Goal: Task Accomplishment & Management: Manage account settings

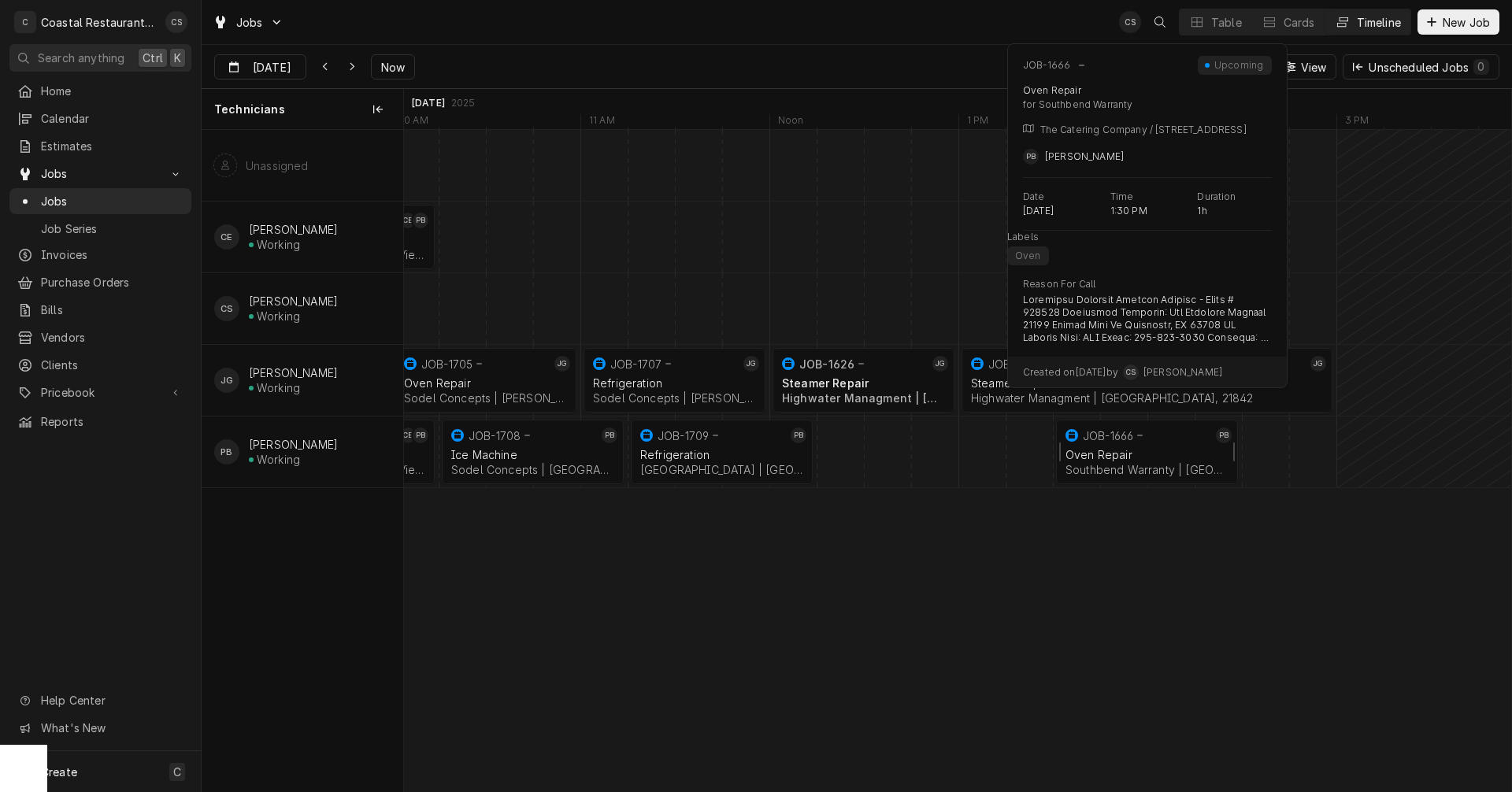
click at [1118, 452] on div "Oven Repair" at bounding box center [1147, 455] width 163 height 14
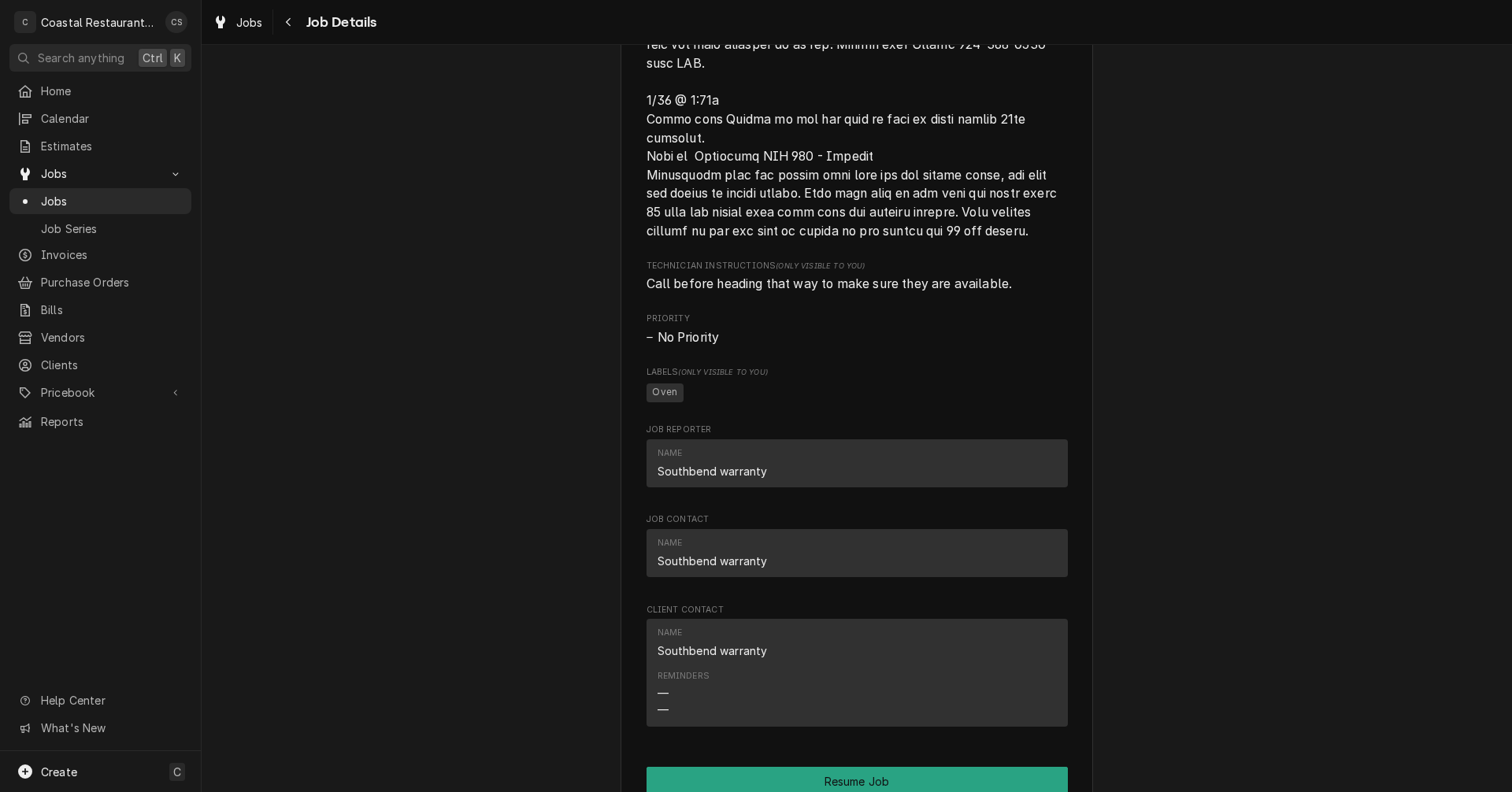
scroll to position [1654, 0]
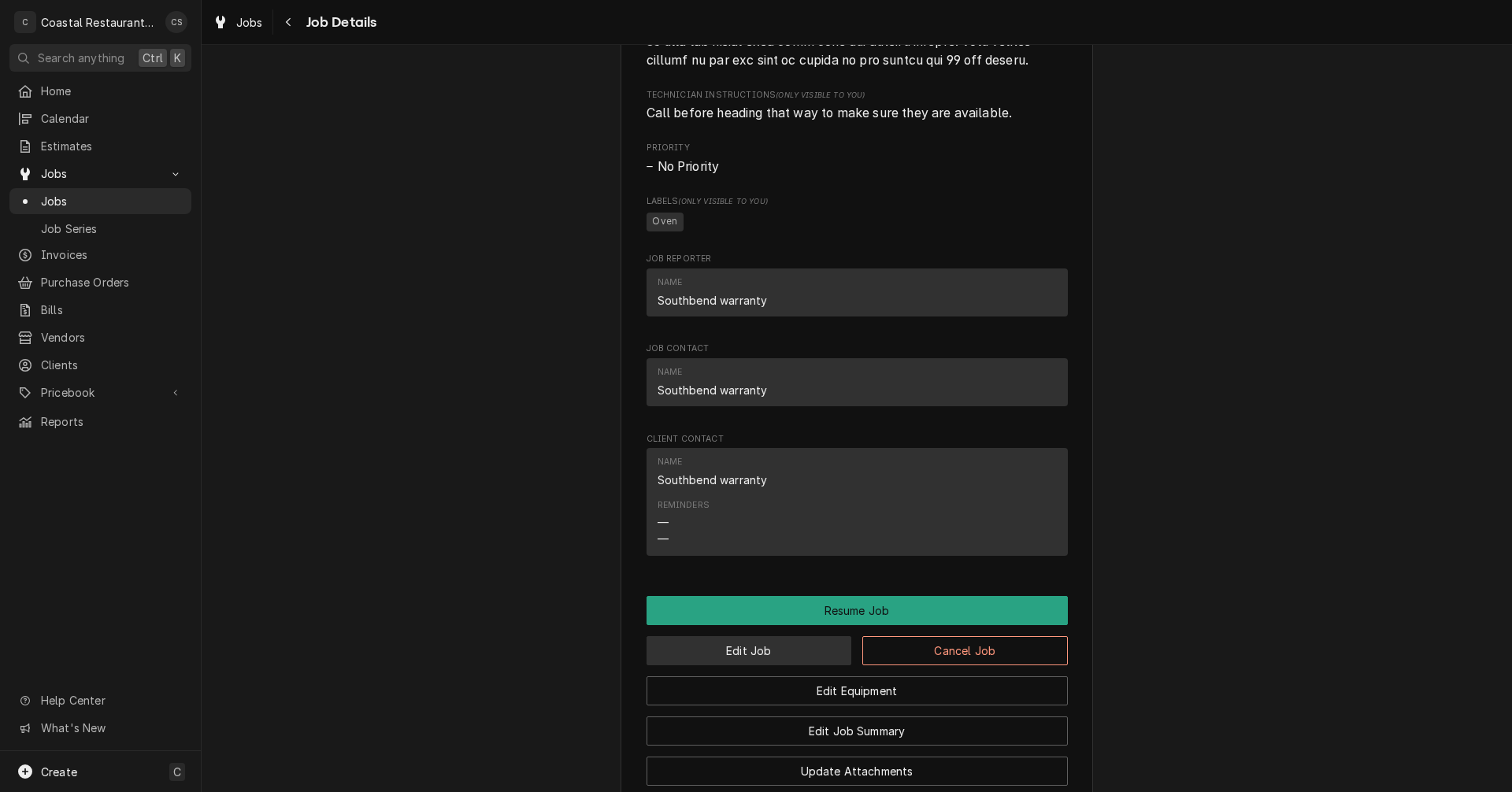
click at [778, 666] on button "Edit Job" at bounding box center [748, 651] width 205 height 29
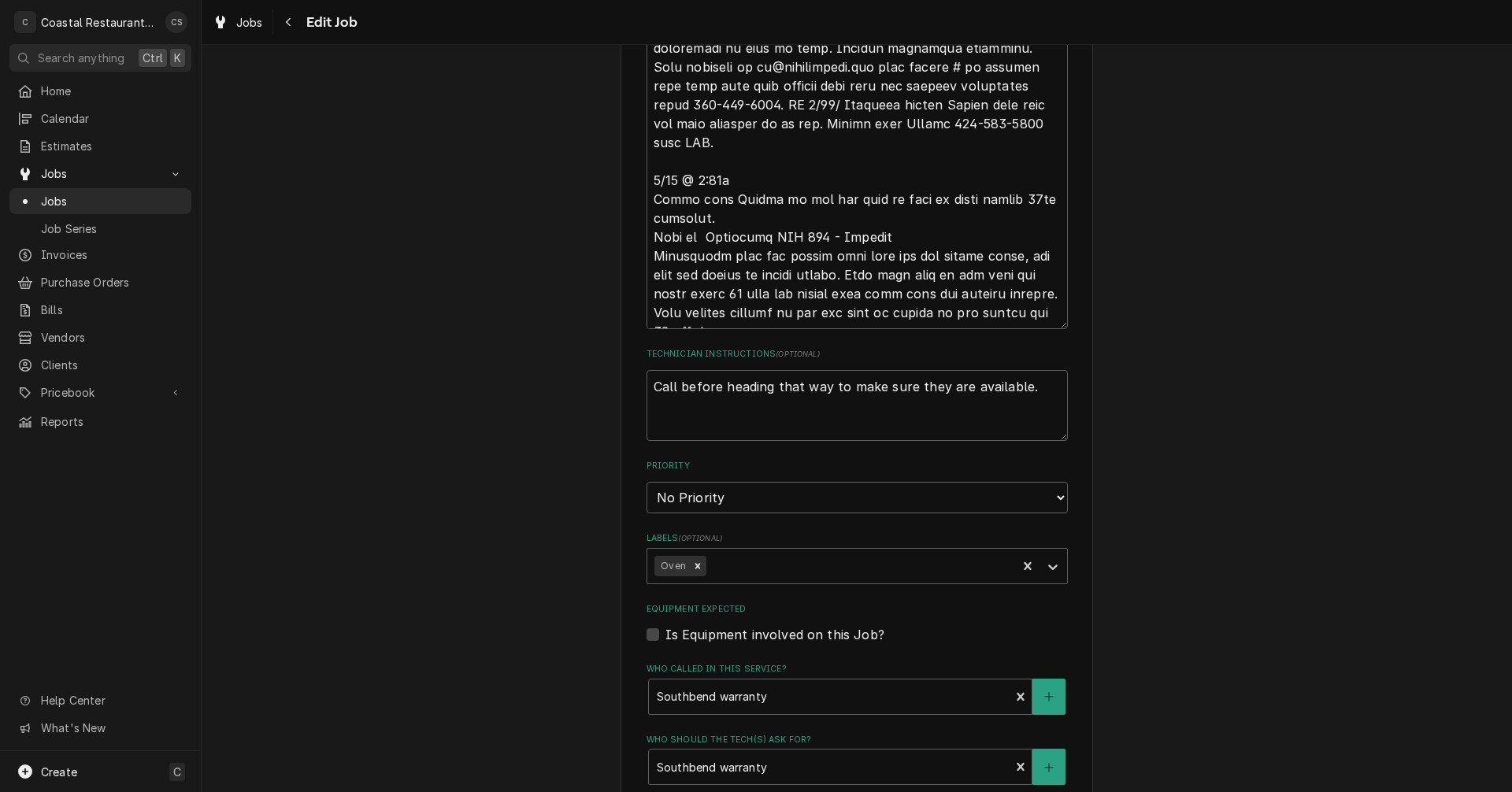
scroll to position [1376, 0]
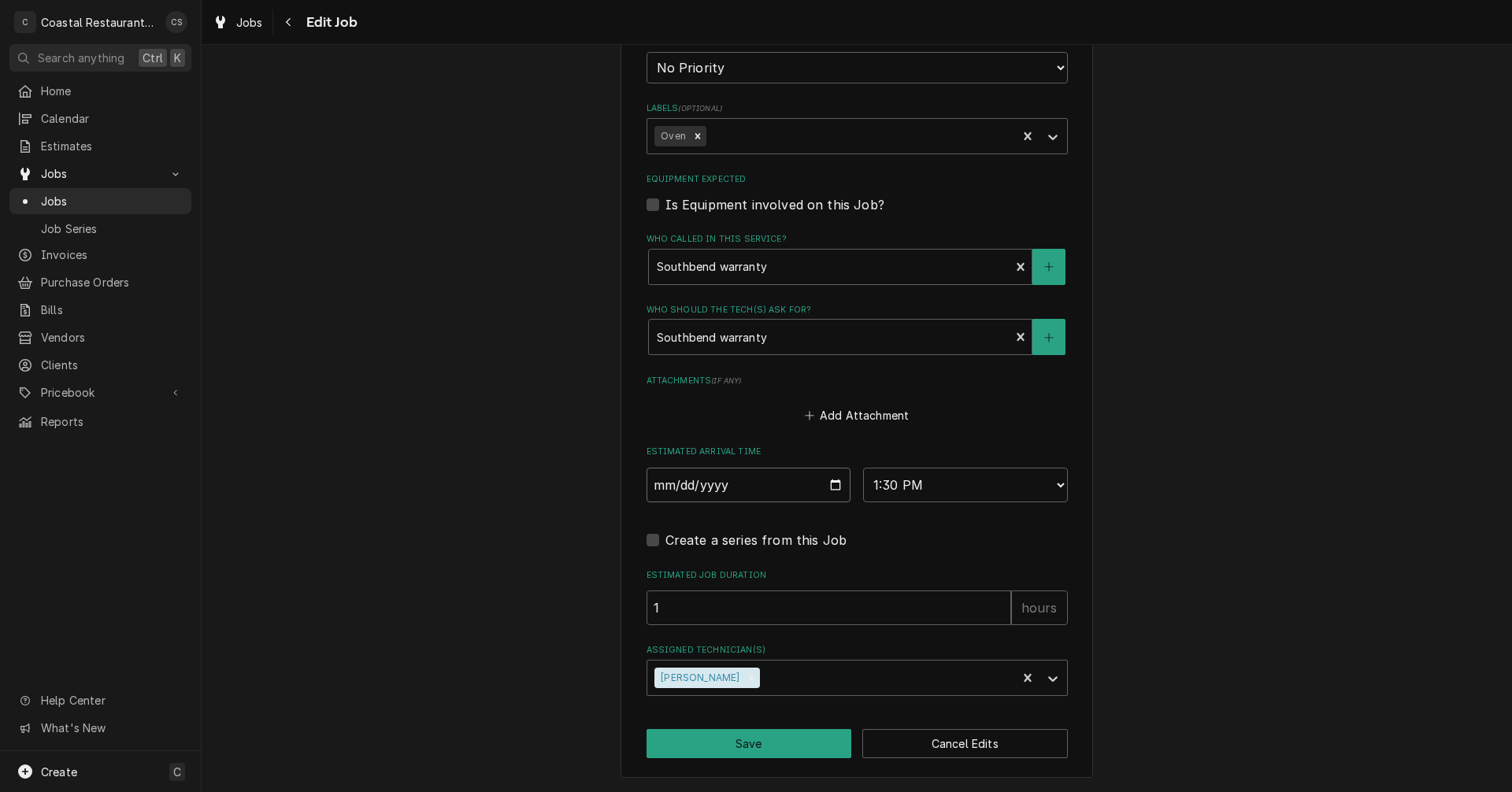
click at [830, 486] on input "2025-09-30" at bounding box center [748, 485] width 204 height 35
type textarea "x"
type input "2025-10-02"
click at [732, 750] on button "Save" at bounding box center [748, 744] width 205 height 29
type textarea "x"
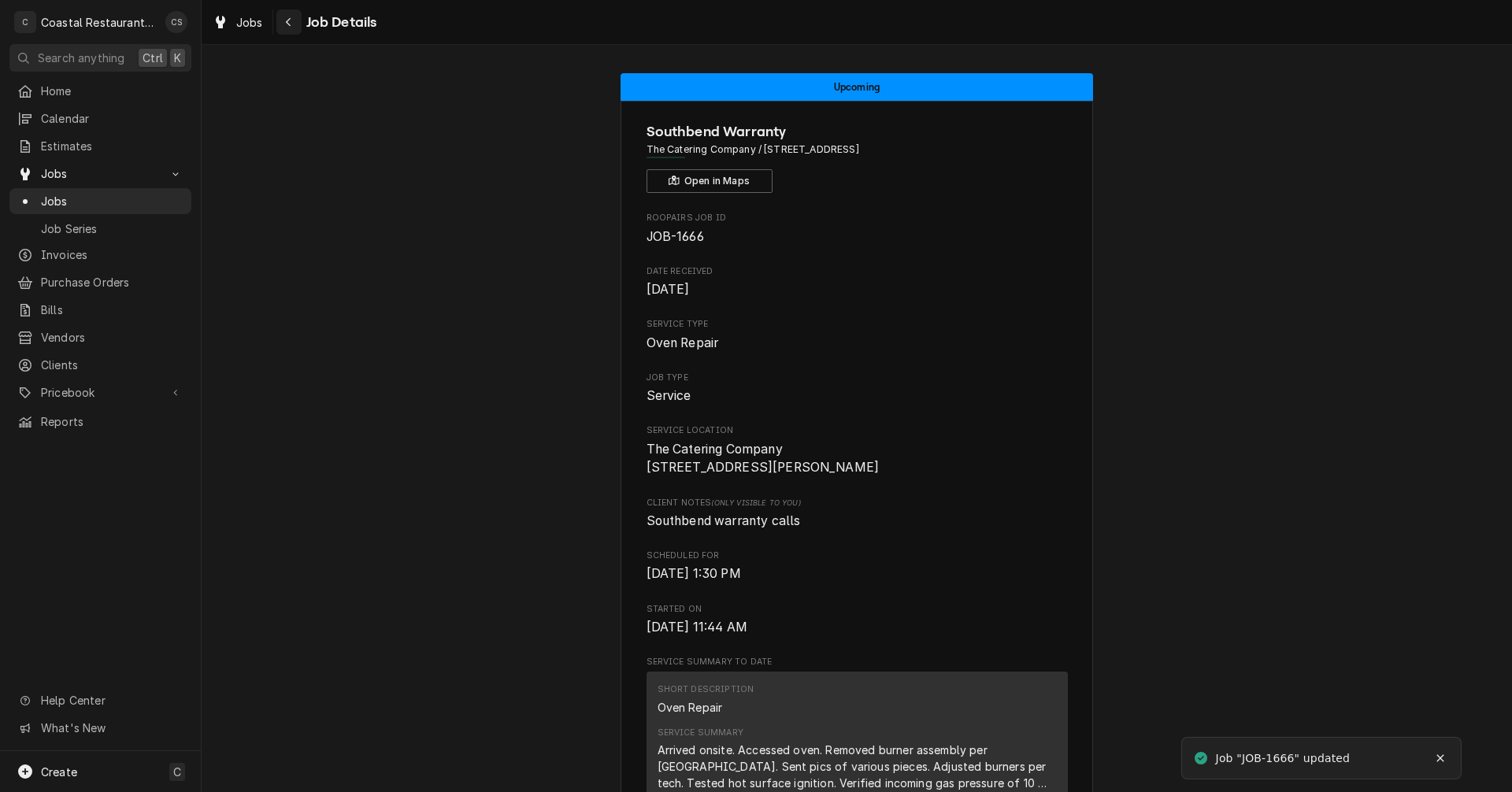
click at [292, 24] on div "Navigate back" at bounding box center [288, 22] width 15 height 15
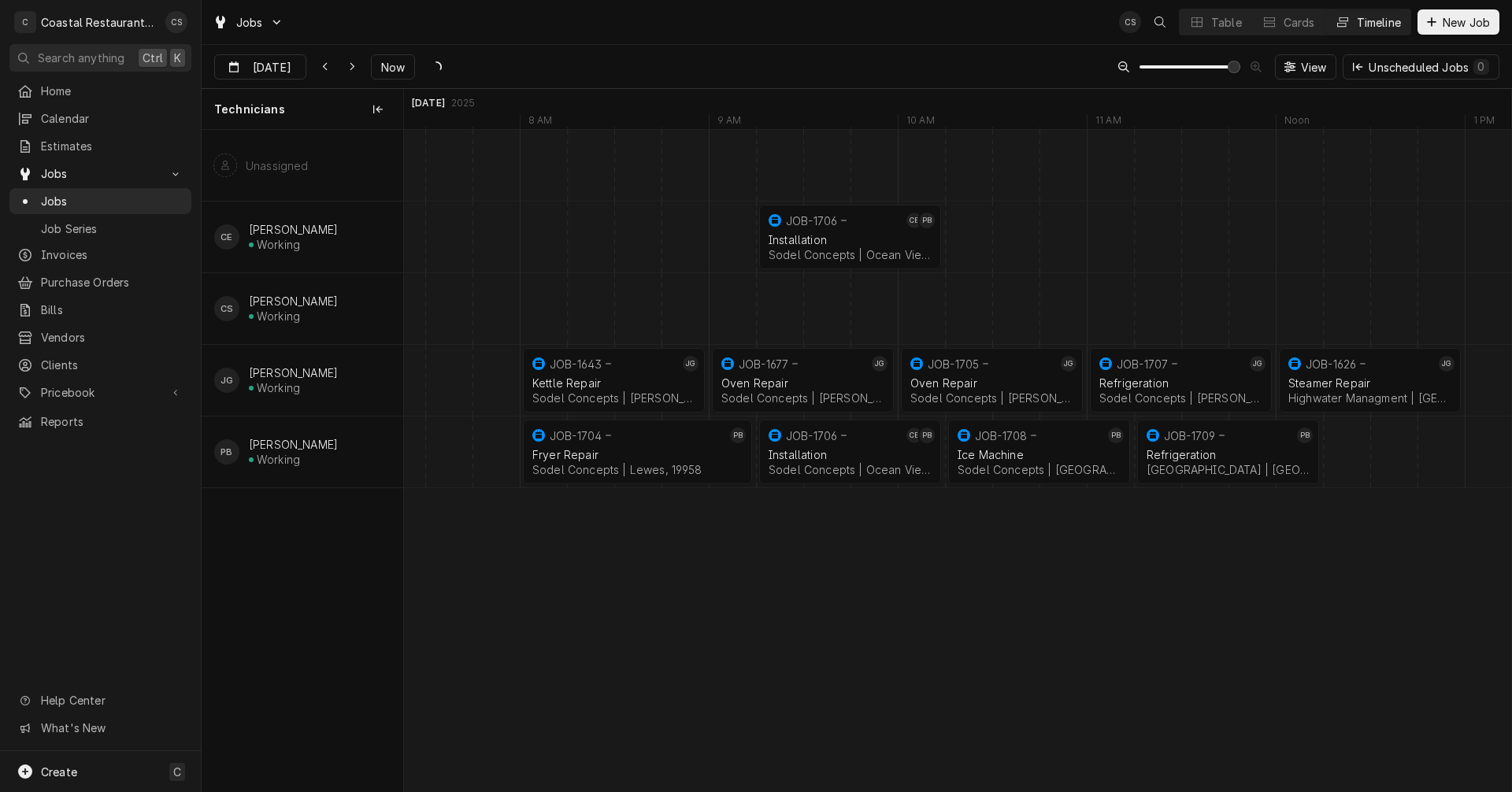
scroll to position [0, 21490]
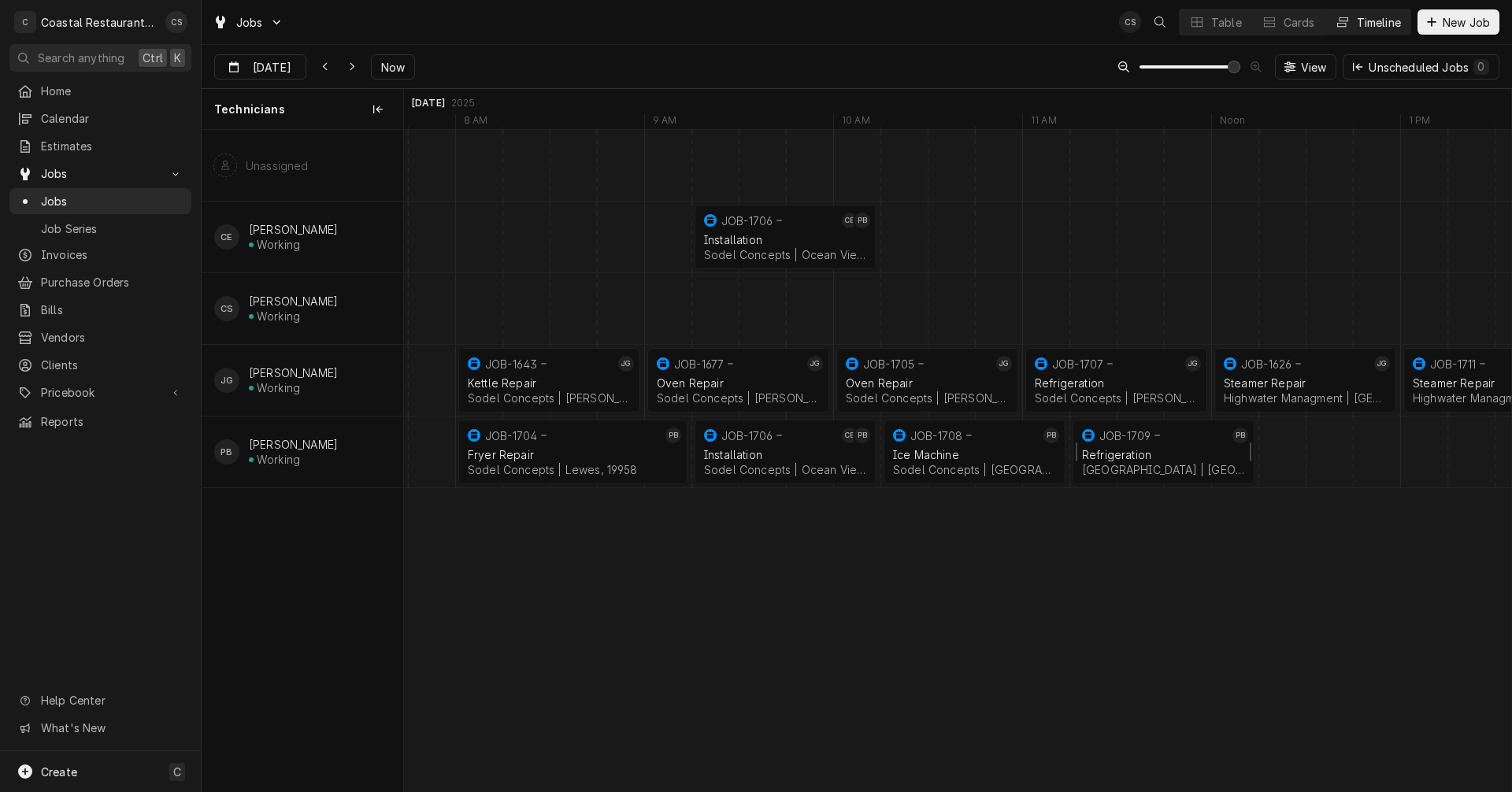
click at [1142, 452] on div "Refrigeration" at bounding box center [1163, 455] width 163 height 14
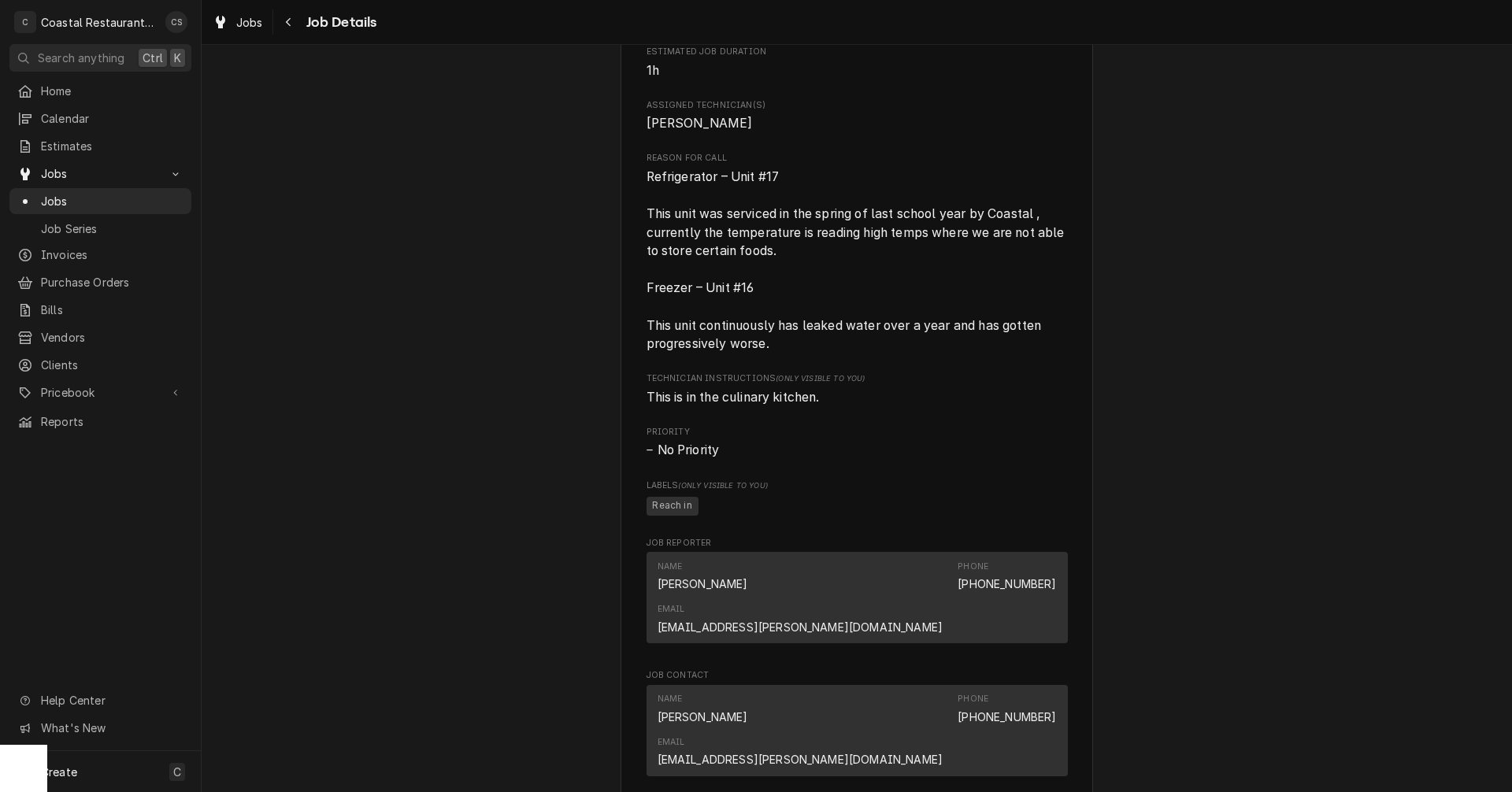
scroll to position [866, 0]
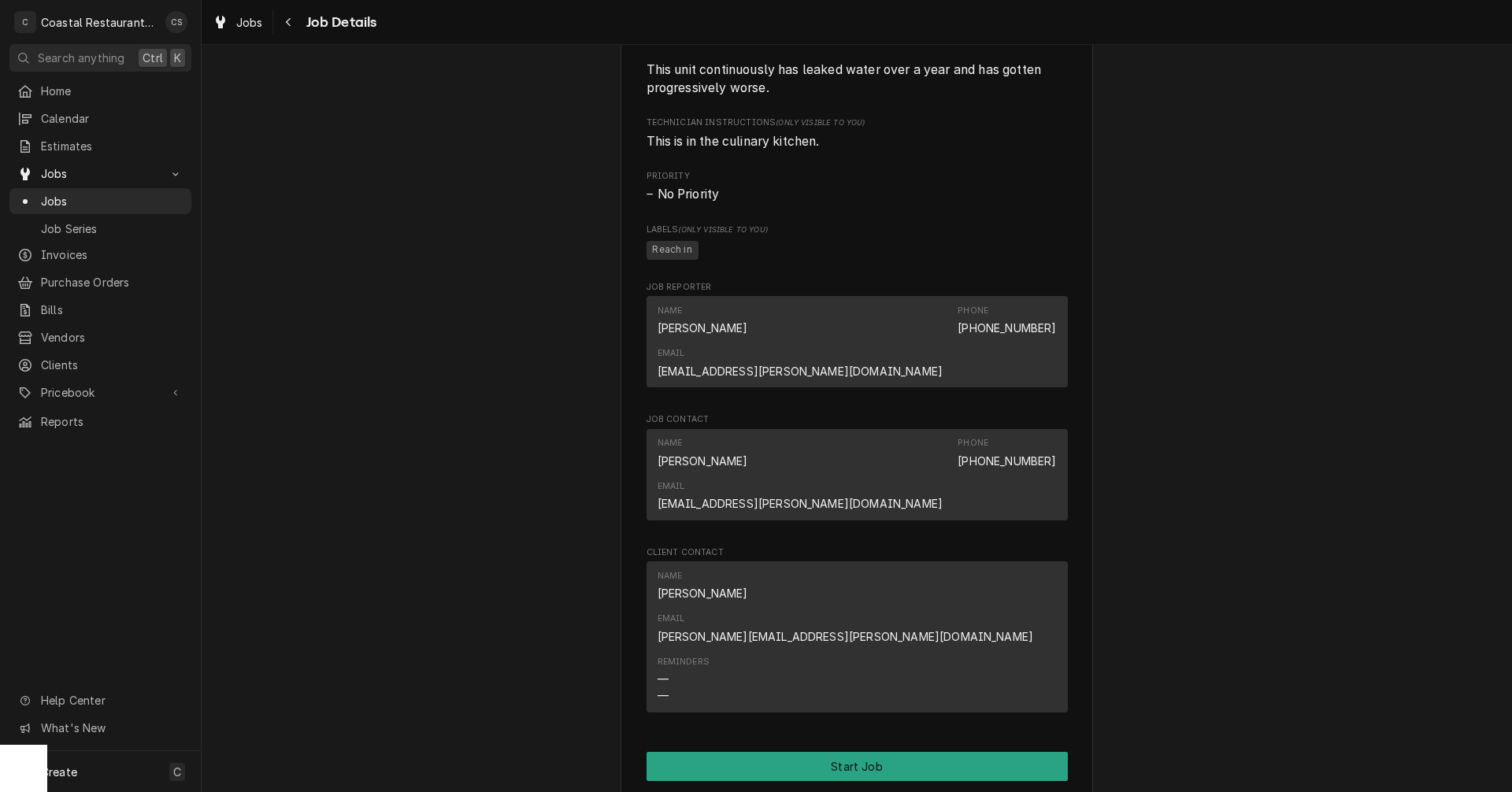
click at [753, 792] on button "Edit Job" at bounding box center [748, 806] width 205 height 29
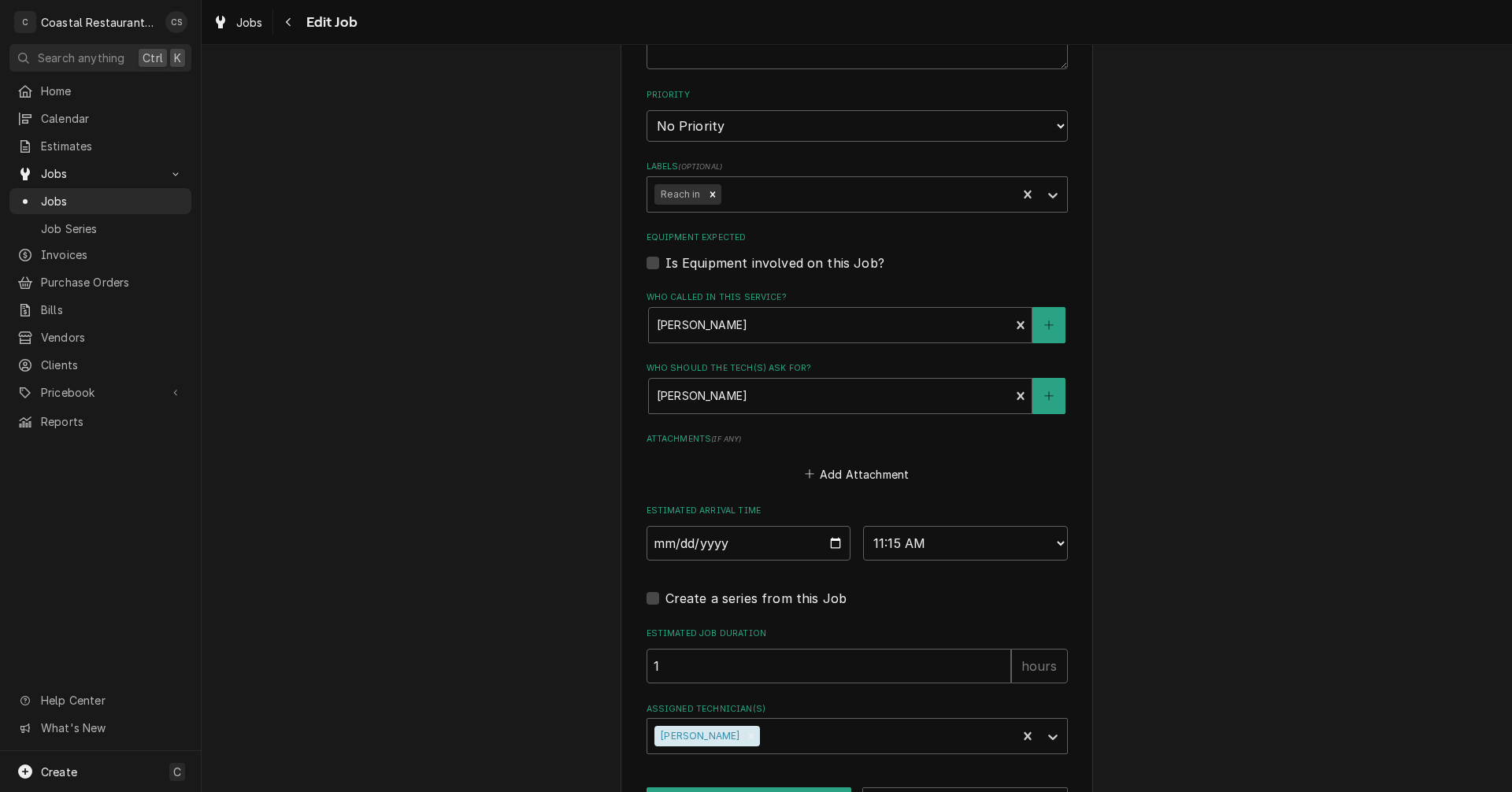
scroll to position [985, 0]
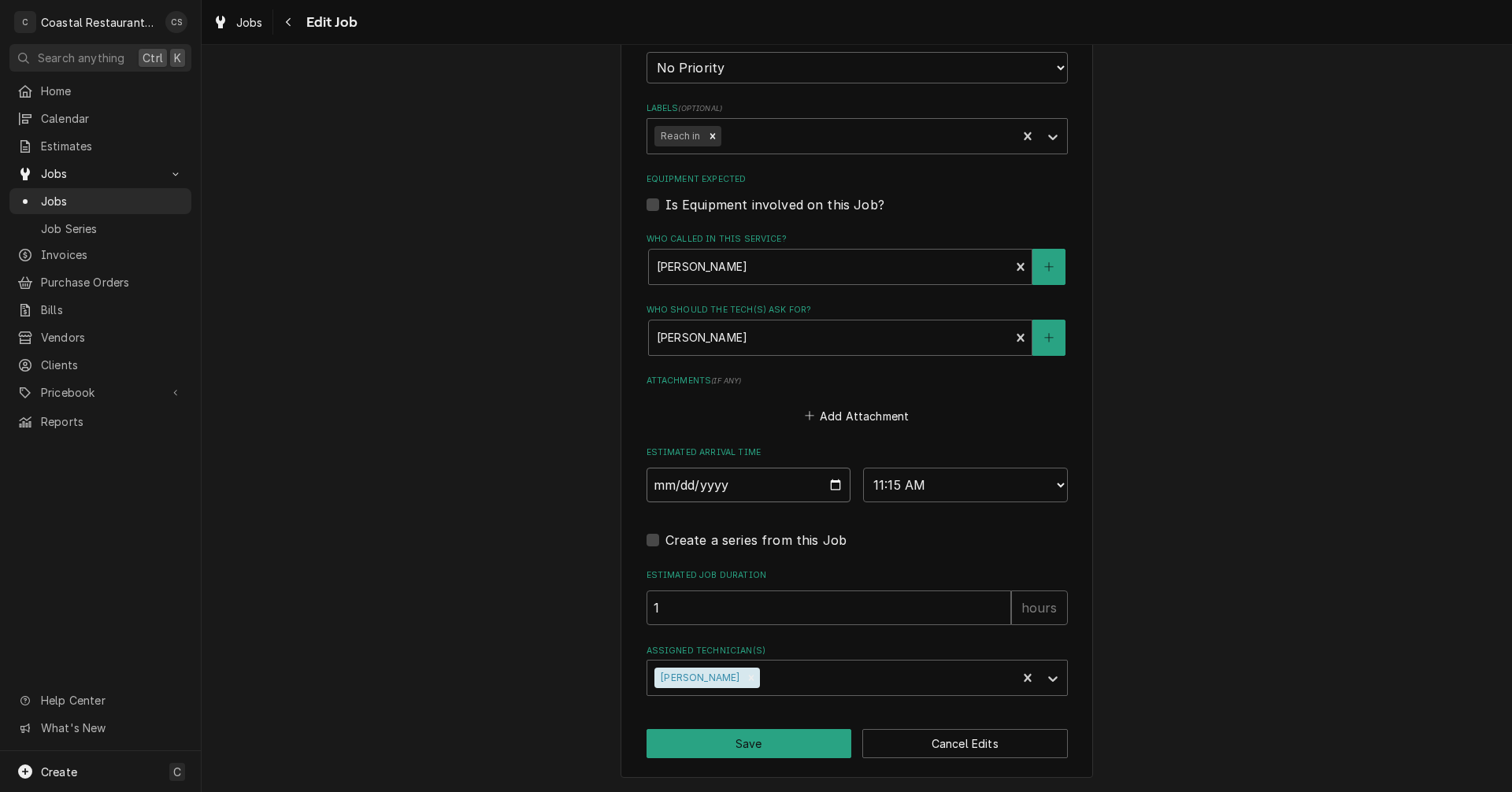
click at [830, 484] on input "[DATE]" at bounding box center [748, 485] width 204 height 35
type textarea "x"
type input "[DATE]"
click at [745, 747] on button "Save" at bounding box center [748, 744] width 205 height 29
type textarea "x"
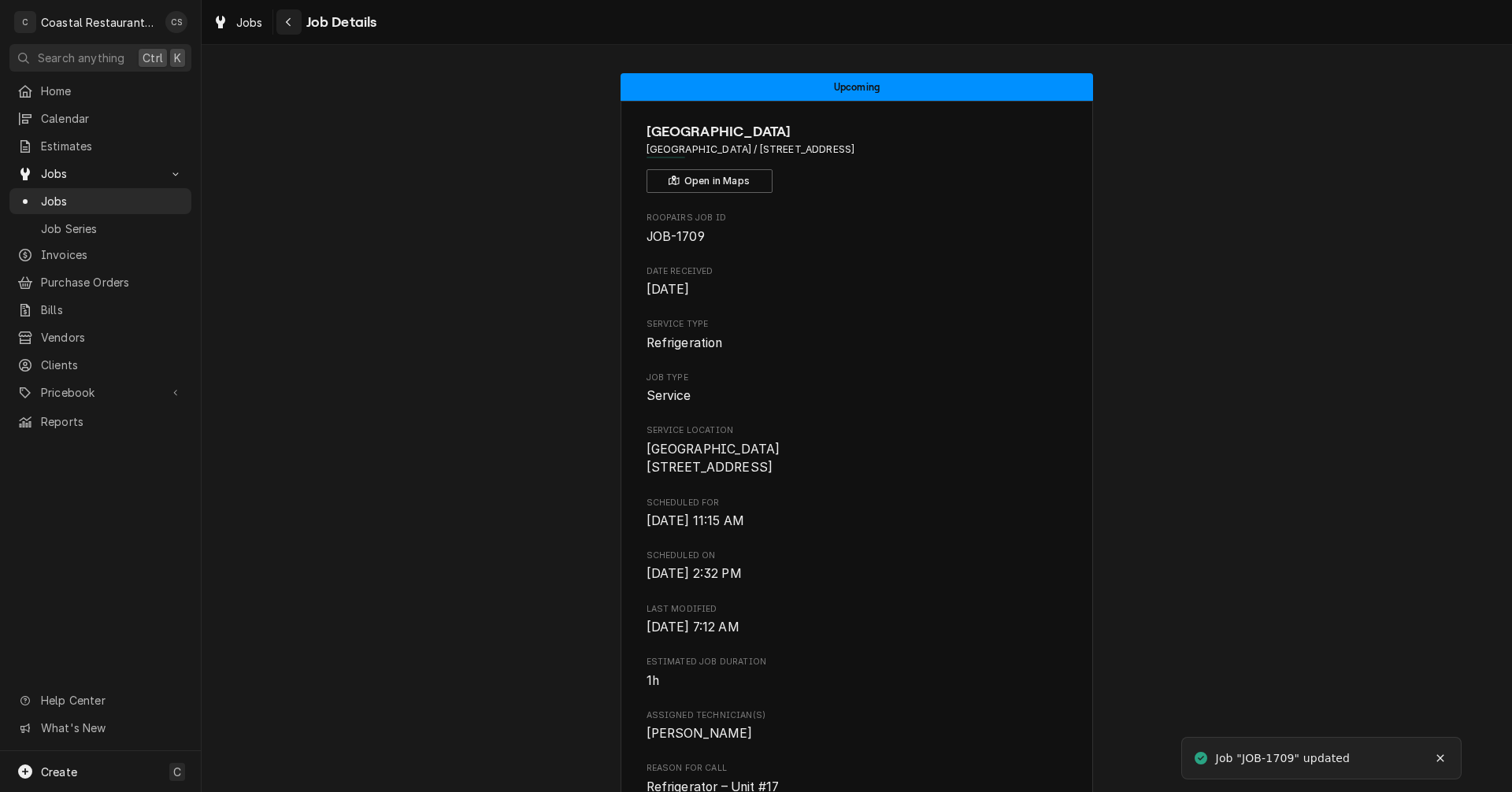
click at [287, 19] on icon "Navigate back" at bounding box center [288, 21] width 7 height 11
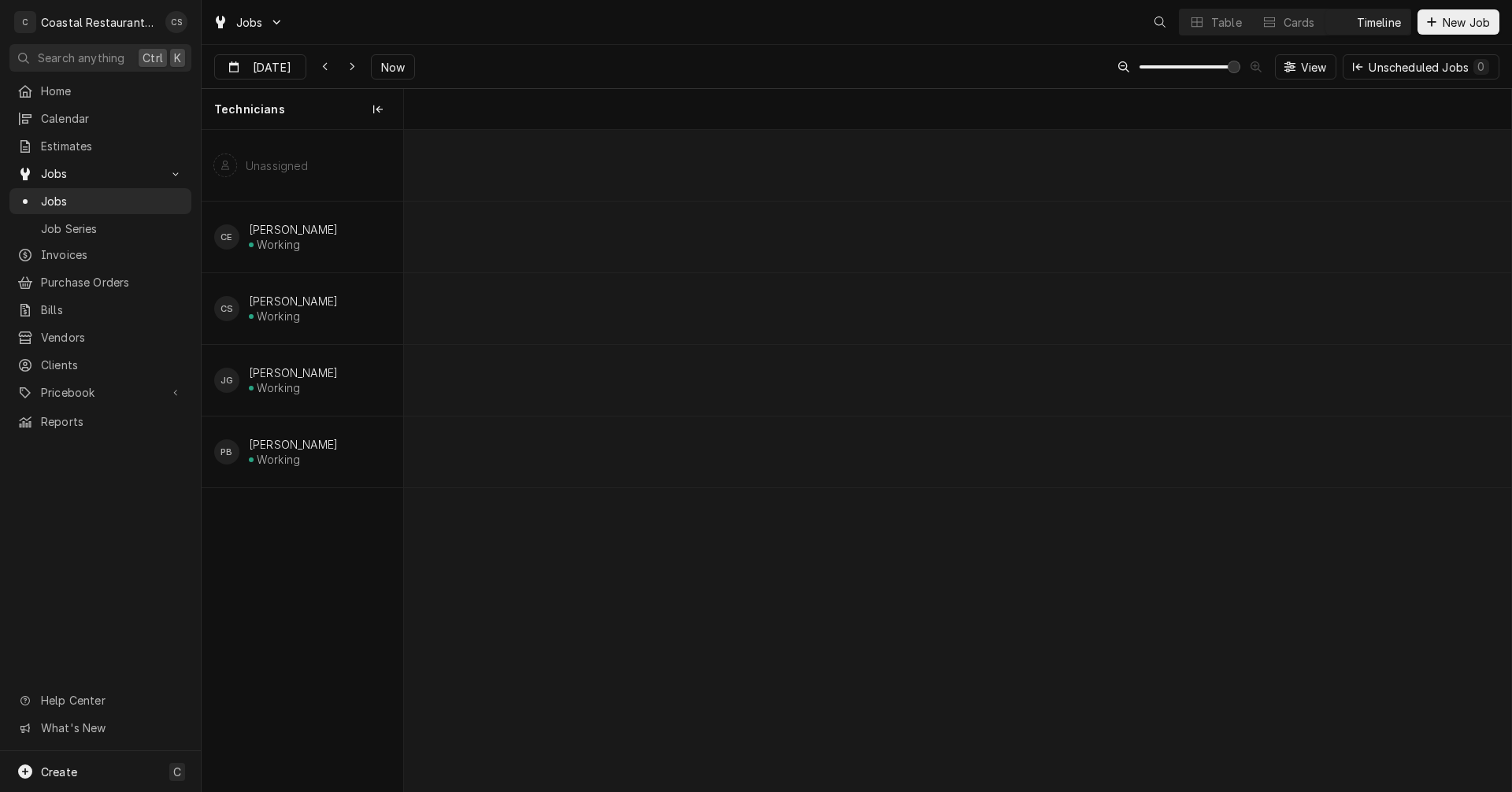
scroll to position [0, 21963]
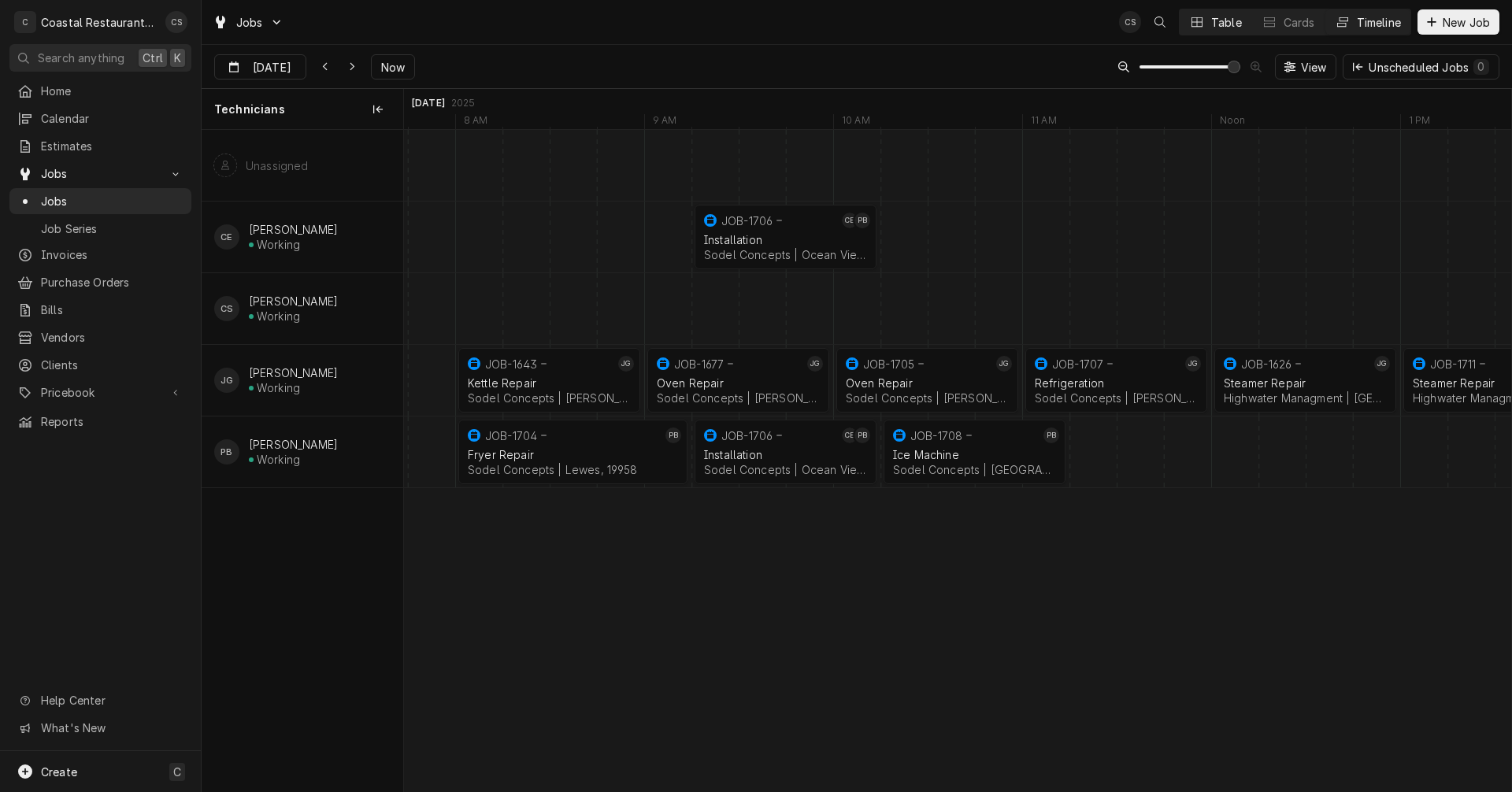
click at [1222, 23] on div "Table" at bounding box center [1227, 22] width 31 height 16
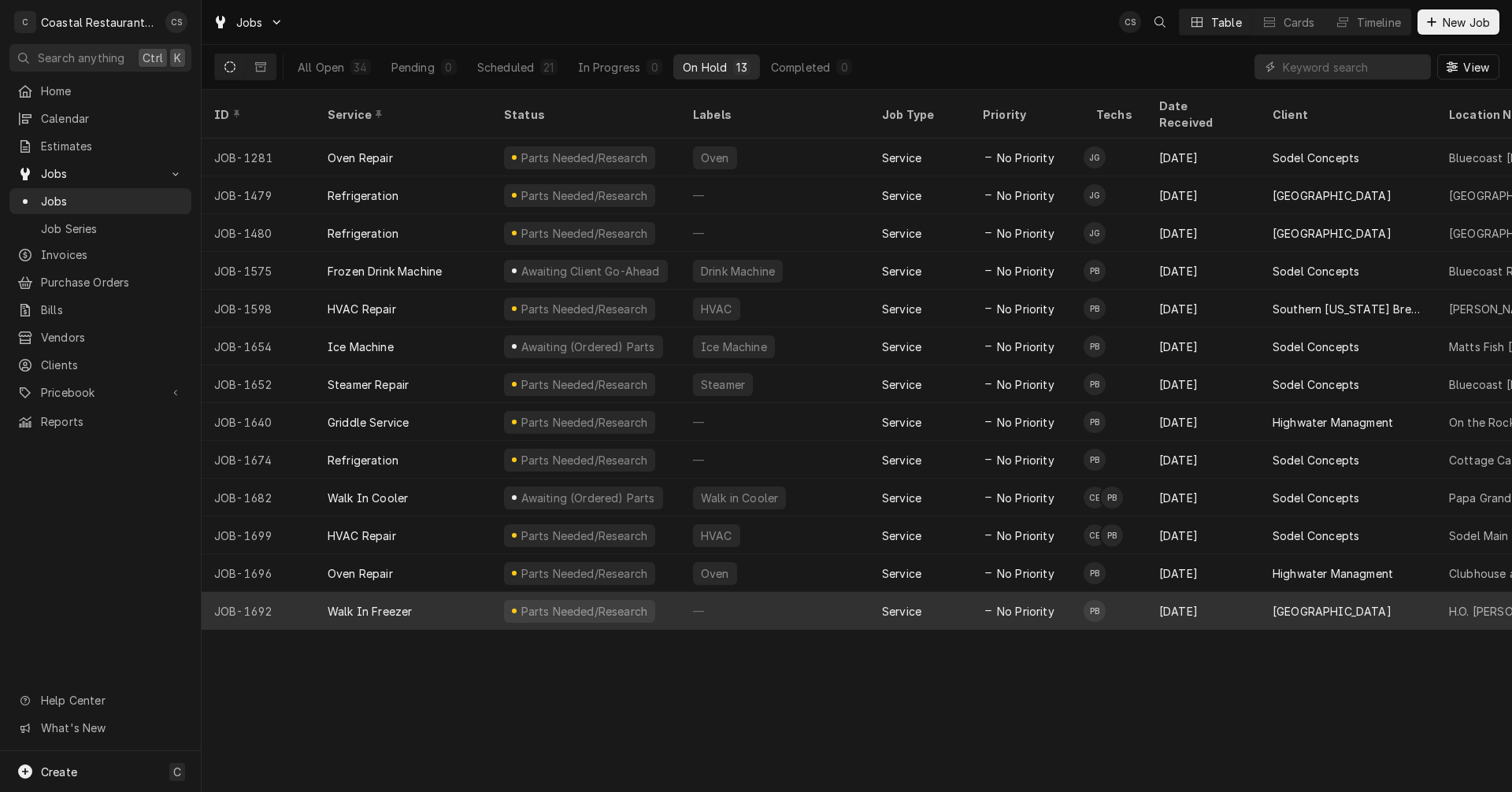
click at [655, 592] on div "Parts Needed/Research" at bounding box center [585, 611] width 189 height 38
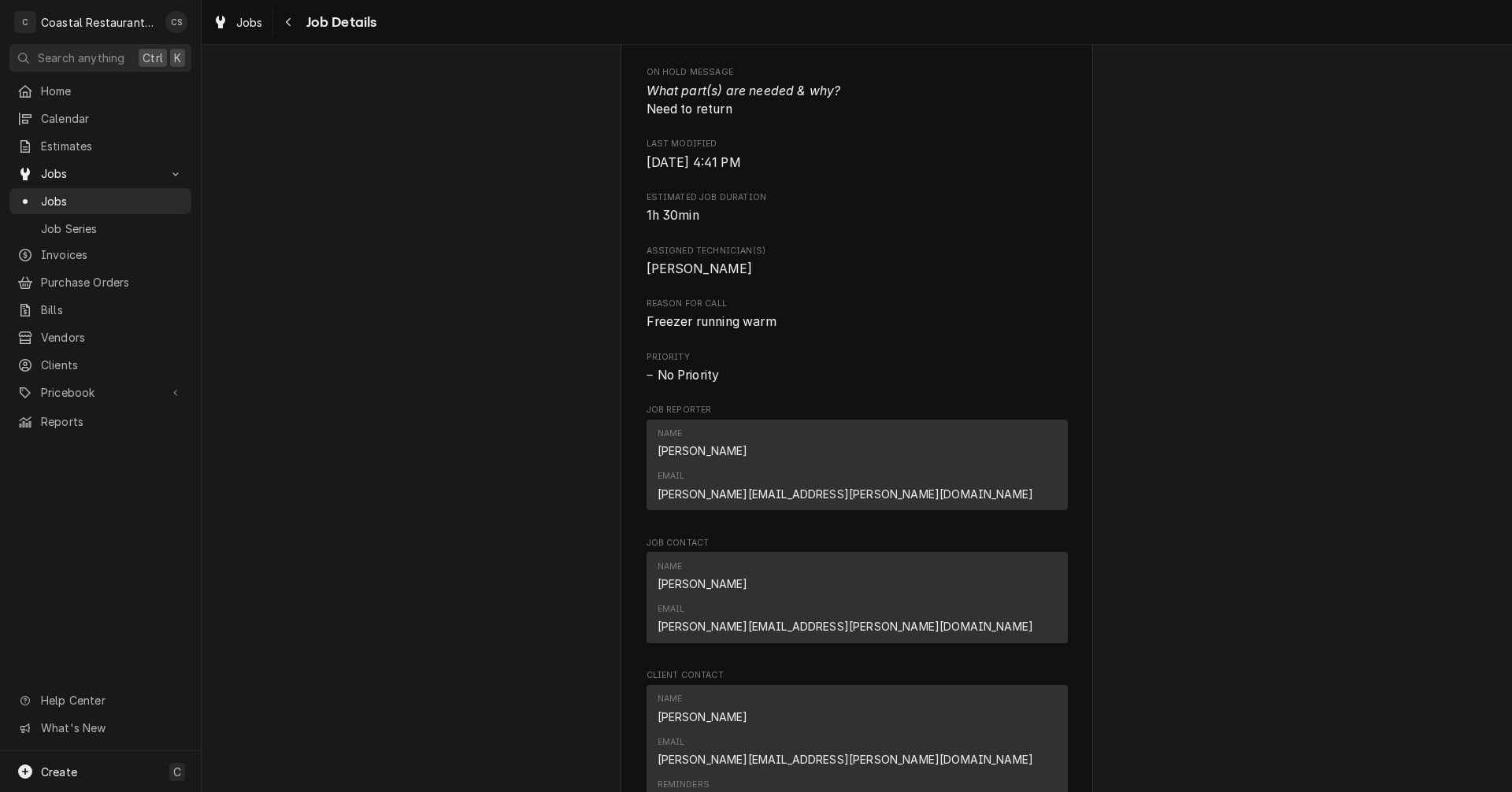
scroll to position [1103, 0]
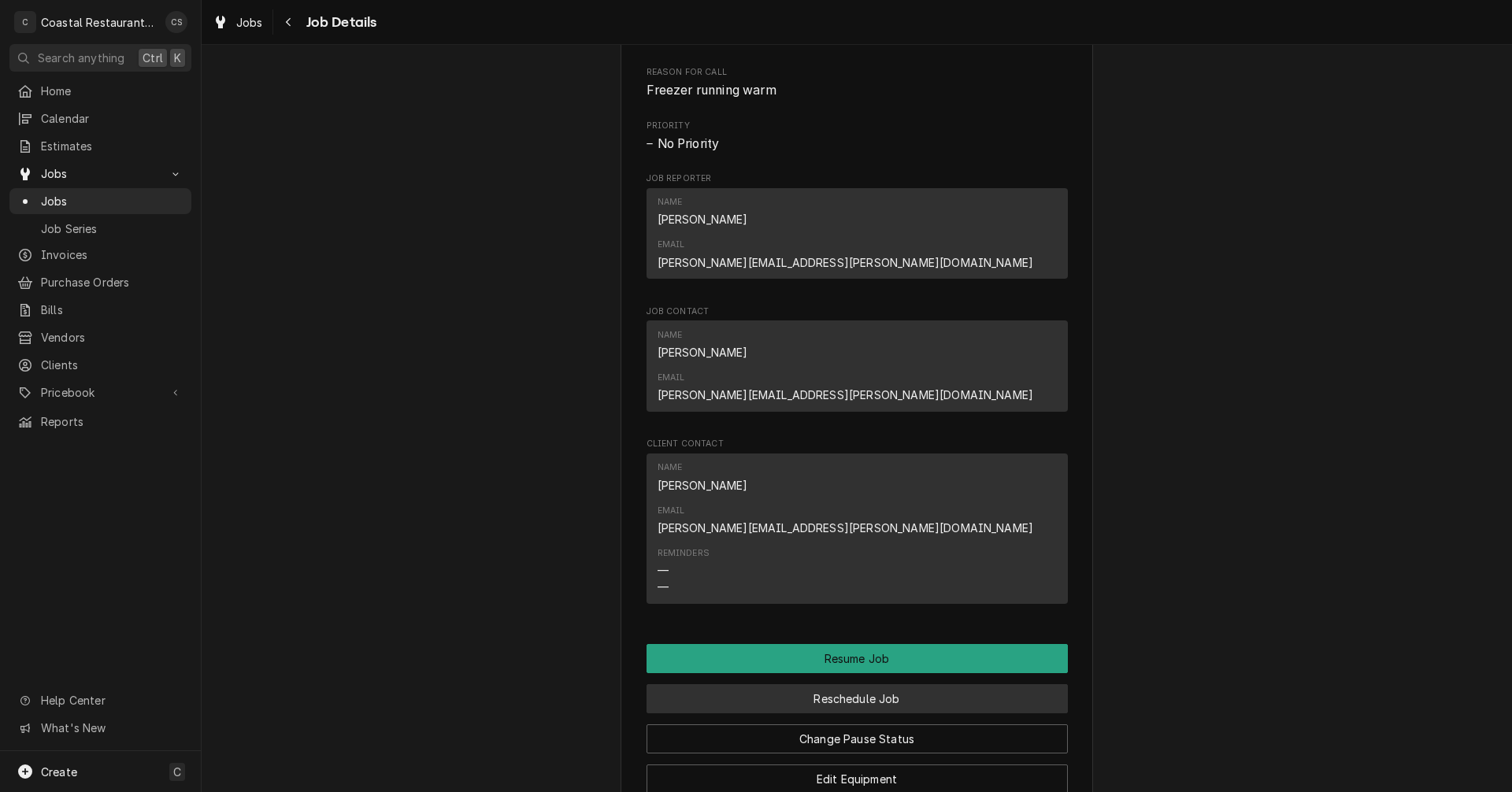
click at [813, 685] on button "Reschedule Job" at bounding box center [856, 699] width 421 height 29
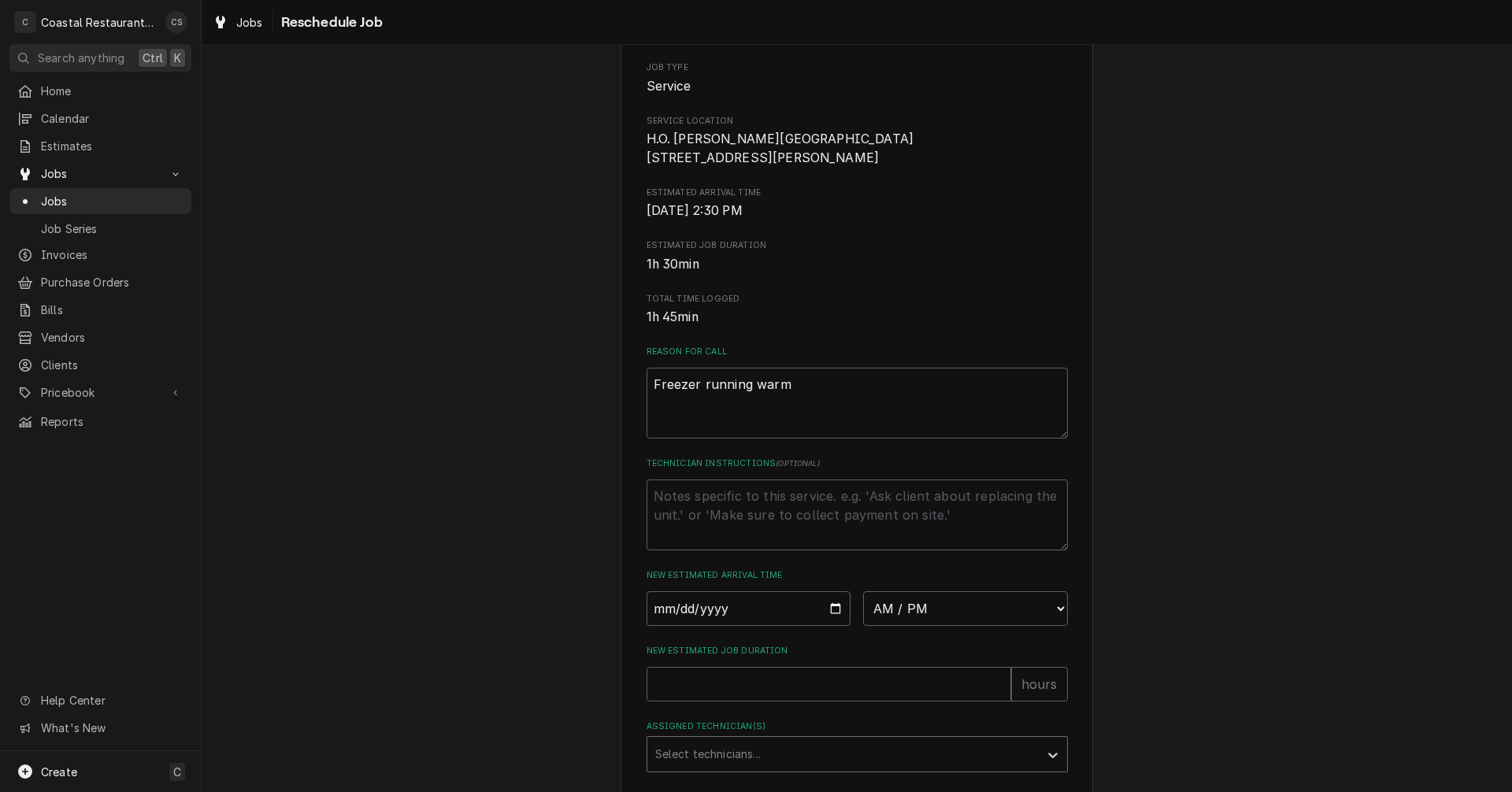
scroll to position [385, 0]
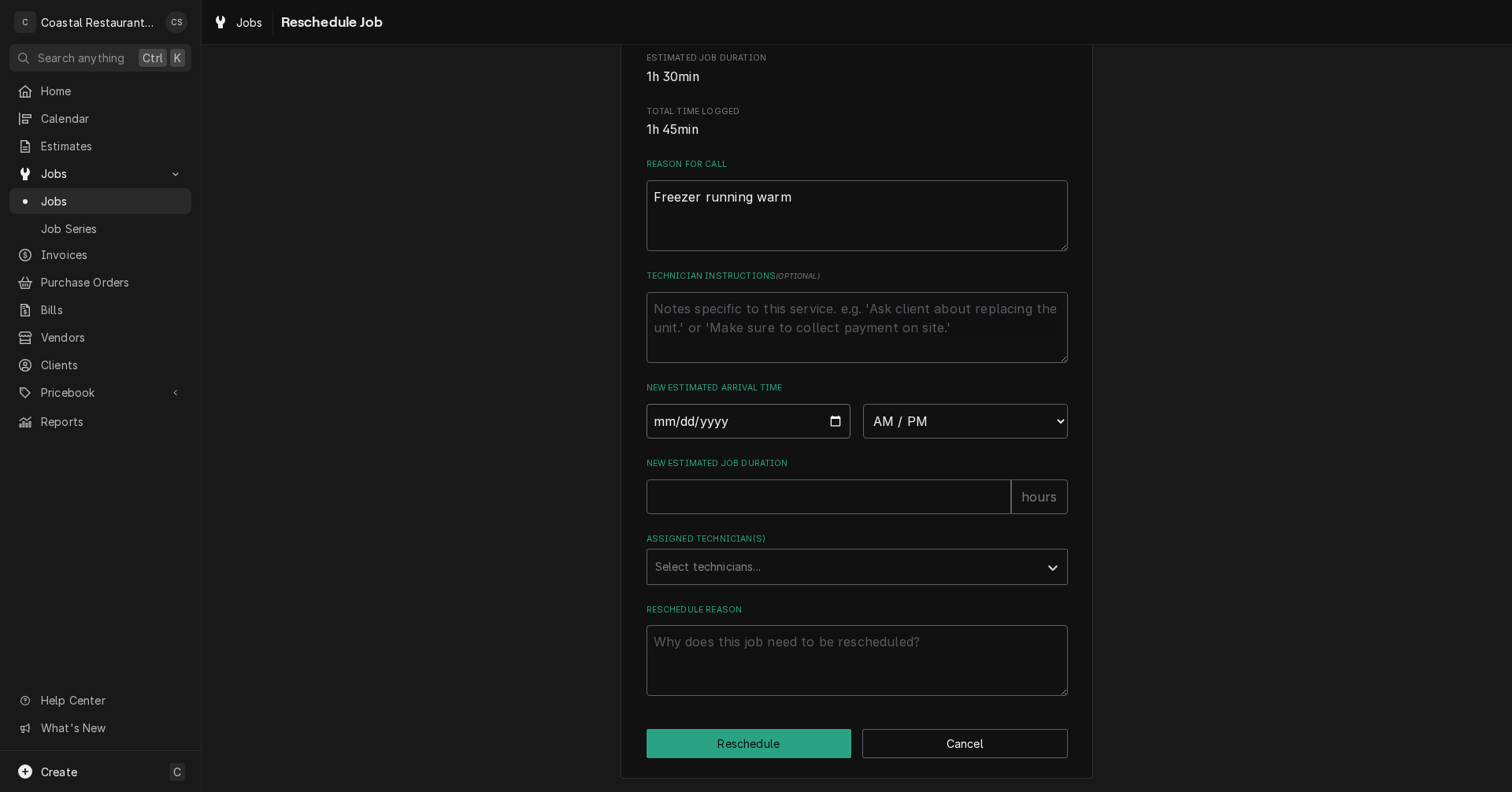
click at [831, 415] on input "Date" at bounding box center [748, 422] width 204 height 35
type textarea "x"
type input "2025-10-01"
click at [826, 421] on input "2025-10-01" at bounding box center [748, 422] width 204 height 35
type textarea "x"
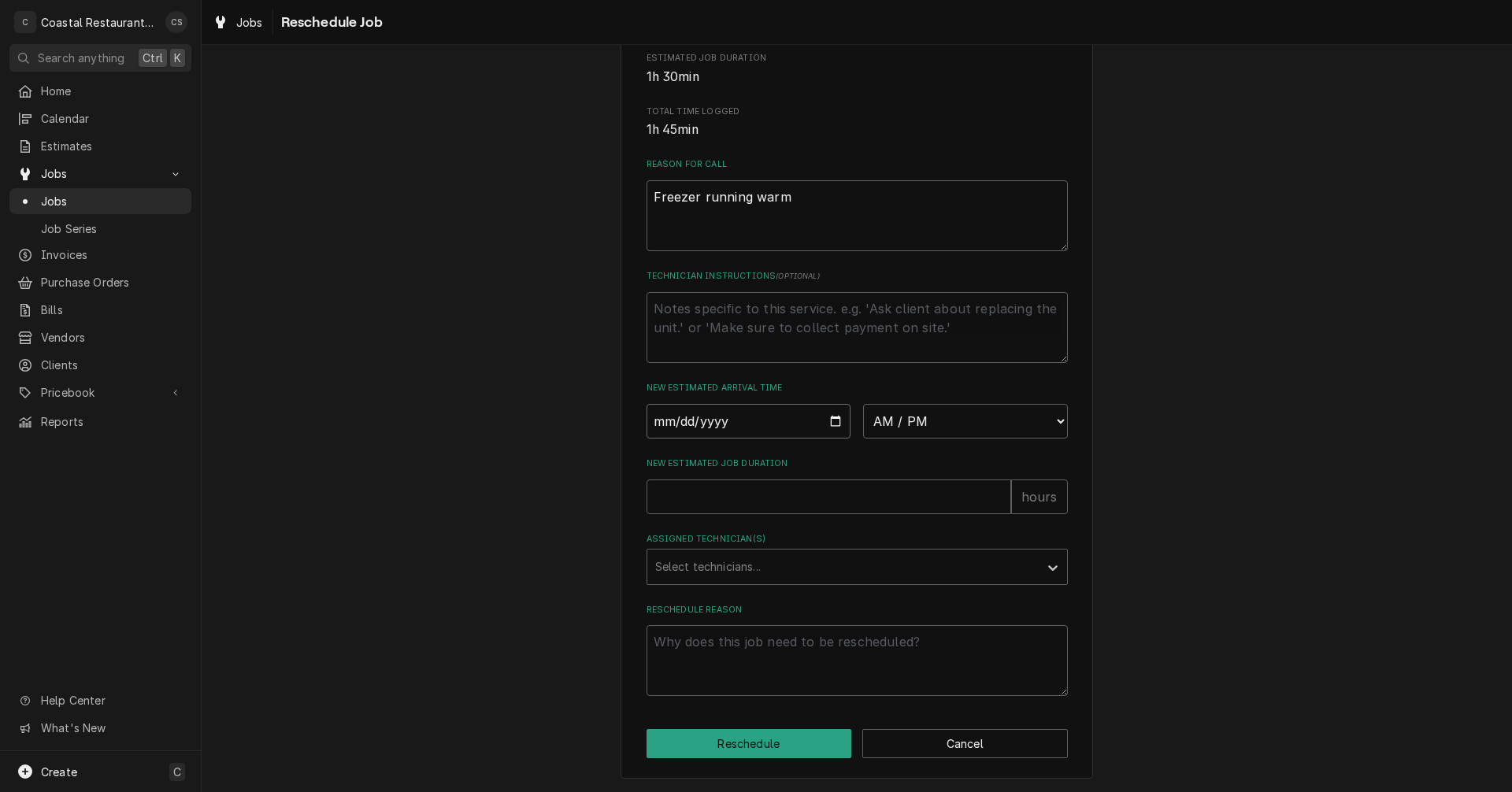
type input "2025-09-30"
click at [891, 423] on select "AM / PM 6:00 AM 6:15 AM 6:30 AM 6:45 AM 7:00 AM 7:15 AM 7:30 AM 7:45 AM 8:00 AM…" at bounding box center [965, 422] width 204 height 35
select select "11:00:00"
click at [863, 404] on select "AM / PM 6:00 AM 6:15 AM 6:30 AM 6:45 AM 7:00 AM 7:15 AM 7:30 AM 7:45 AM 8:00 AM…" at bounding box center [965, 422] width 204 height 35
click at [743, 498] on input "New Estimated Job Duration" at bounding box center [828, 497] width 364 height 35
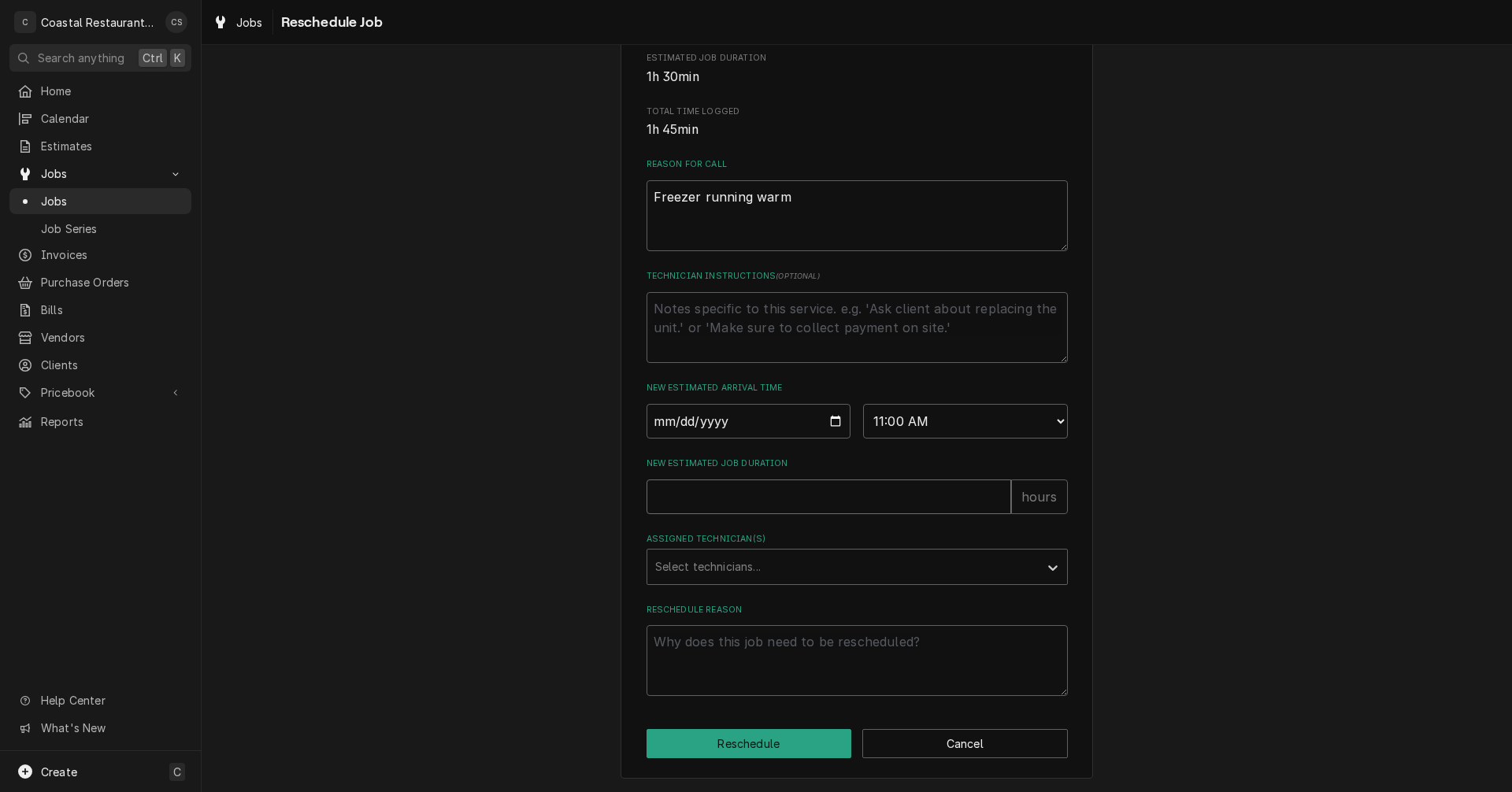
type textarea "x"
type input "2"
click at [716, 564] on div "Assigned Technician(s)" at bounding box center [842, 566] width 375 height 28
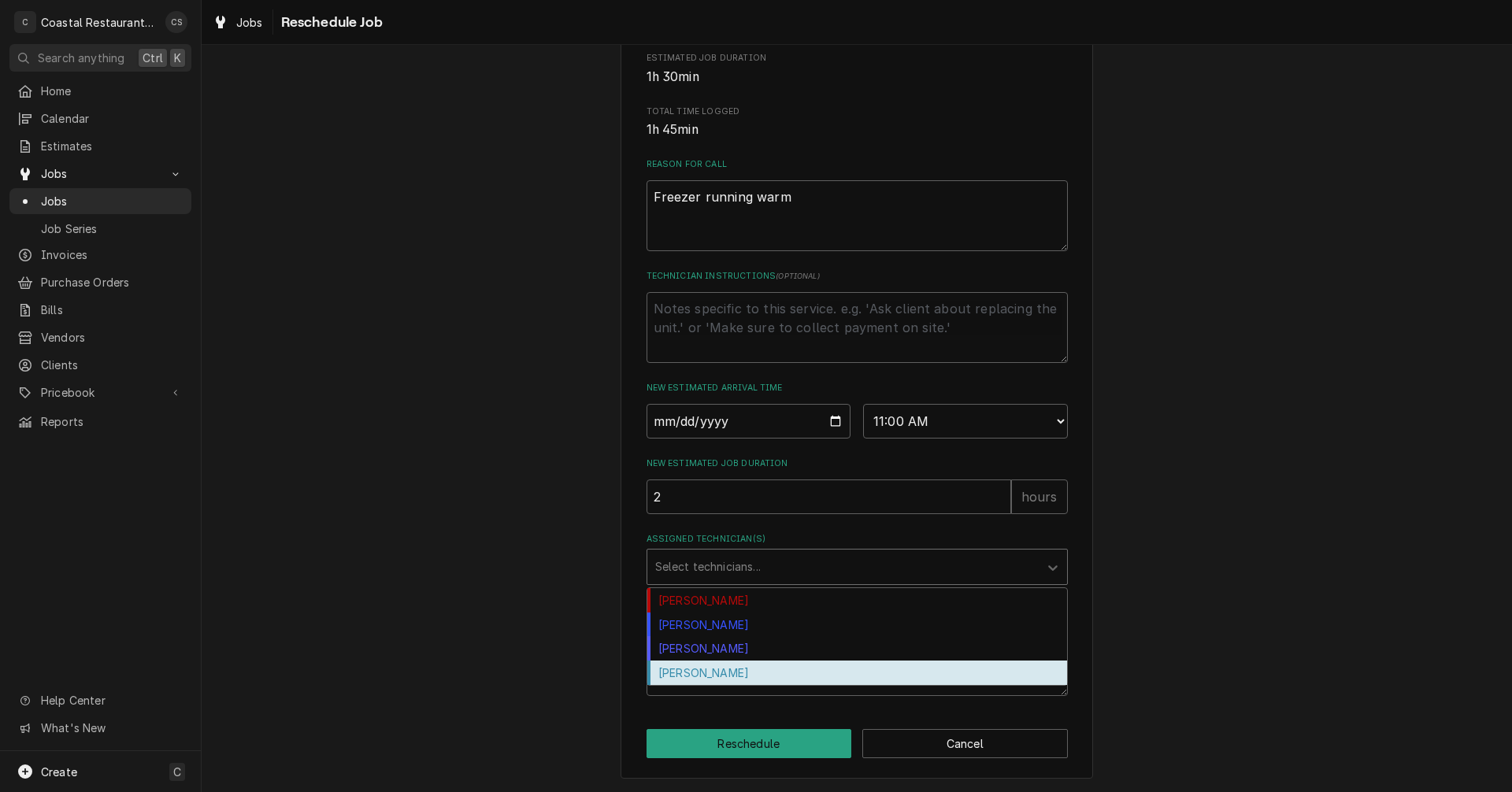
click at [701, 675] on div "[PERSON_NAME]" at bounding box center [856, 672] width 419 height 24
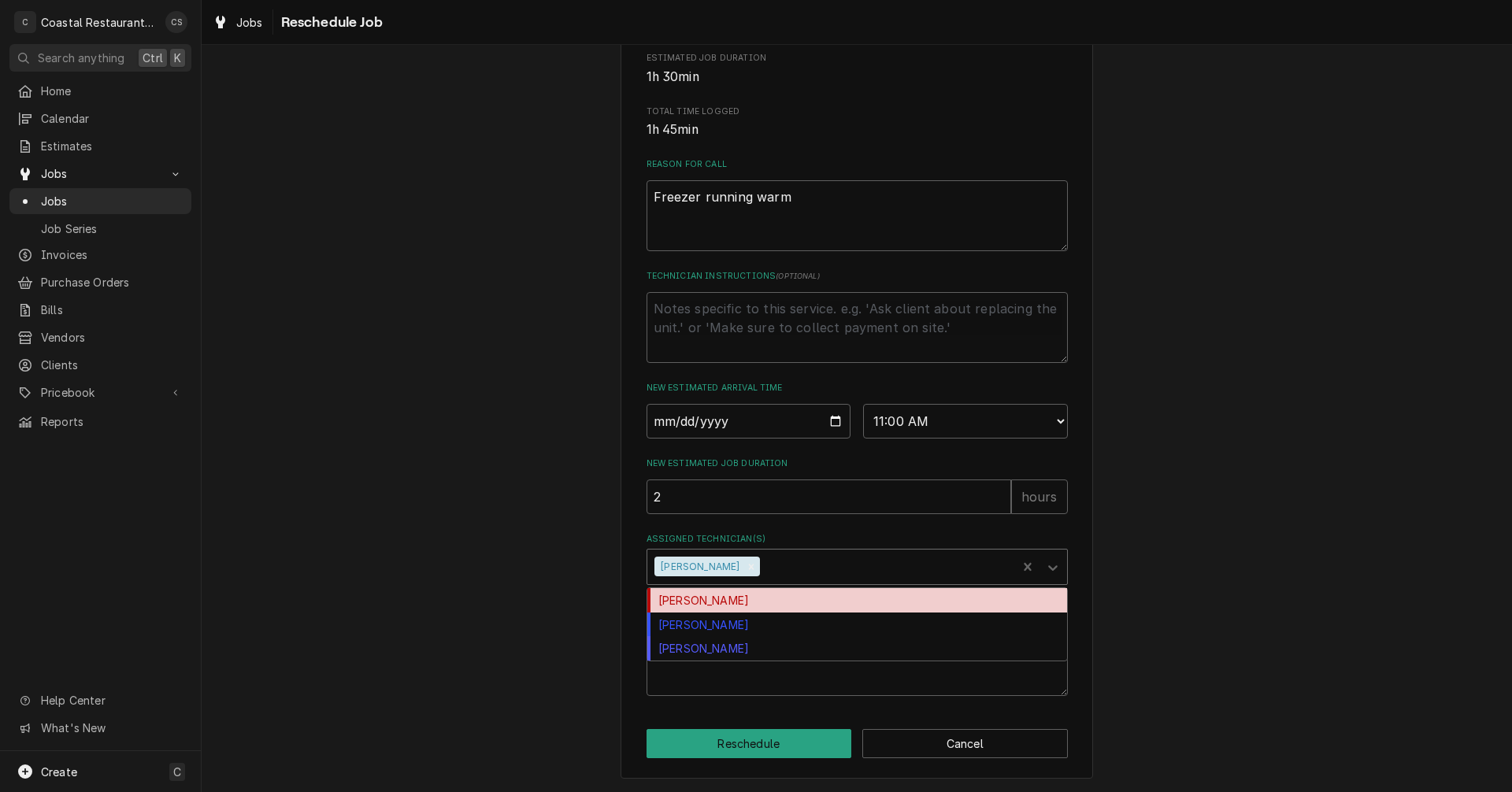
click at [763, 573] on div "Assigned Technician(s)" at bounding box center [885, 566] width 246 height 28
click at [738, 602] on div "[PERSON_NAME]" at bounding box center [856, 600] width 419 height 24
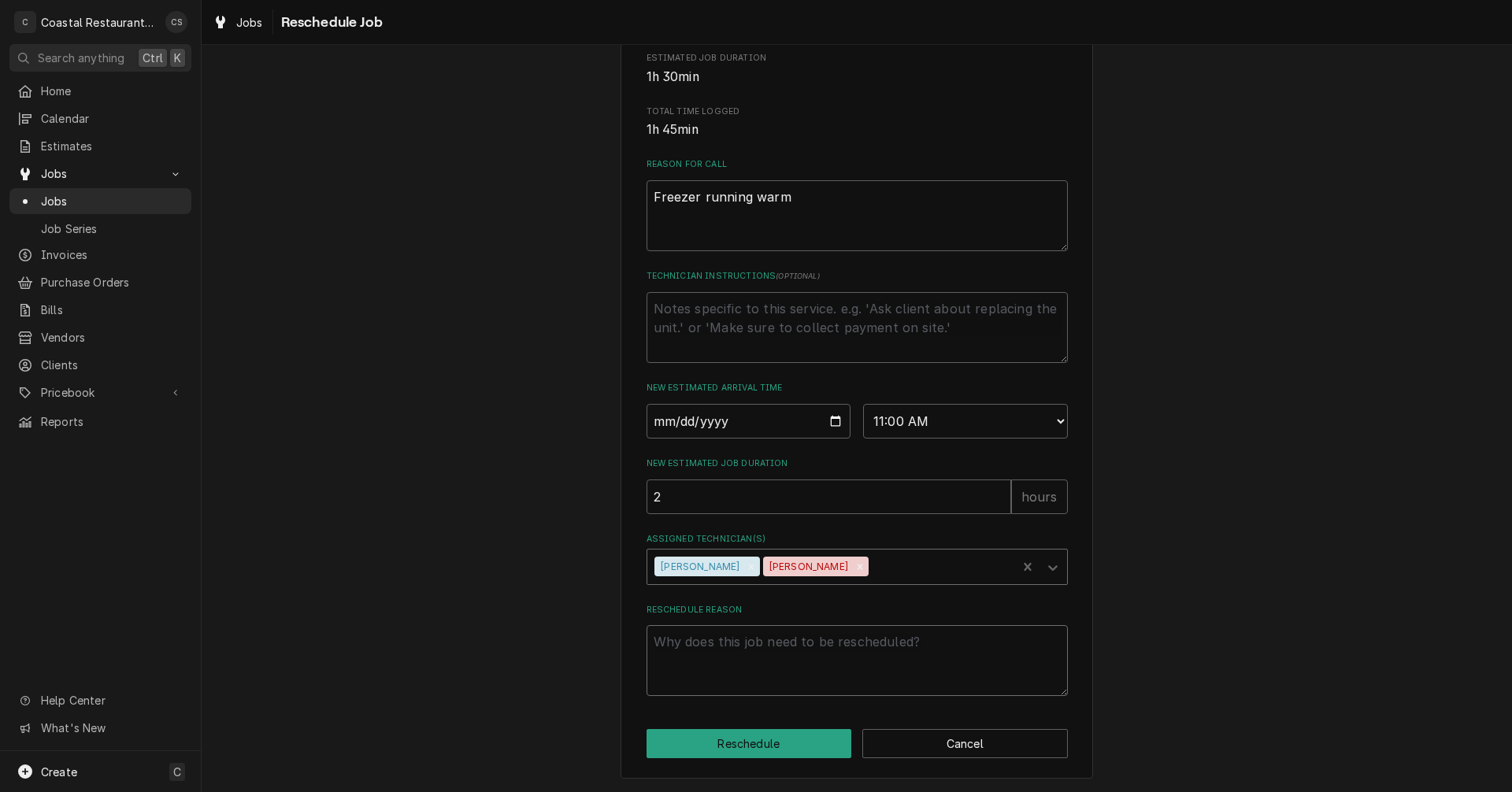
click at [744, 656] on textarea "Reschedule Reason" at bounding box center [856, 660] width 421 height 70
type textarea "x"
type textarea "M"
type textarea "x"
type textarea "Mo"
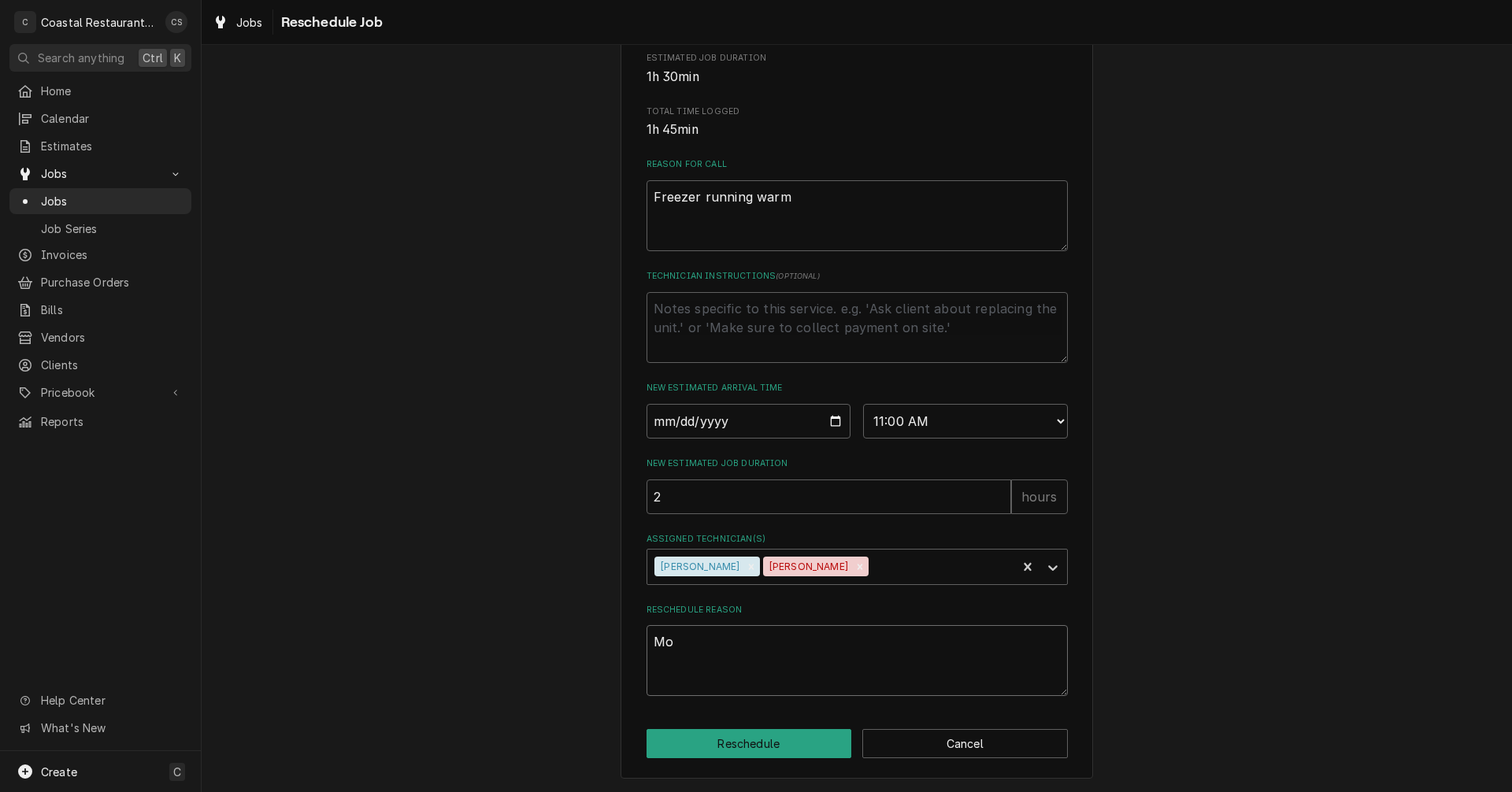
type textarea "x"
type textarea "Mor"
type textarea "x"
type textarea "More"
type textarea "x"
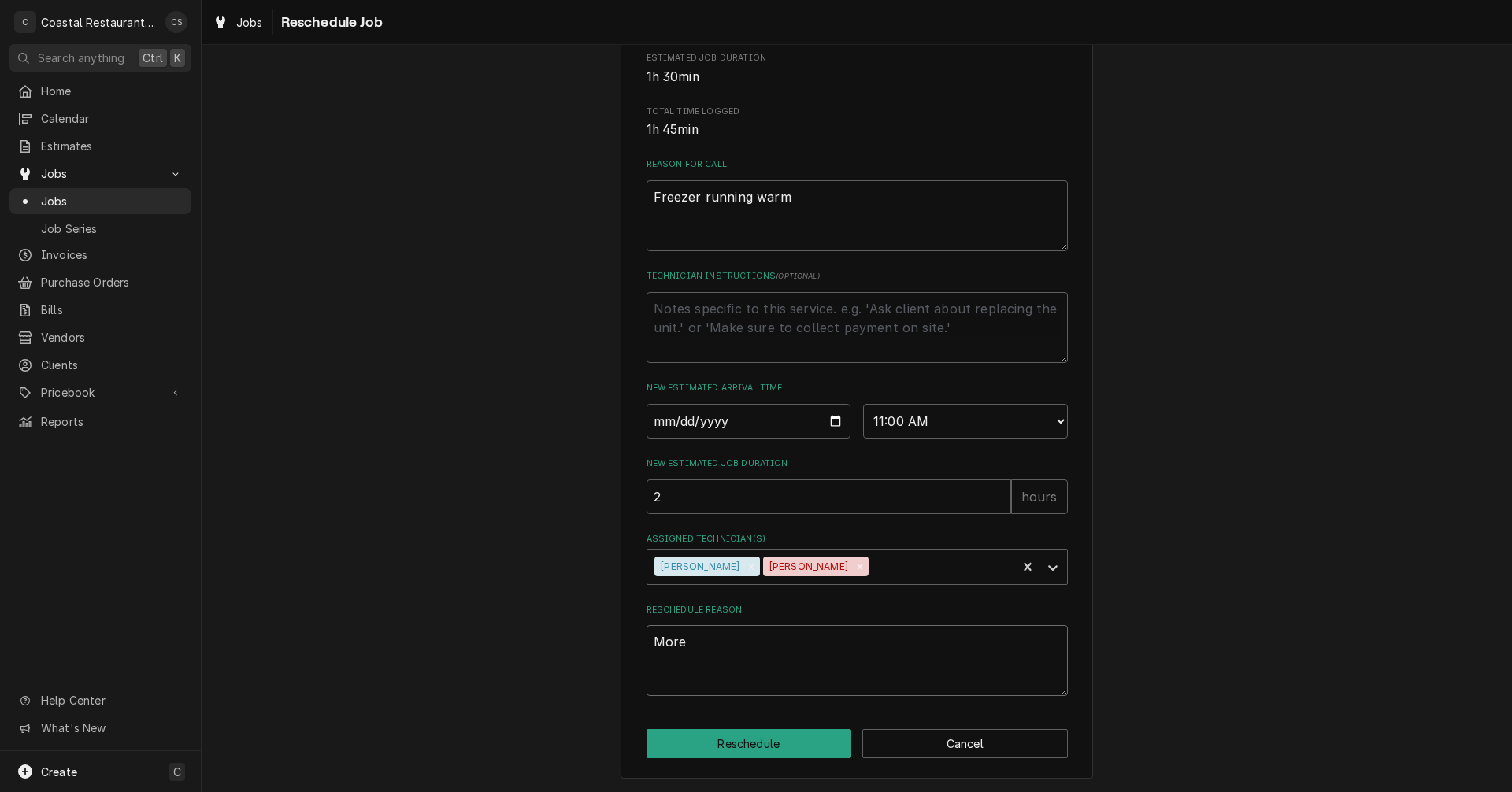
type textarea "More"
type textarea "x"
type textarea "More t"
type textarea "x"
type textarea "More ti"
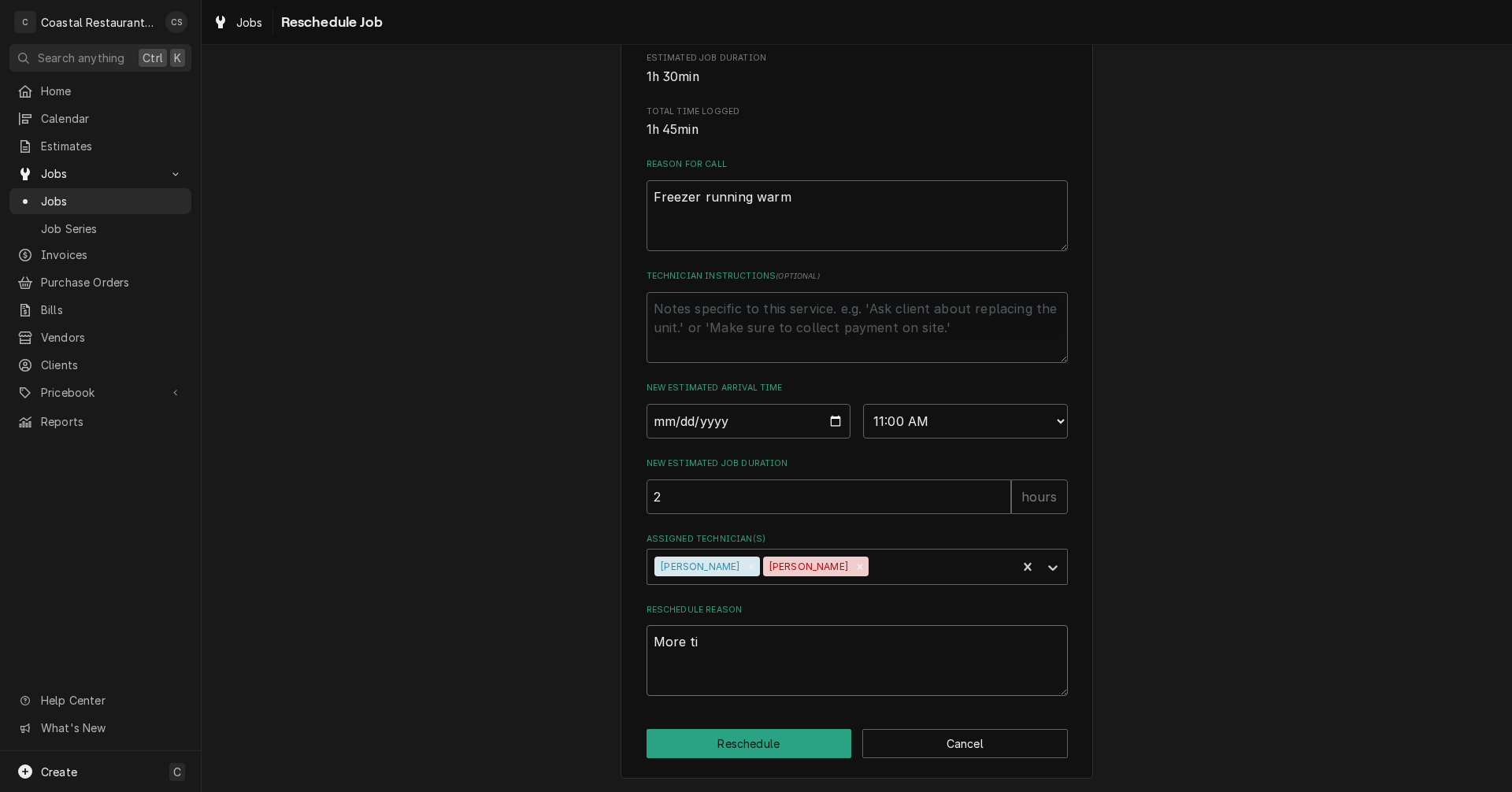
type textarea "x"
type textarea "More tim"
type textarea "x"
type textarea "More time"
click at [760, 749] on button "Reschedule" at bounding box center [748, 744] width 205 height 29
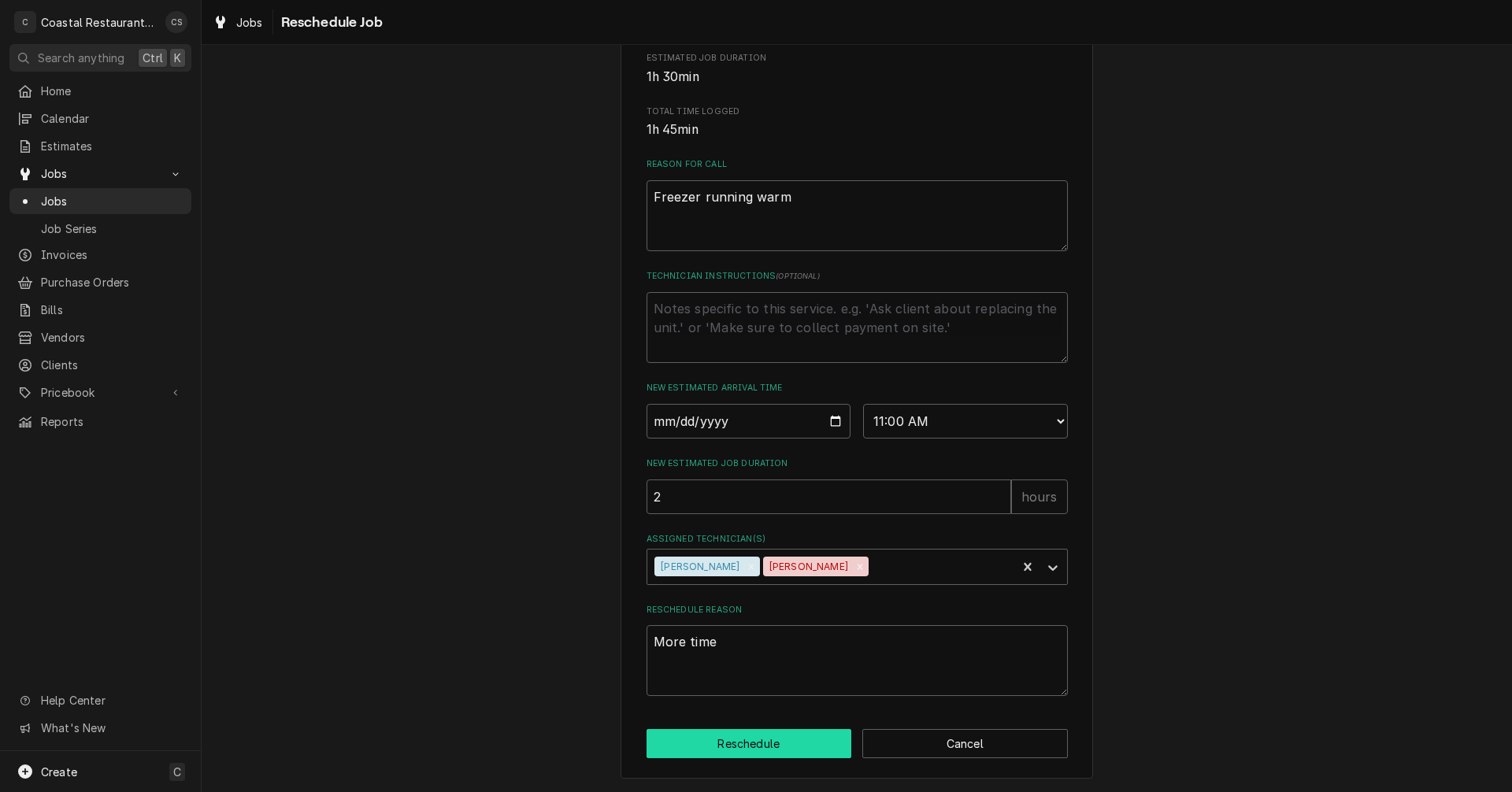
type textarea "x"
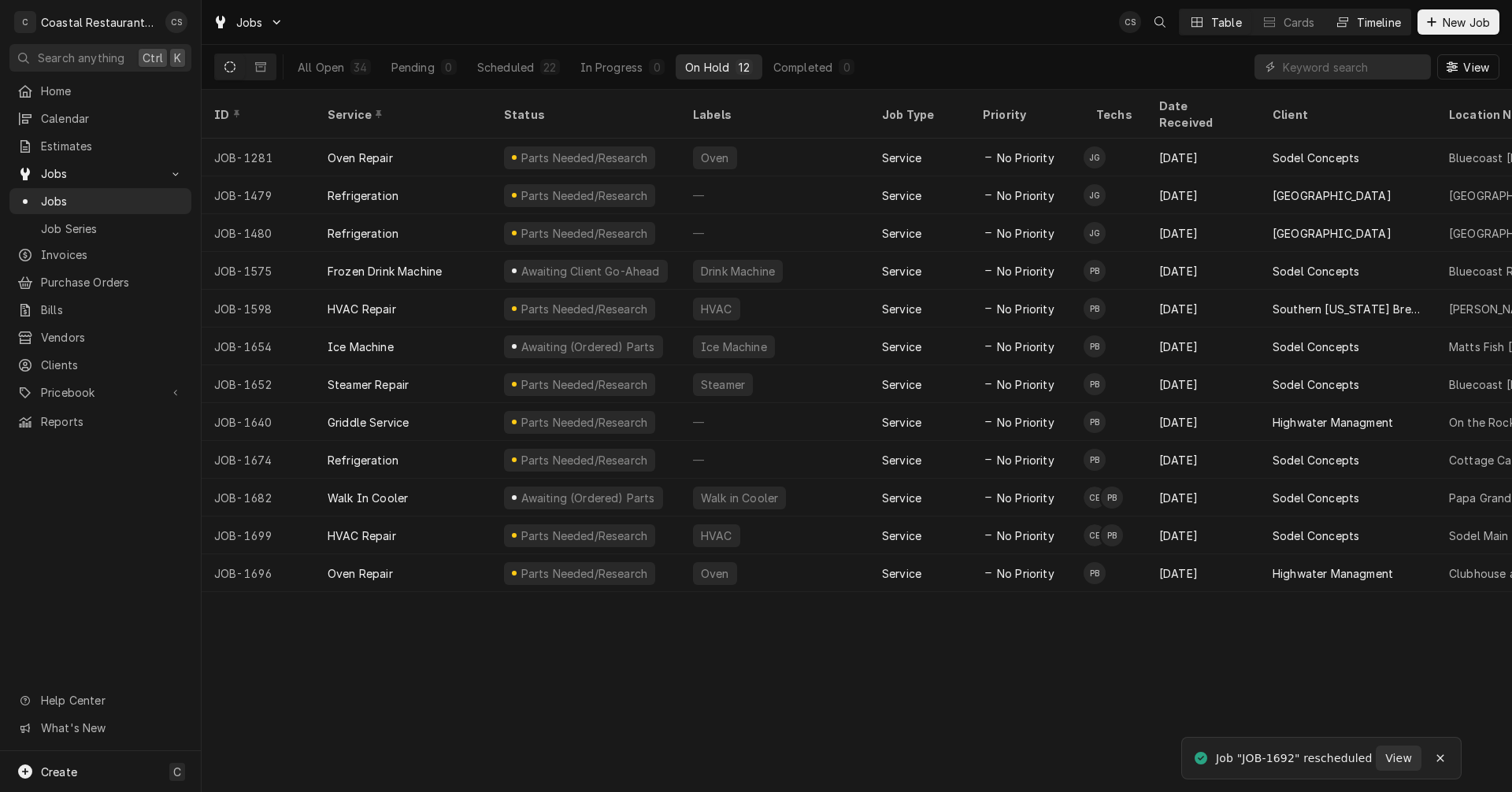
click at [1363, 24] on div "Timeline" at bounding box center [1379, 22] width 44 height 16
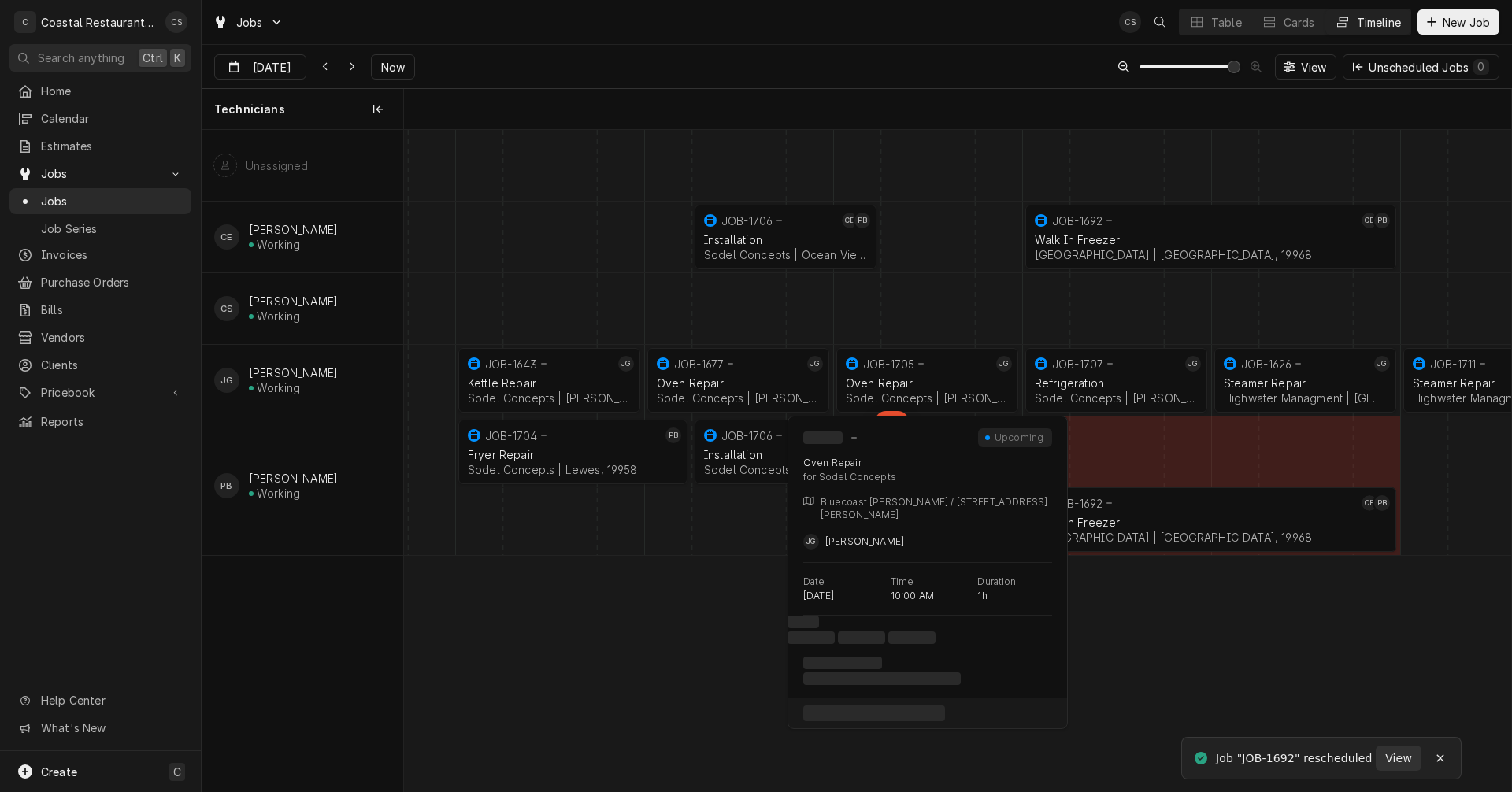
scroll to position [0, 21963]
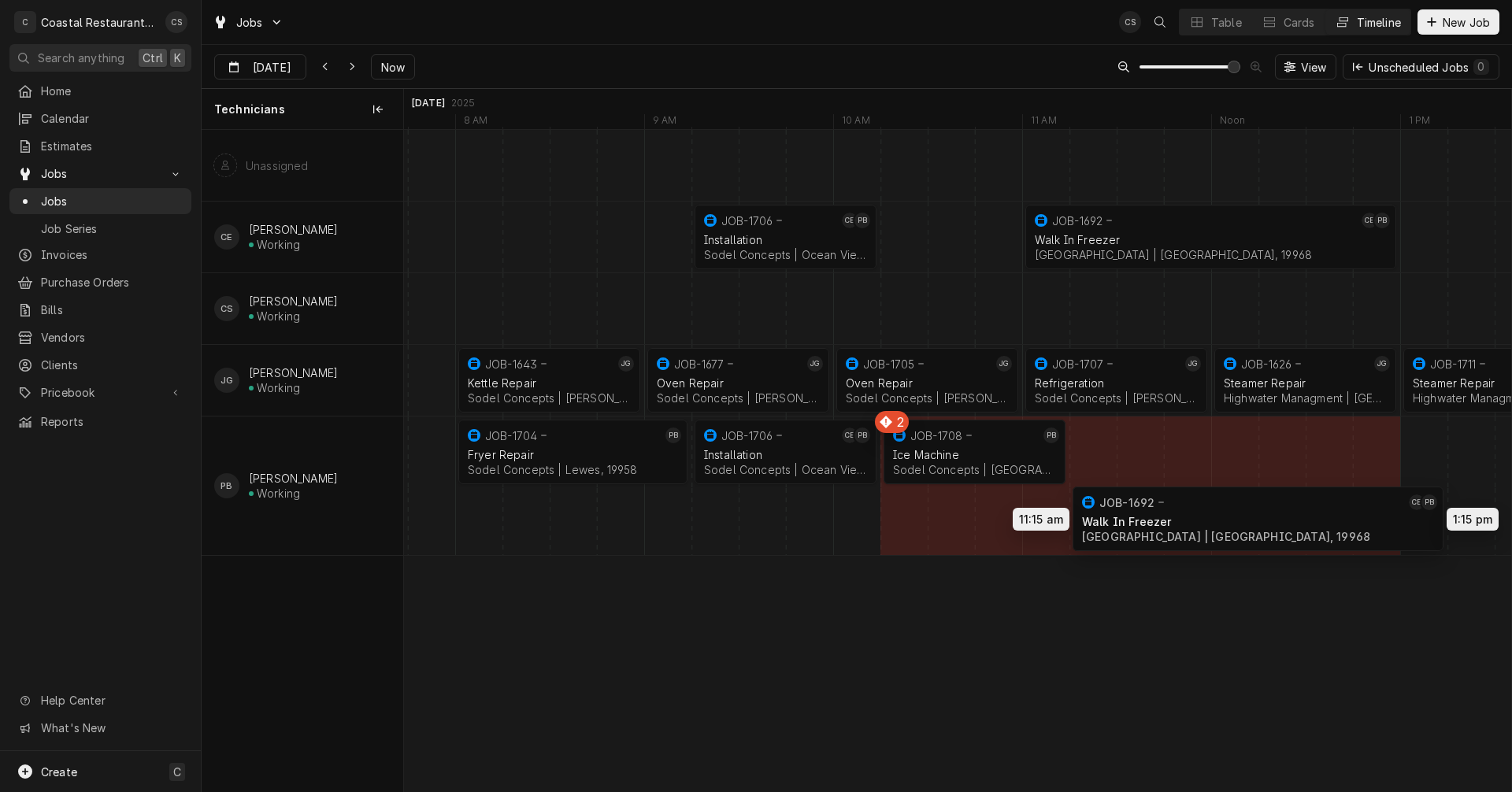
drag, startPoint x: 1084, startPoint y: 521, endPoint x: 1129, endPoint y: 520, distance: 45.0
click at [1129, 520] on div "9:15 AM 10:15 AM JOB-1706 CE PB Installation Sodel Concepts | [GEOGRAPHIC_DATA]…" at bounding box center [958, 461] width 1107 height 662
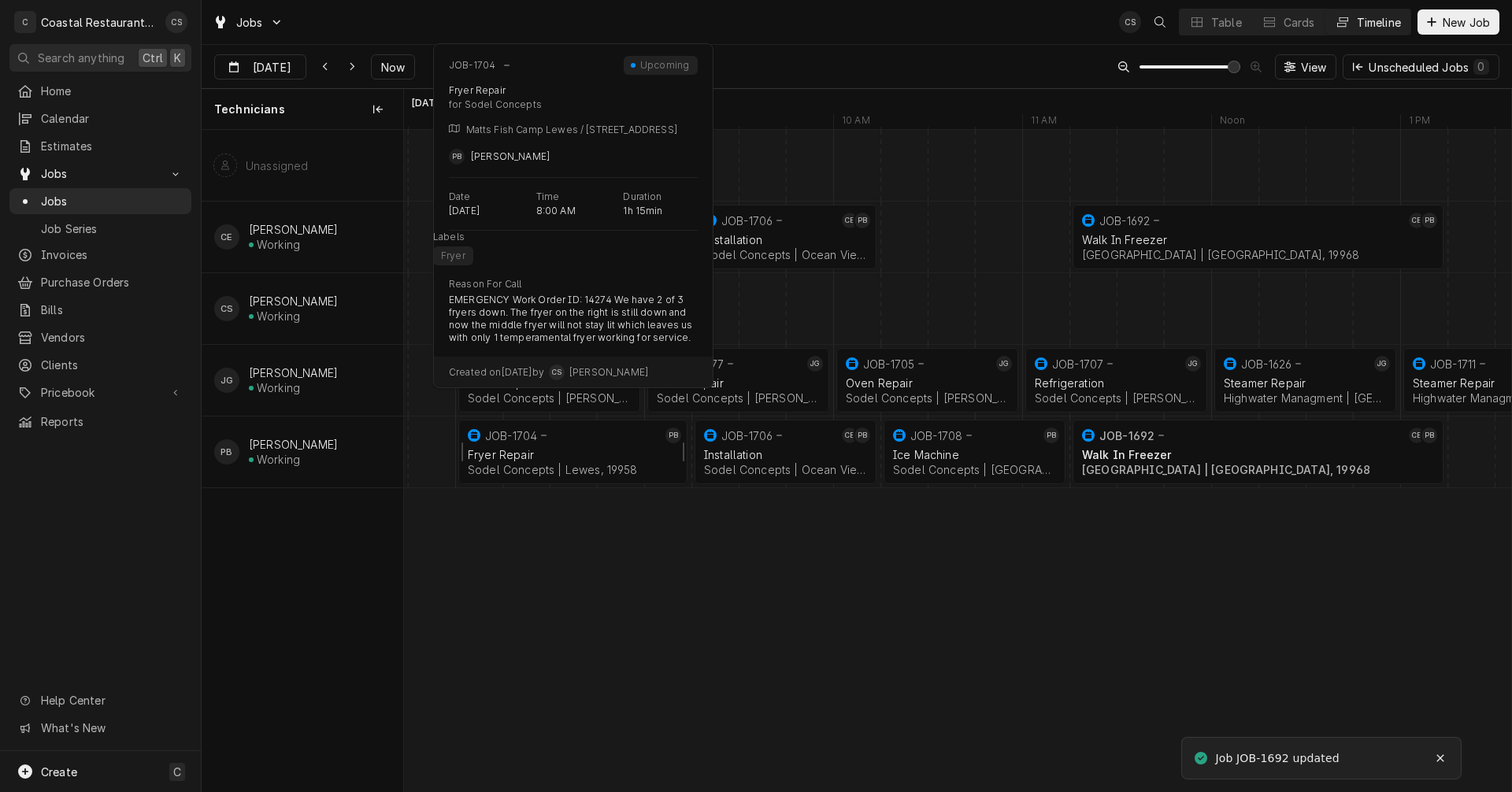
click at [525, 456] on div "Fryer Repair" at bounding box center [573, 455] width 210 height 14
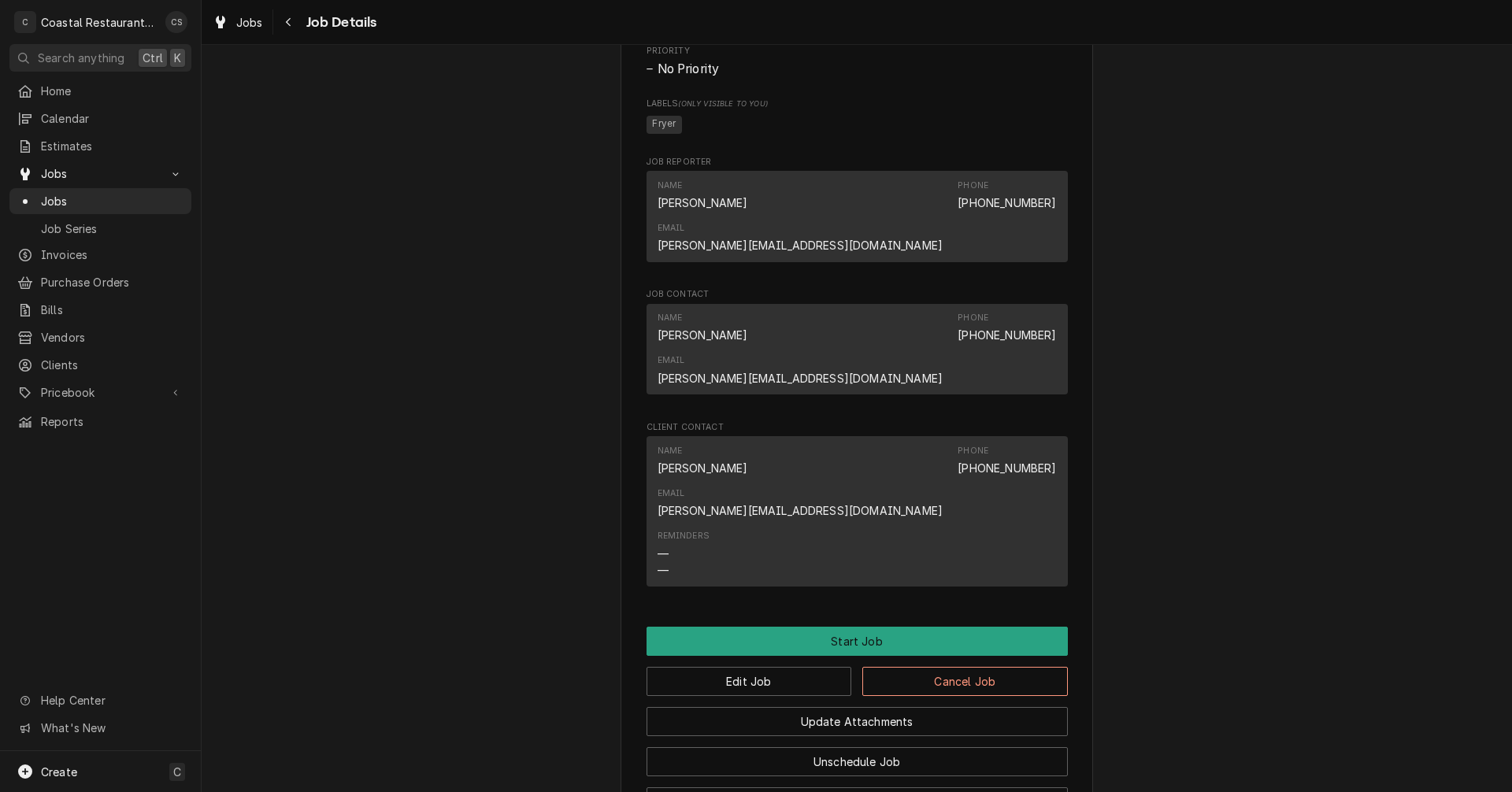
scroll to position [866, 0]
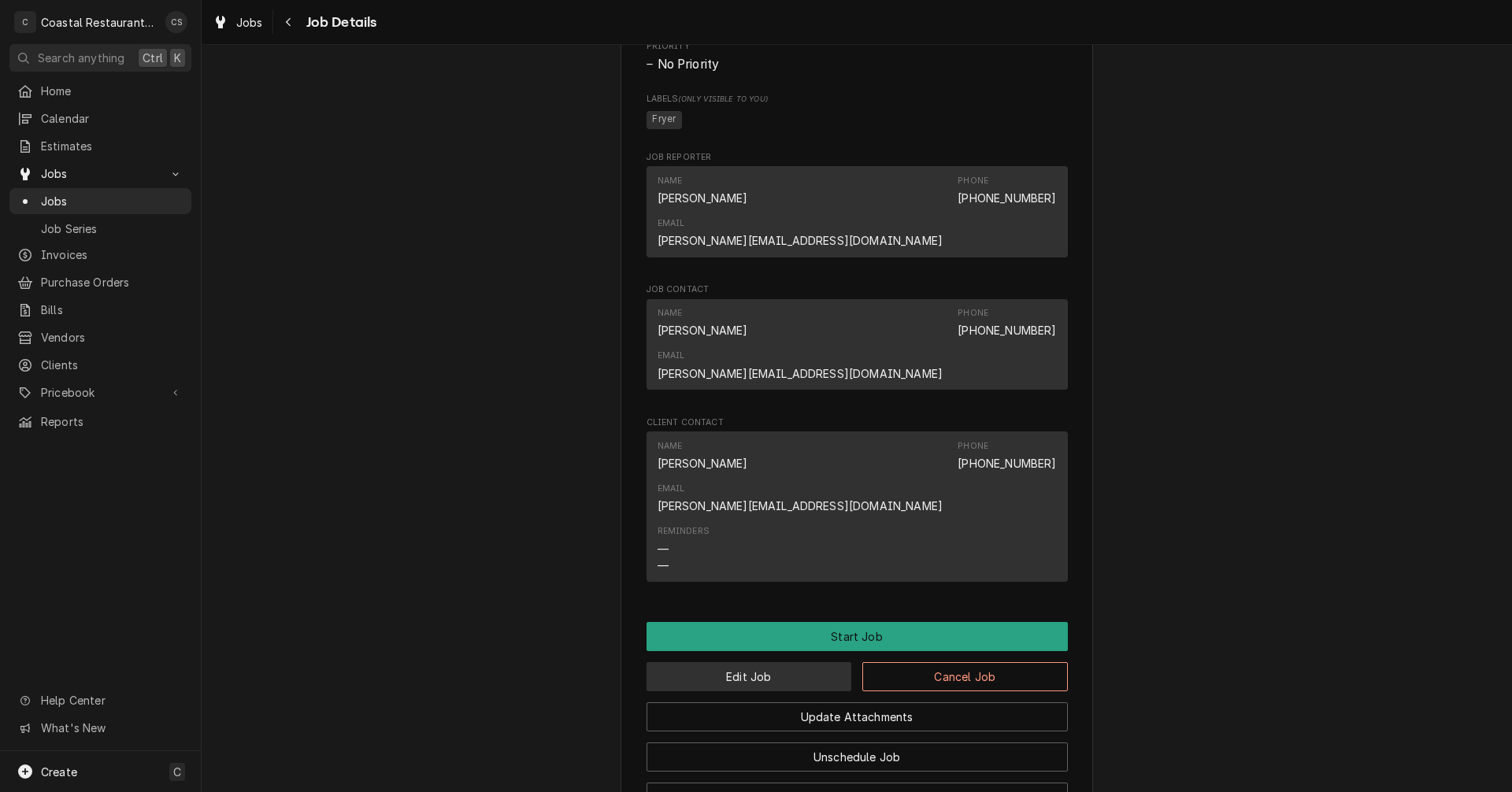
click at [739, 663] on button "Edit Job" at bounding box center [748, 677] width 205 height 29
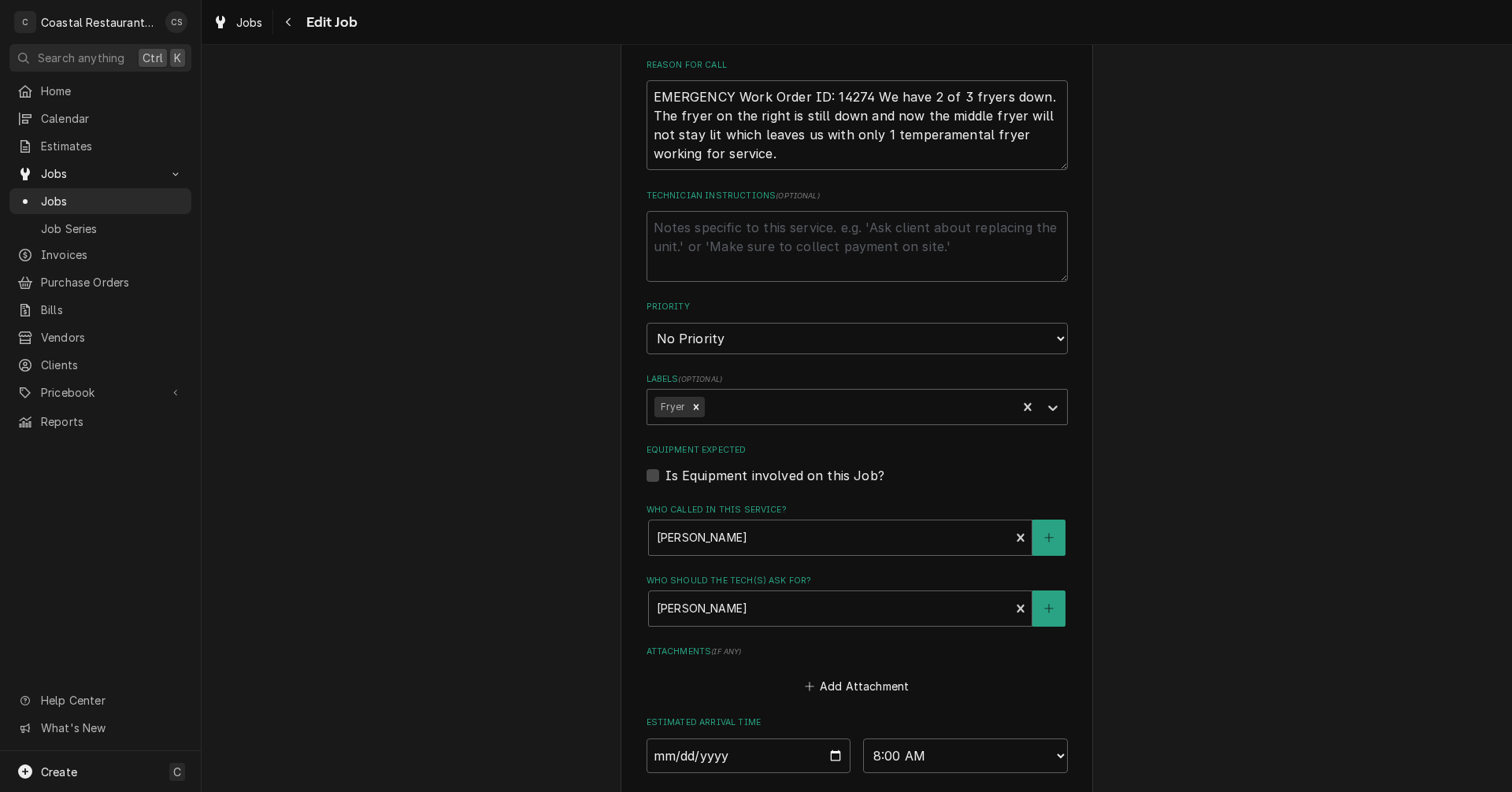
scroll to position [925, 0]
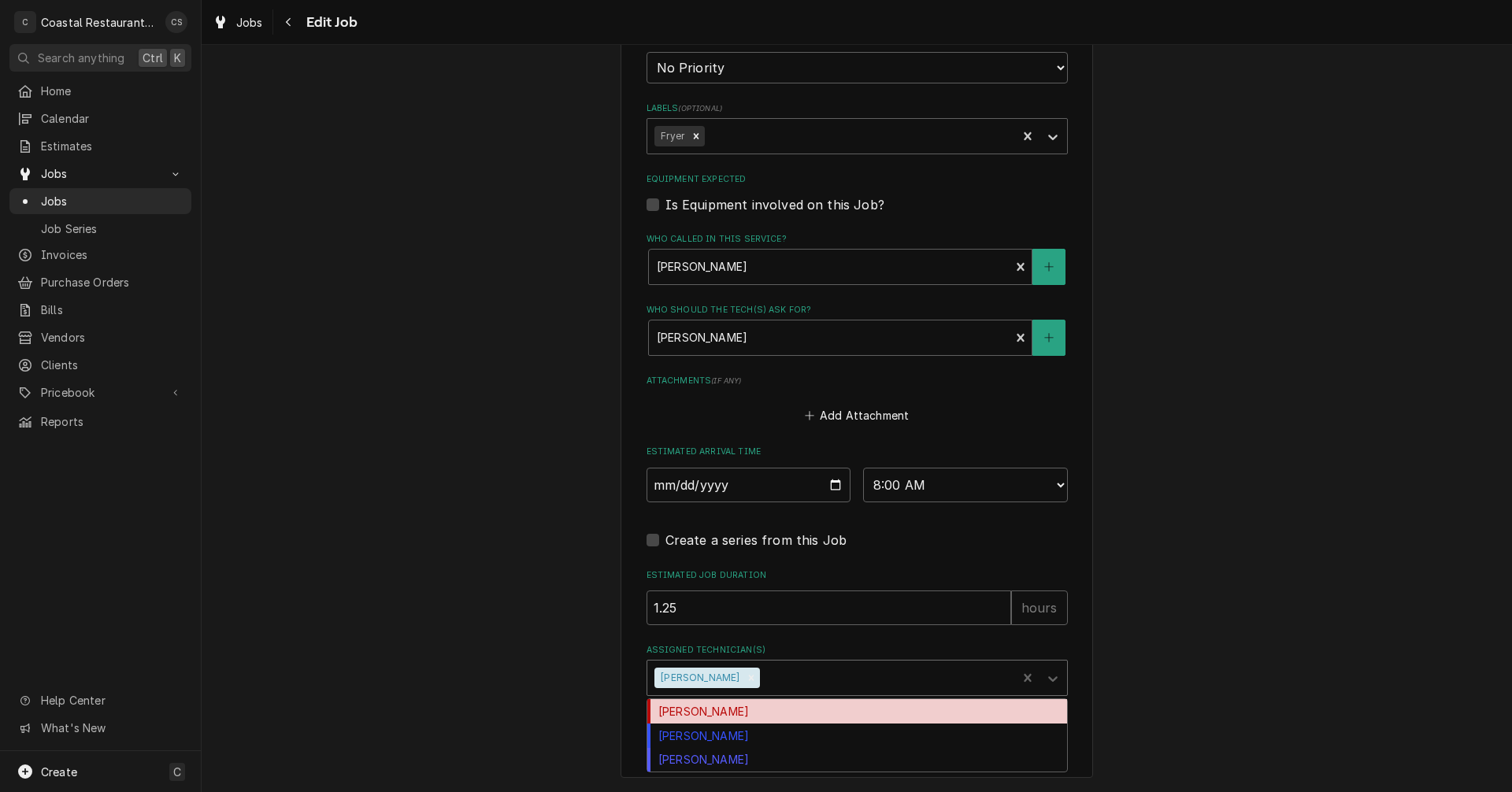
click at [763, 673] on div "Assigned Technician(s)" at bounding box center [885, 677] width 246 height 28
click at [738, 716] on div "[PERSON_NAME]" at bounding box center [856, 711] width 419 height 24
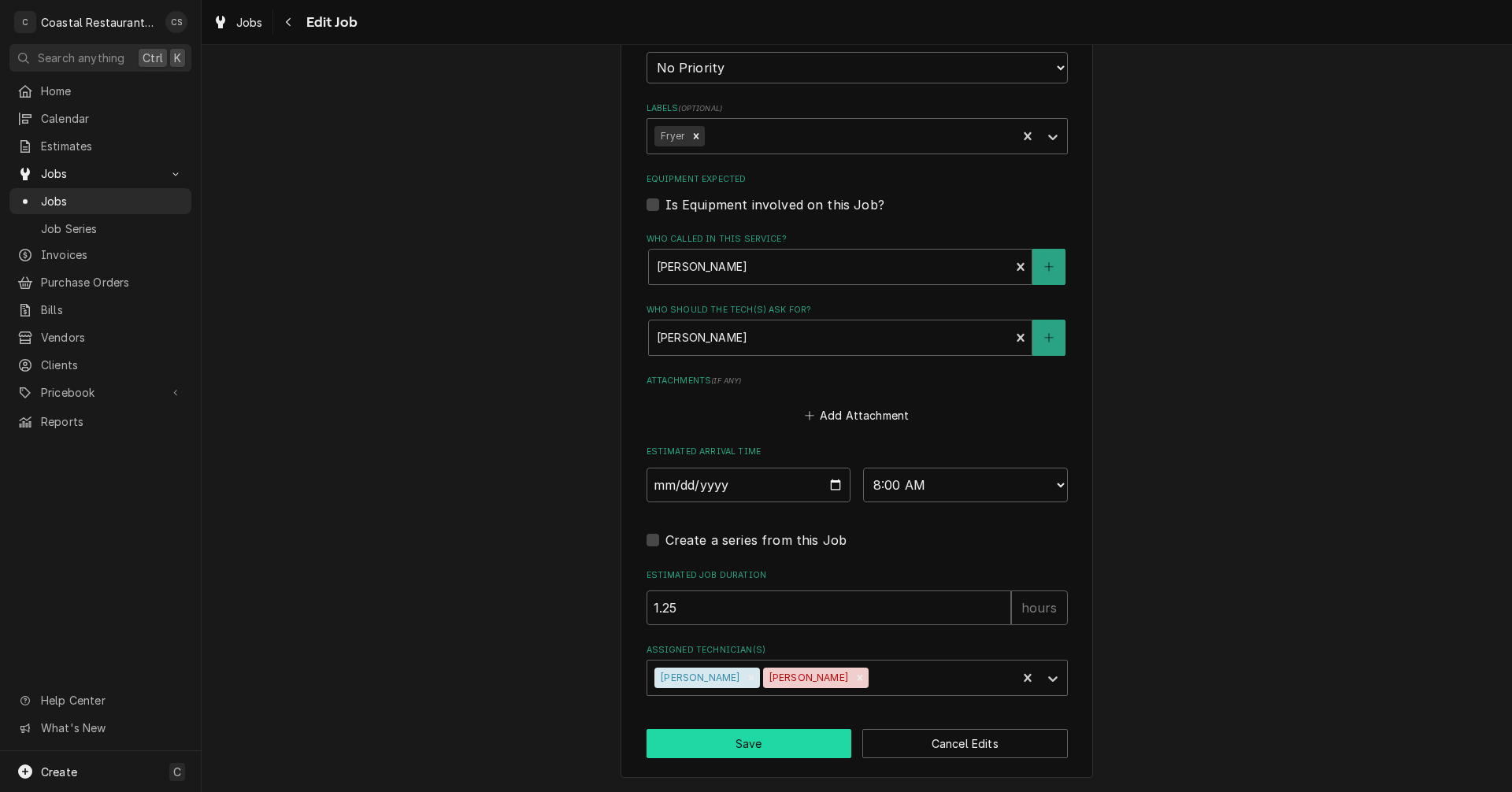
click at [749, 741] on button "Save" at bounding box center [748, 744] width 205 height 29
type textarea "x"
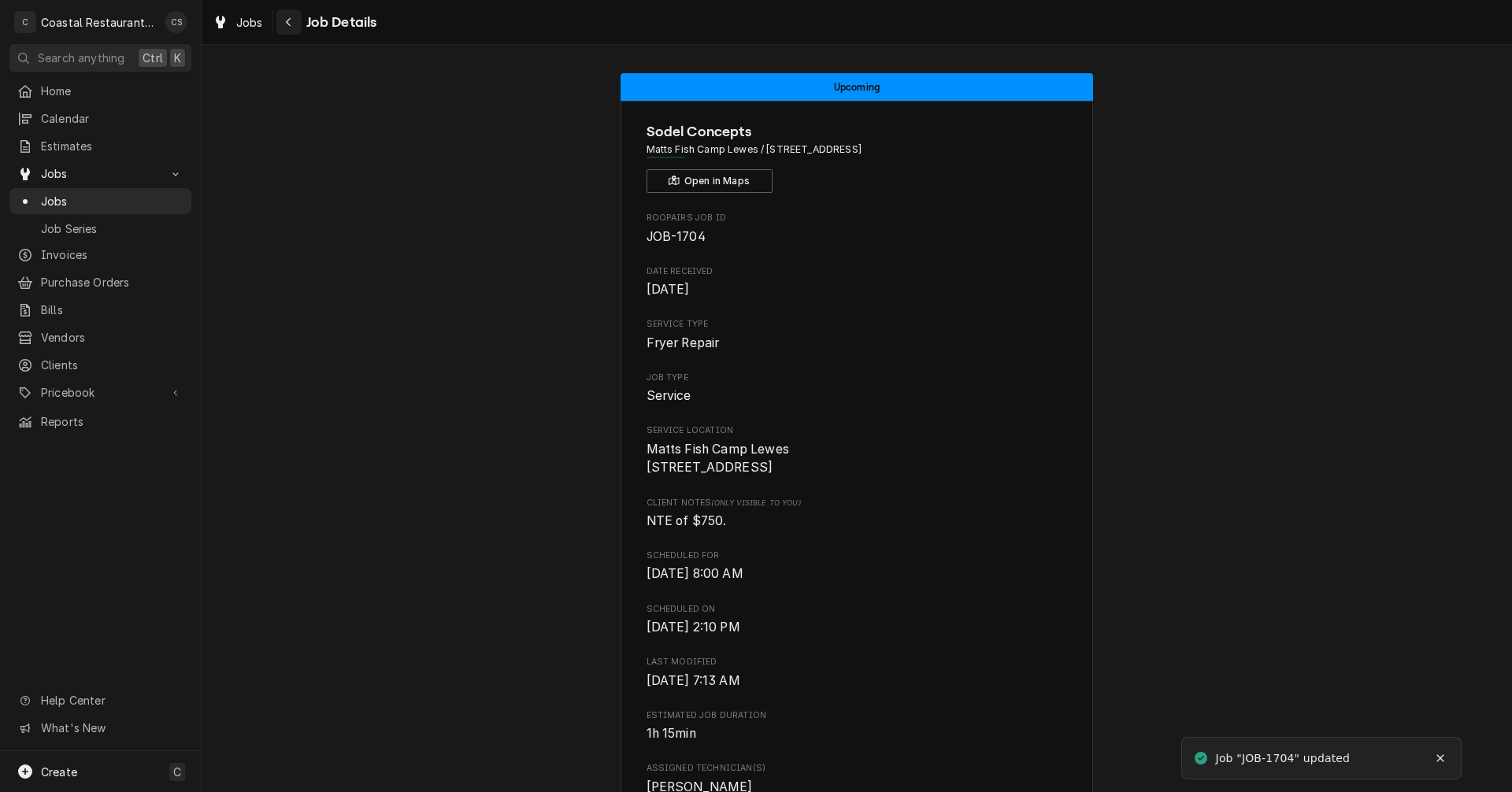
click at [292, 17] on div "Navigate back" at bounding box center [288, 22] width 15 height 15
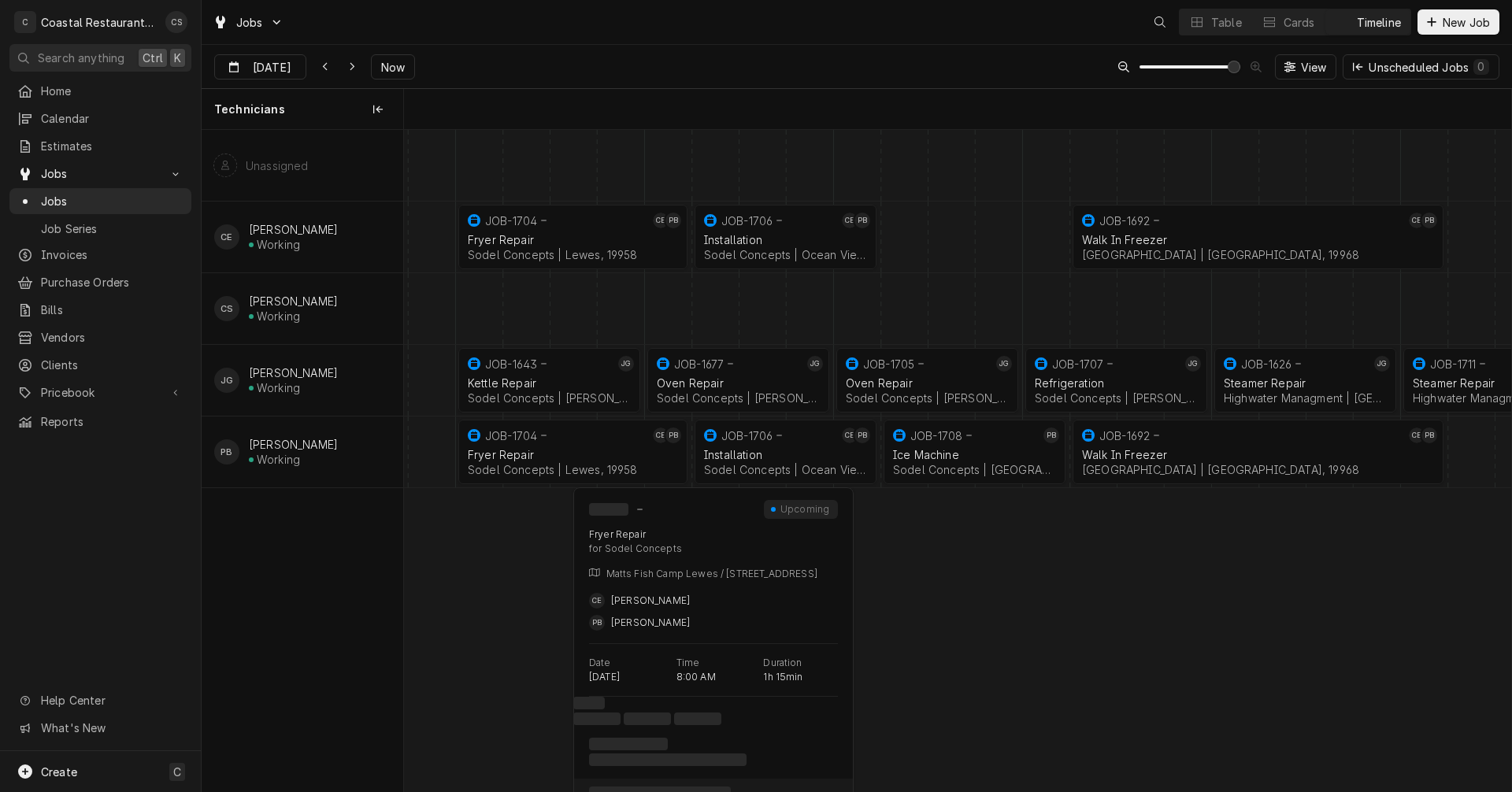
scroll to position [0, 21963]
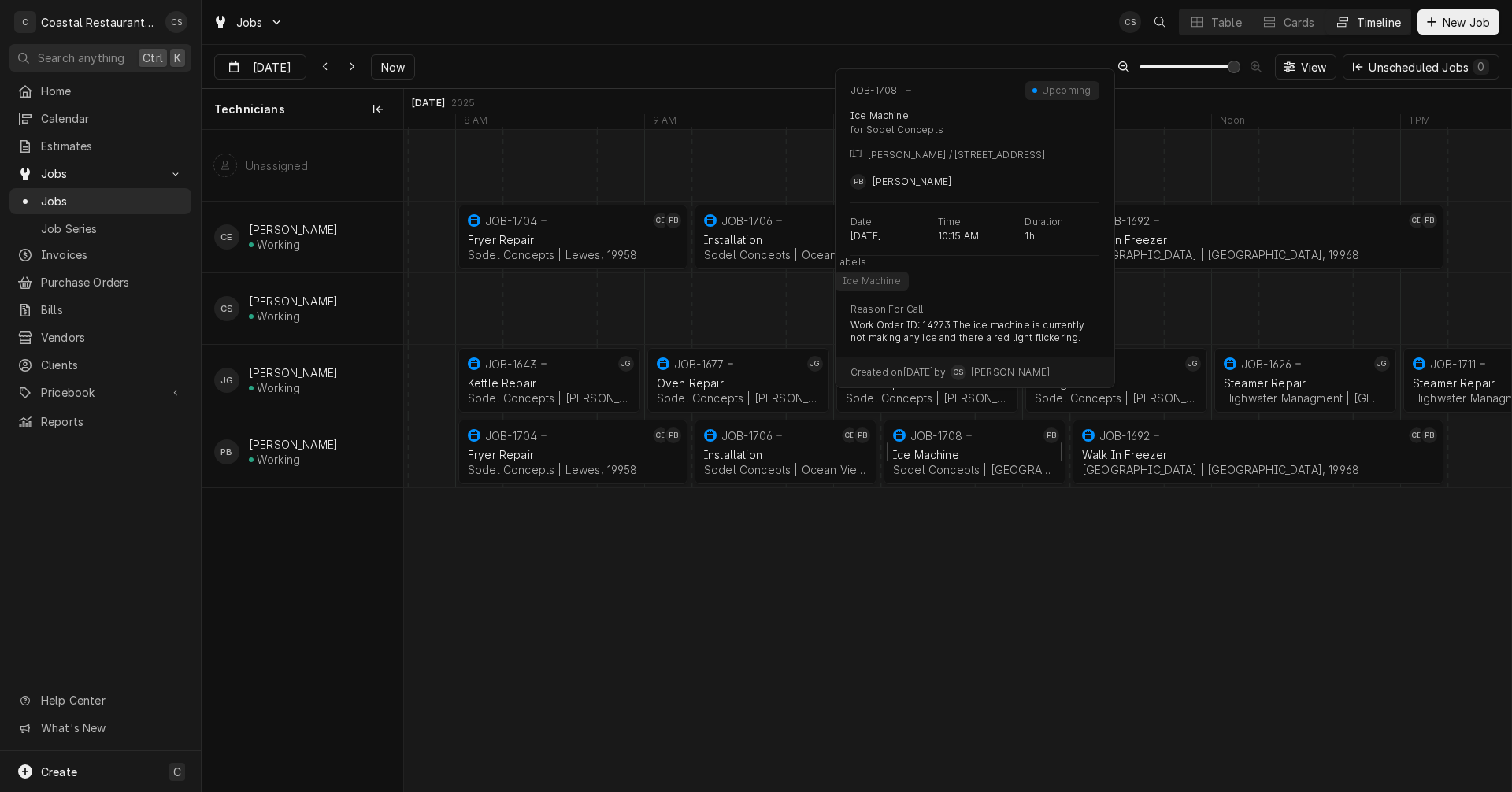
click at [949, 457] on div "Ice Machine" at bounding box center [974, 455] width 163 height 14
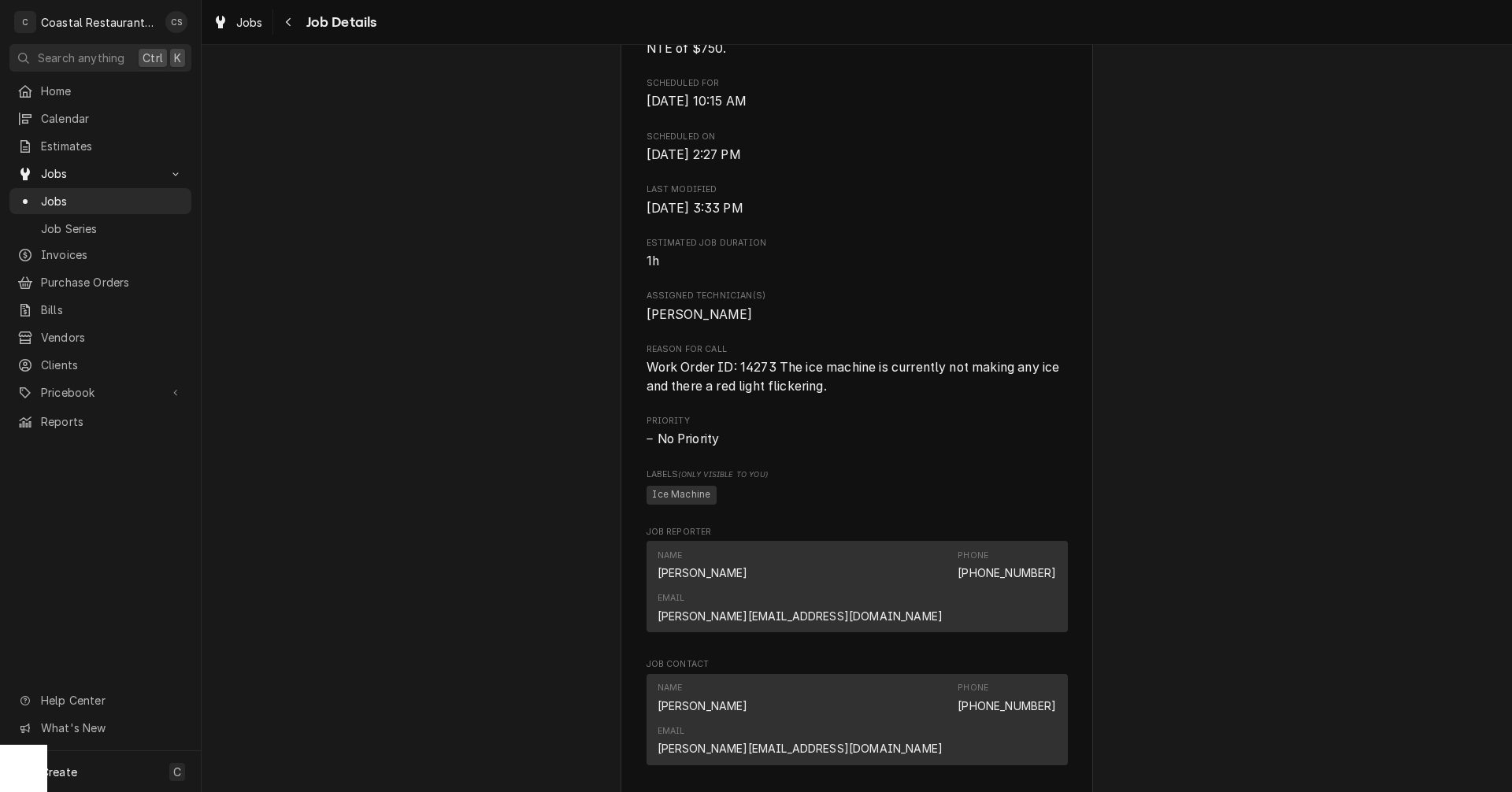
scroll to position [941, 0]
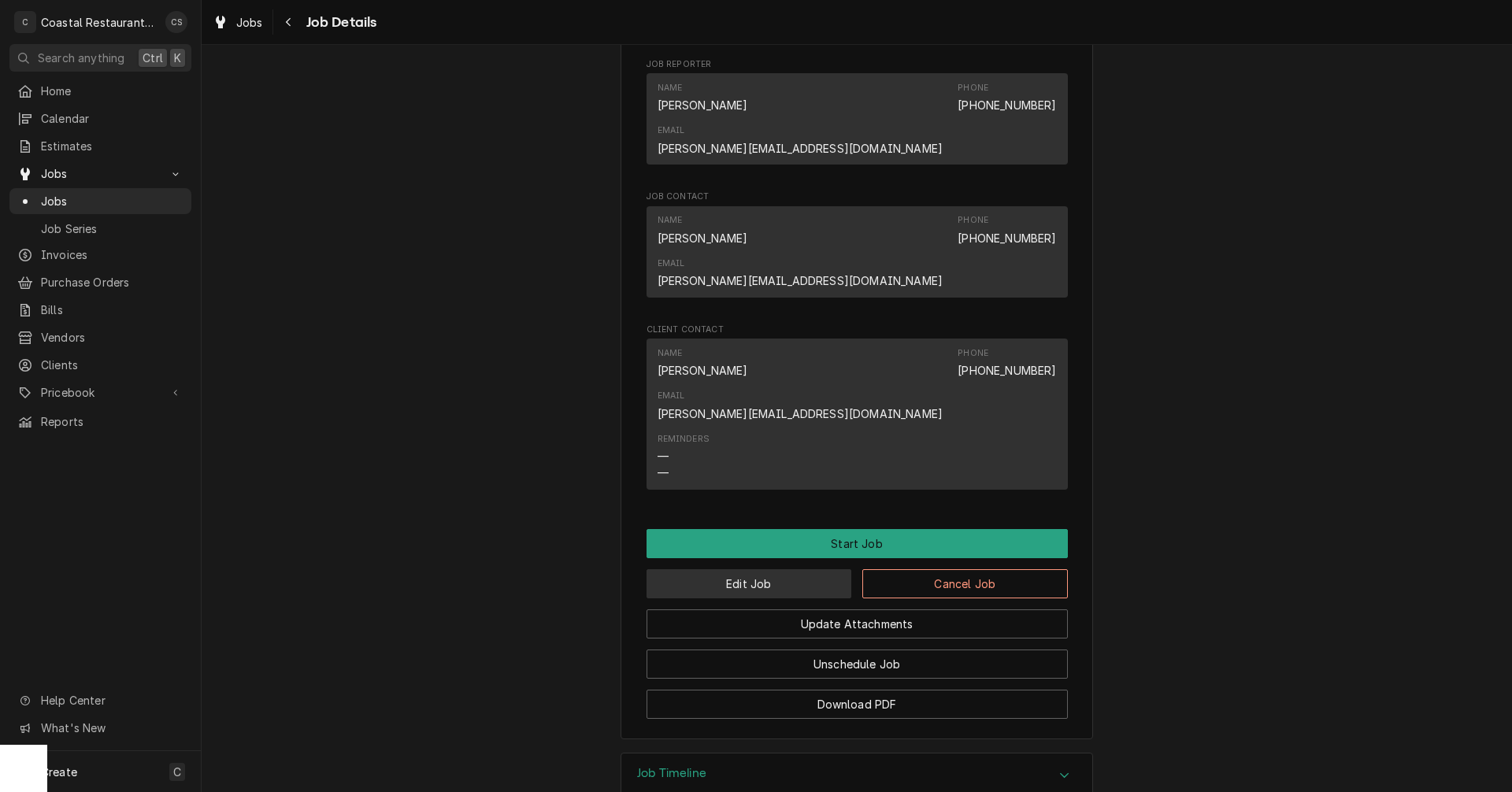
click at [767, 569] on button "Edit Job" at bounding box center [748, 584] width 205 height 29
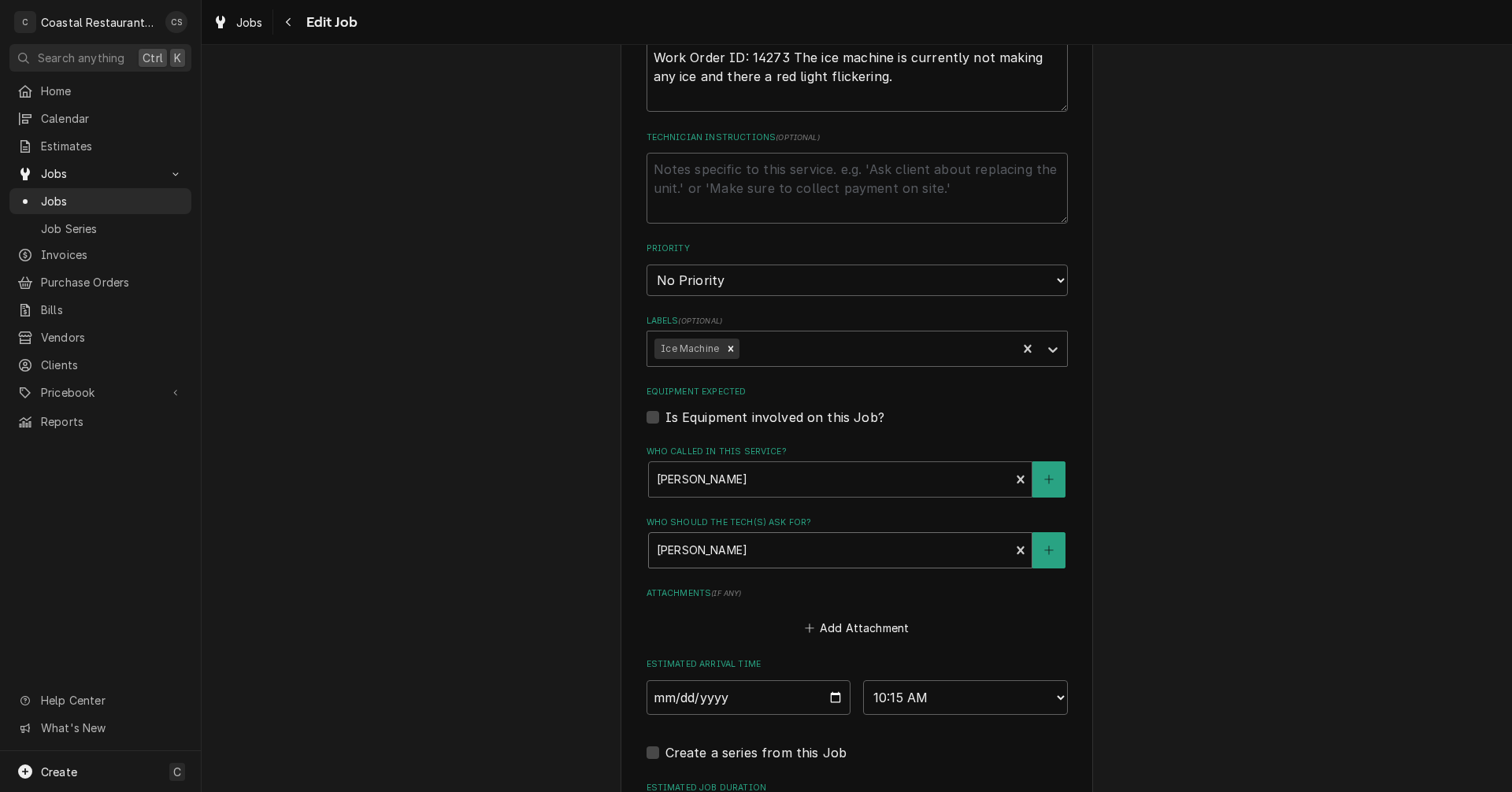
scroll to position [907, 0]
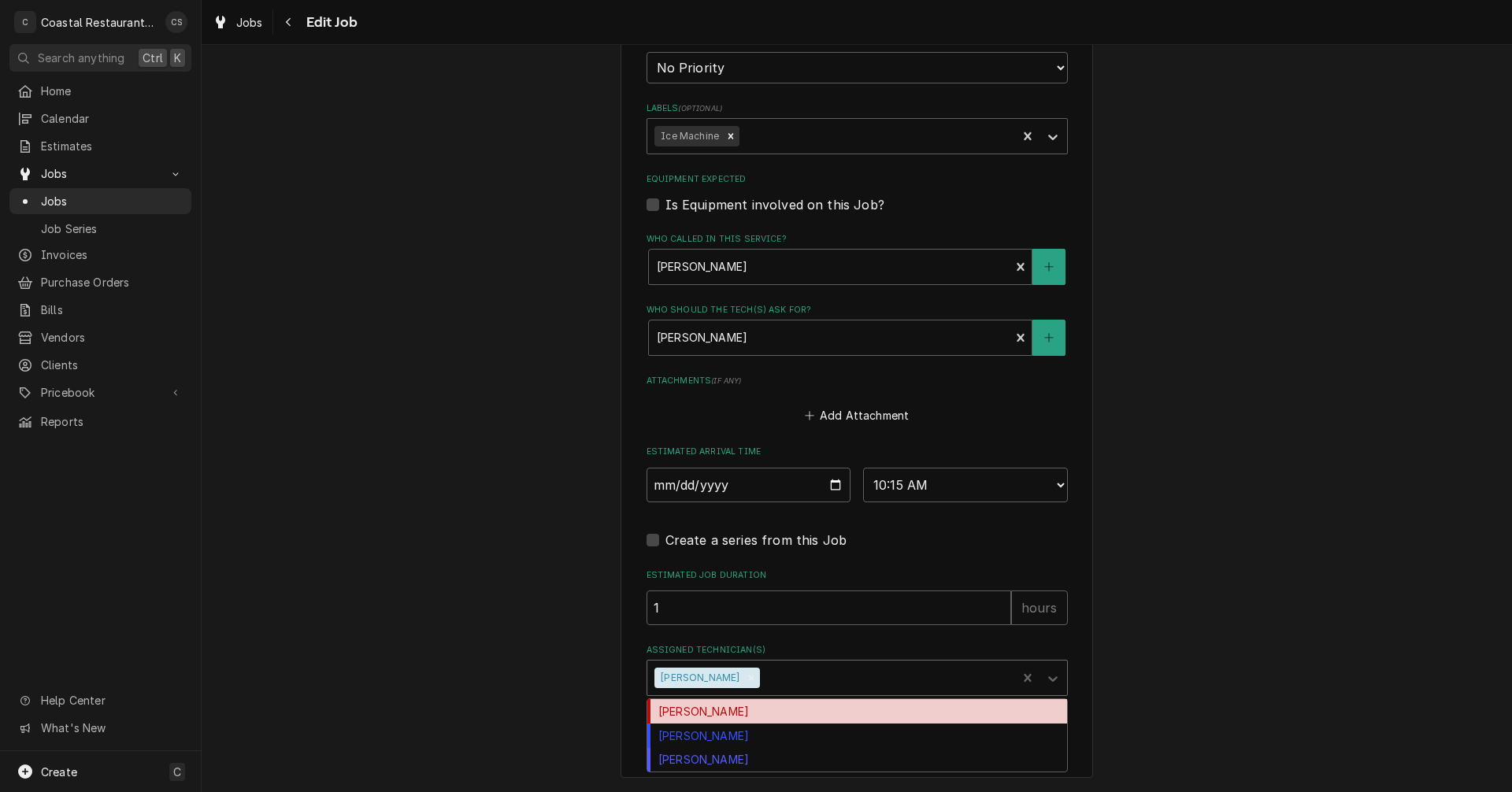
click at [763, 680] on div "Assigned Technician(s)" at bounding box center [885, 677] width 246 height 28
click at [736, 715] on div "Carlos Espin" at bounding box center [856, 711] width 419 height 24
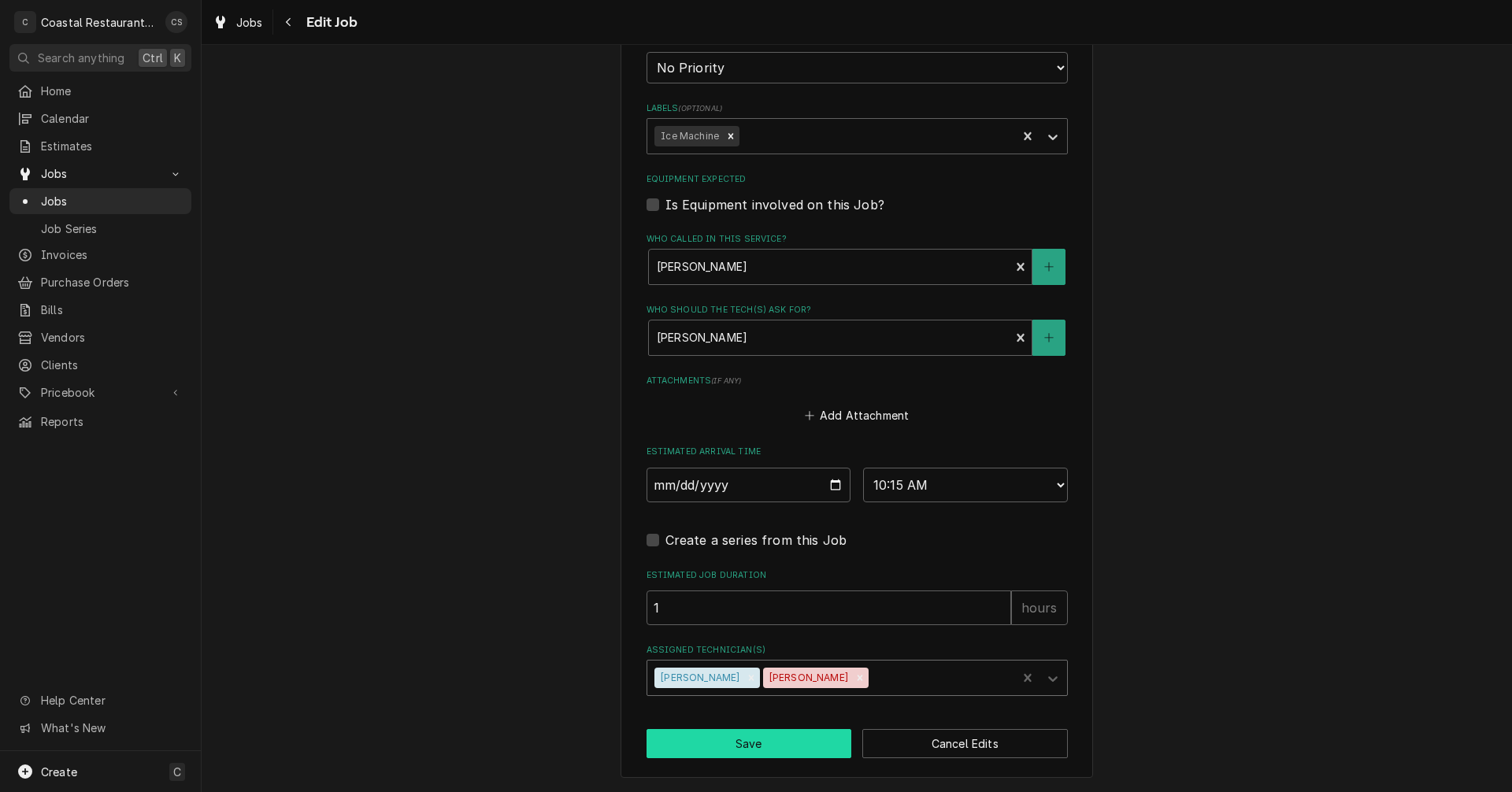
click at [756, 748] on button "Save" at bounding box center [748, 744] width 205 height 29
type textarea "x"
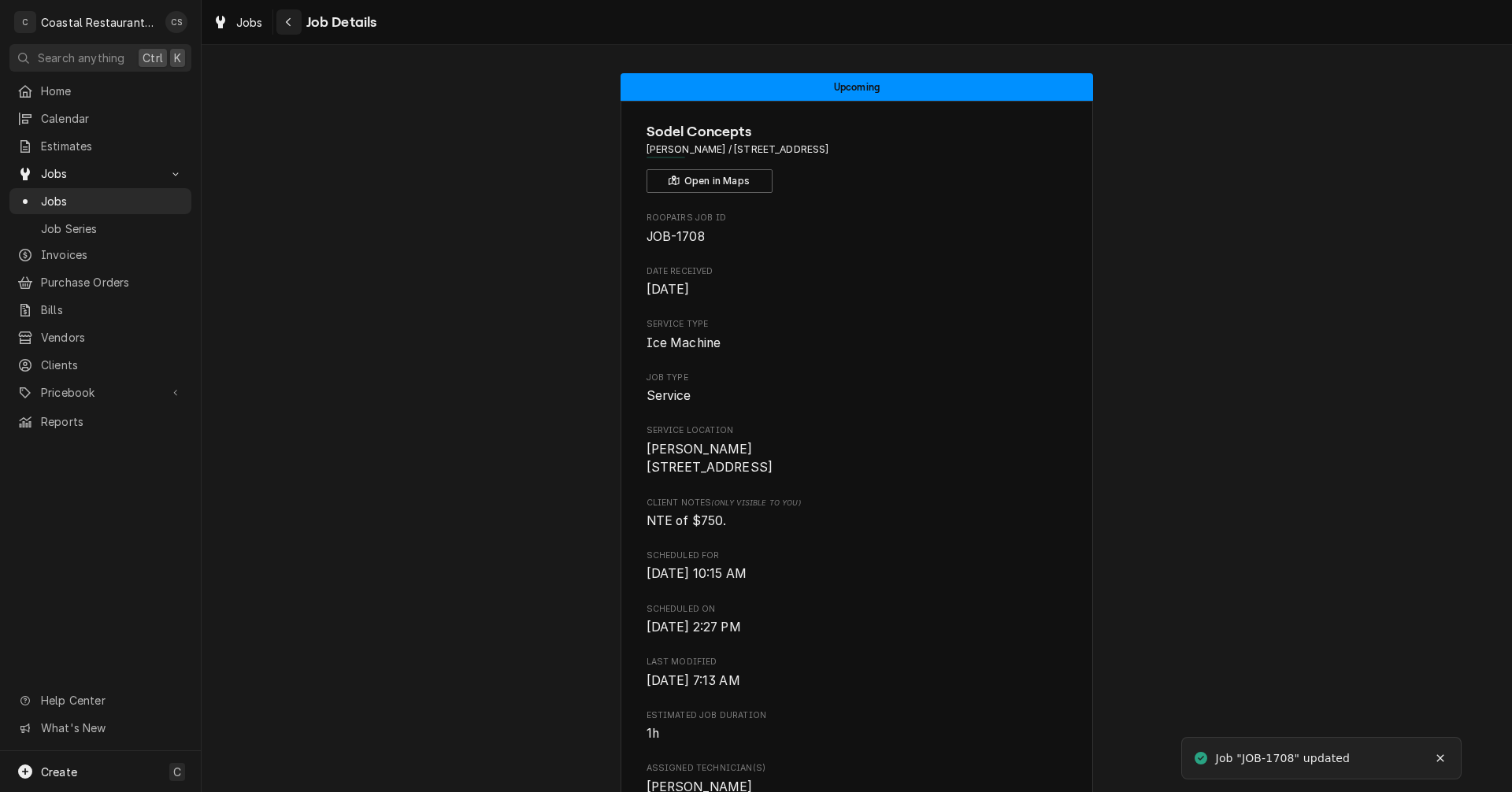
click at [291, 24] on icon "Navigate back" at bounding box center [288, 21] width 7 height 11
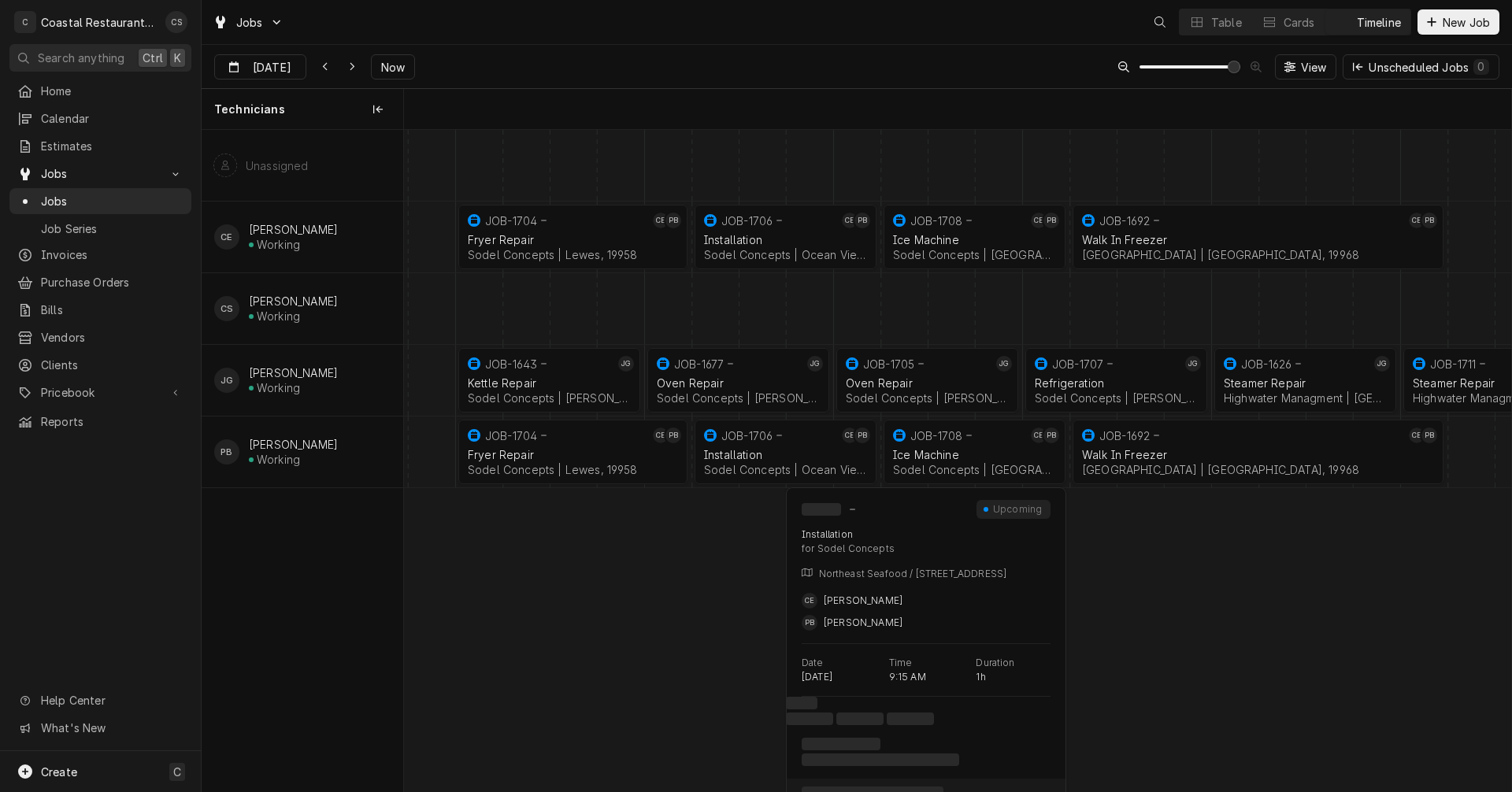
scroll to position [0, 21963]
click at [1202, 19] on div "Dynamic Content Wrapper" at bounding box center [1197, 22] width 15 height 15
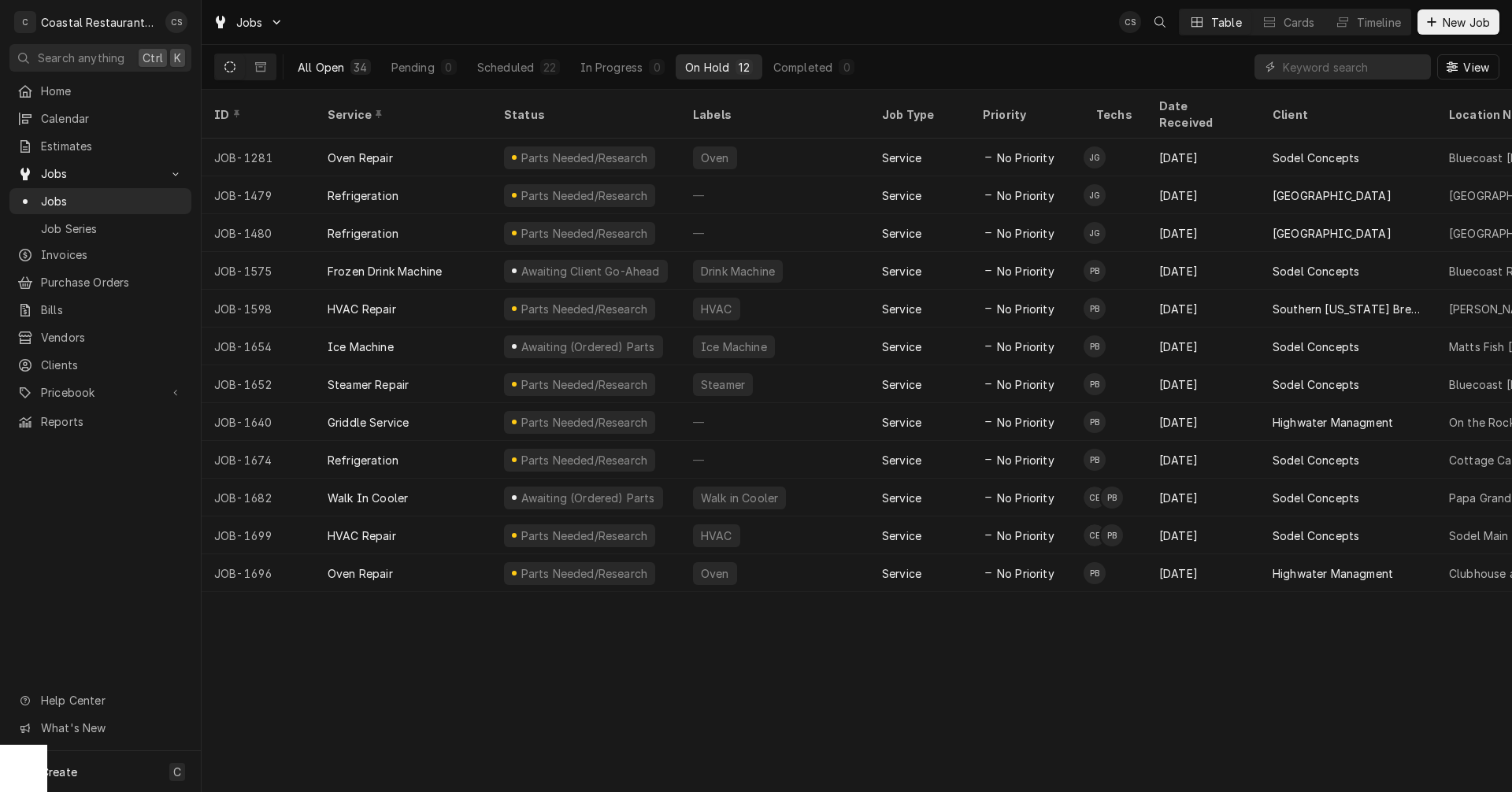
click at [326, 65] on div "All Open" at bounding box center [321, 67] width 46 height 16
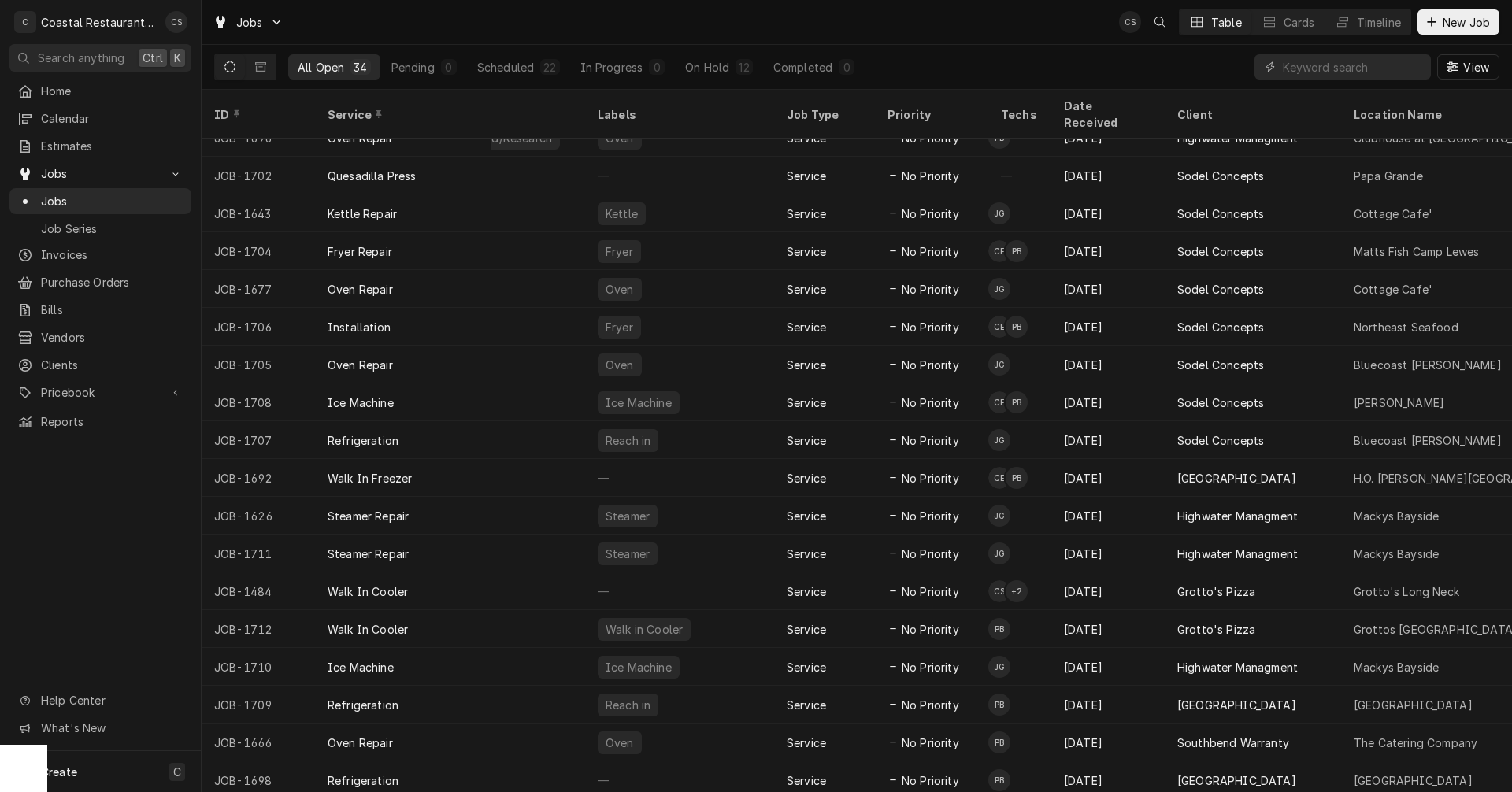
scroll to position [436, 198]
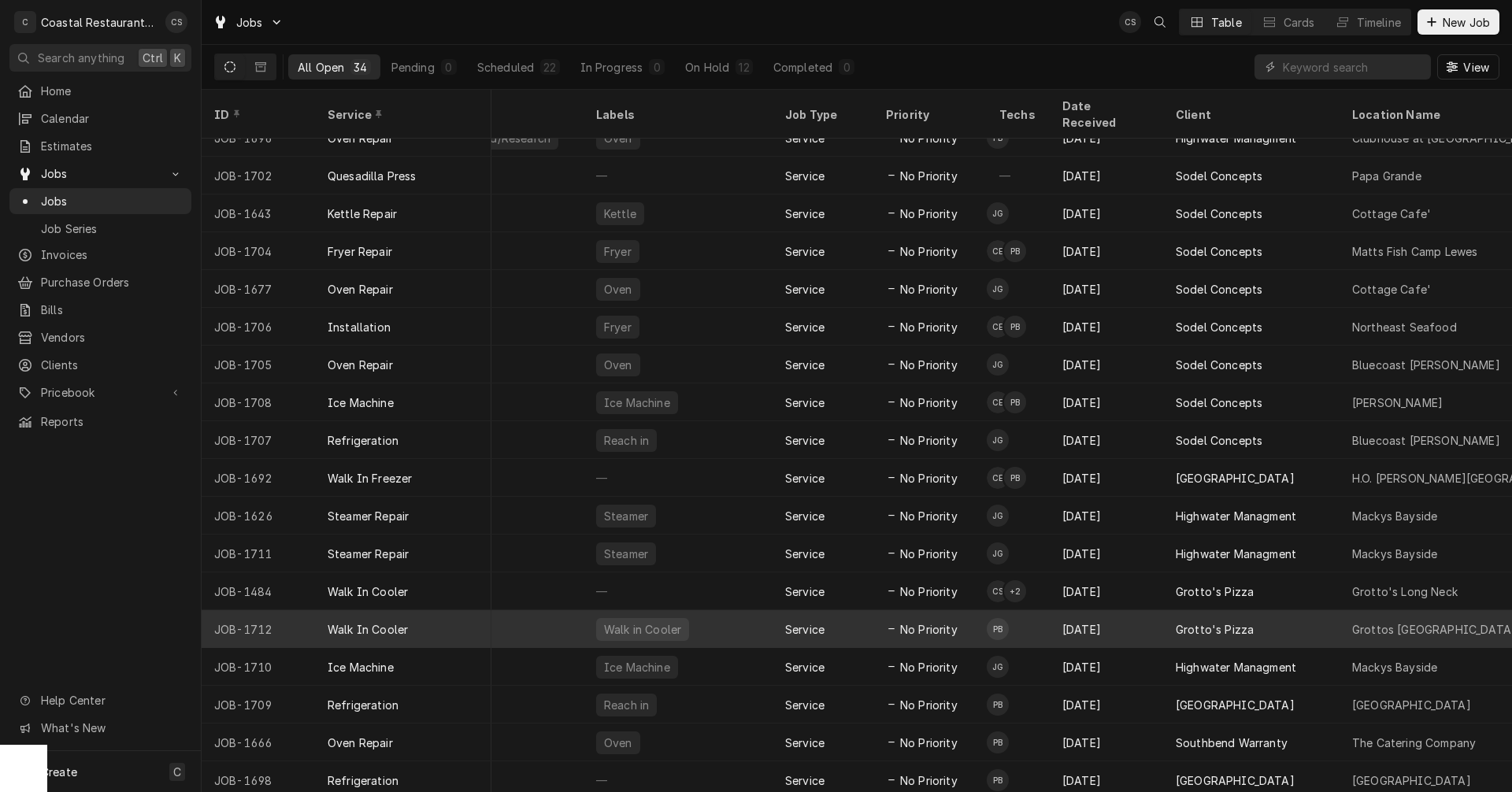
click at [814, 621] on div "Service" at bounding box center [804, 629] width 40 height 16
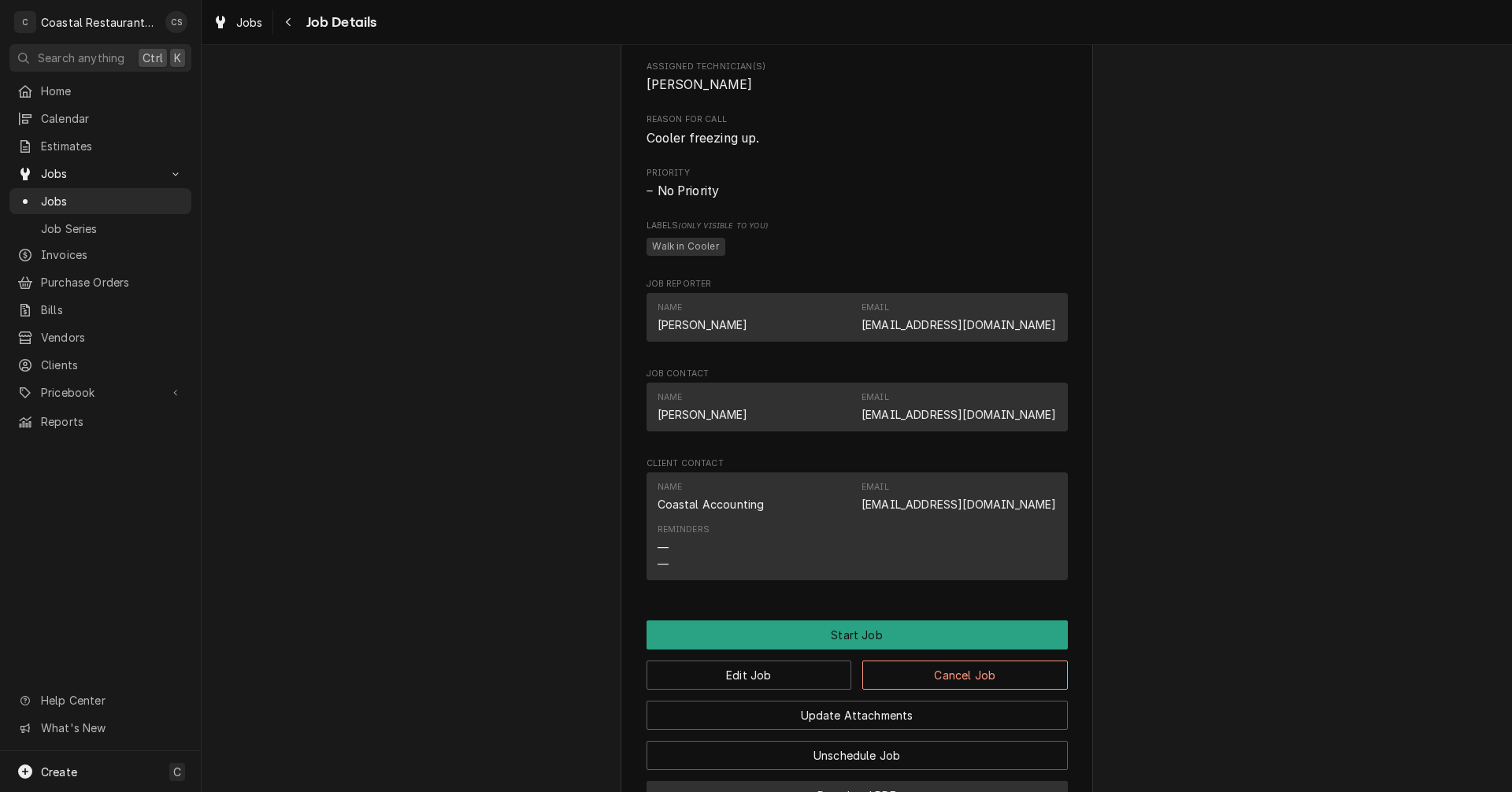
scroll to position [866, 0]
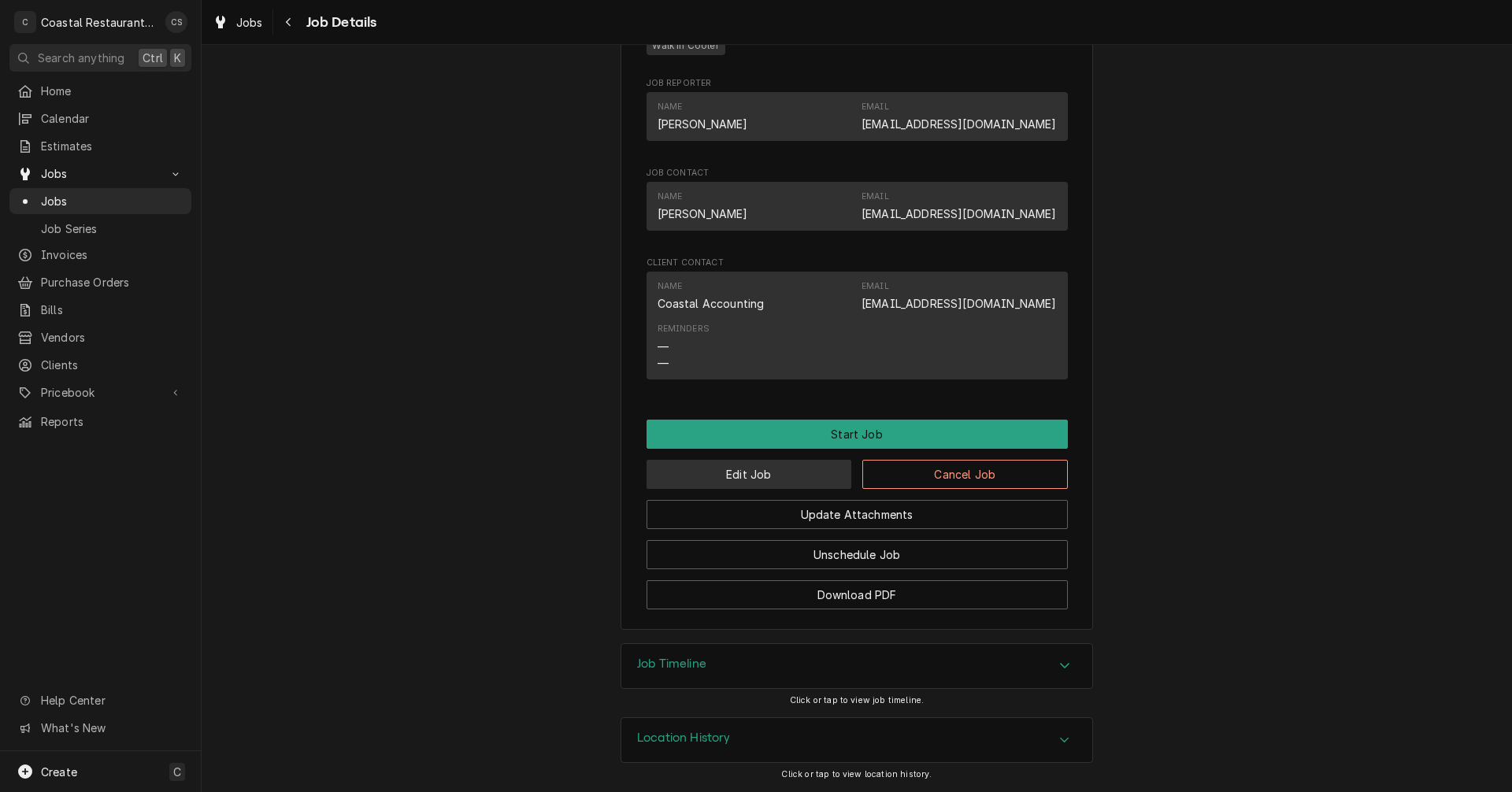
click at [795, 482] on button "Edit Job" at bounding box center [748, 475] width 205 height 29
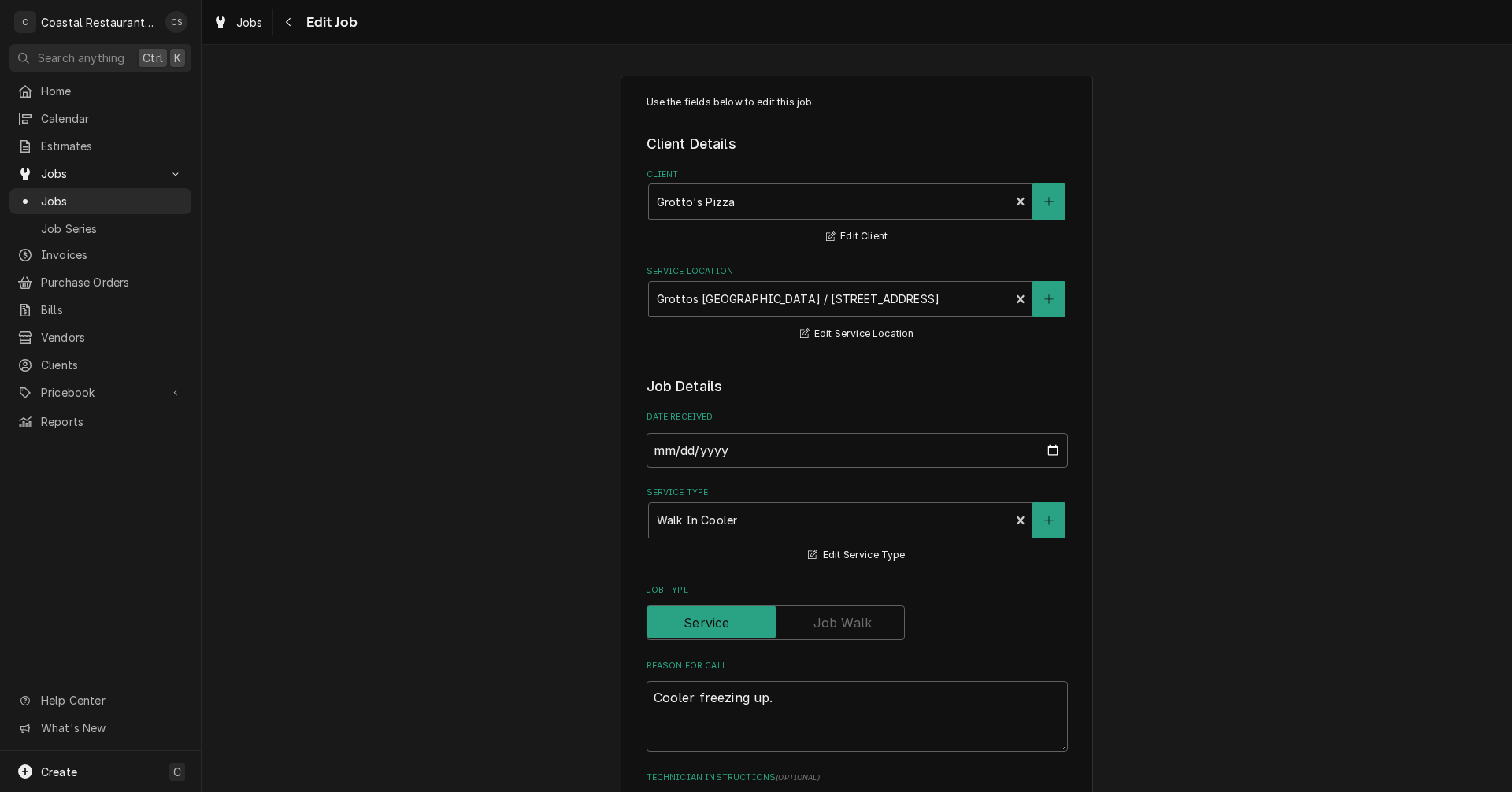
type textarea "x"
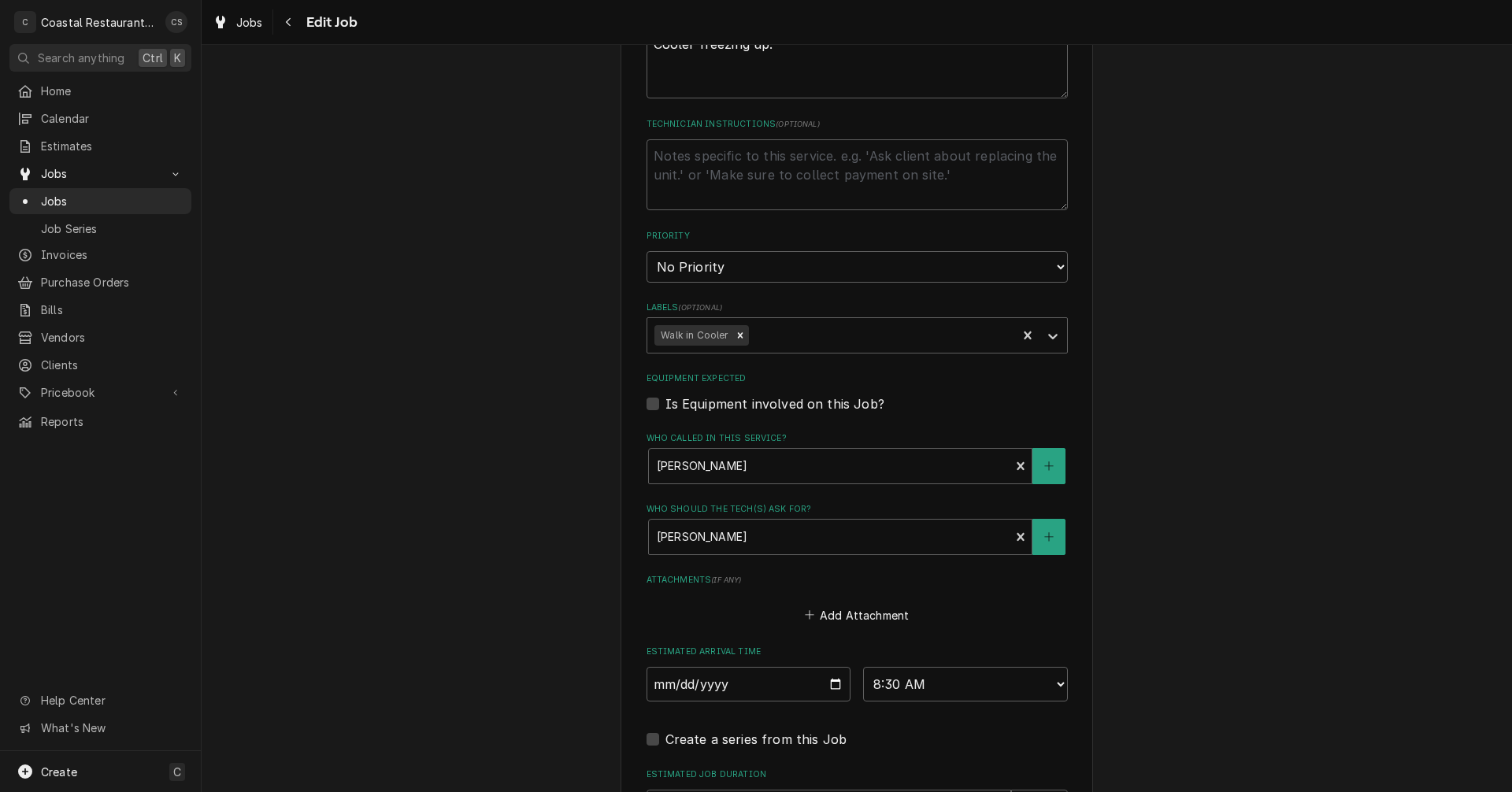
scroll to position [709, 0]
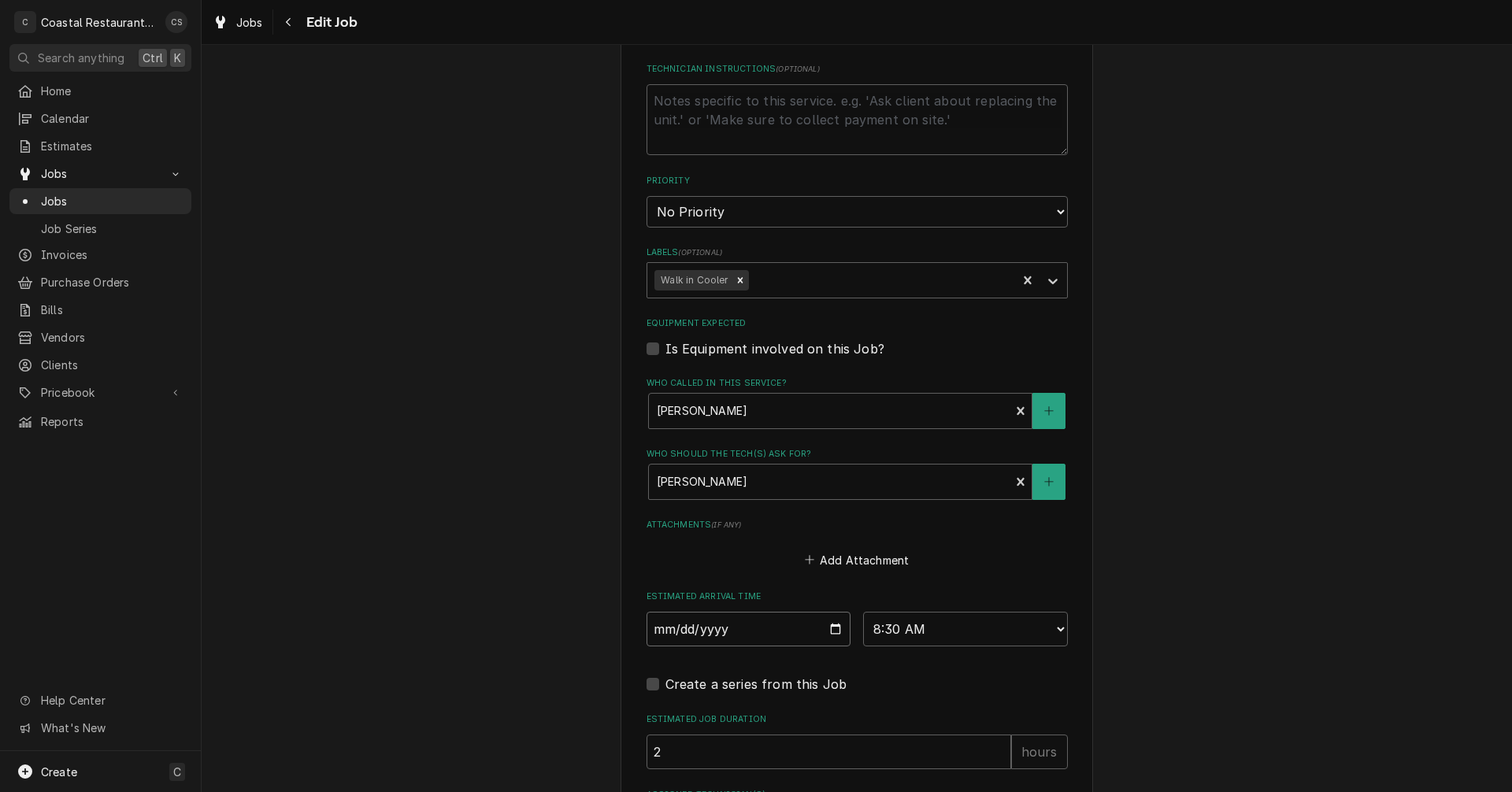
click at [830, 625] on input "2025-10-02" at bounding box center [748, 629] width 204 height 35
type input "2025-09-30"
type textarea "x"
click at [896, 628] on select "AM / PM 6:00 AM 6:15 AM 6:30 AM 6:45 AM 7:00 AM 7:15 AM 7:30 AM 7:45 AM 8:00 AM…" at bounding box center [965, 629] width 204 height 35
select select "09:30:00"
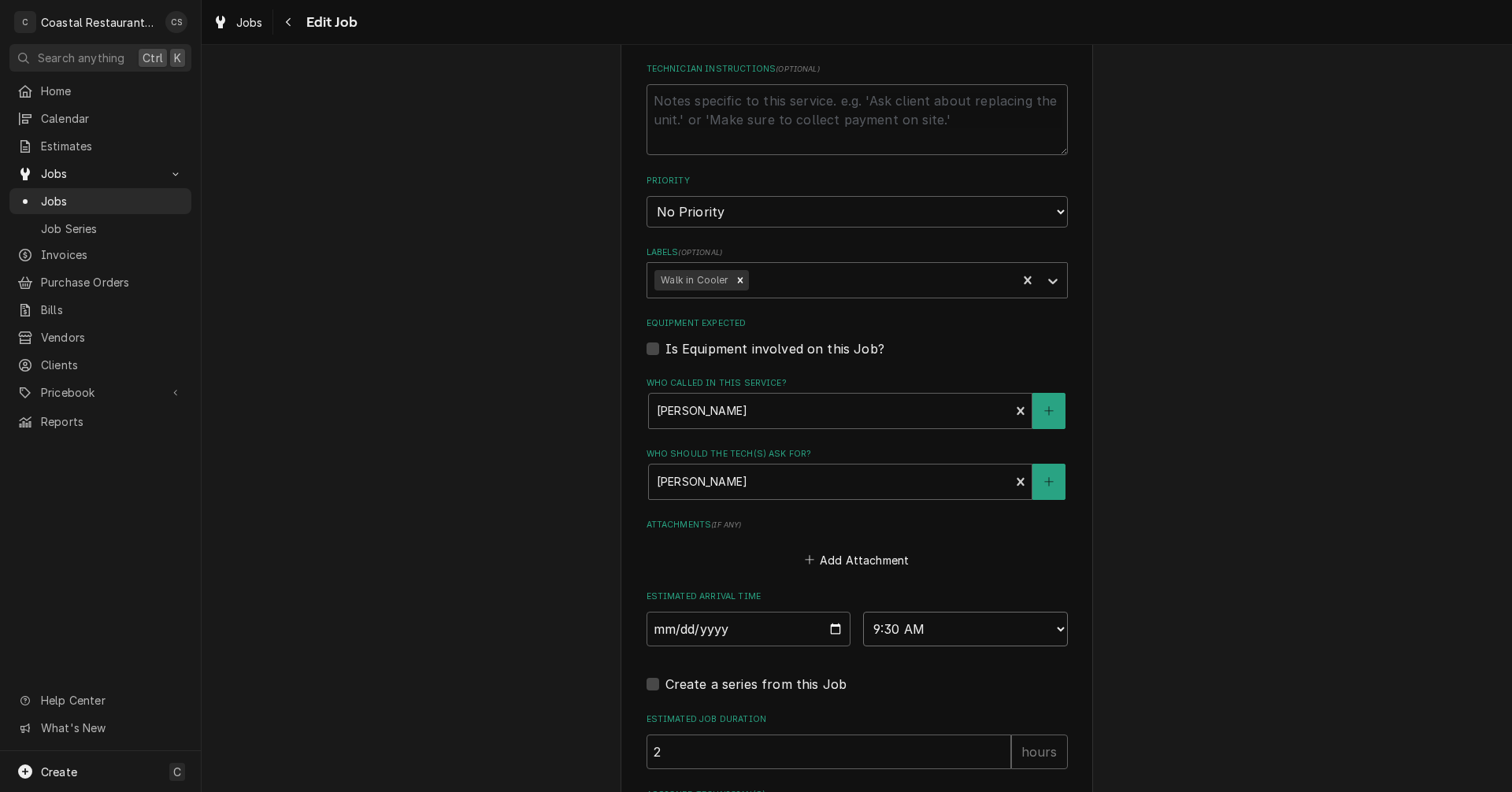
click at [863, 612] on select "AM / PM 6:00 AM 6:15 AM 6:30 AM 6:45 AM 7:00 AM 7:15 AM 7:30 AM 7:45 AM 8:00 AM…" at bounding box center [965, 629] width 204 height 35
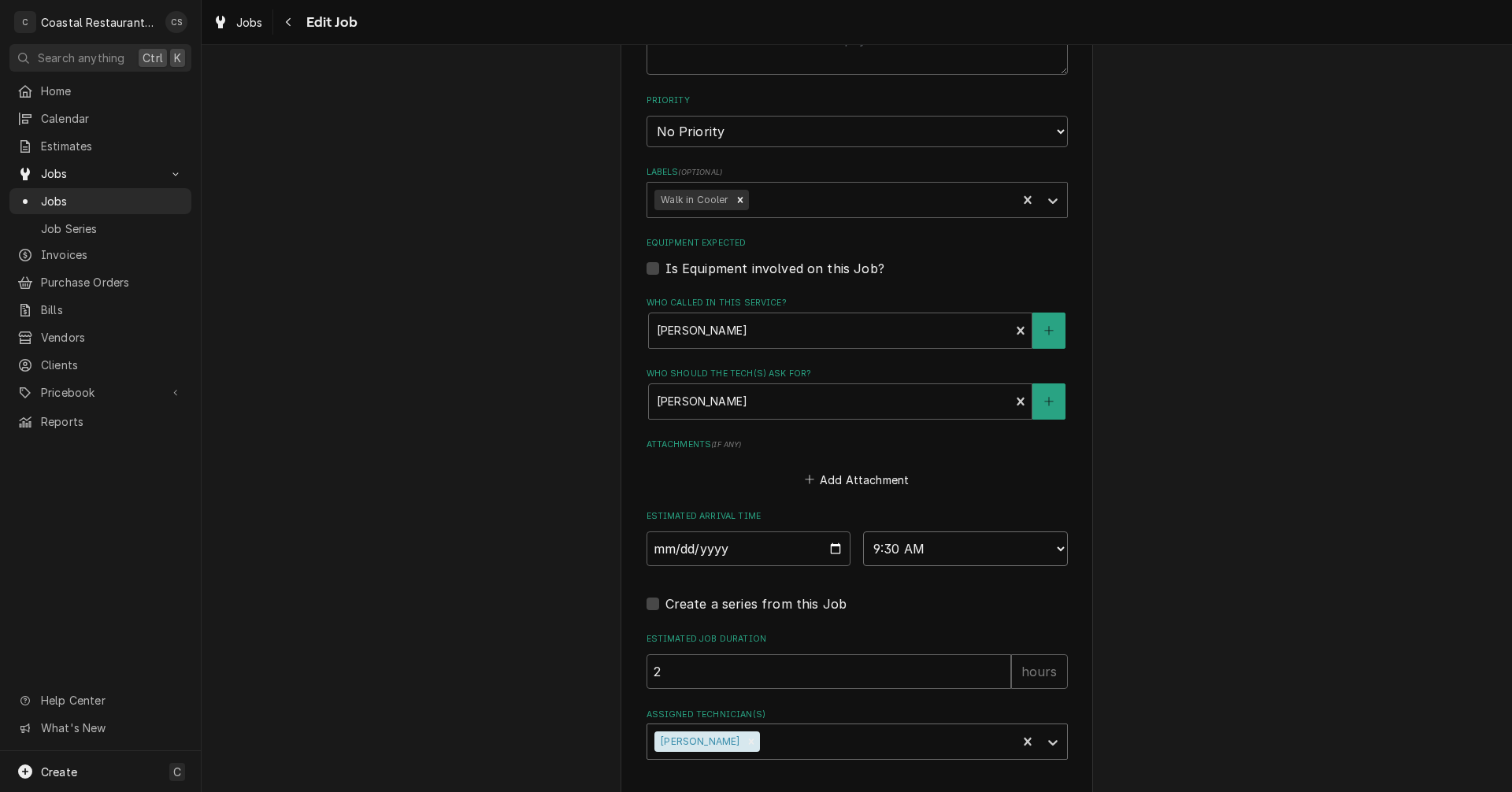
scroll to position [853, 0]
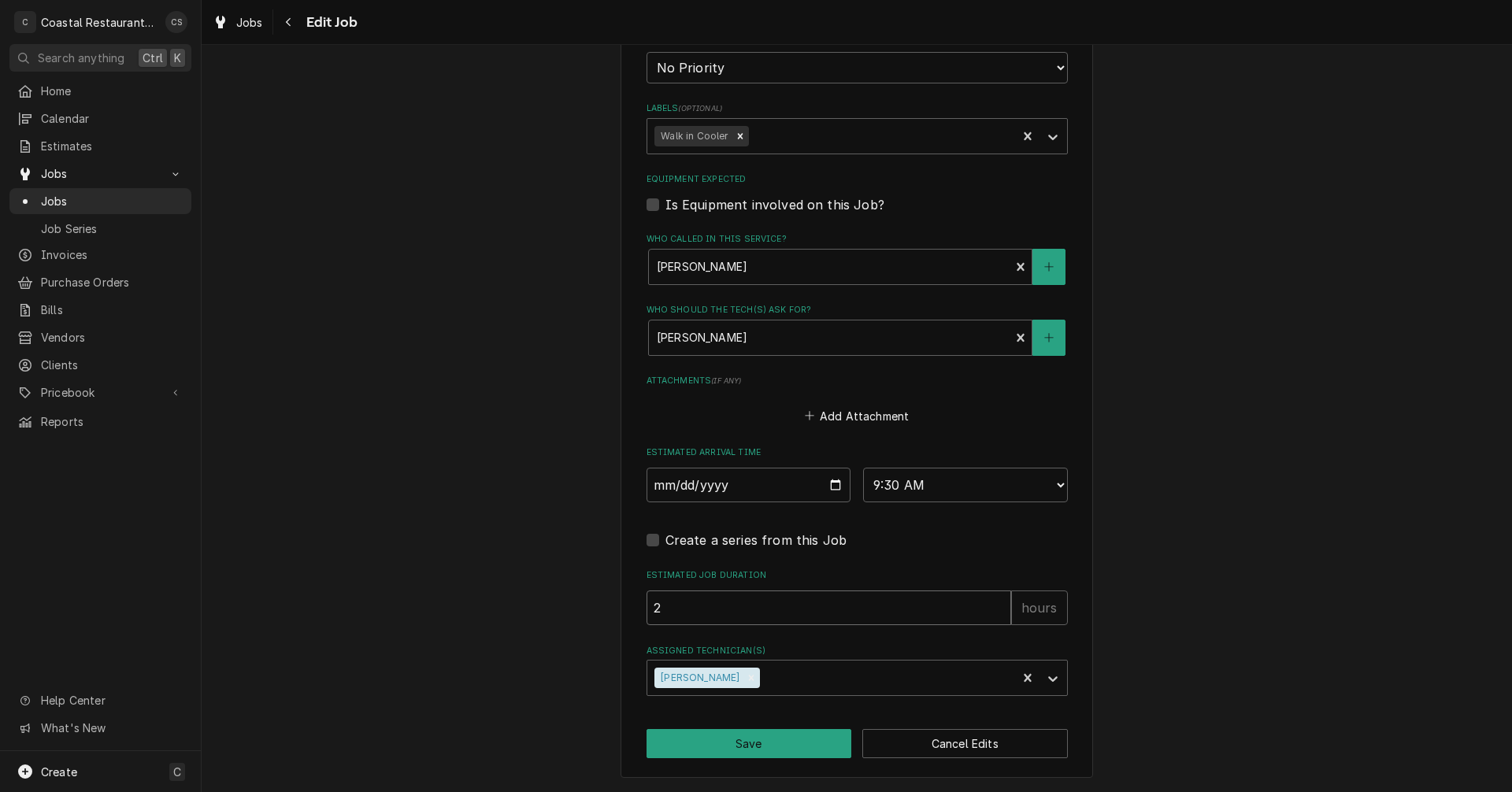
click at [716, 612] on input "2" at bounding box center [828, 608] width 364 height 35
type textarea "x"
type input "3"
type textarea "x"
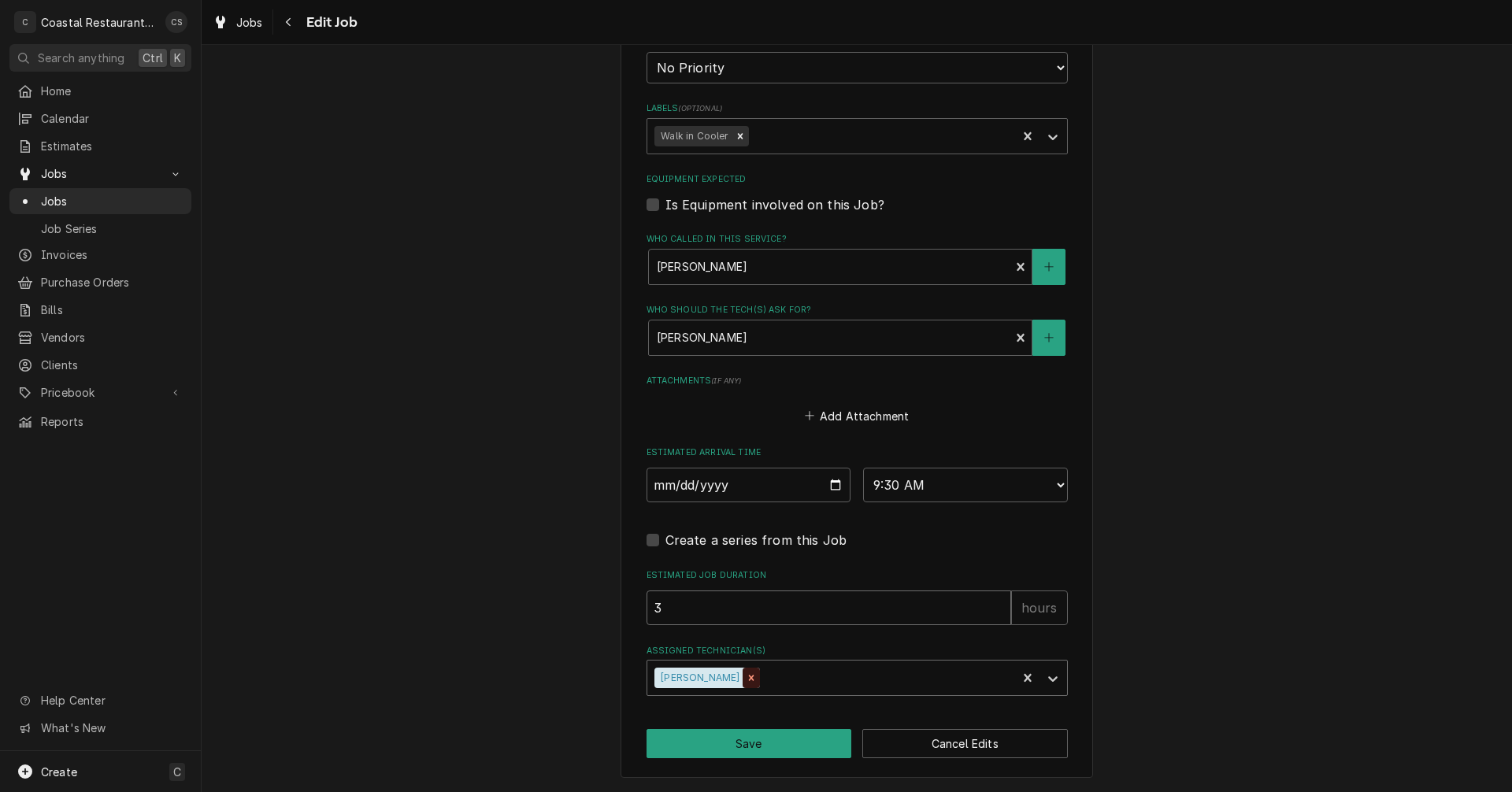
click at [745, 678] on icon "Remove Phill Blush" at bounding box center [750, 677] width 11 height 11
type input "3"
click at [697, 682] on div "Assigned Technician(s)" at bounding box center [842, 677] width 375 height 28
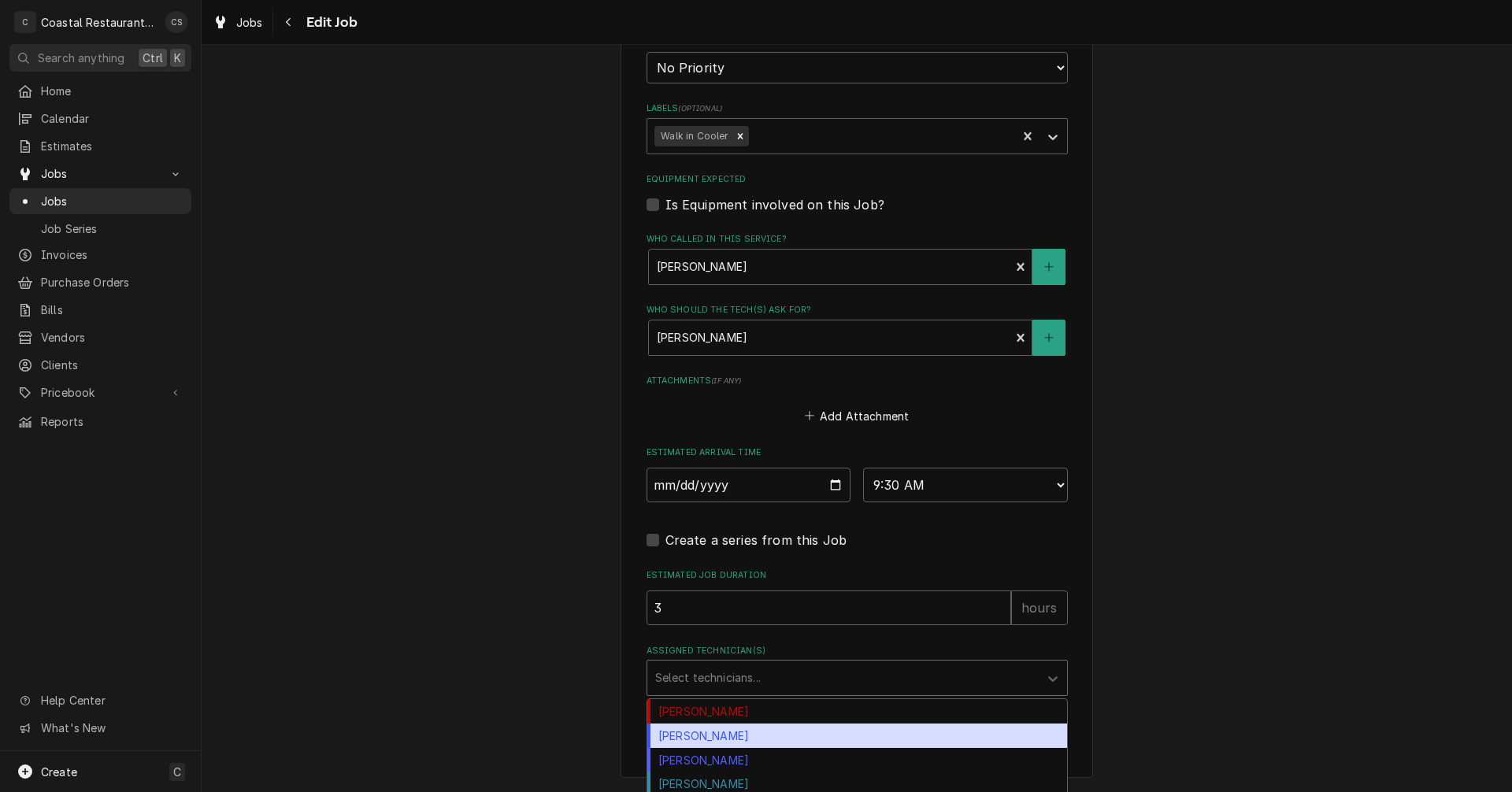
click at [708, 742] on div "Chris Sockriter" at bounding box center [856, 735] width 419 height 24
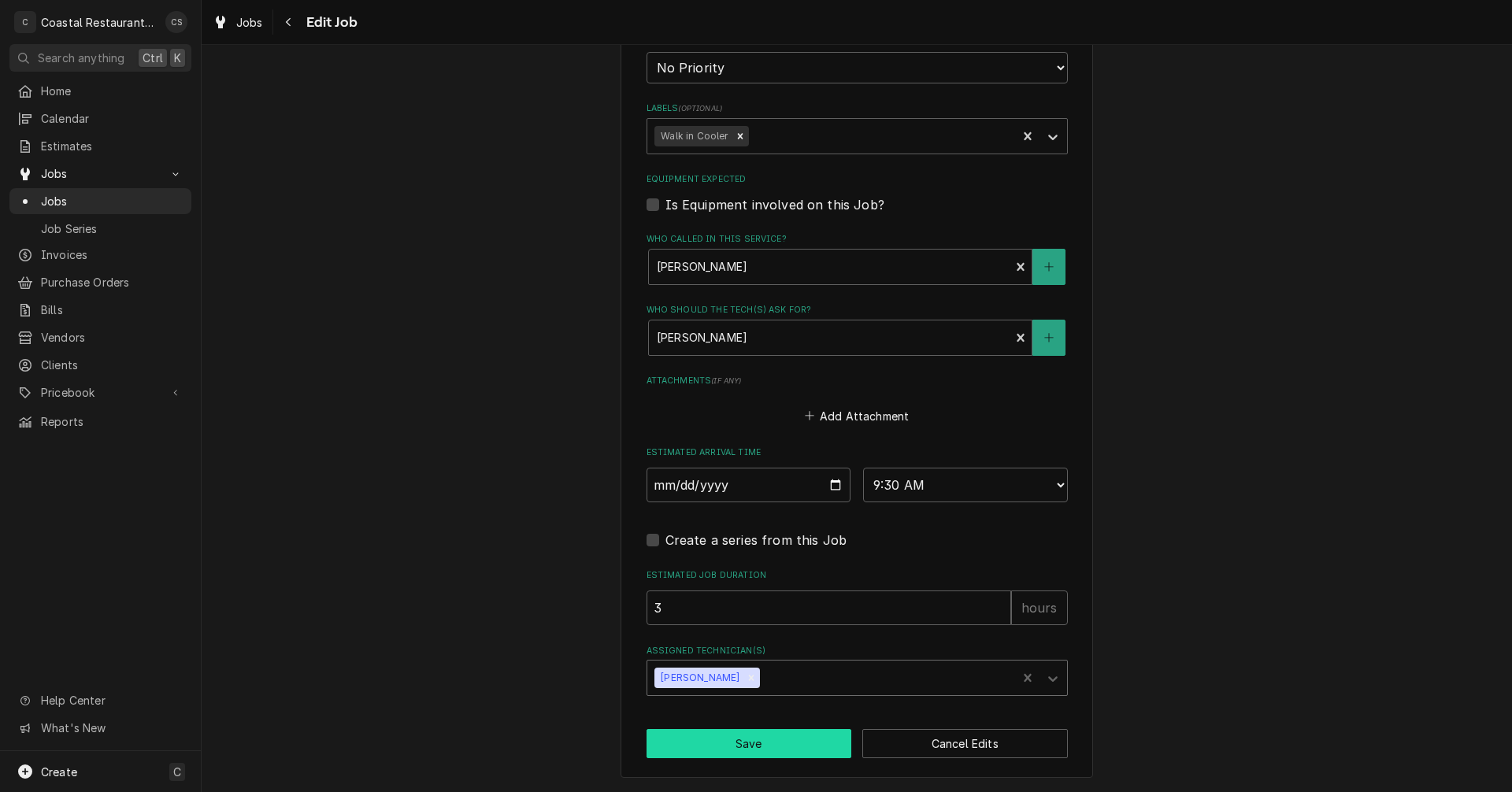
click at [739, 746] on button "Save" at bounding box center [748, 744] width 205 height 29
type textarea "x"
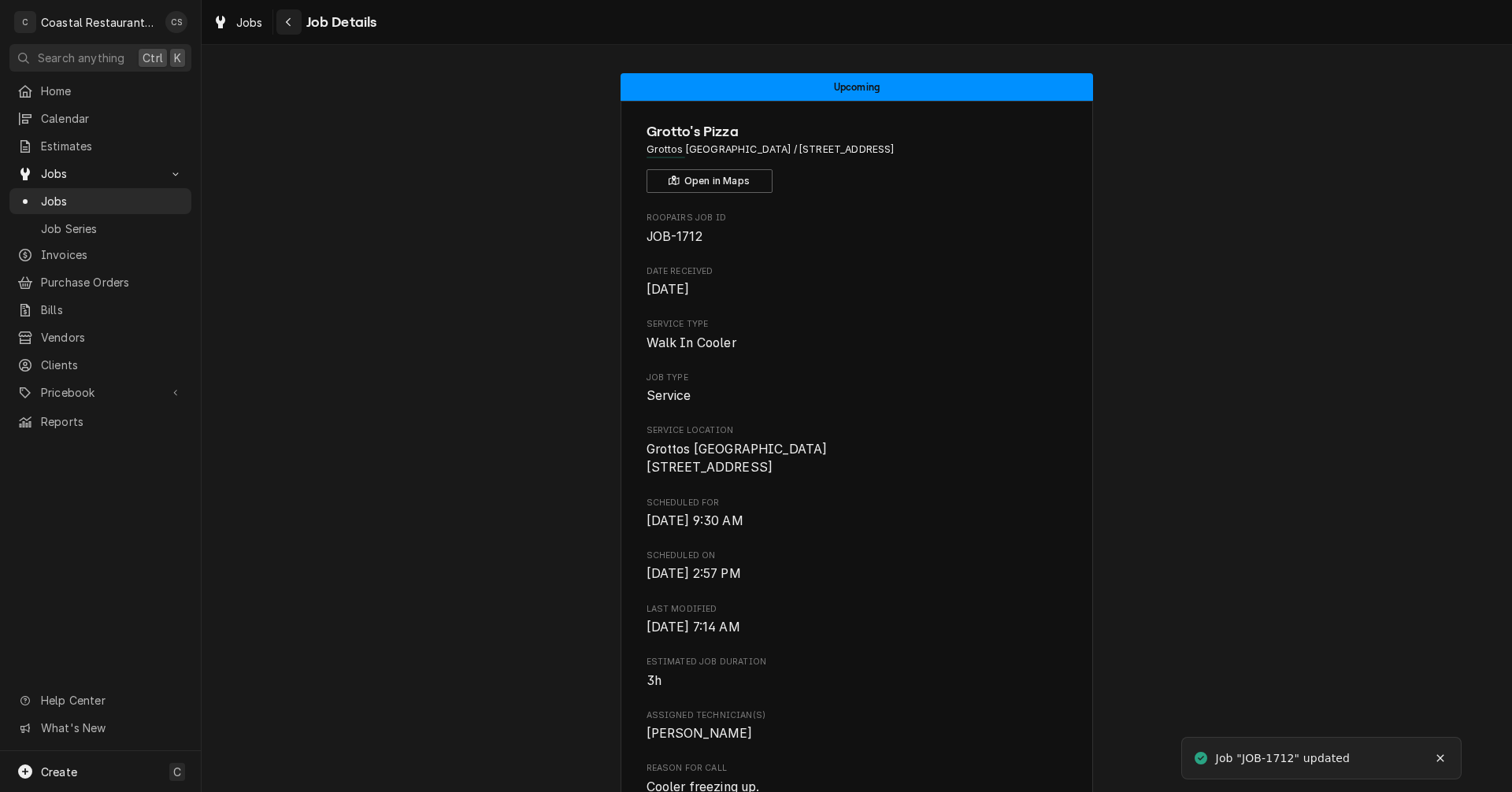
click at [292, 20] on div "Navigate back" at bounding box center [288, 22] width 15 height 15
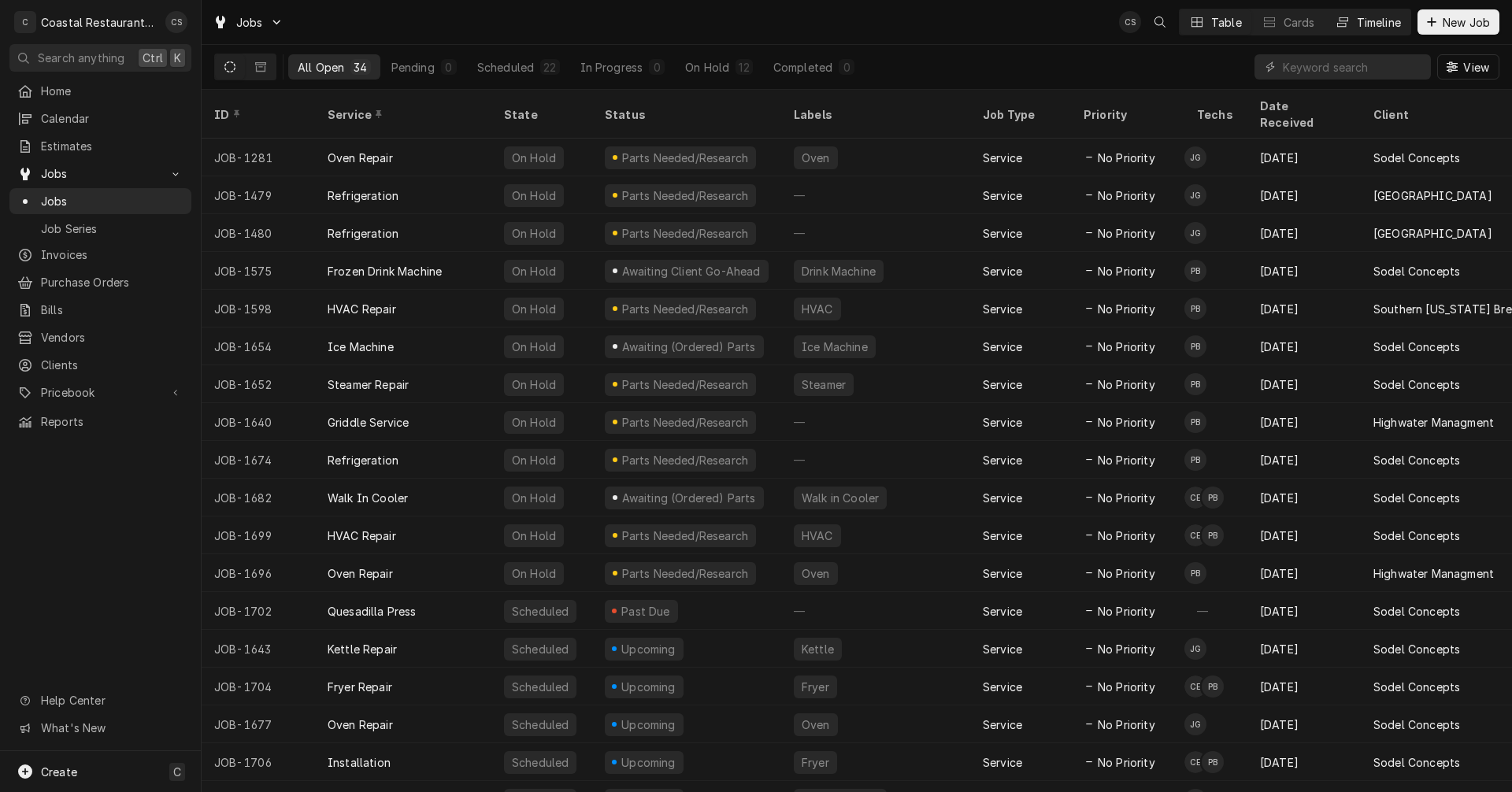
click at [1366, 23] on div "Timeline" at bounding box center [1379, 22] width 44 height 16
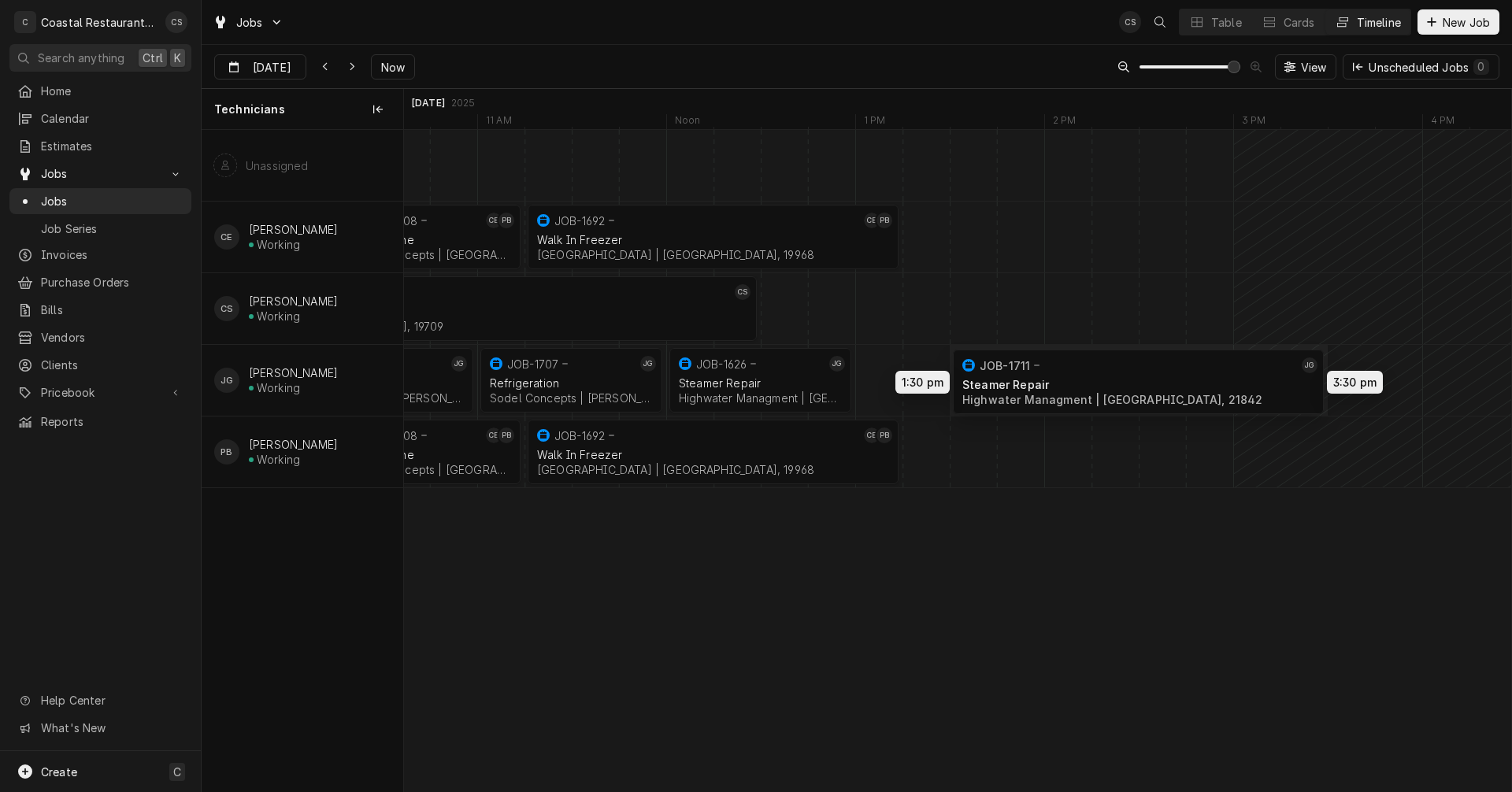
click at [1117, 386] on div "11:15 AM 1:15 PM JOB-1692 CE PB Walk In Freezer Cape Henlopen School District |…" at bounding box center [958, 461] width 1107 height 662
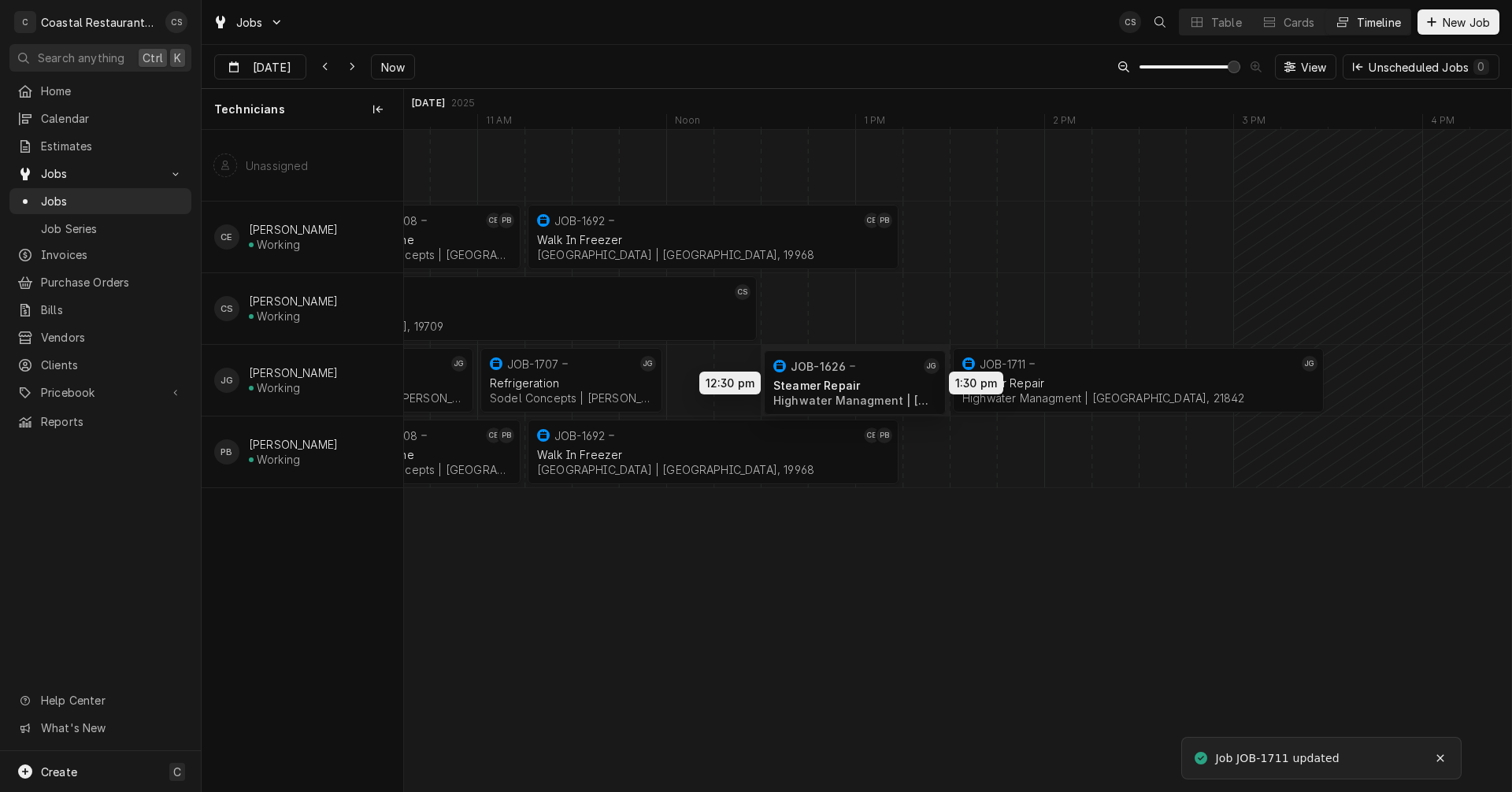
drag, startPoint x: 775, startPoint y: 370, endPoint x: 871, endPoint y: 372, distance: 96.0
click at [871, 372] on div "11:15 AM 1:15 PM JOB-1692 CE PB Walk In Freezer Cape Henlopen School District |…" at bounding box center [958, 461] width 1107 height 662
drag, startPoint x: 1117, startPoint y: 376, endPoint x: 1137, endPoint y: 376, distance: 20.0
click at [1137, 376] on div "11:15 AM 1:15 PM JOB-1692 CE PB Walk In Freezer Cape Henlopen School District |…" at bounding box center [958, 461] width 1107 height 662
drag, startPoint x: 872, startPoint y: 374, endPoint x: 936, endPoint y: 374, distance: 64.0
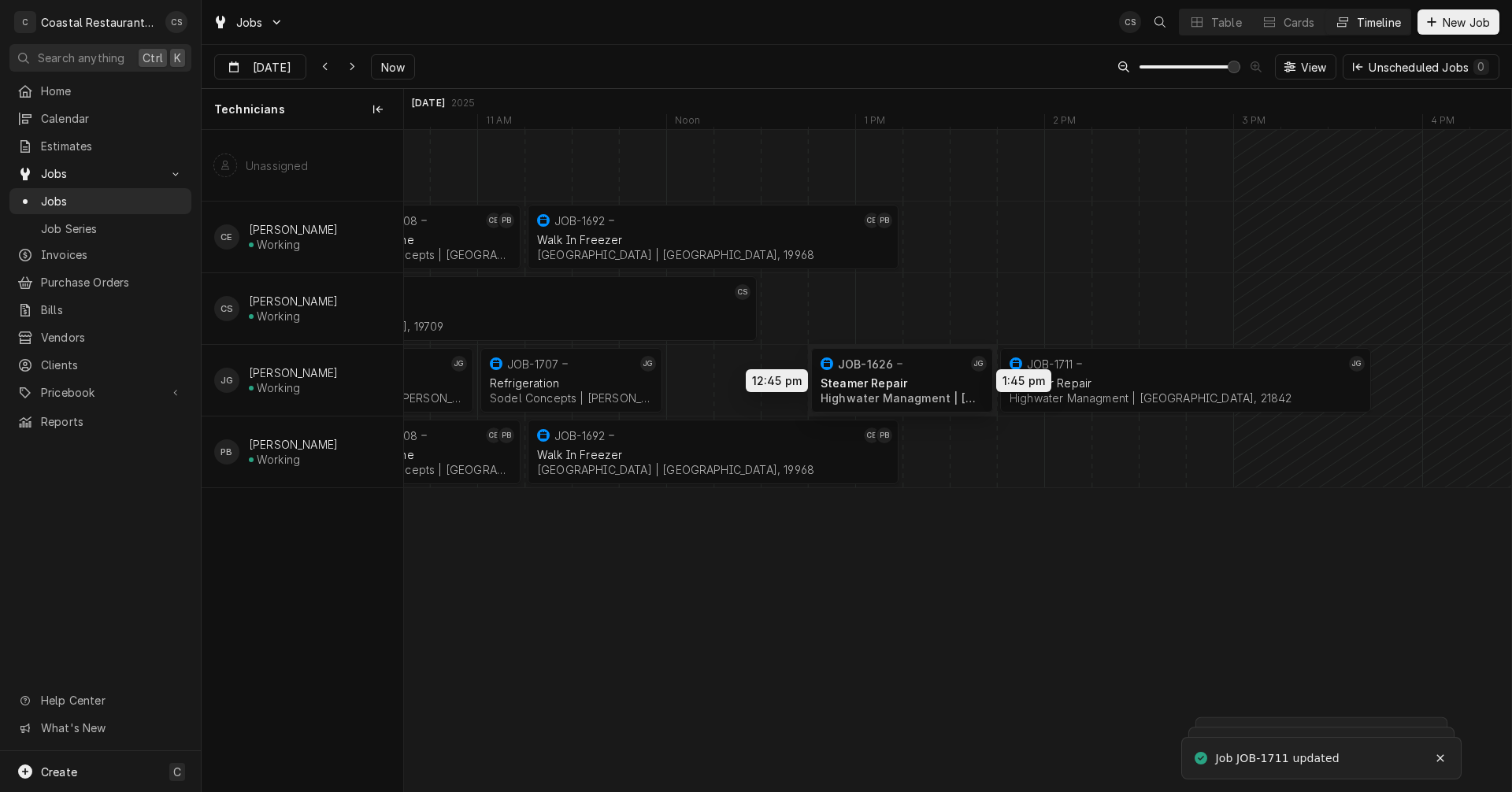
click at [936, 374] on div "11:15 AM 1:15 PM JOB-1692 CE PB Walk In Freezer Cape Henlopen School District |…" at bounding box center [958, 461] width 1107 height 662
click at [1125, 373] on div "11:15 AM 1:15 PM JOB-1692 CE PB Walk In Freezer Cape Henlopen School District |…" at bounding box center [958, 461] width 1107 height 662
drag, startPoint x: 928, startPoint y: 374, endPoint x: 969, endPoint y: 374, distance: 41.0
click at [969, 374] on div "11:15 AM 1:15 PM JOB-1692 CE PB Walk In Freezer Cape Henlopen School District |…" at bounding box center [958, 461] width 1107 height 662
click at [688, 389] on div "Dynamic Content Wrapper" at bounding box center [666, 380] width 45539 height 70
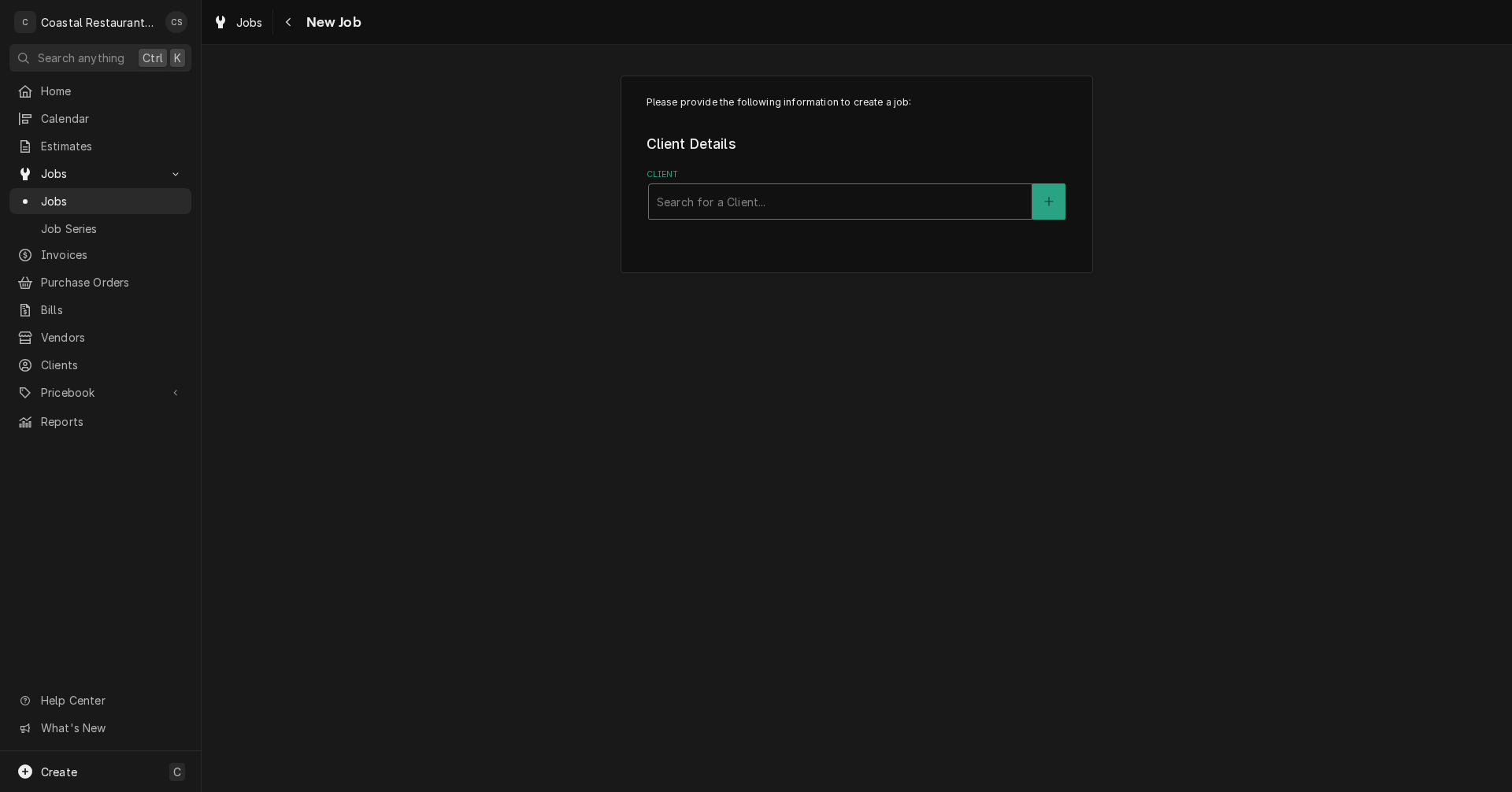
click at [706, 203] on div "Client" at bounding box center [840, 201] width 366 height 28
type input "Northeast"
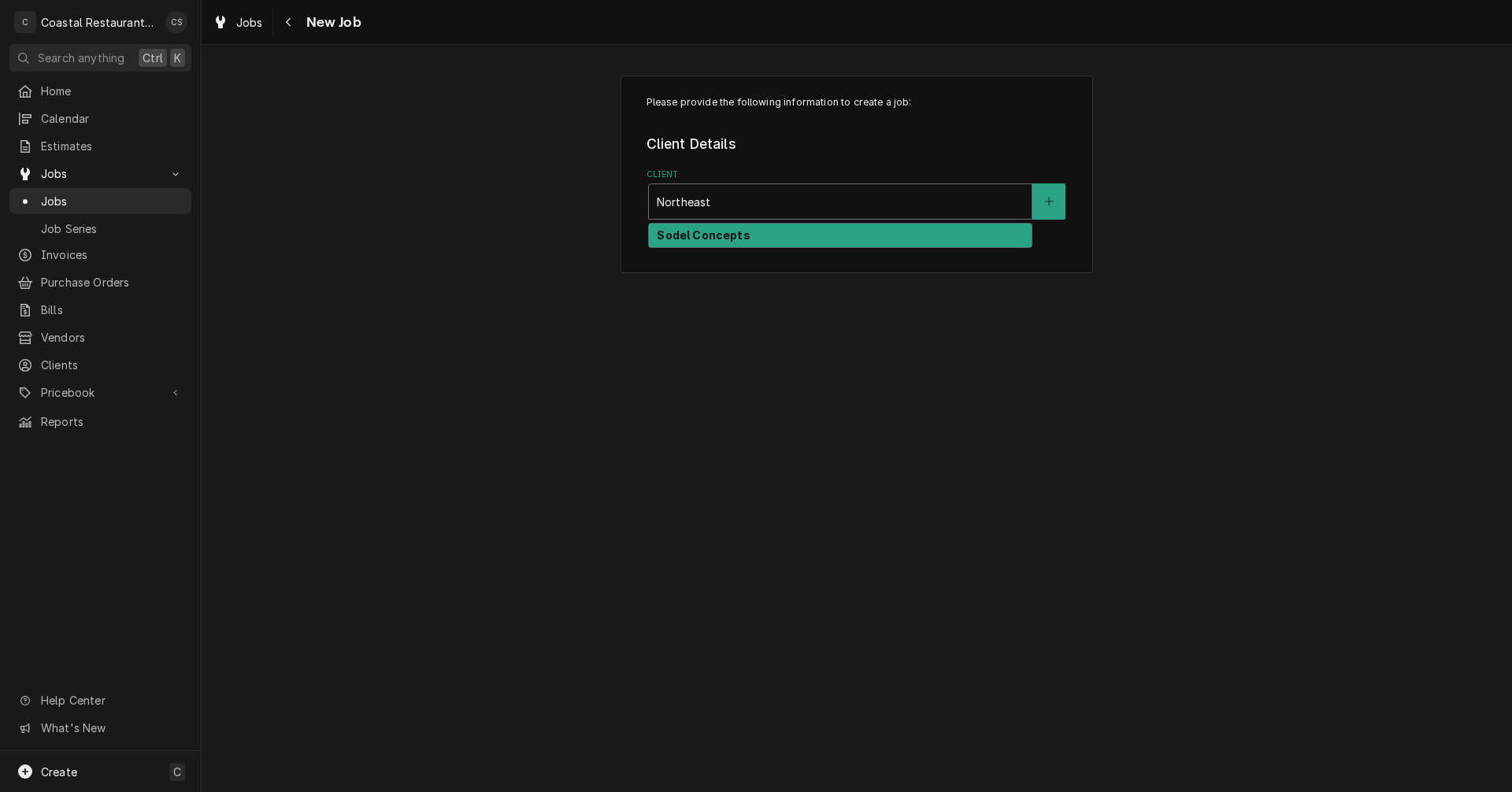
click at [679, 237] on strong "Sodel Concepts" at bounding box center [703, 235] width 93 height 14
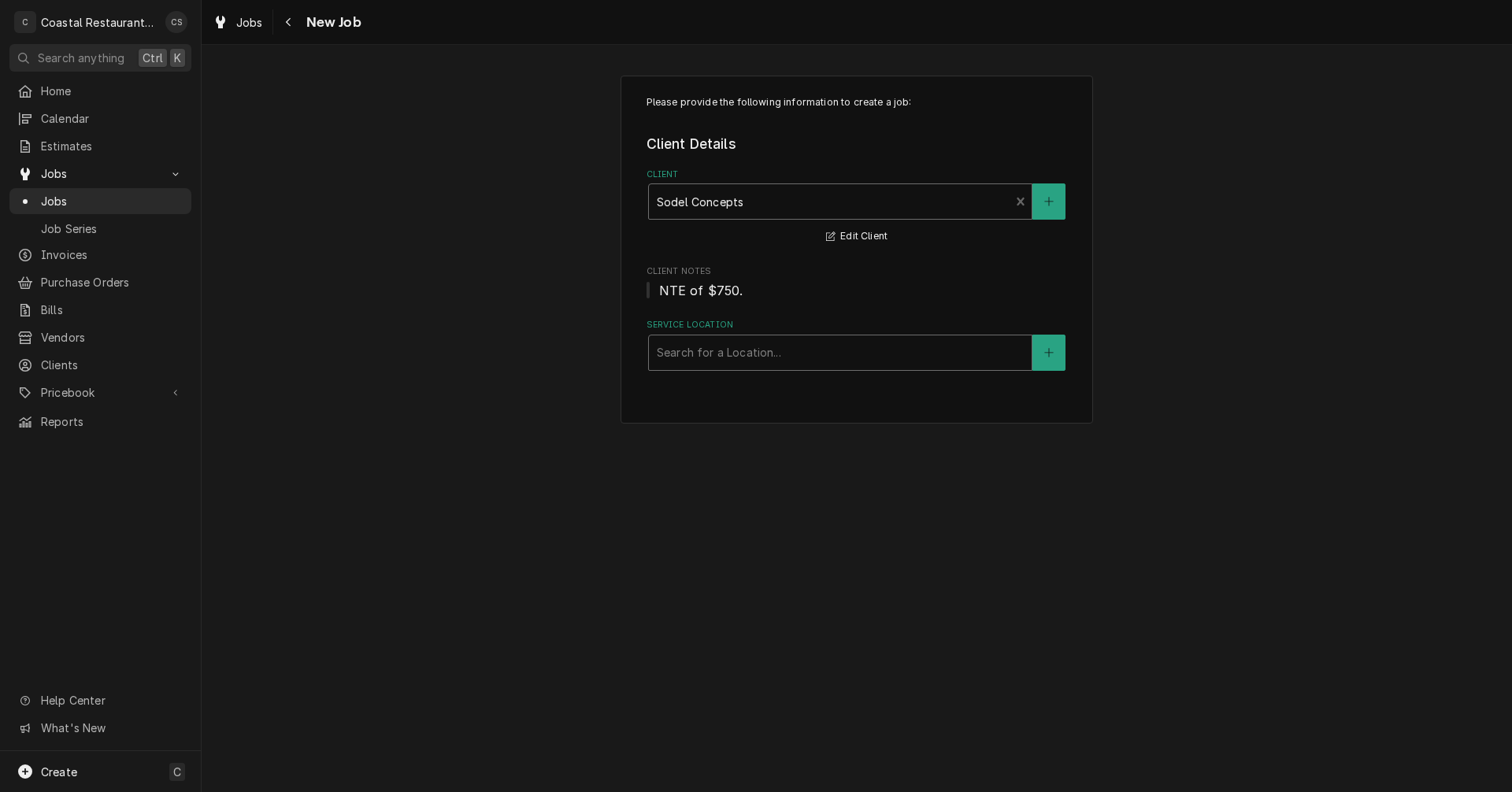
click at [699, 361] on div "Service Location" at bounding box center [840, 352] width 366 height 28
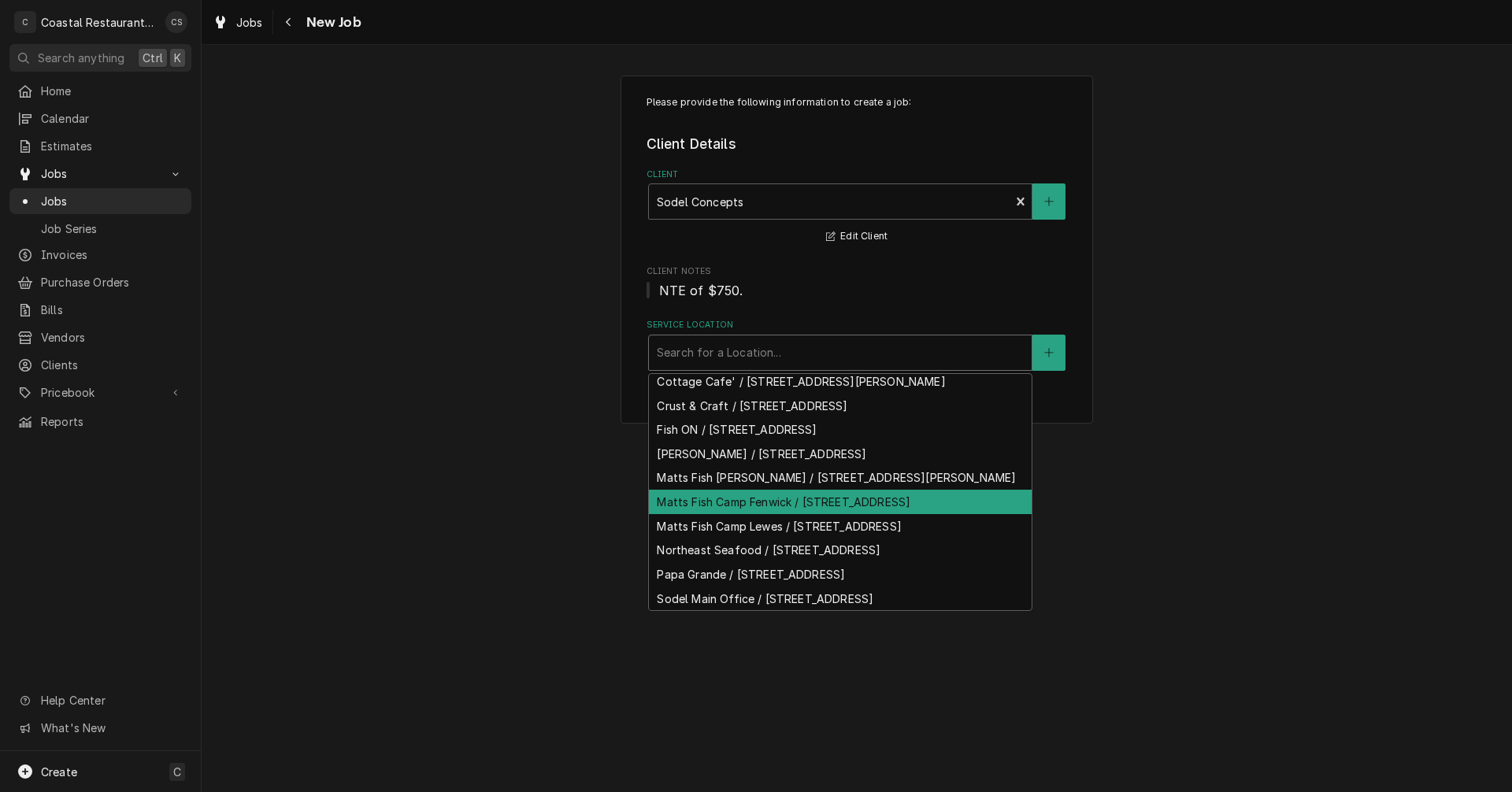
scroll to position [150, 0]
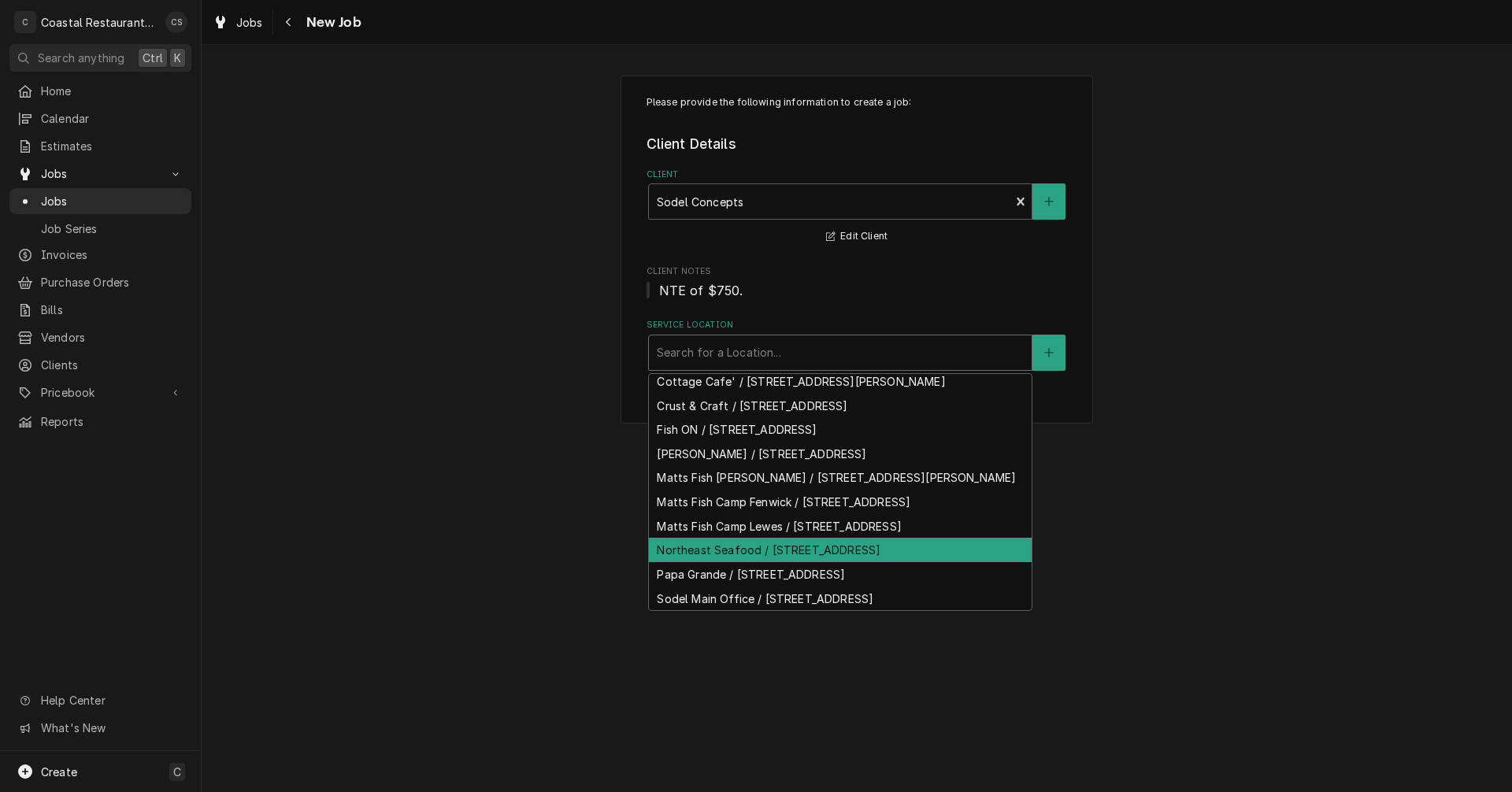
click at [711, 550] on div "Northeast Seafood / 29 Atlantic Ave Suite F, Ocean View, DE 19970" at bounding box center [840, 550] width 383 height 24
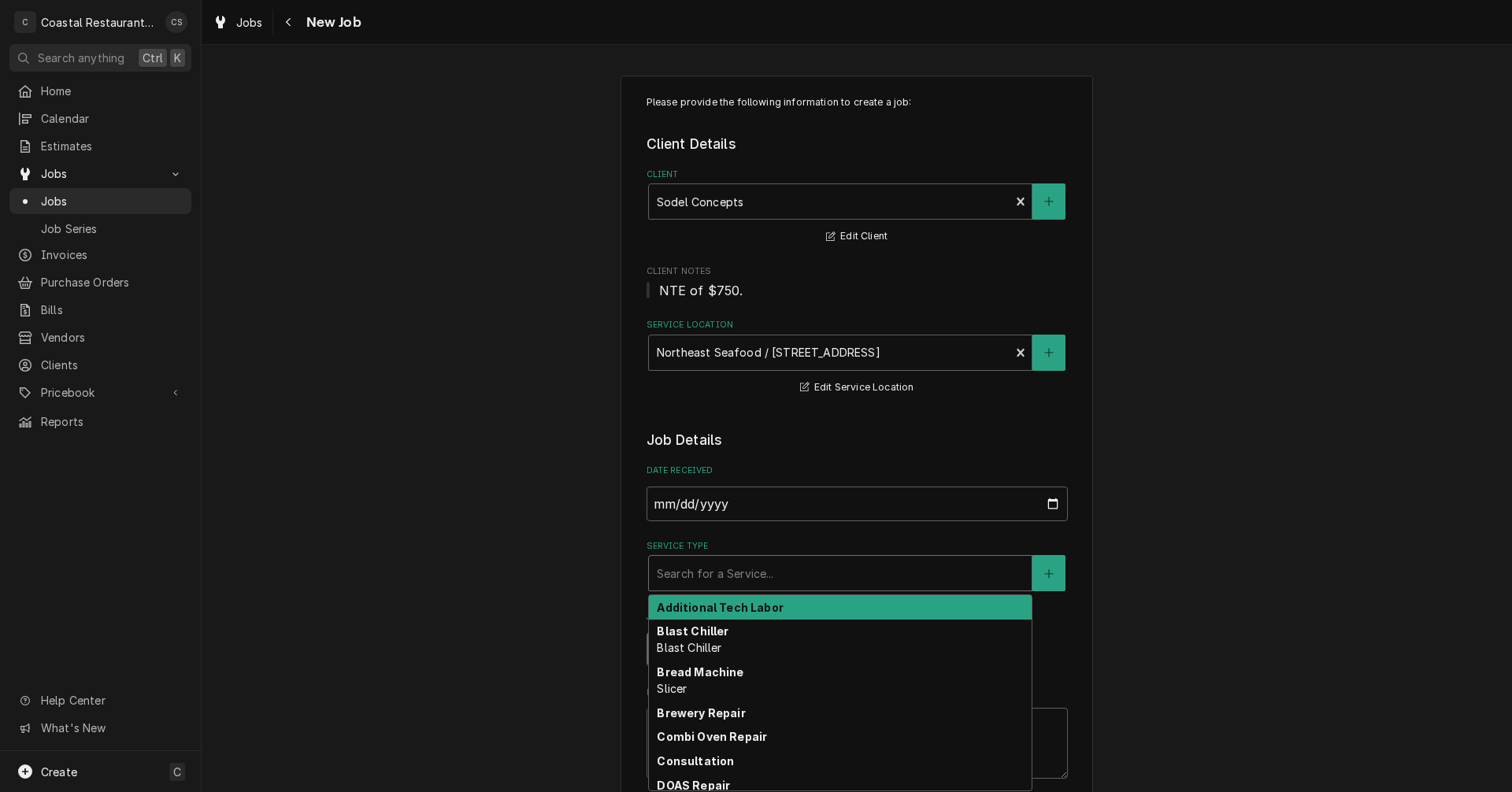
click at [702, 571] on div "Service Type" at bounding box center [840, 573] width 366 height 28
type textarea "x"
type input "O"
type textarea "x"
type input "Ov"
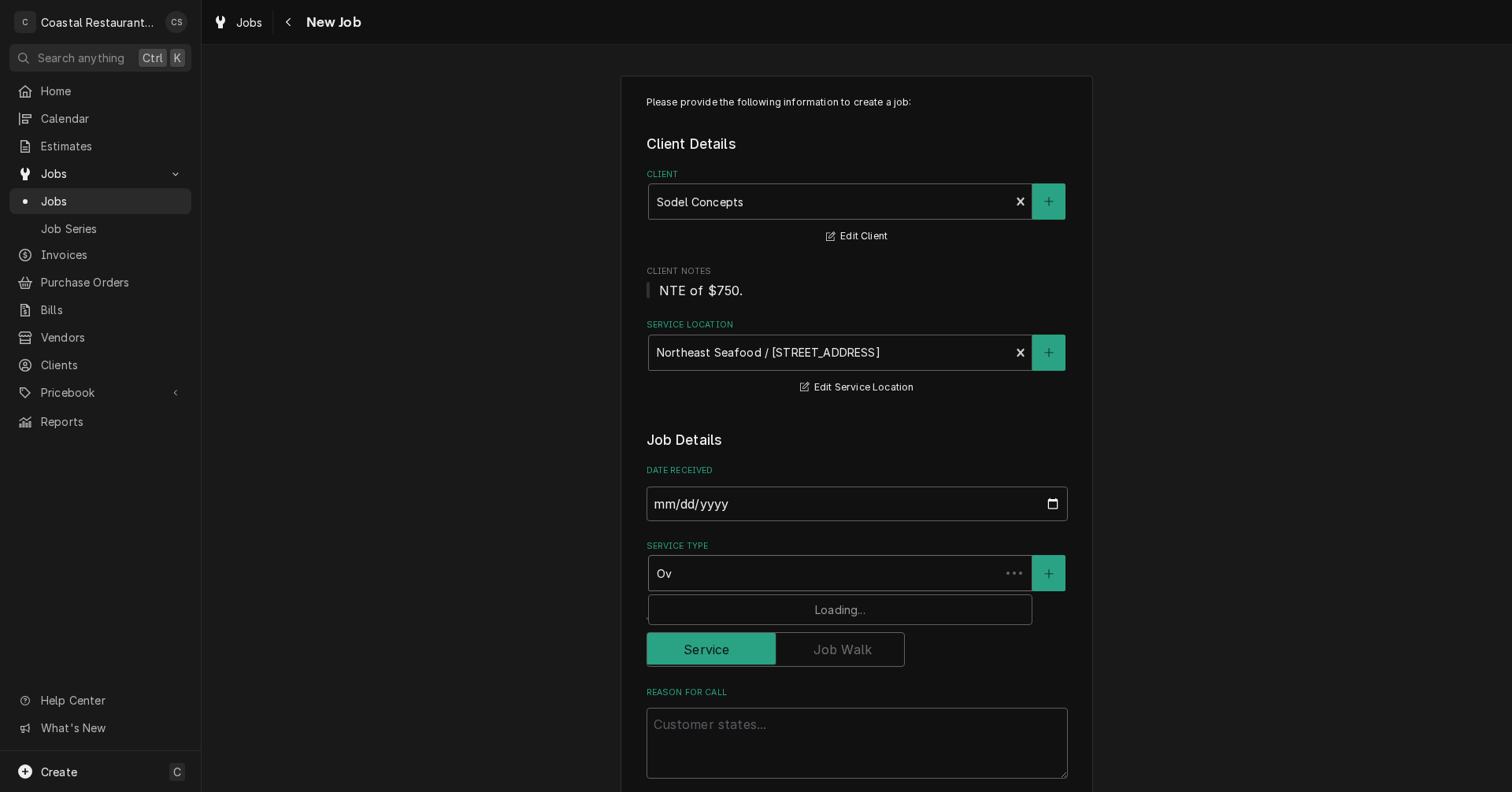
type textarea "x"
type input "Ove"
type textarea "x"
type input "Oven"
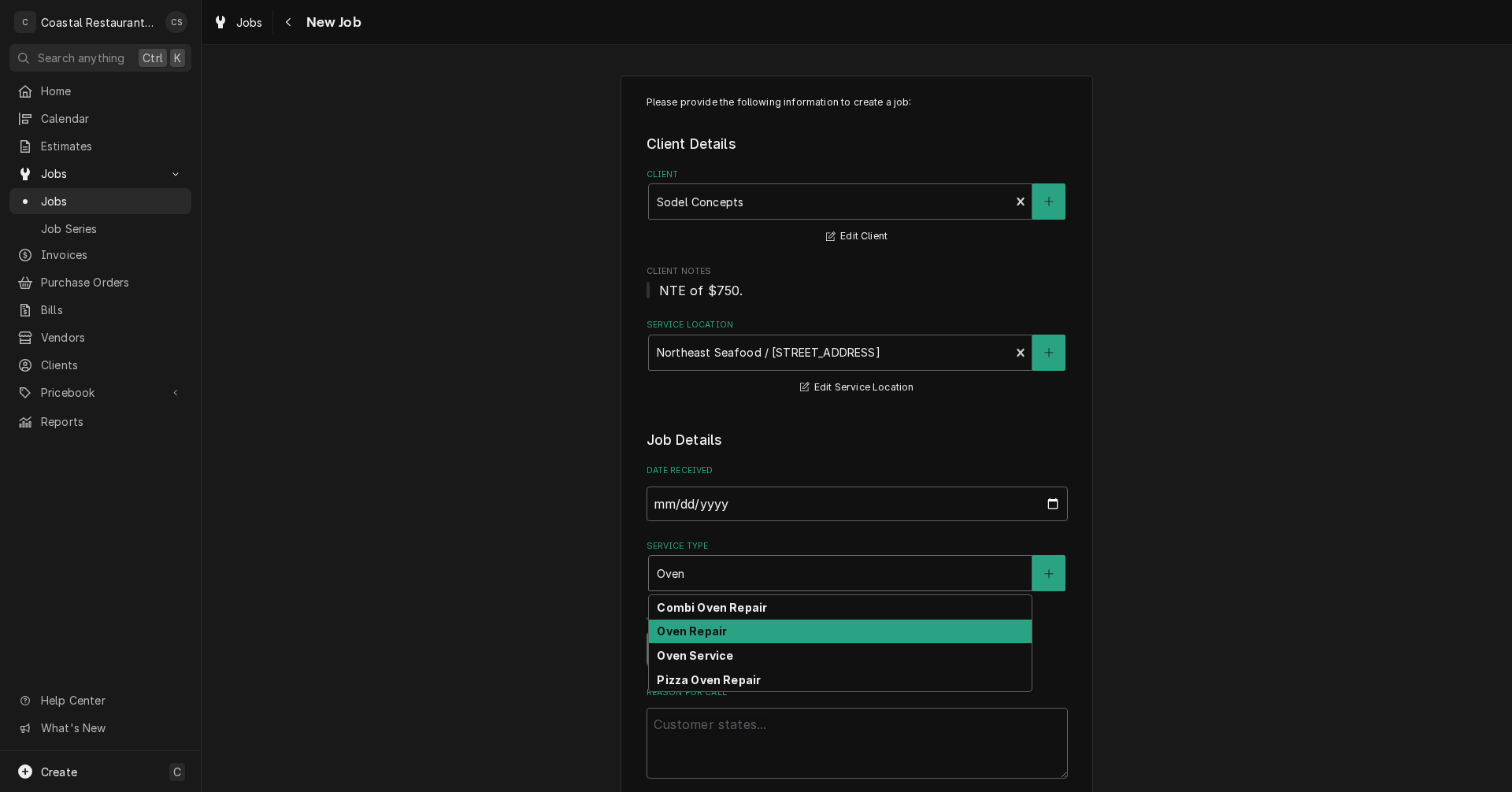
click at [692, 632] on strong "Oven Repair" at bounding box center [691, 631] width 70 height 14
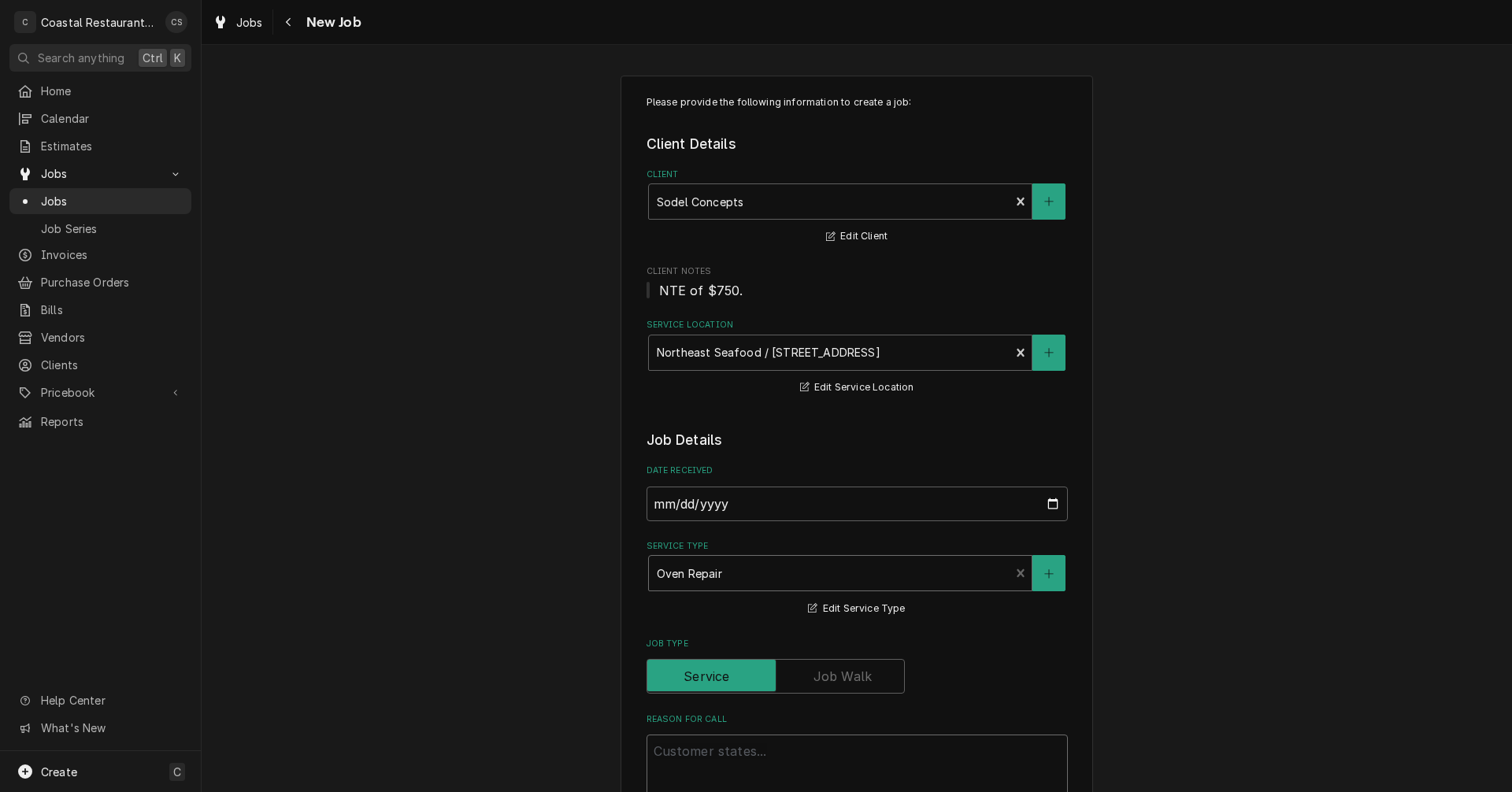
click at [700, 757] on textarea "Reason For Call" at bounding box center [856, 770] width 421 height 70
click at [684, 757] on textarea "Reason For Call" at bounding box center [856, 770] width 421 height 70
paste textarea "Work Order ID: 14276"
type textarea "x"
type textarea "Work Order ID: 14276"
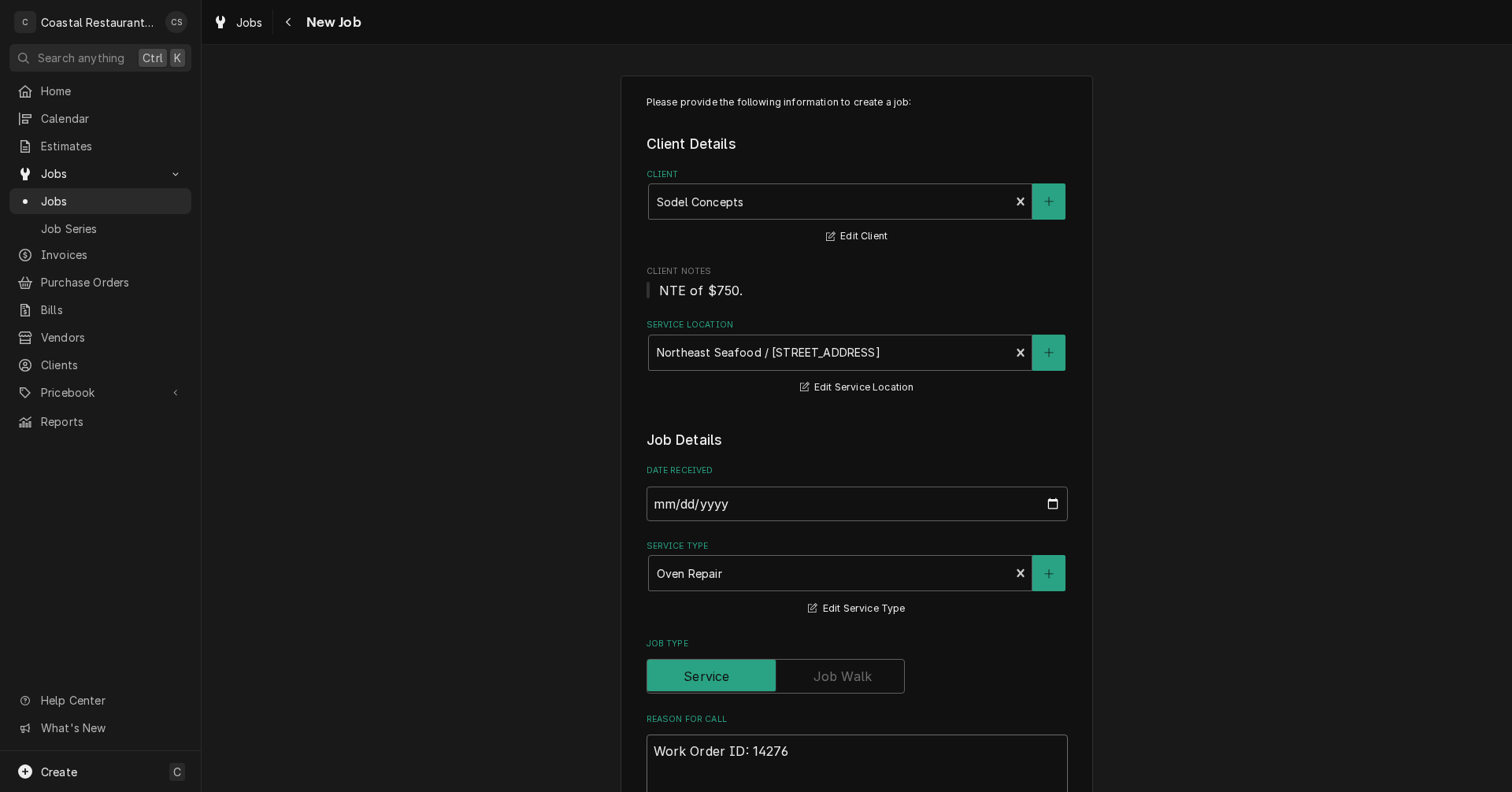
type textarea "x"
type textarea "Work Order ID: 14276"
type textarea "x"
type textarea "Work Order ID: 14276"
click at [792, 753] on textarea "Work Order ID: 14276" at bounding box center [856, 770] width 421 height 70
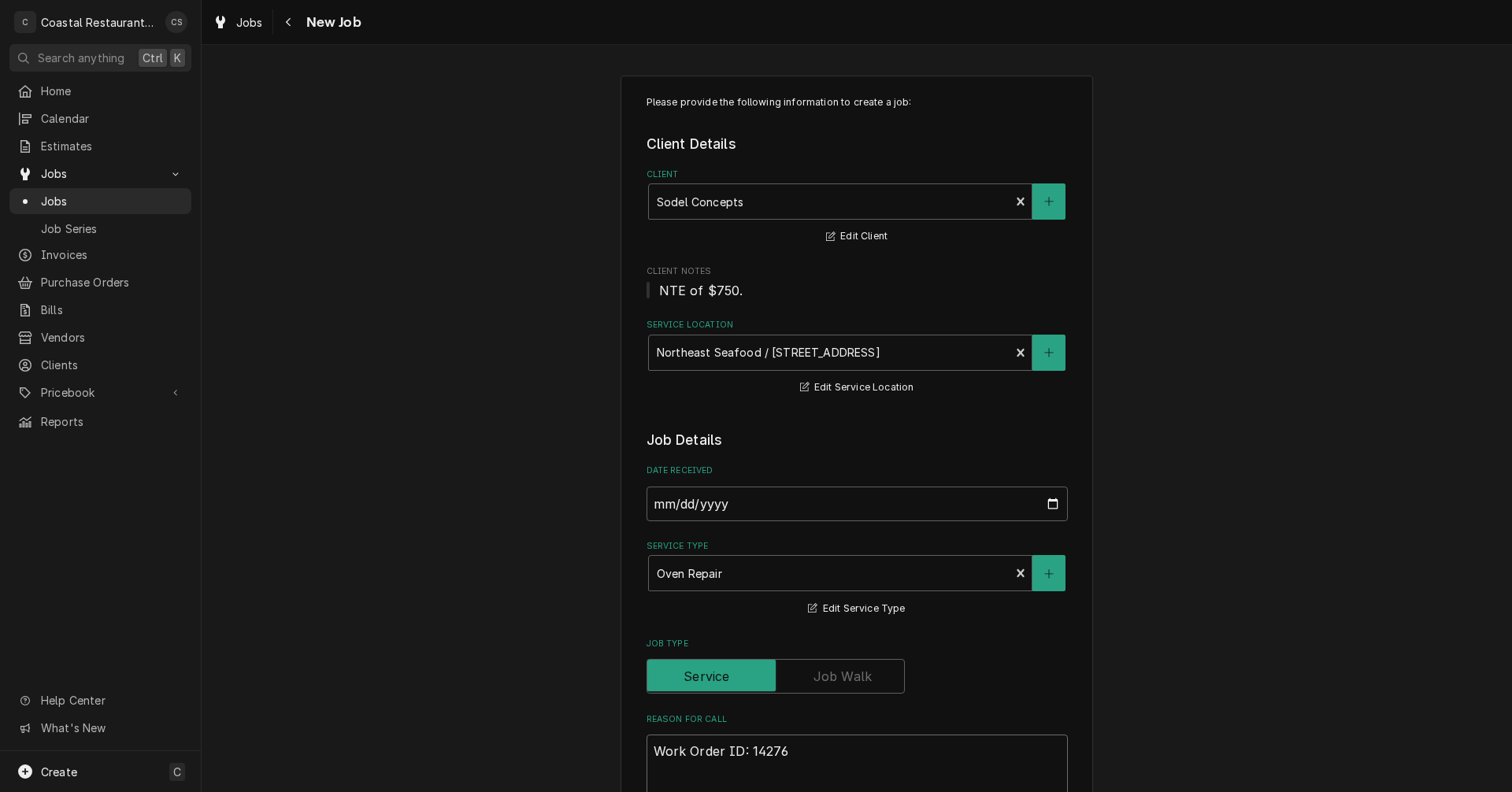
paste textarea "The Left Oven which is always a pain as of today does is not hot at all-seeming…"
type textarea "x"
type textarea "Work Order ID: 14276 The Left Oven which is always a pain as of [DATE] does is …"
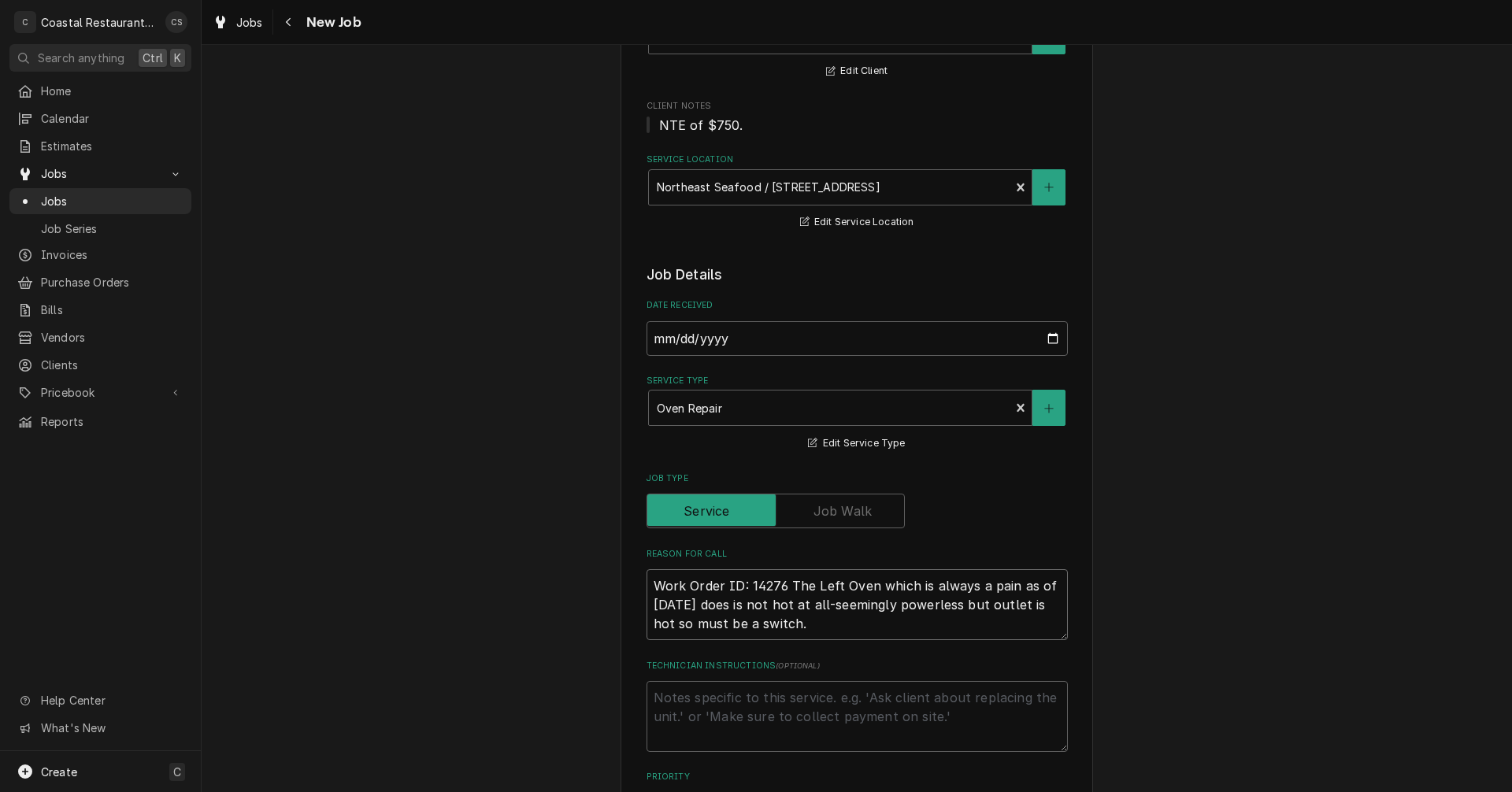
type textarea "x"
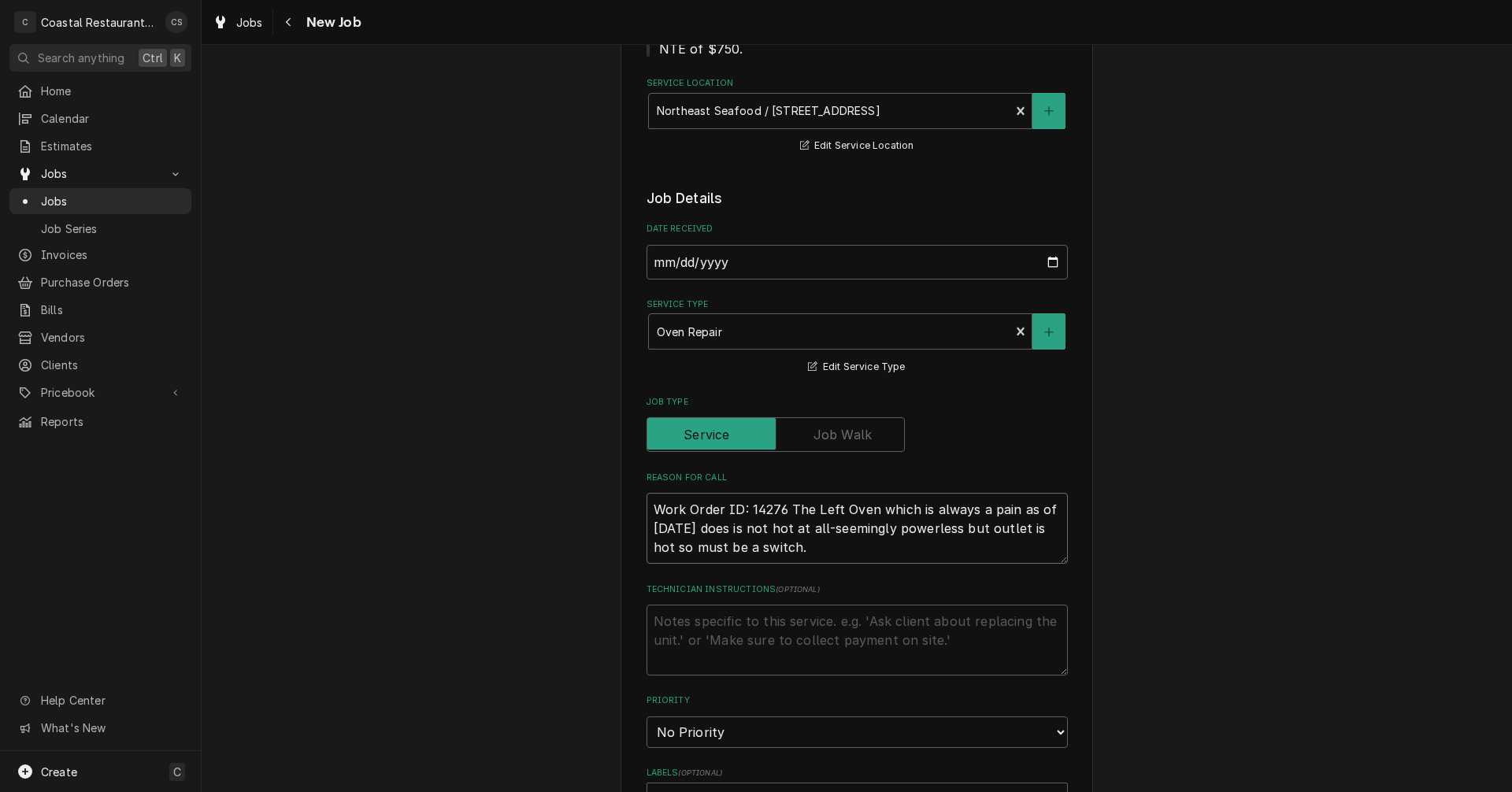
scroll to position [557, 0]
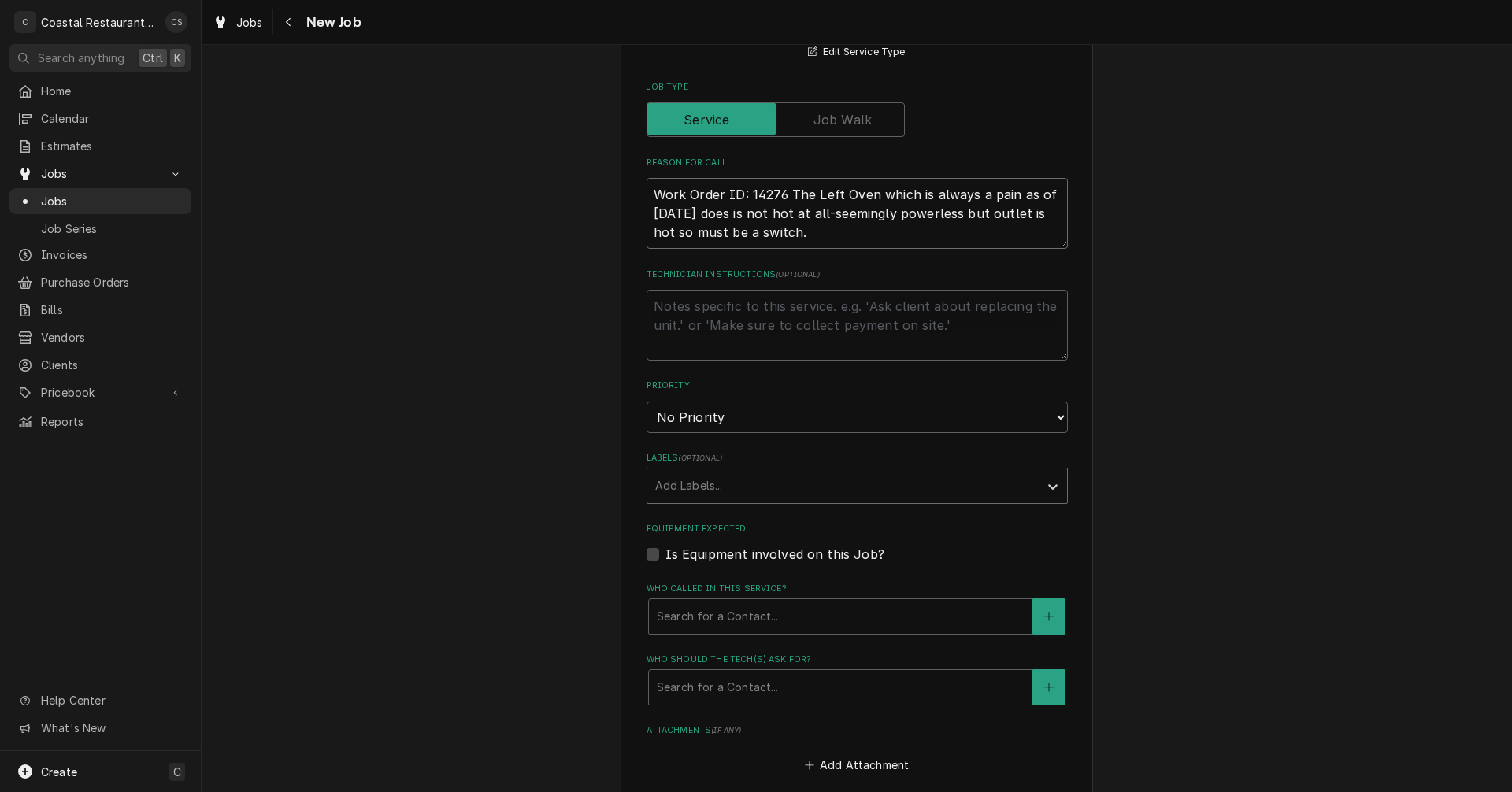
type textarea "Work Order ID: 14276 The Left Oven which is always a pain as of today does is n…"
click at [685, 493] on div "Labels" at bounding box center [842, 485] width 375 height 28
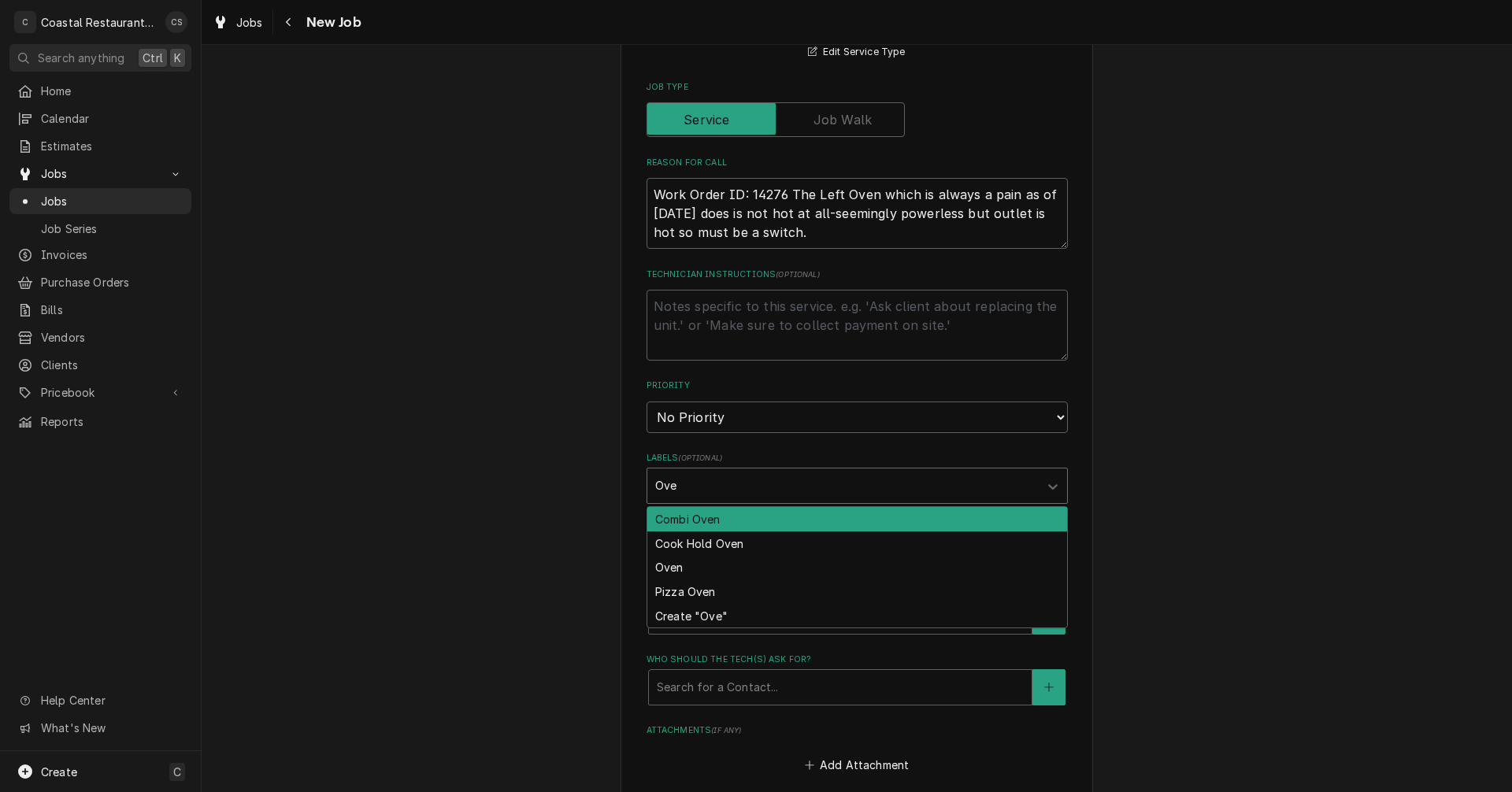
type input "Oven"
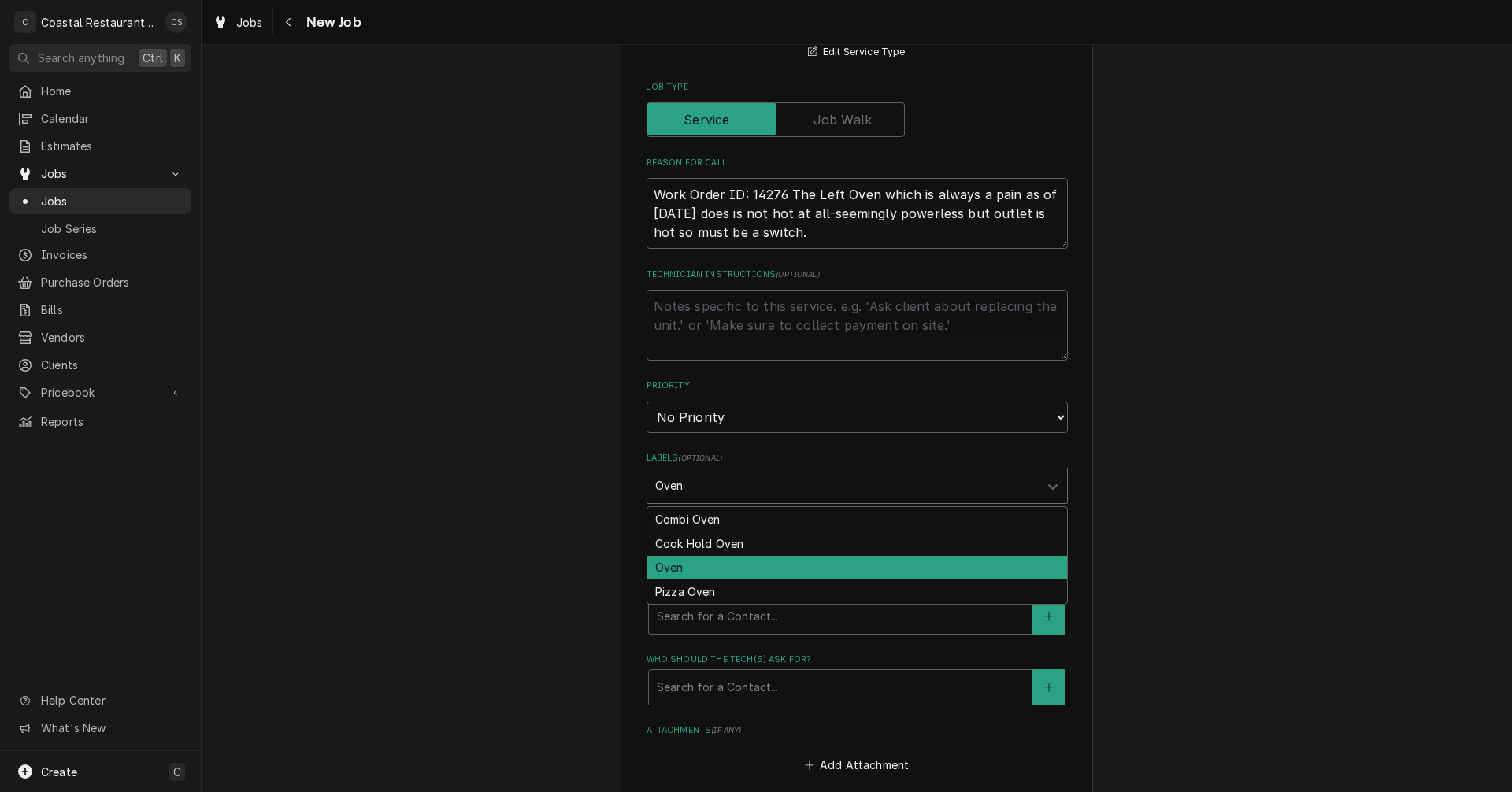
click at [701, 563] on div "Oven" at bounding box center [856, 567] width 419 height 24
type textarea "x"
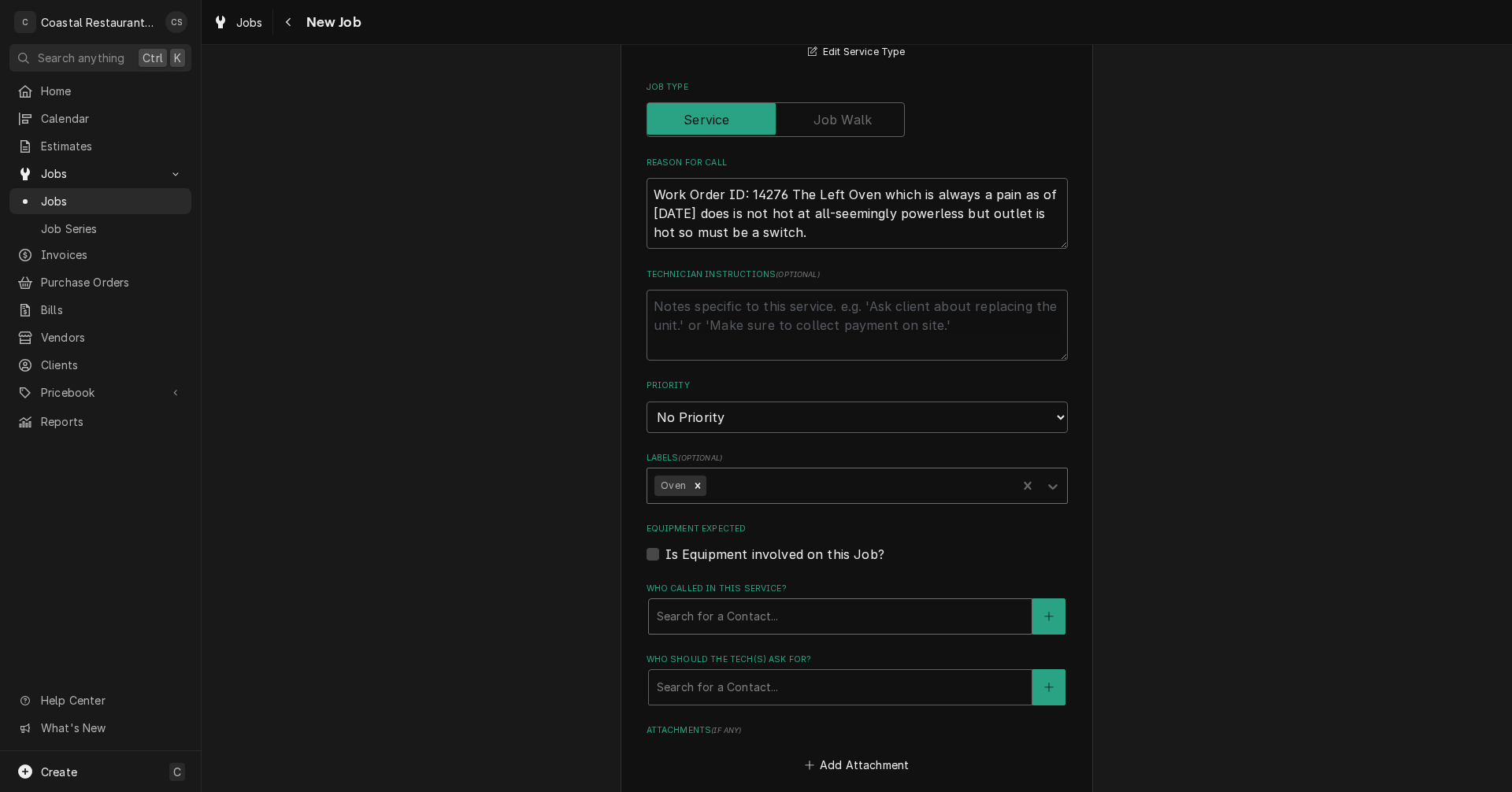
click at [695, 620] on div "Who called in this service?" at bounding box center [840, 616] width 366 height 28
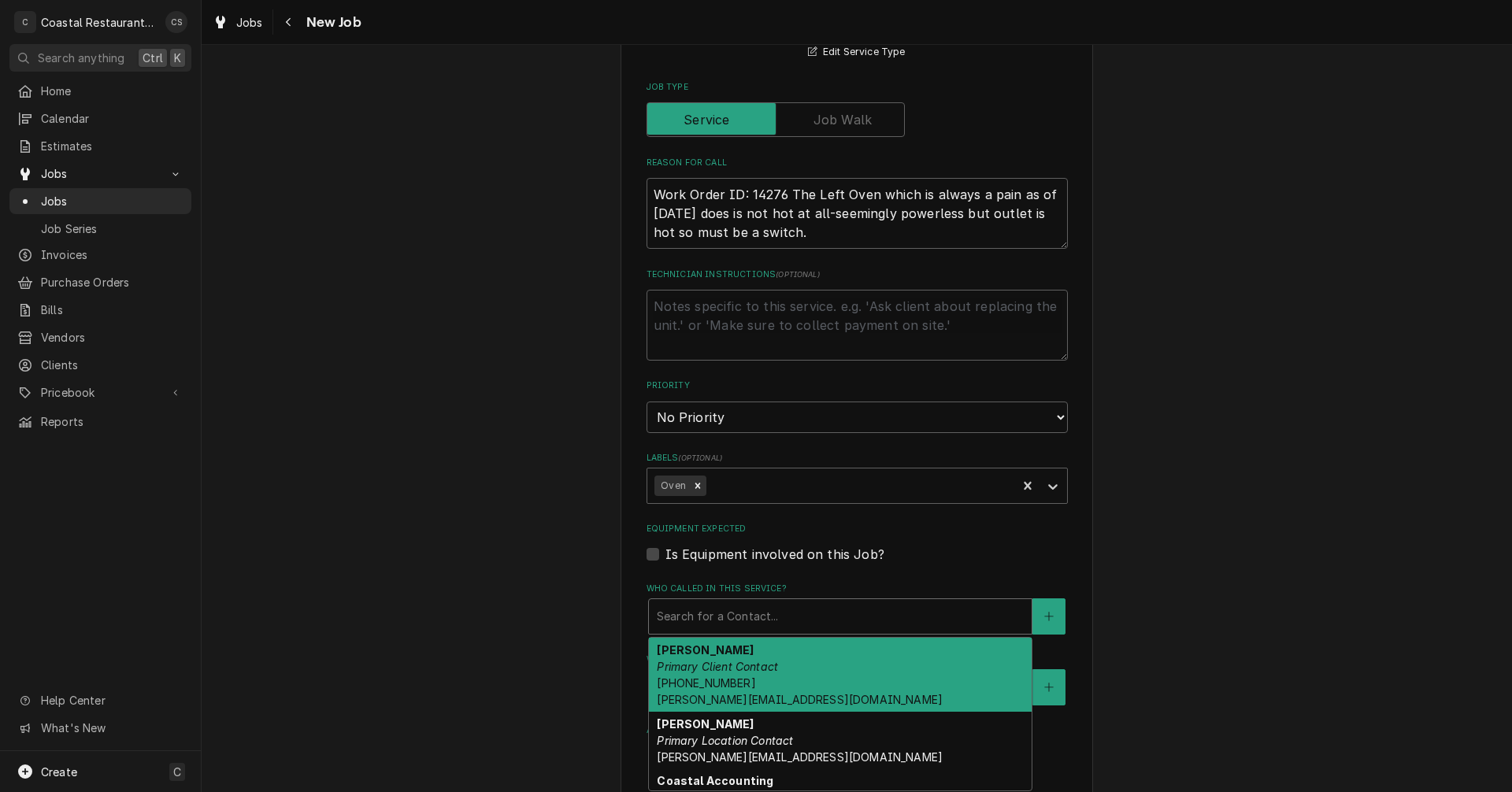
click at [715, 675] on div "Andrew Dickinson Primary Client Contact (302) 381-0571 Andrew@sodelconcepts.com" at bounding box center [840, 674] width 383 height 74
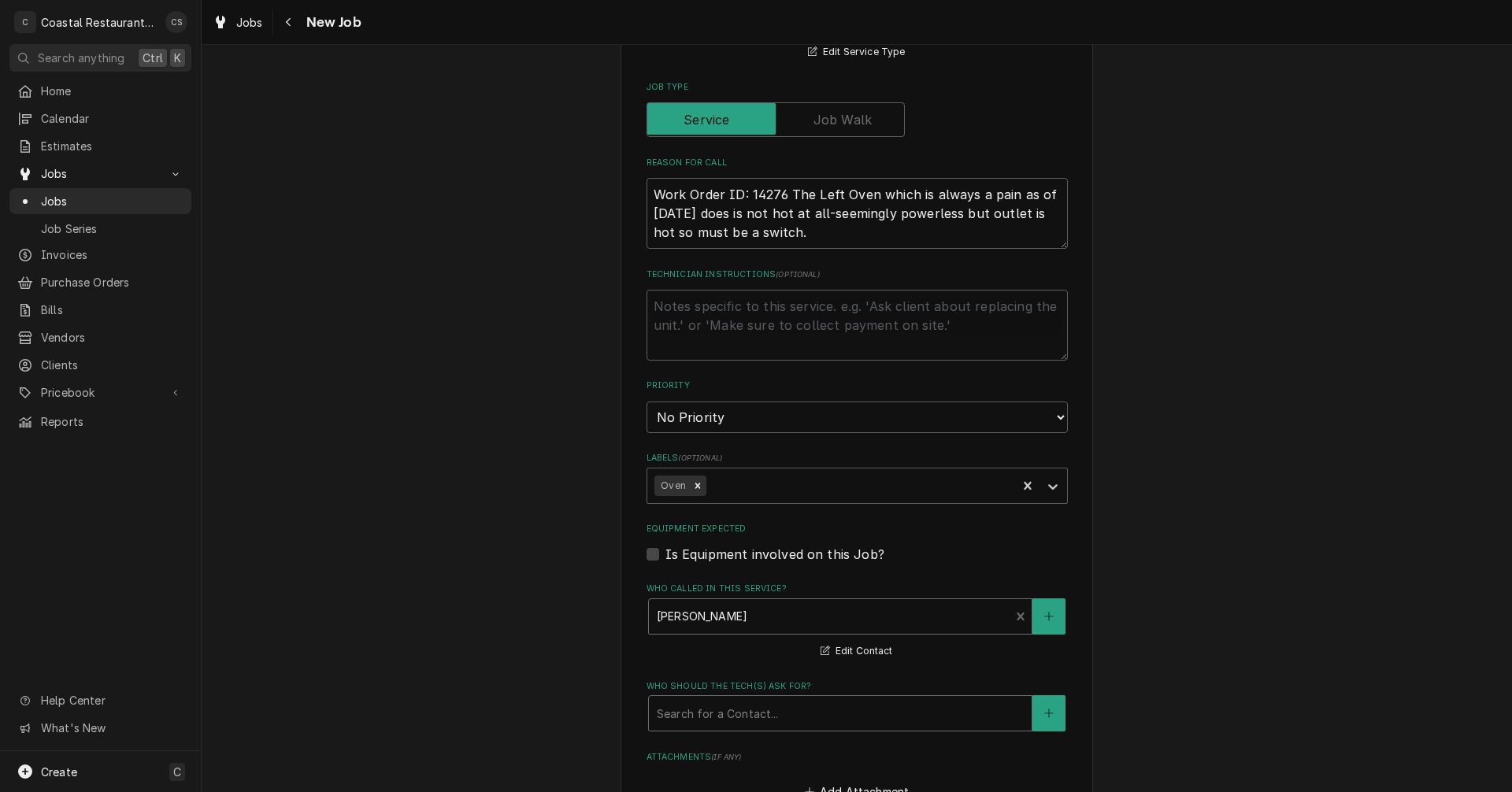
click at [715, 721] on div "Who should the tech(s) ask for?" at bounding box center [840, 713] width 366 height 28
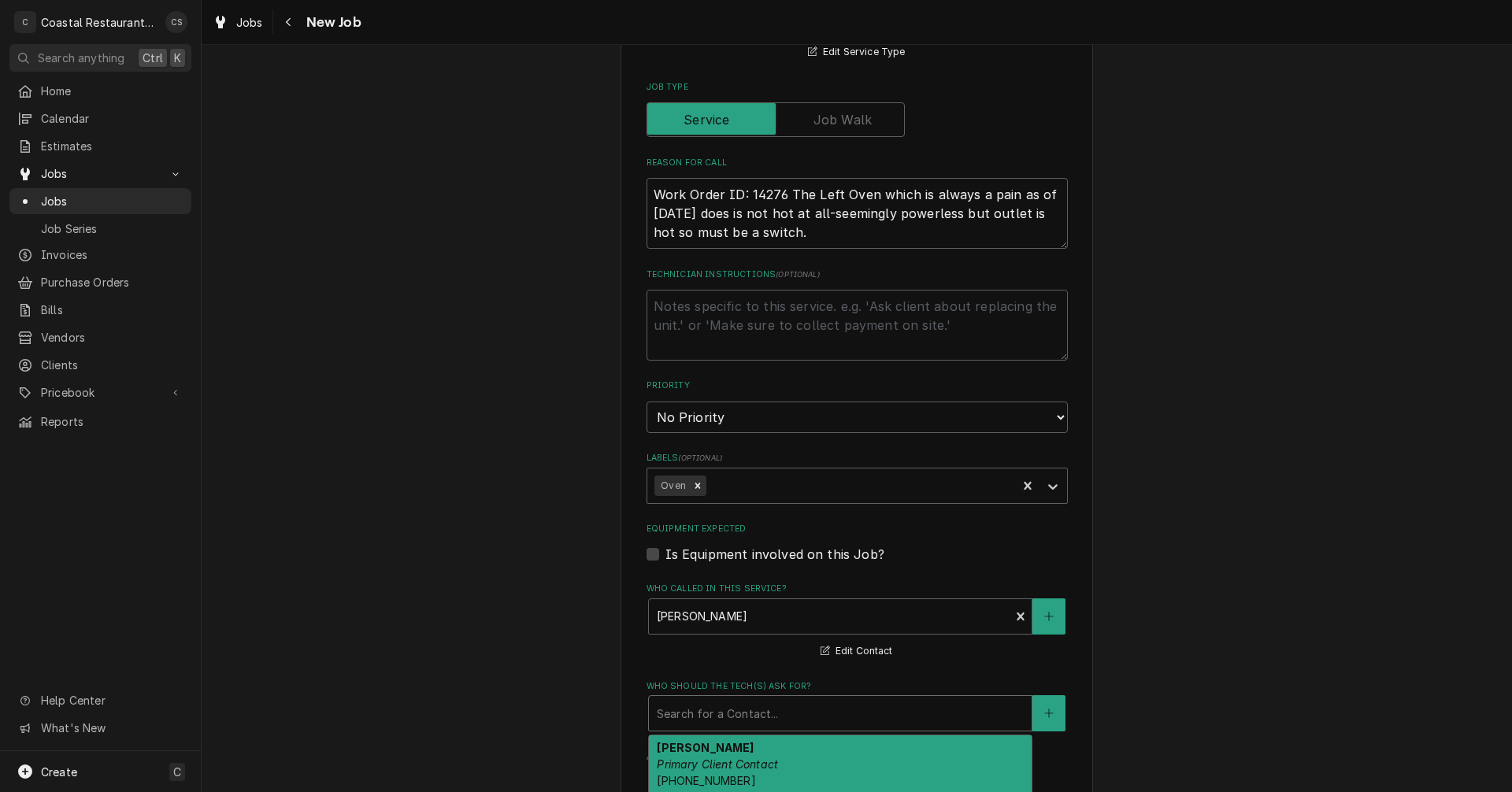
click at [721, 759] on em "Primary Client Contact" at bounding box center [717, 764] width 122 height 14
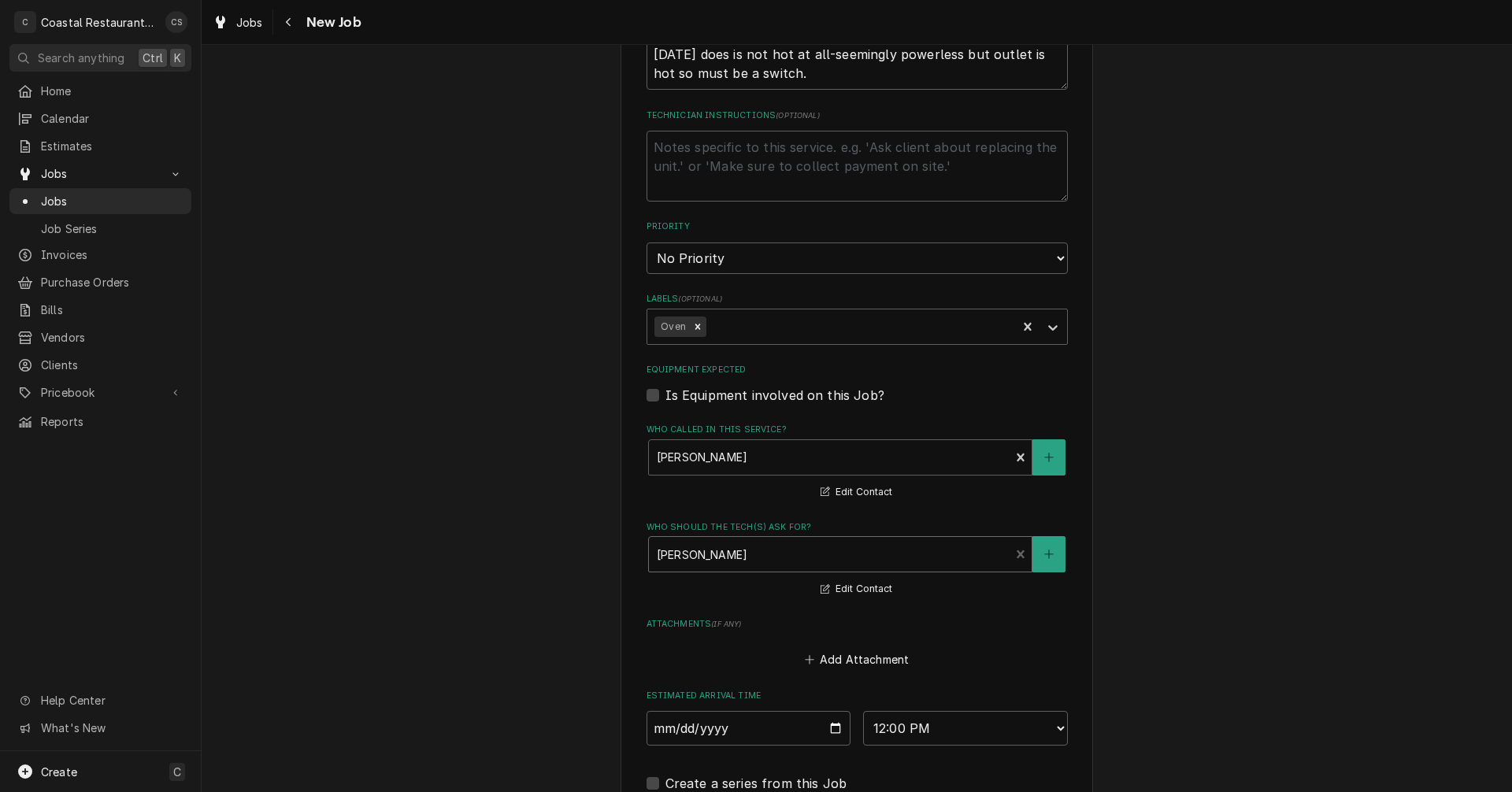
scroll to position [951, 0]
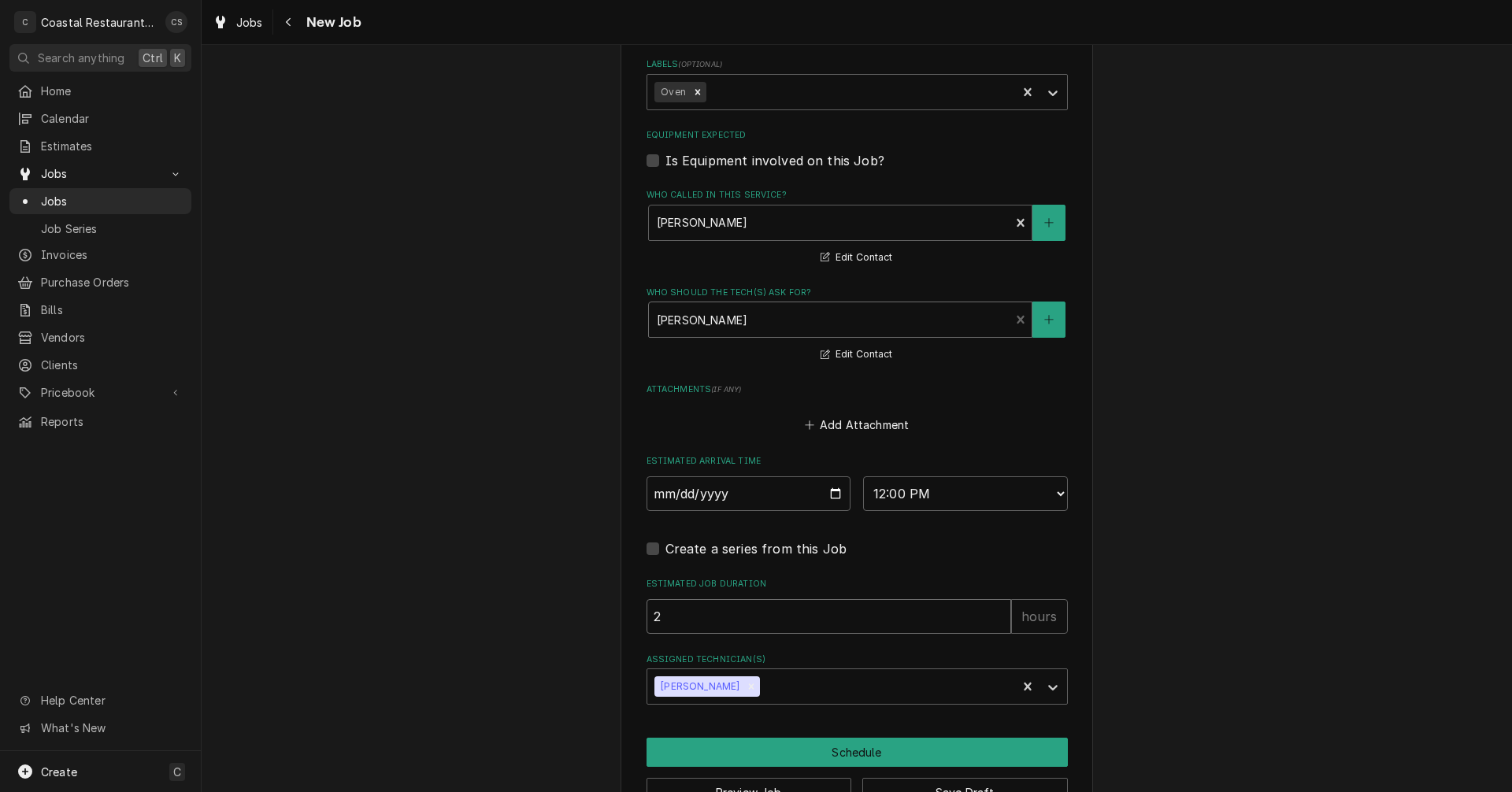
click at [693, 615] on input "2" at bounding box center [828, 616] width 364 height 35
type textarea "x"
type input "1"
type textarea "x"
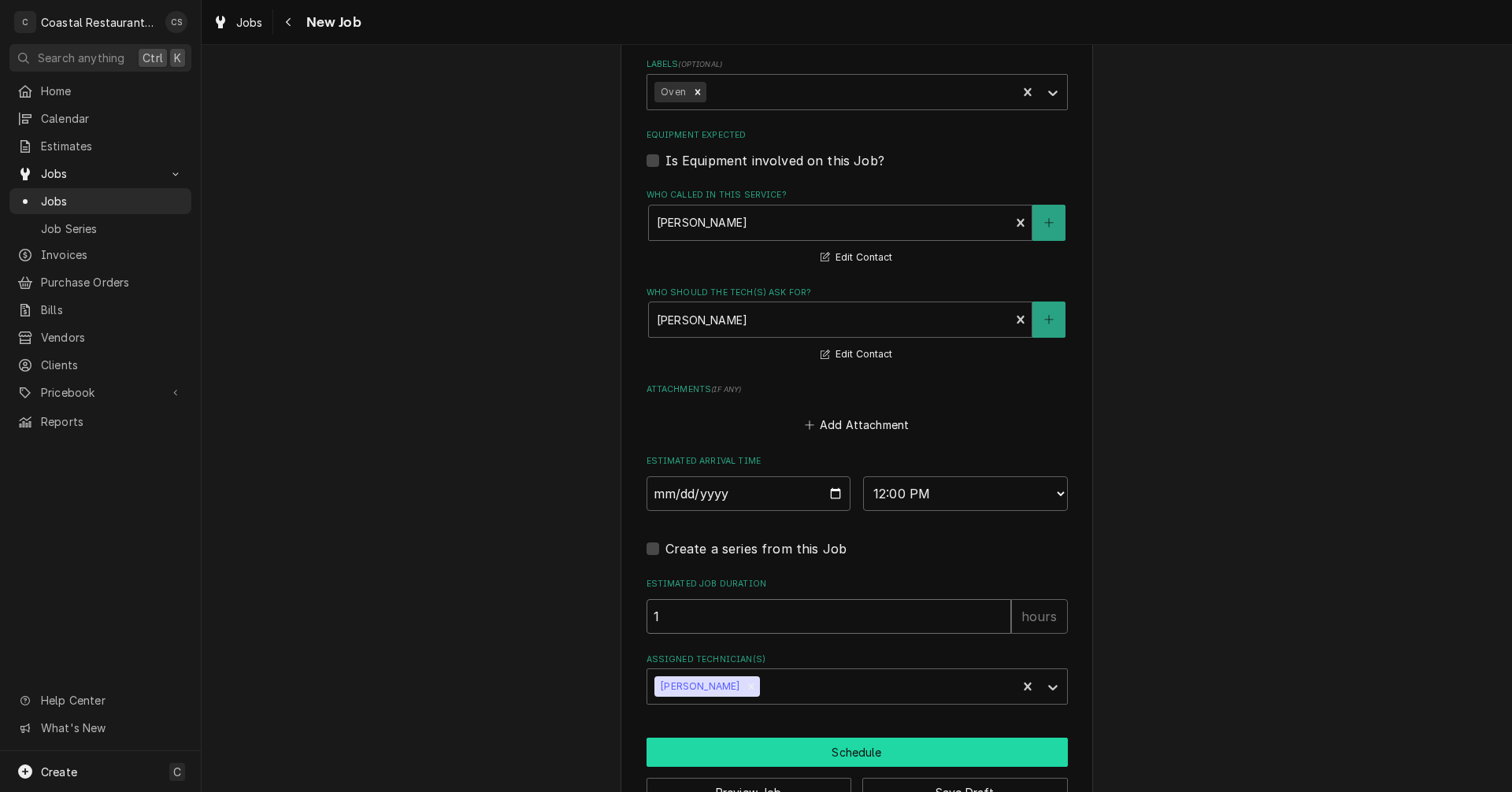
type input "1"
click at [826, 749] on button "Schedule" at bounding box center [856, 752] width 421 height 29
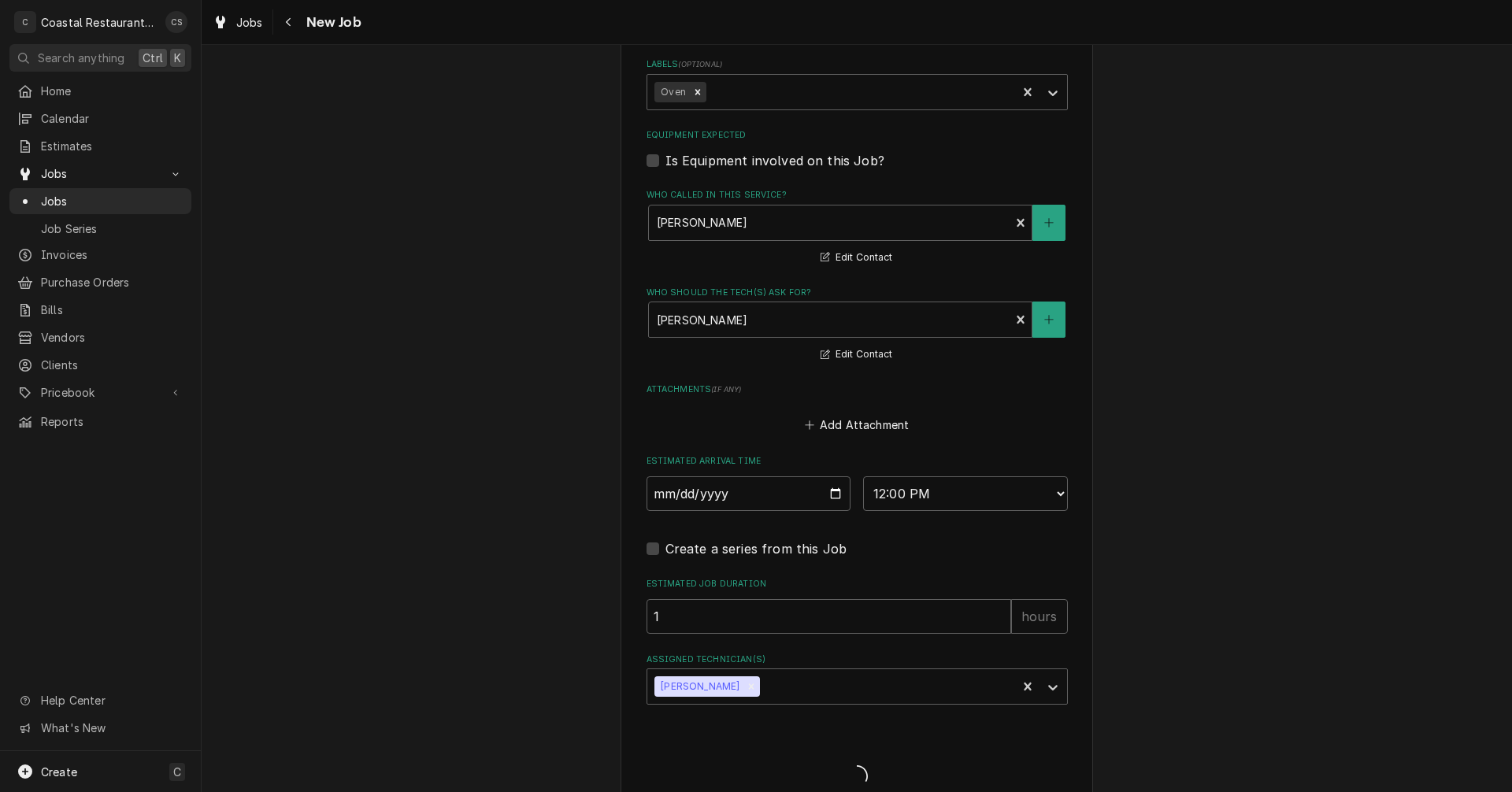
type textarea "x"
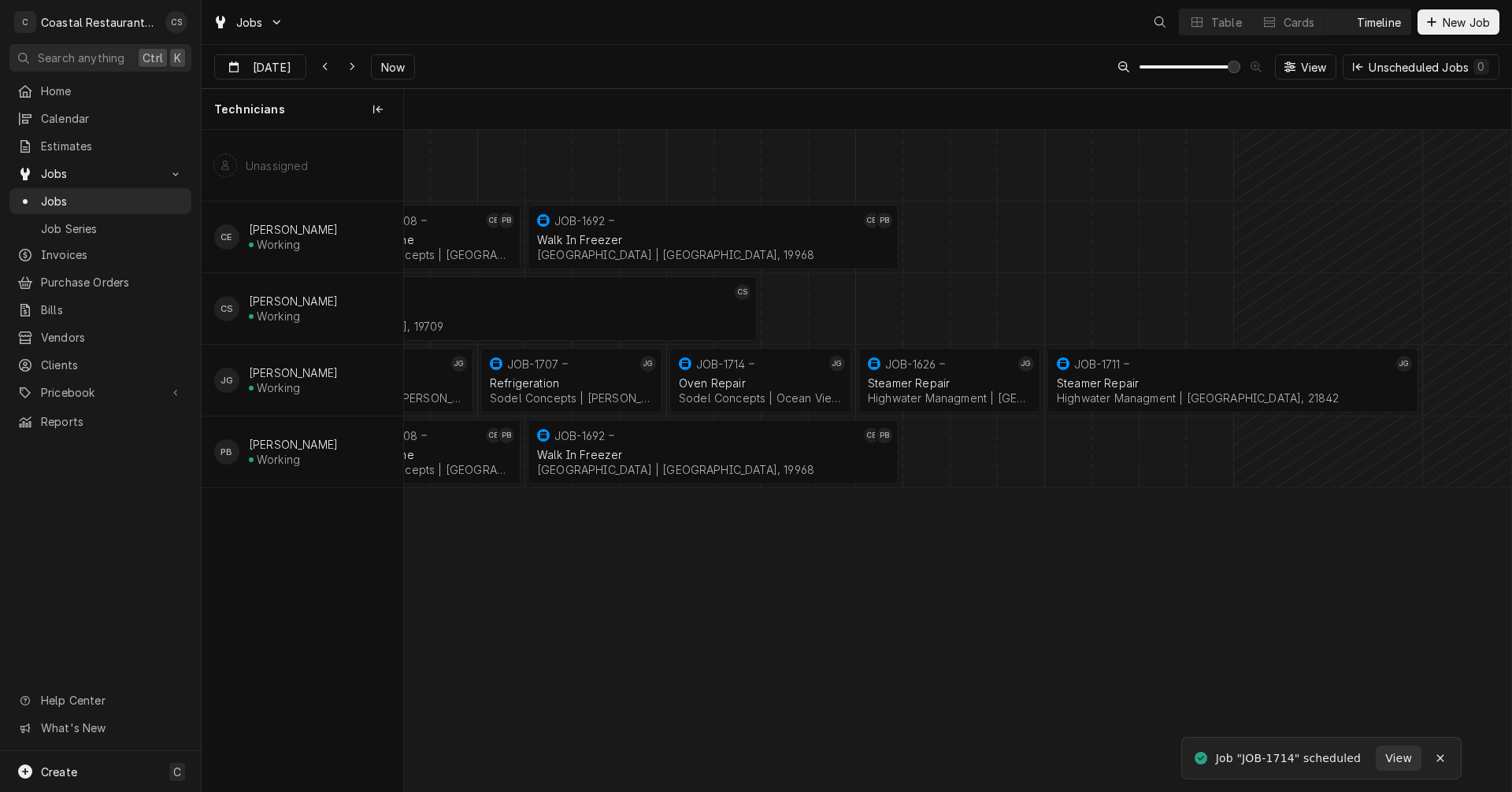
scroll to position [0, 21940]
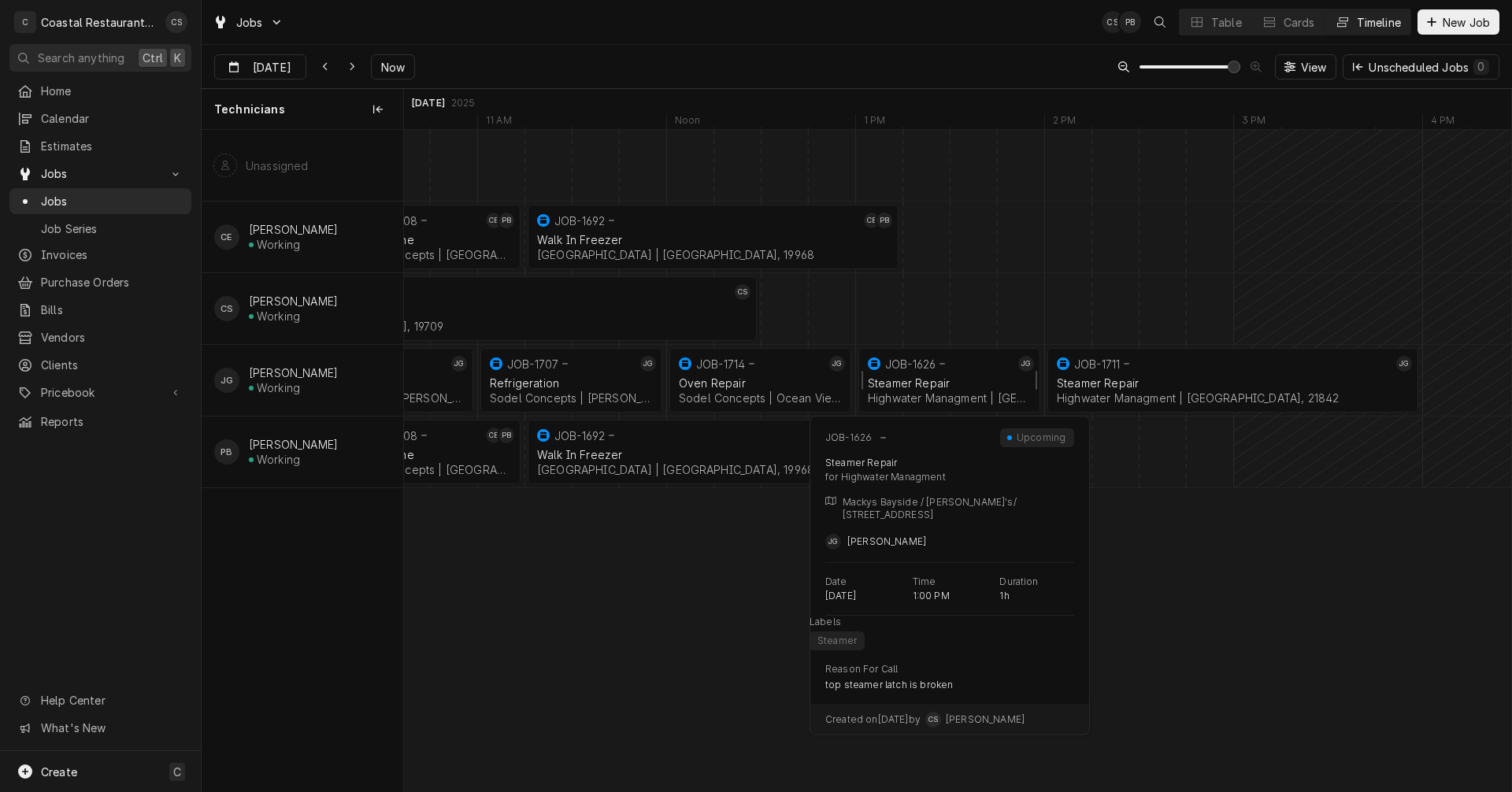
click at [957, 380] on div "Steamer Repair" at bounding box center [949, 383] width 163 height 14
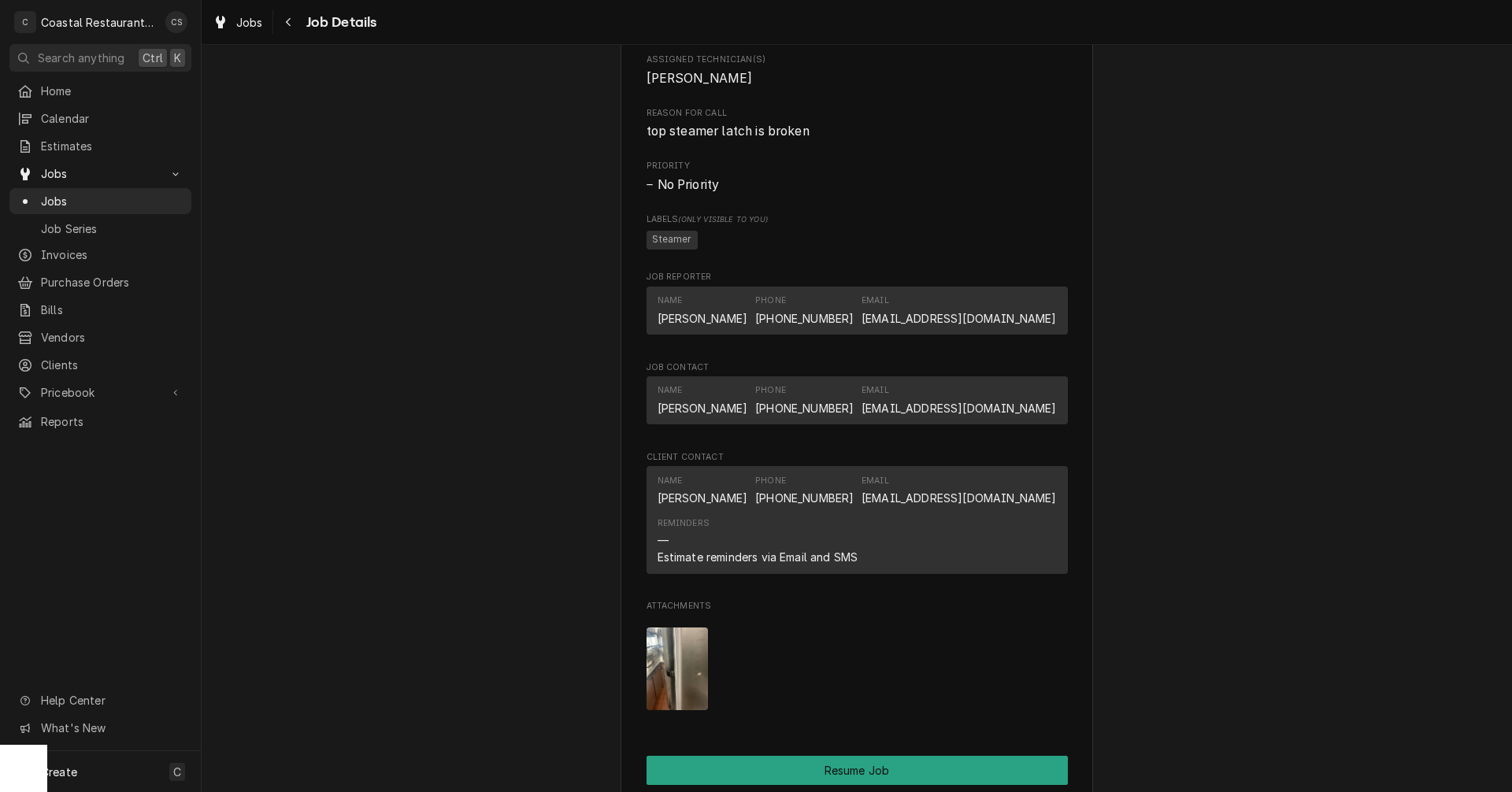
scroll to position [1182, 0]
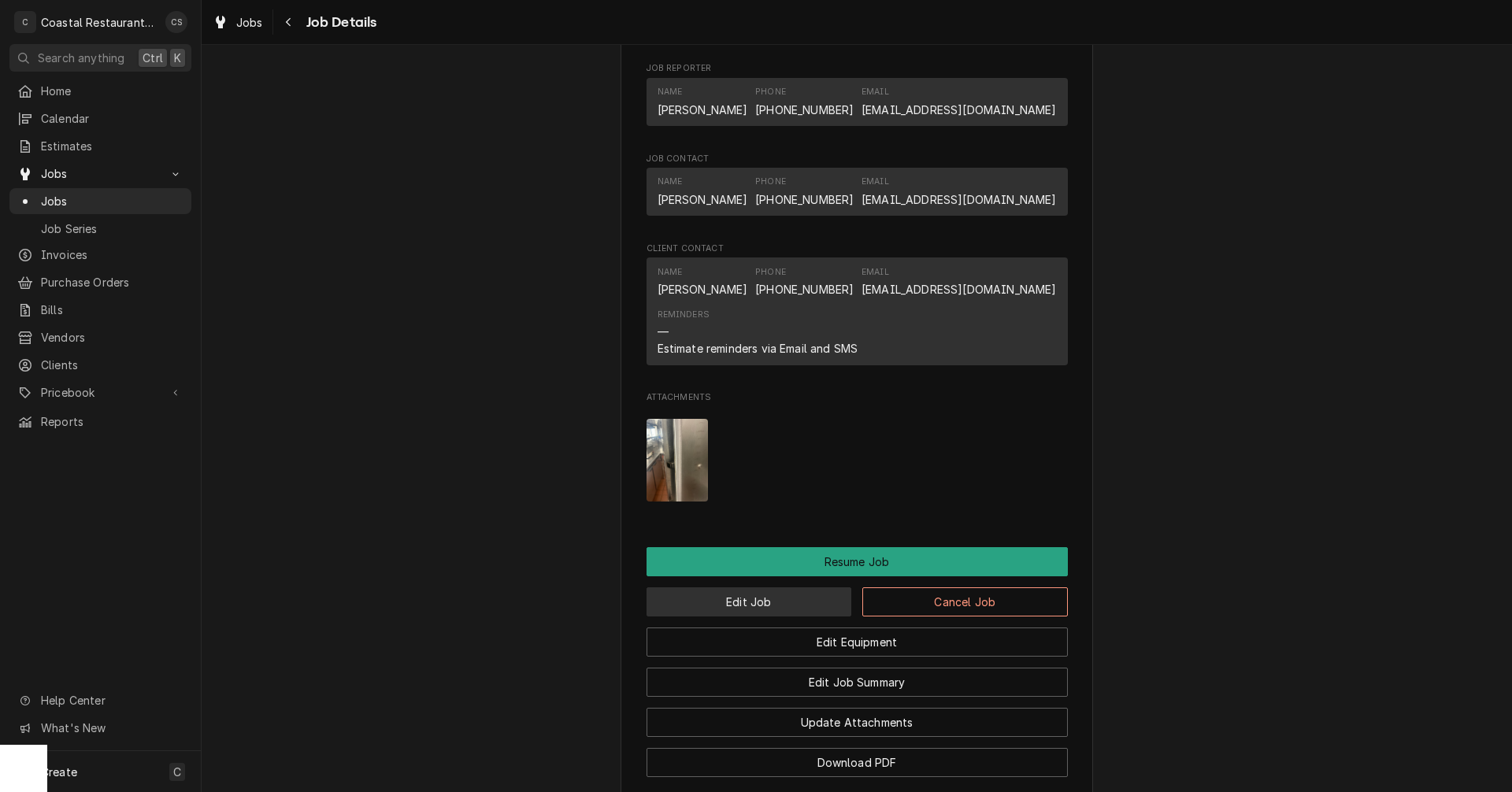
click at [777, 606] on button "Edit Job" at bounding box center [748, 602] width 205 height 29
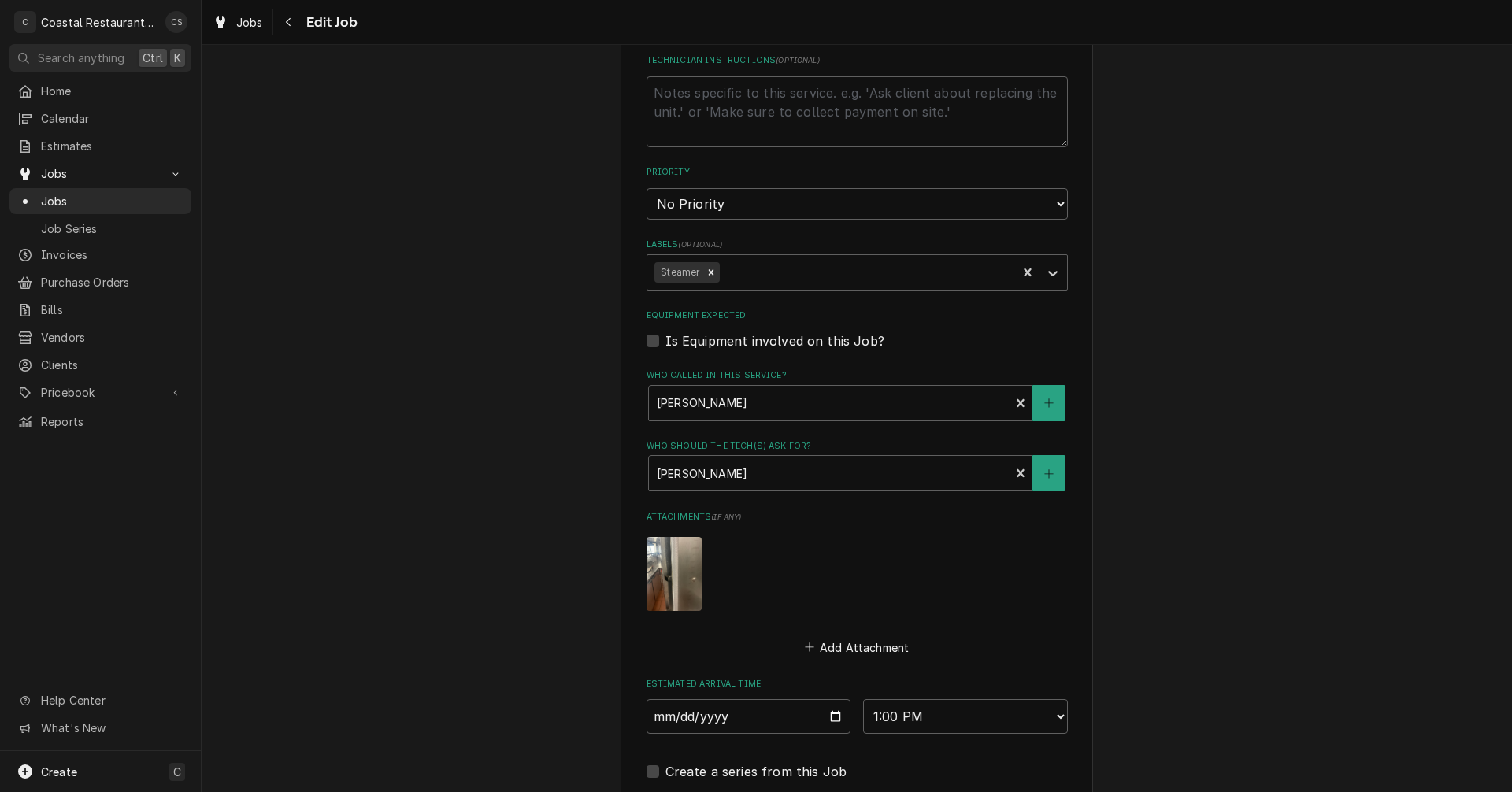
scroll to position [904, 0]
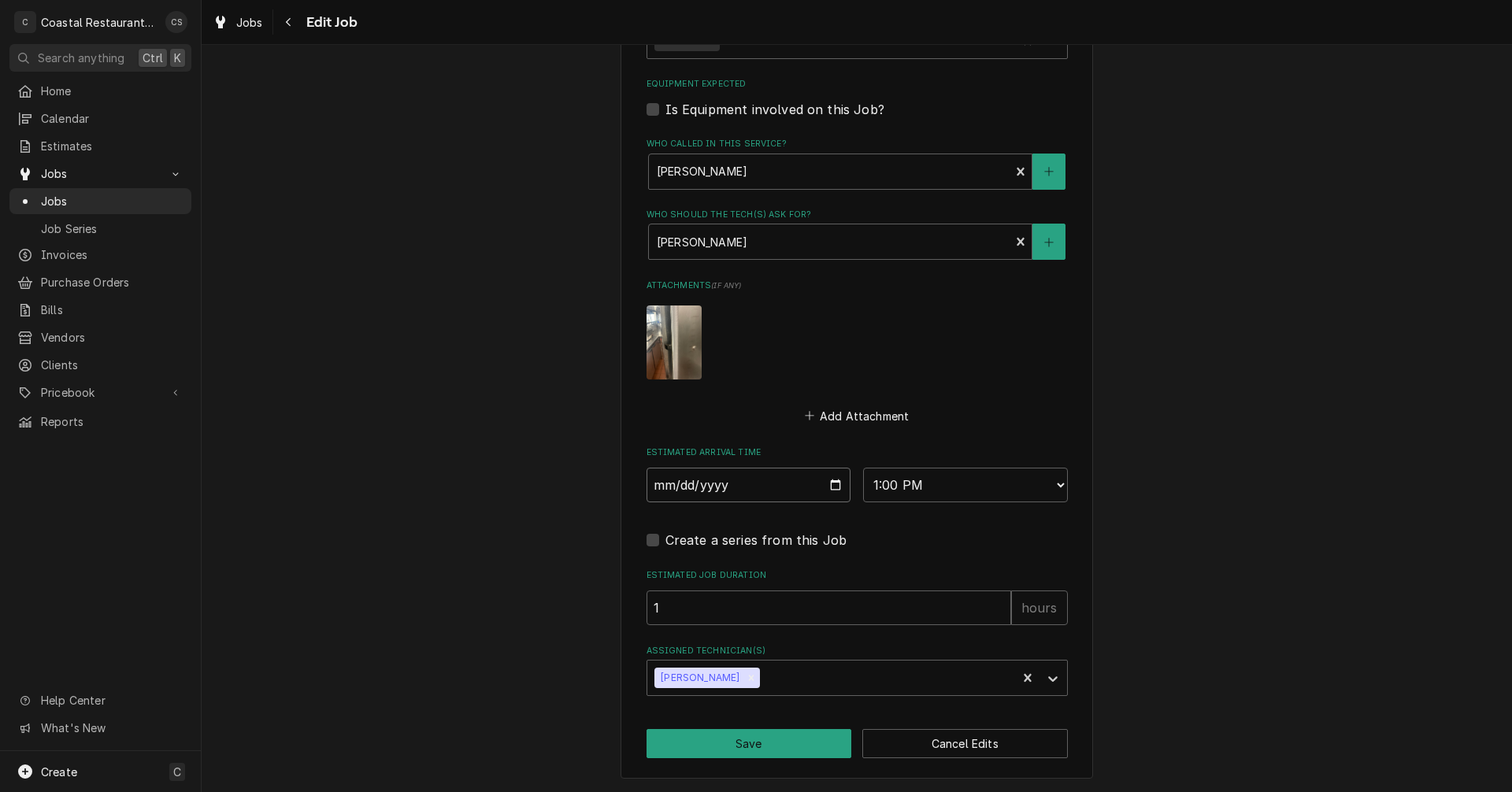
click at [831, 486] on input "[DATE]" at bounding box center [748, 485] width 204 height 35
type textarea "x"
type input "[DATE]"
click at [757, 743] on button "Save" at bounding box center [748, 744] width 205 height 29
type textarea "x"
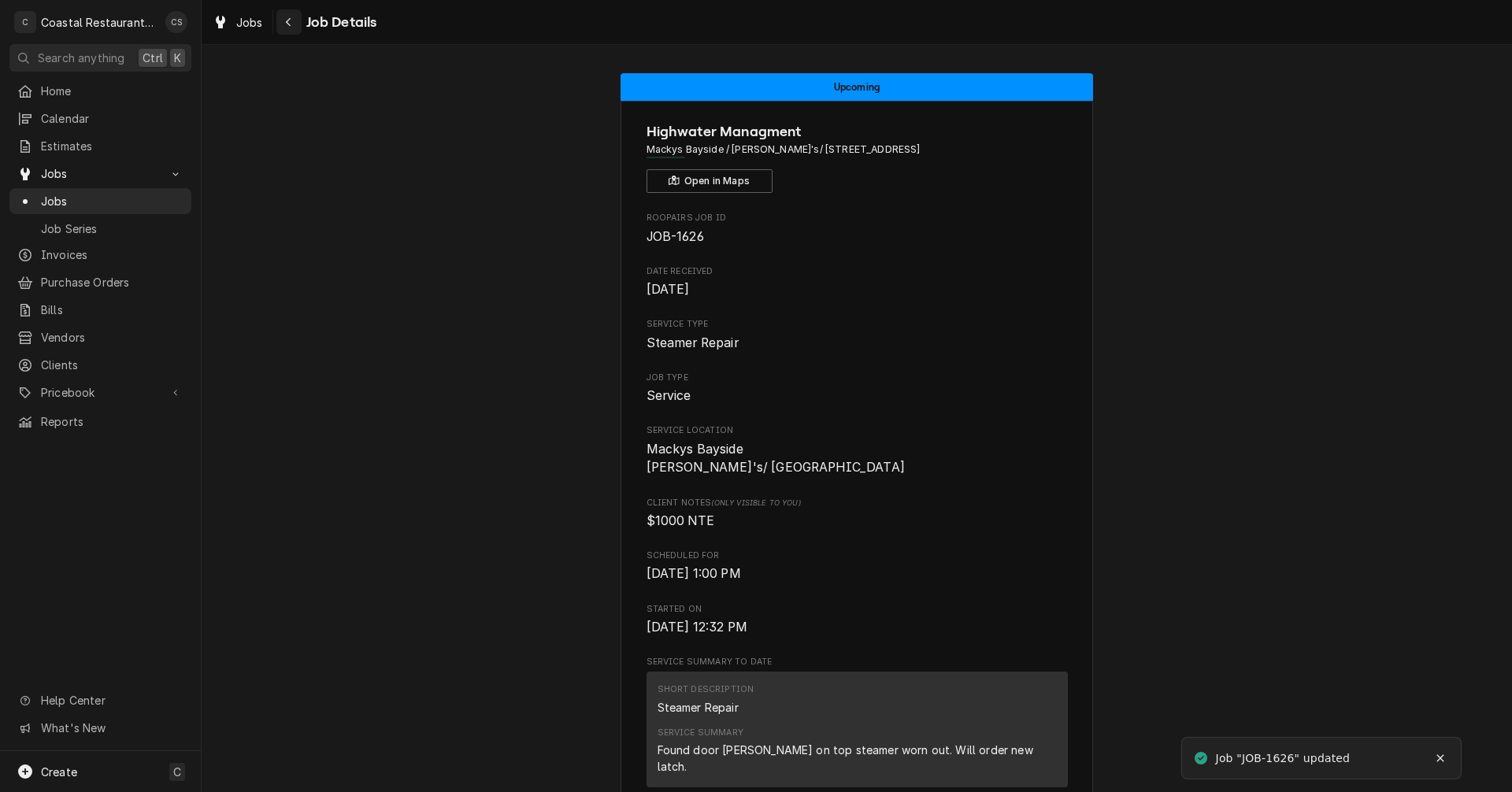
click at [294, 23] on div "Navigate back" at bounding box center [288, 22] width 15 height 15
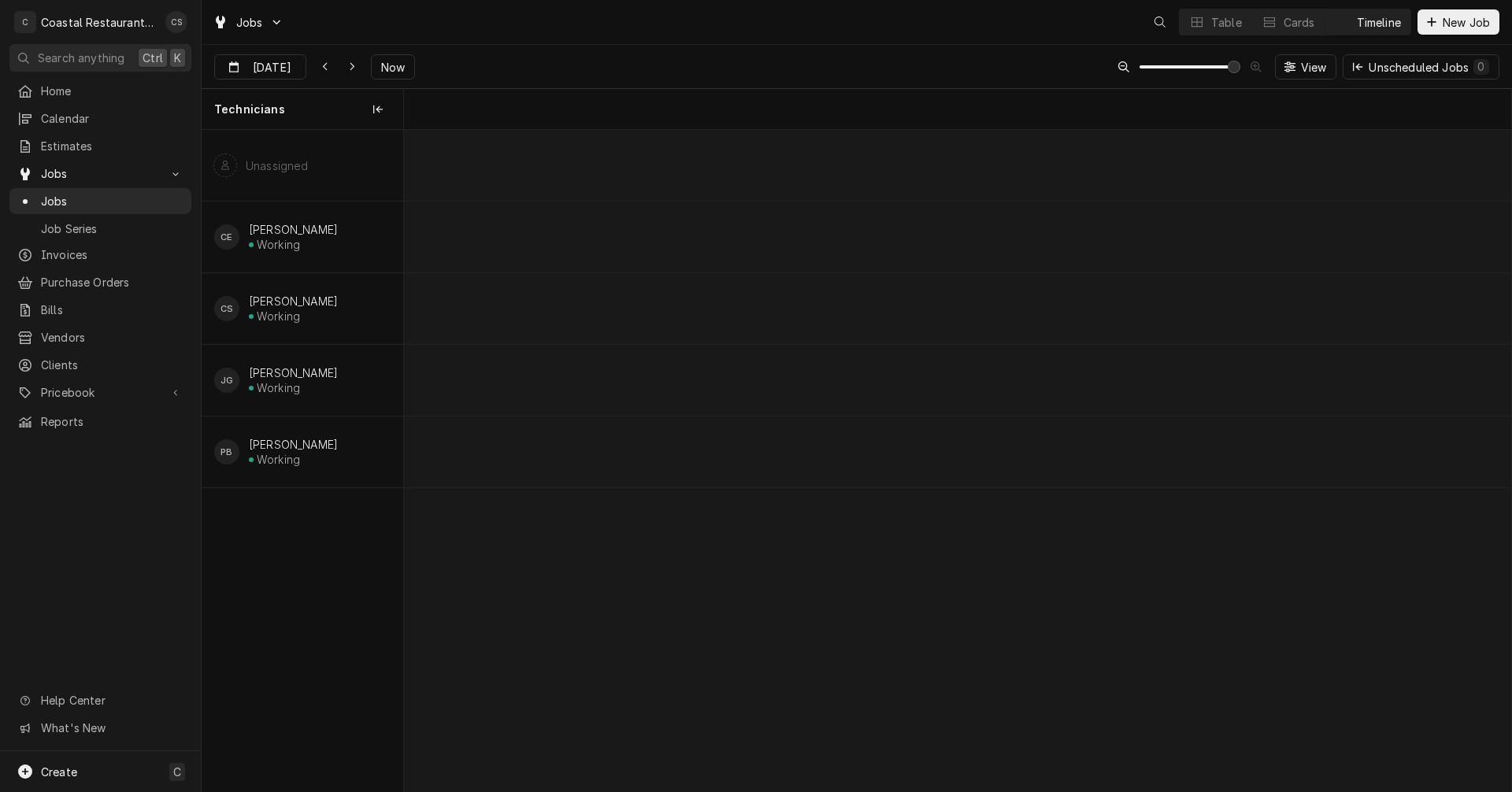
scroll to position [0, 21940]
click at [1137, 375] on div "Steamer Repair Highwater Managment | Ocean City, 21842" at bounding box center [1232, 391] width 359 height 35
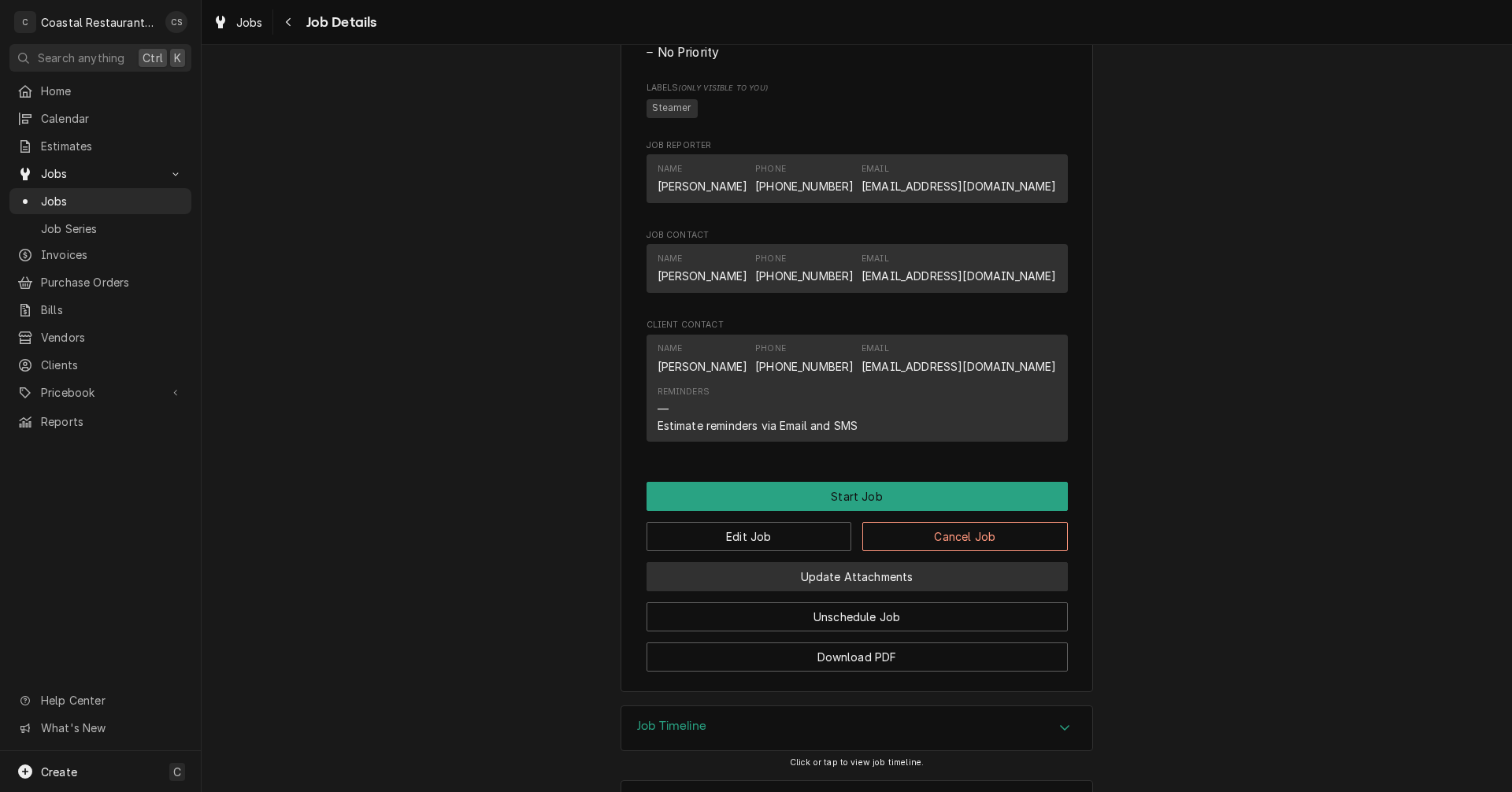
scroll to position [941, 0]
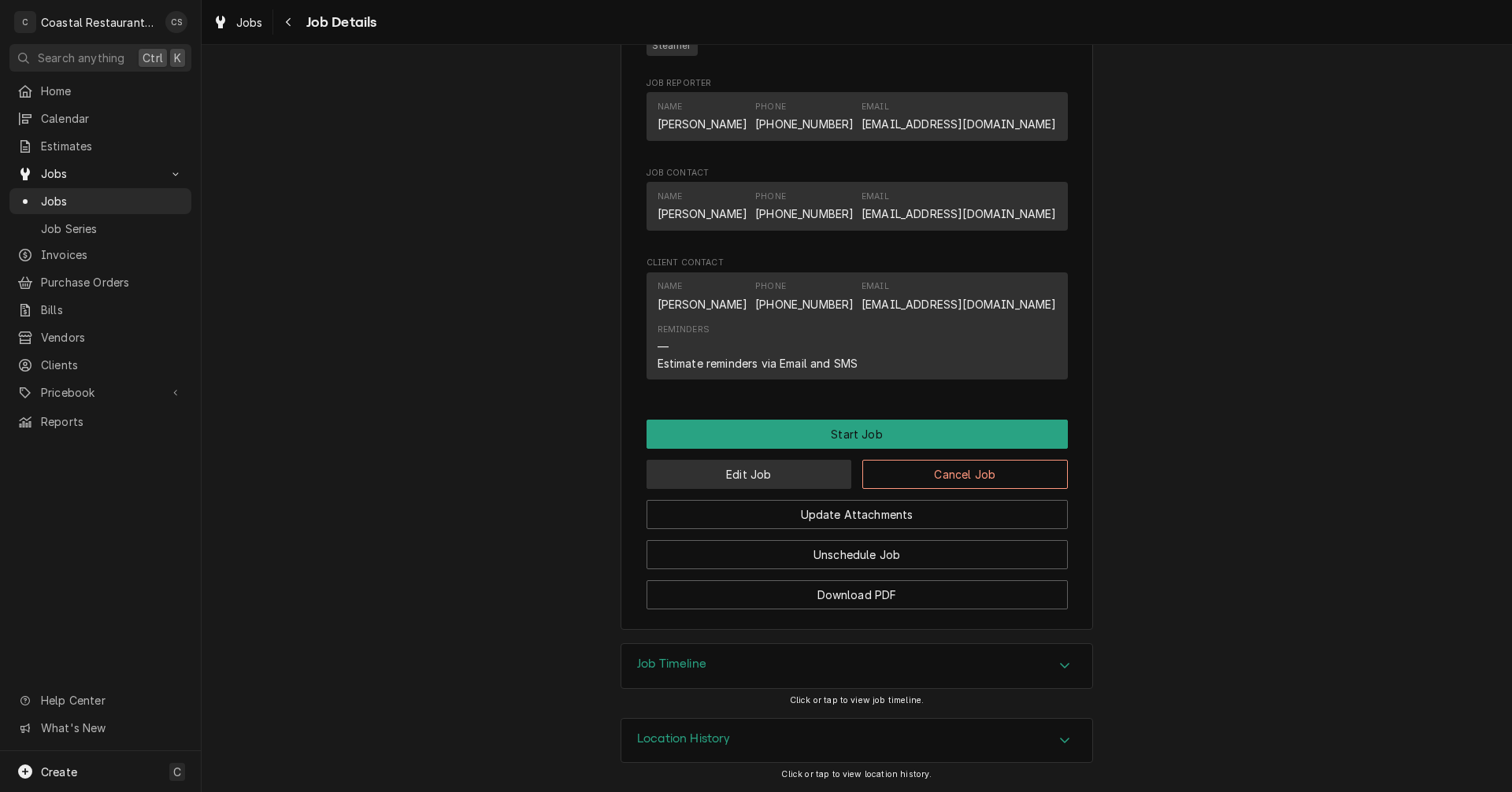
click at [781, 478] on button "Edit Job" at bounding box center [748, 475] width 205 height 29
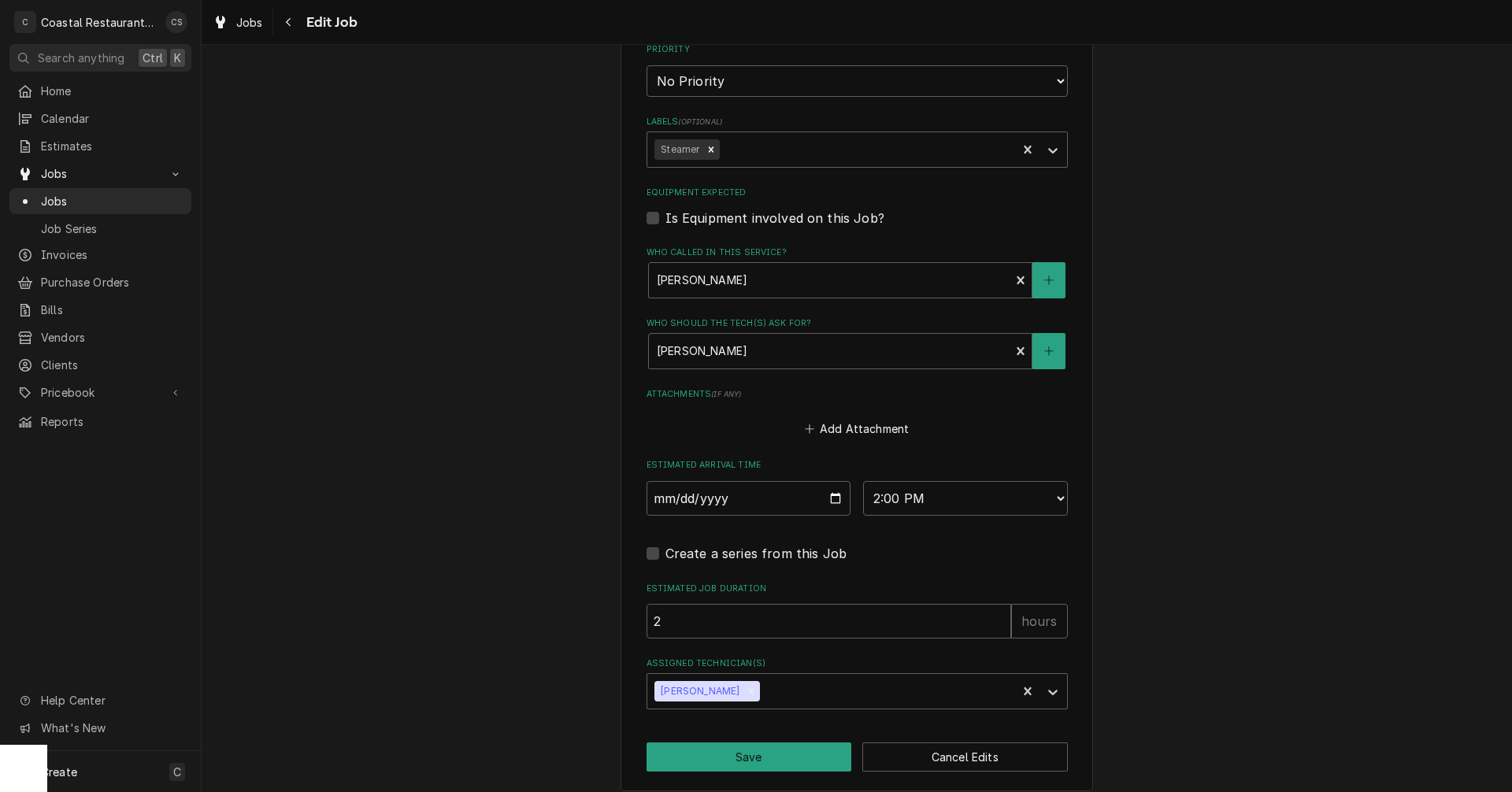
scroll to position [907, 0]
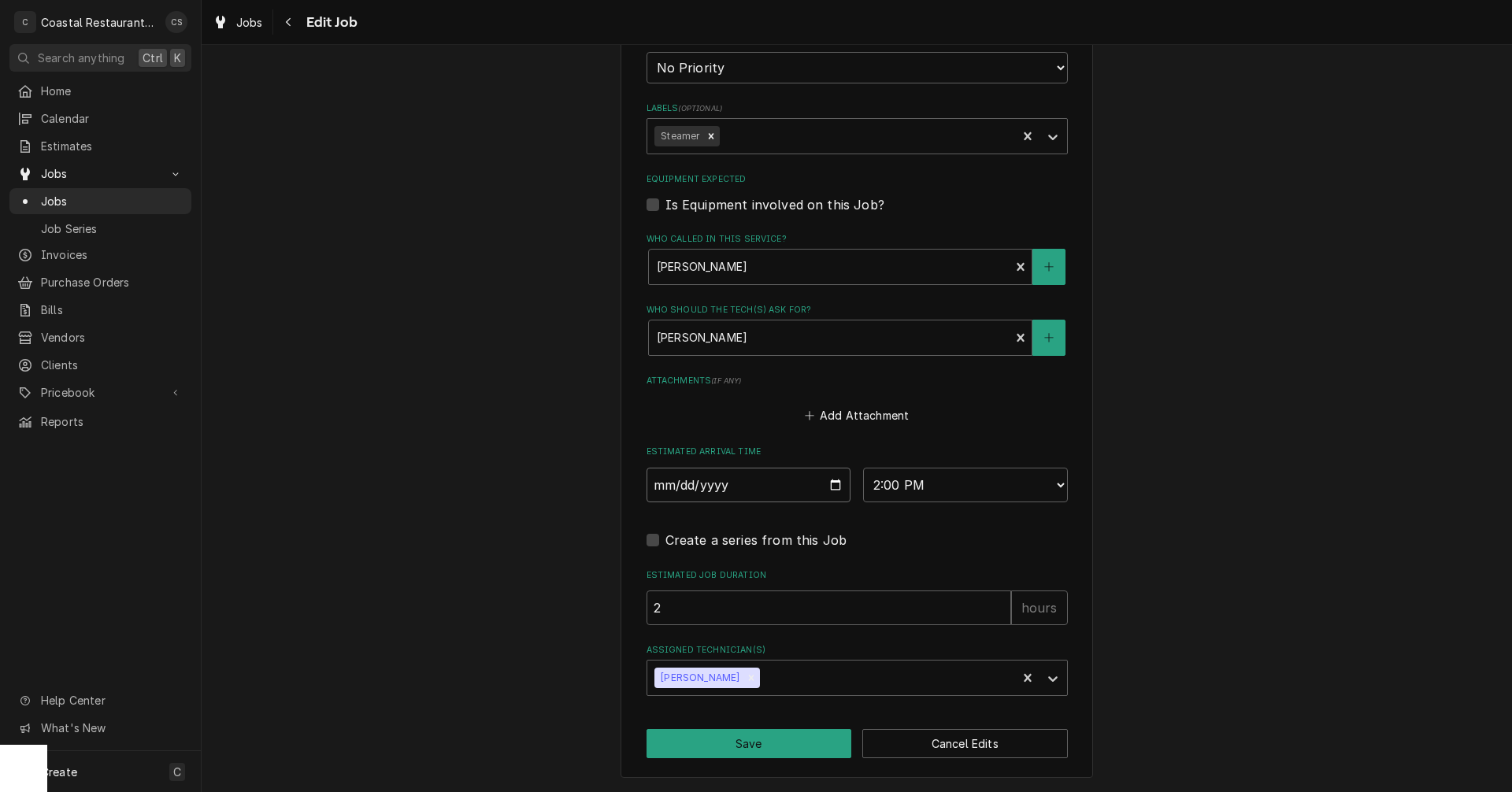
click at [832, 481] on input "2025-09-30" at bounding box center [748, 485] width 204 height 35
type textarea "x"
type input "2025-10-02"
click at [776, 743] on button "Save" at bounding box center [748, 744] width 205 height 29
type textarea "x"
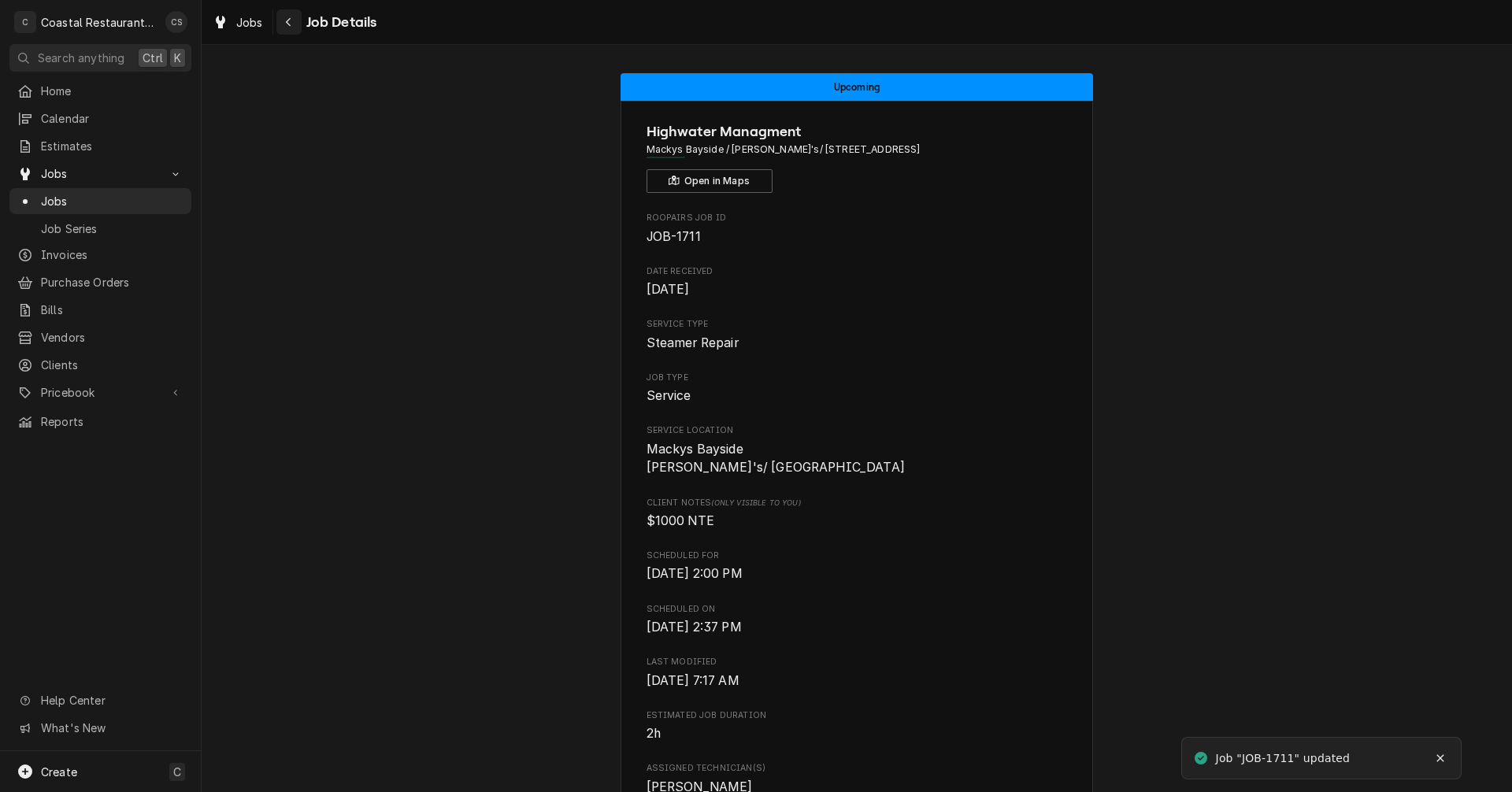
click at [290, 20] on icon "Navigate back" at bounding box center [288, 21] width 7 height 11
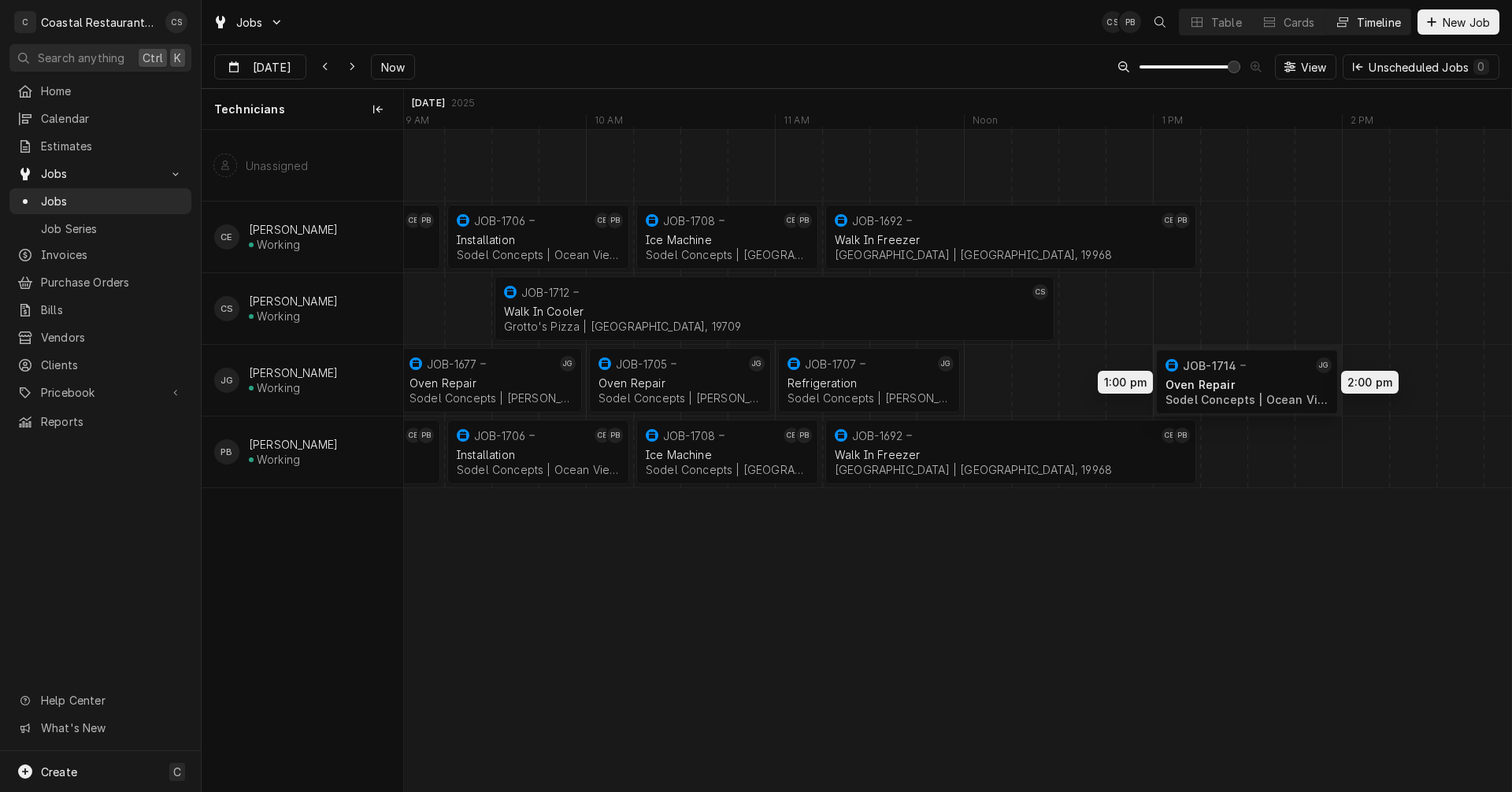
drag, startPoint x: 1043, startPoint y: 379, endPoint x: 1238, endPoint y: 380, distance: 195.0
click at [1238, 380] on div "11:15 AM 1:15 PM JOB-1692 CE PB Walk In Freezer Cape Henlopen School District |…" at bounding box center [958, 461] width 1107 height 662
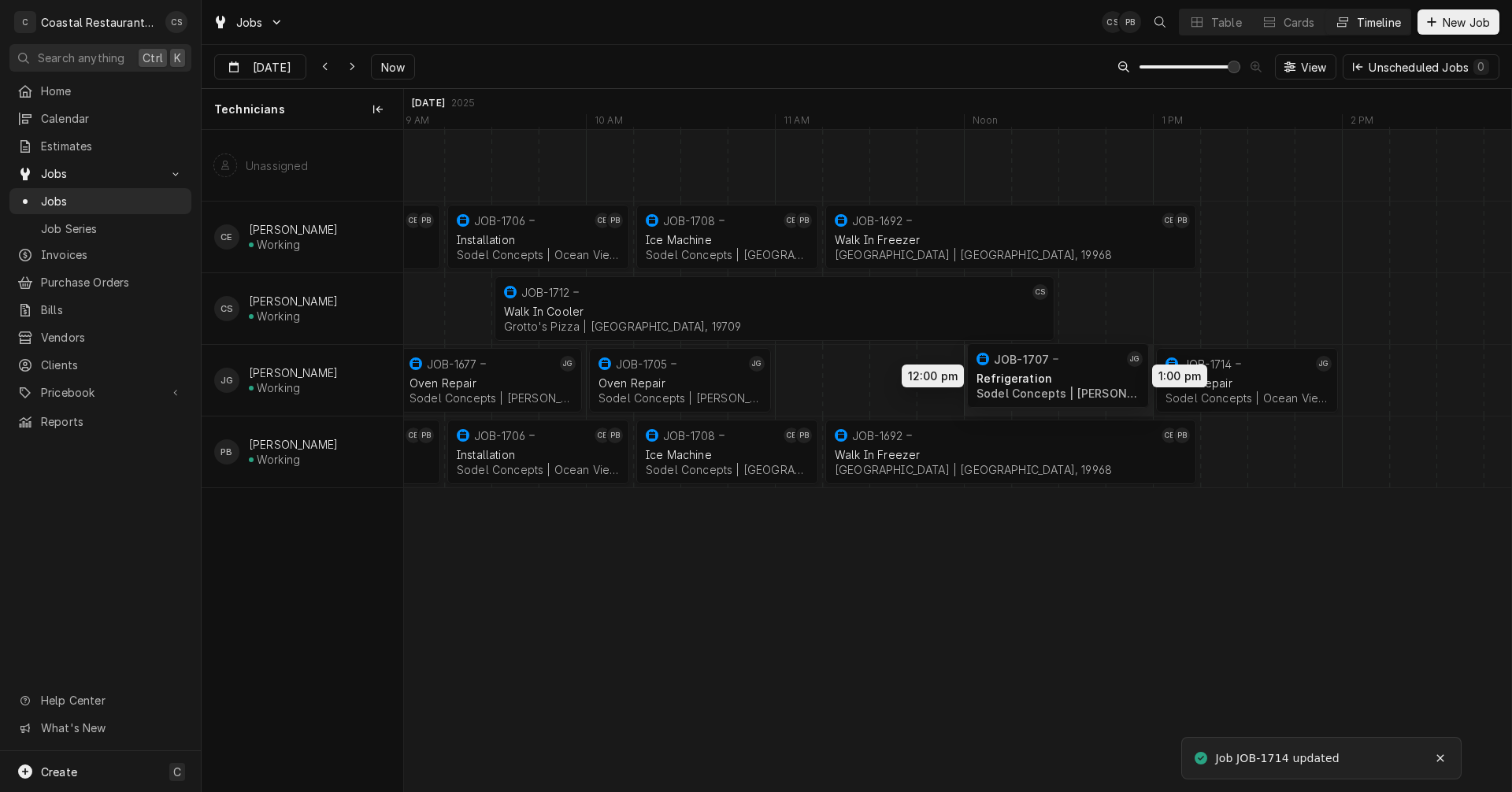
drag, startPoint x: 911, startPoint y: 380, endPoint x: 1086, endPoint y: 375, distance: 175.1
click at [1086, 375] on div "11:15 AM 1:15 PM JOB-1692 CE PB Walk In Freezer Cape Henlopen School District |…" at bounding box center [958, 461] width 1107 height 662
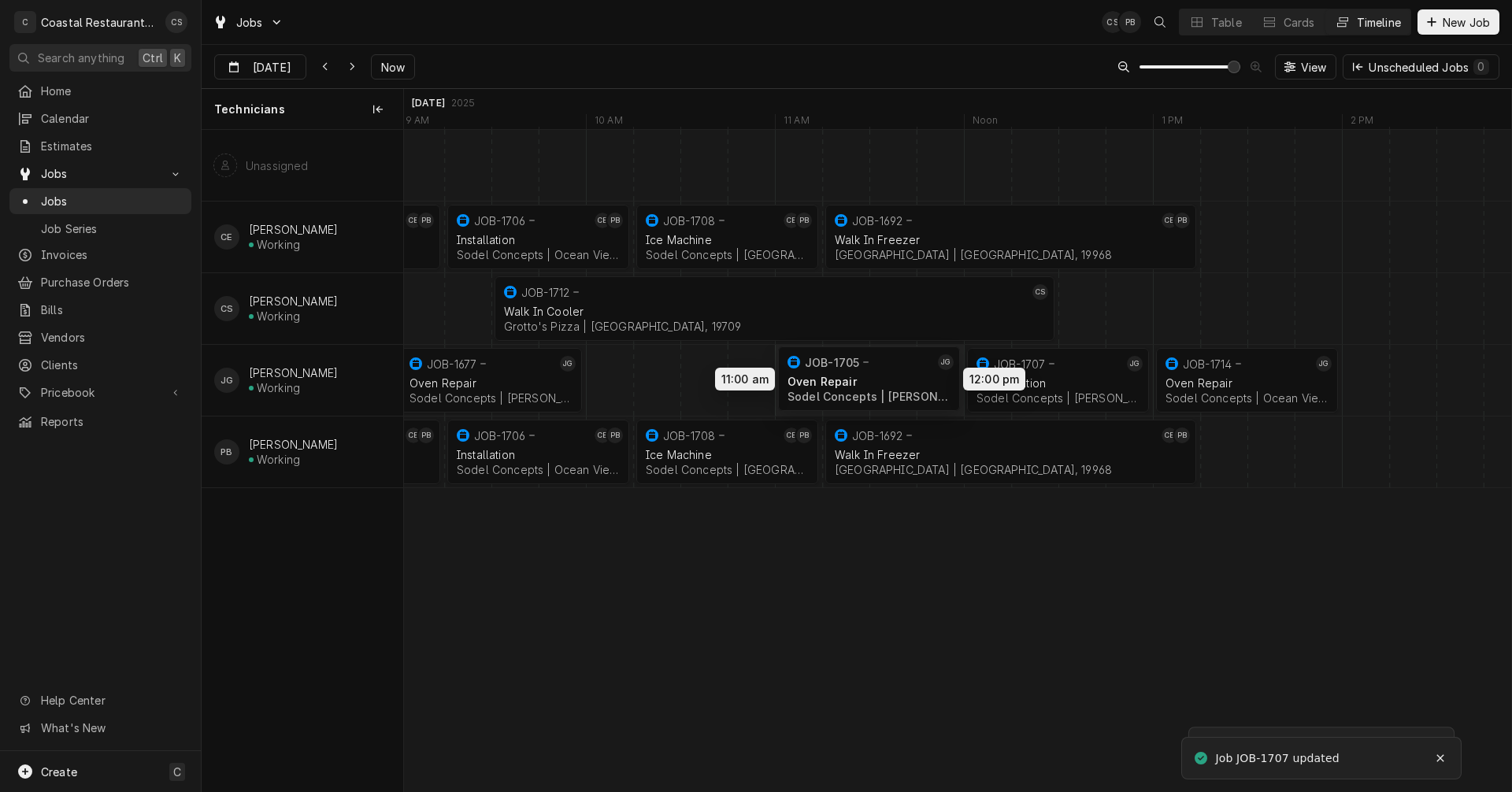
drag, startPoint x: 690, startPoint y: 374, endPoint x: 885, endPoint y: 372, distance: 195.0
click at [885, 372] on div "11:15 AM 1:15 PM JOB-1692 CE PB Walk In Freezer Cape Henlopen School District |…" at bounding box center [958, 461] width 1107 height 662
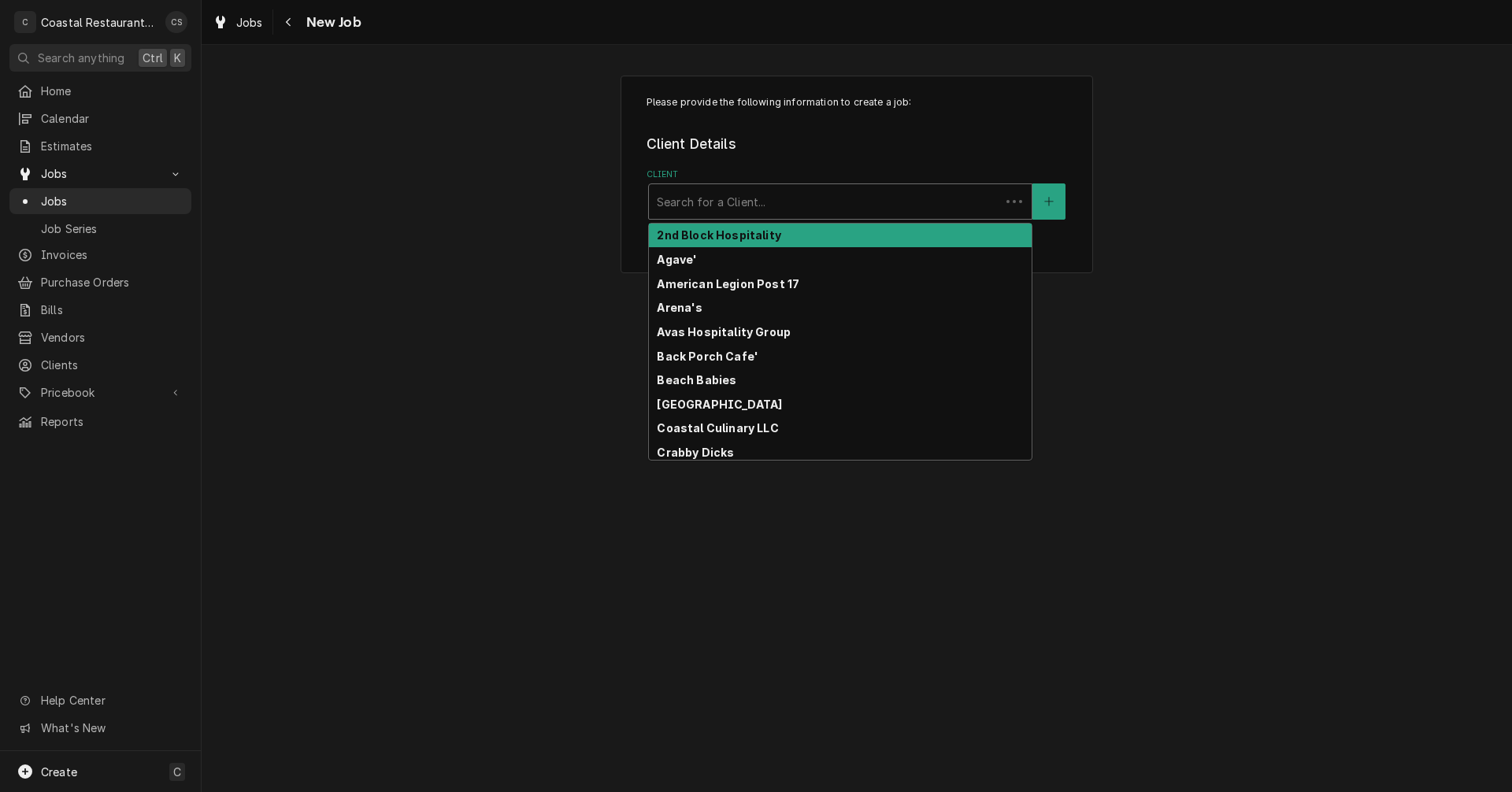
click at [772, 201] on div "Client" at bounding box center [824, 201] width 336 height 28
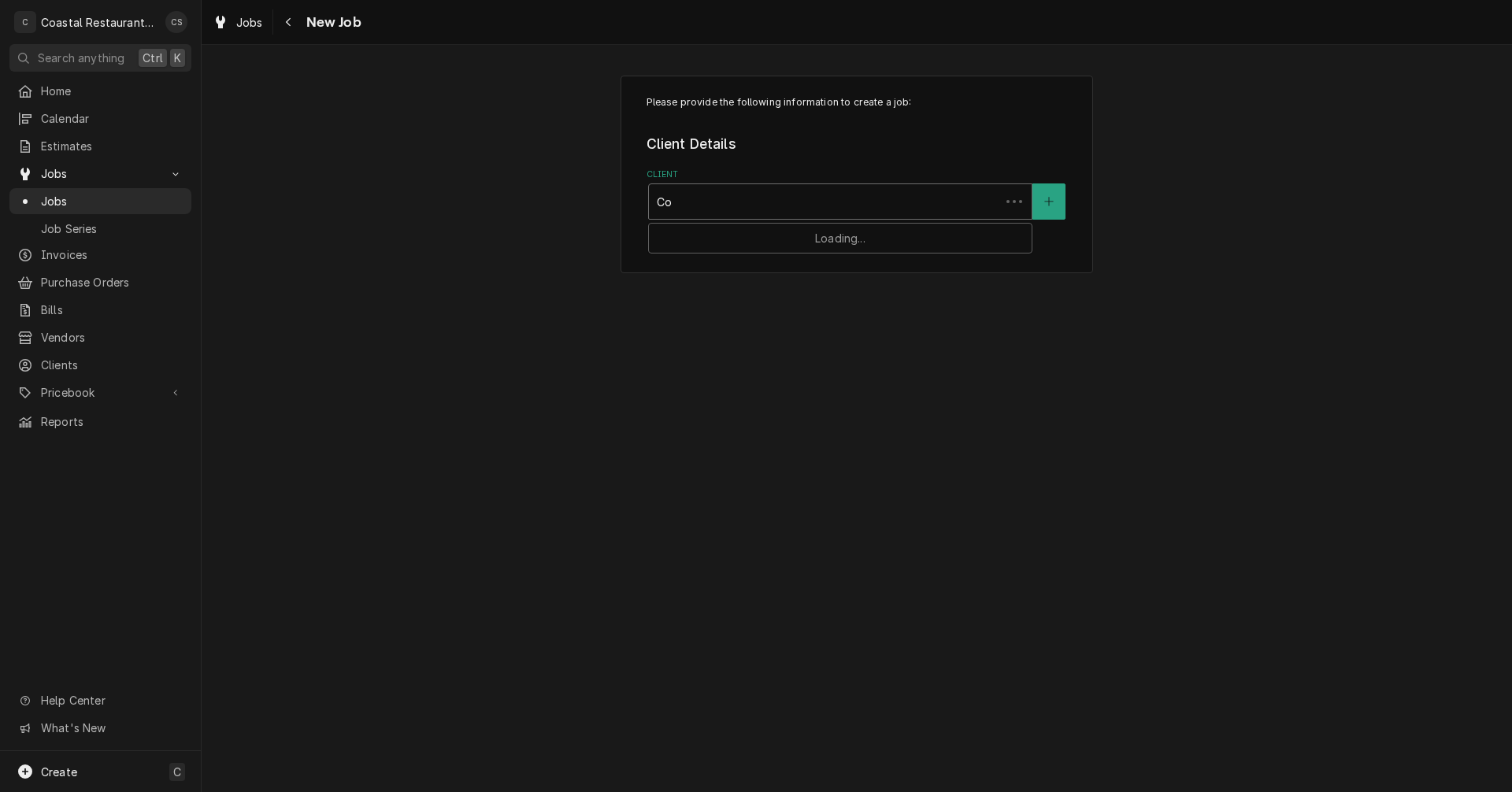
type input "Cot"
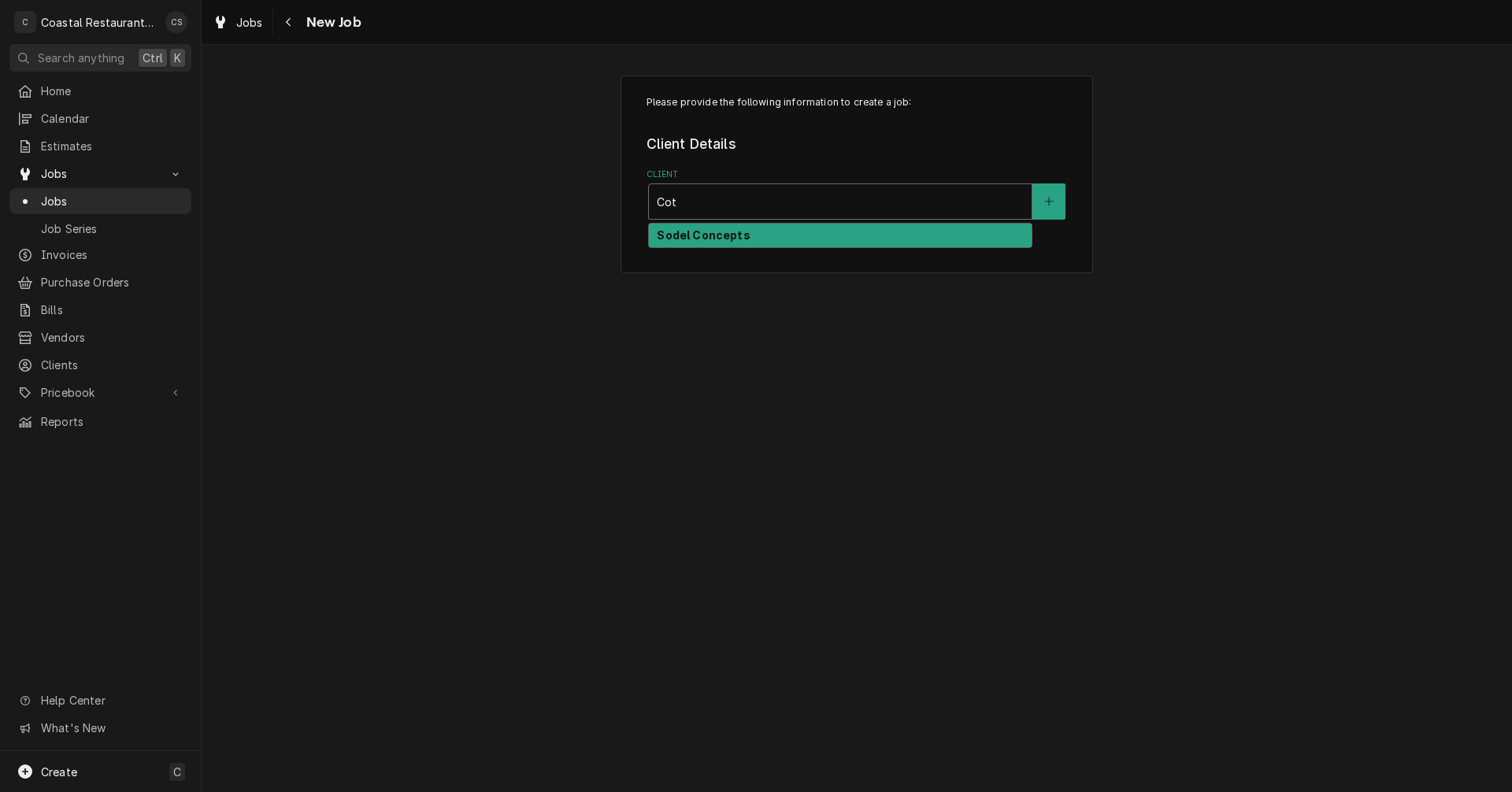
click at [725, 235] on strong "Sodel Concepts" at bounding box center [703, 235] width 93 height 14
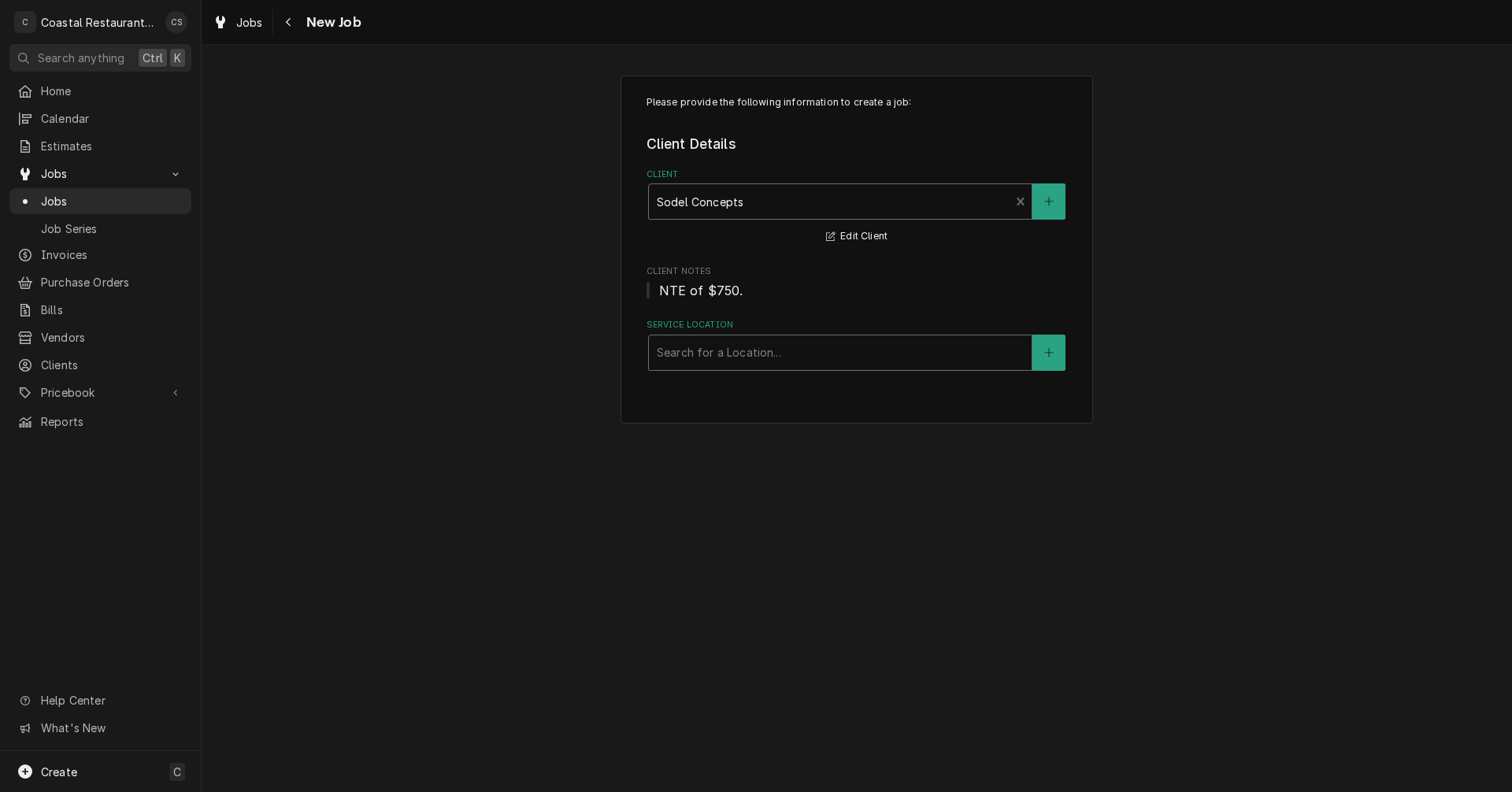
click at [697, 347] on div "Service Location" at bounding box center [840, 352] width 366 height 28
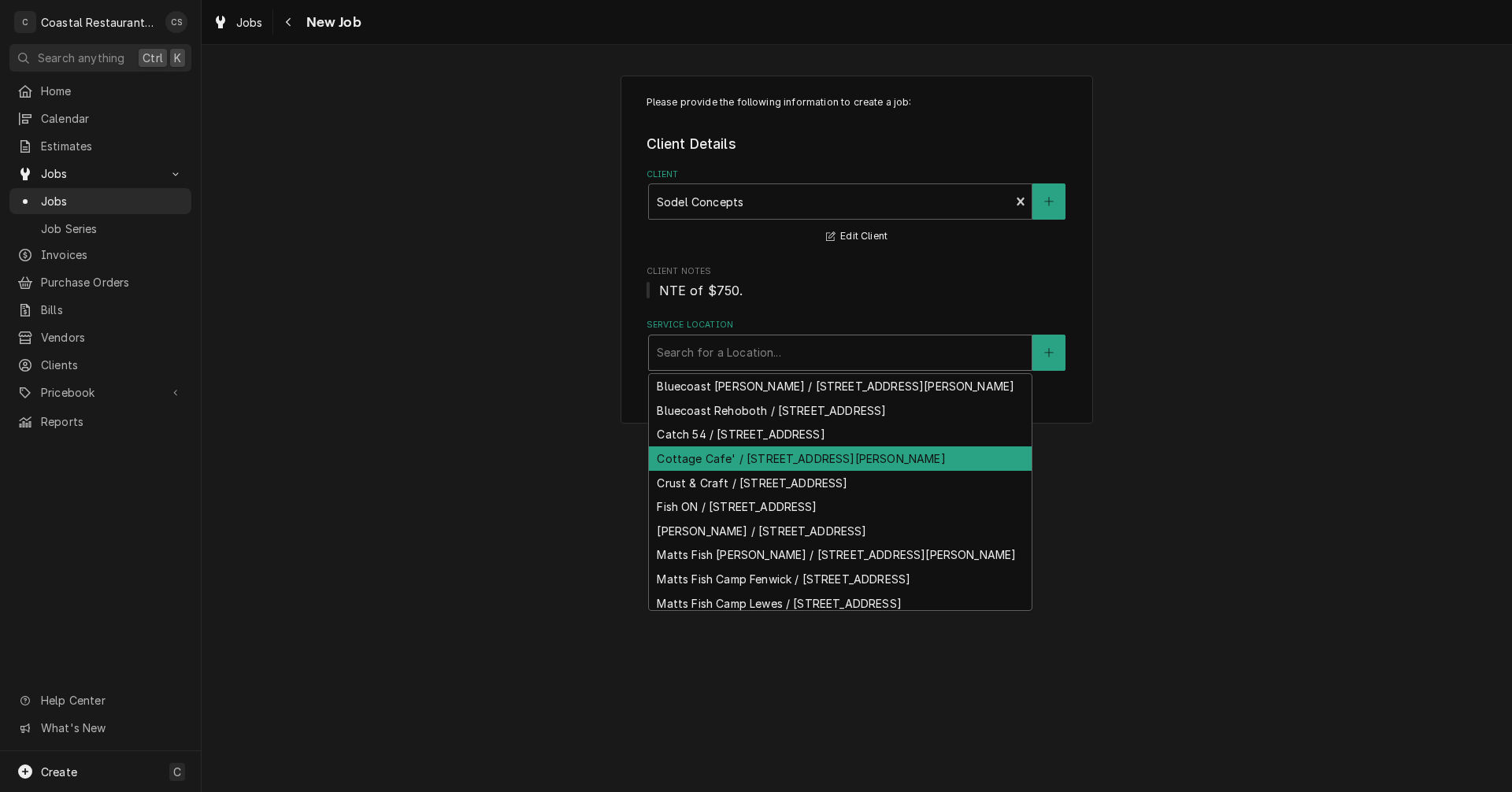
click at [708, 471] on div "Cottage Cafe' / [STREET_ADDRESS][PERSON_NAME]" at bounding box center [840, 458] width 383 height 24
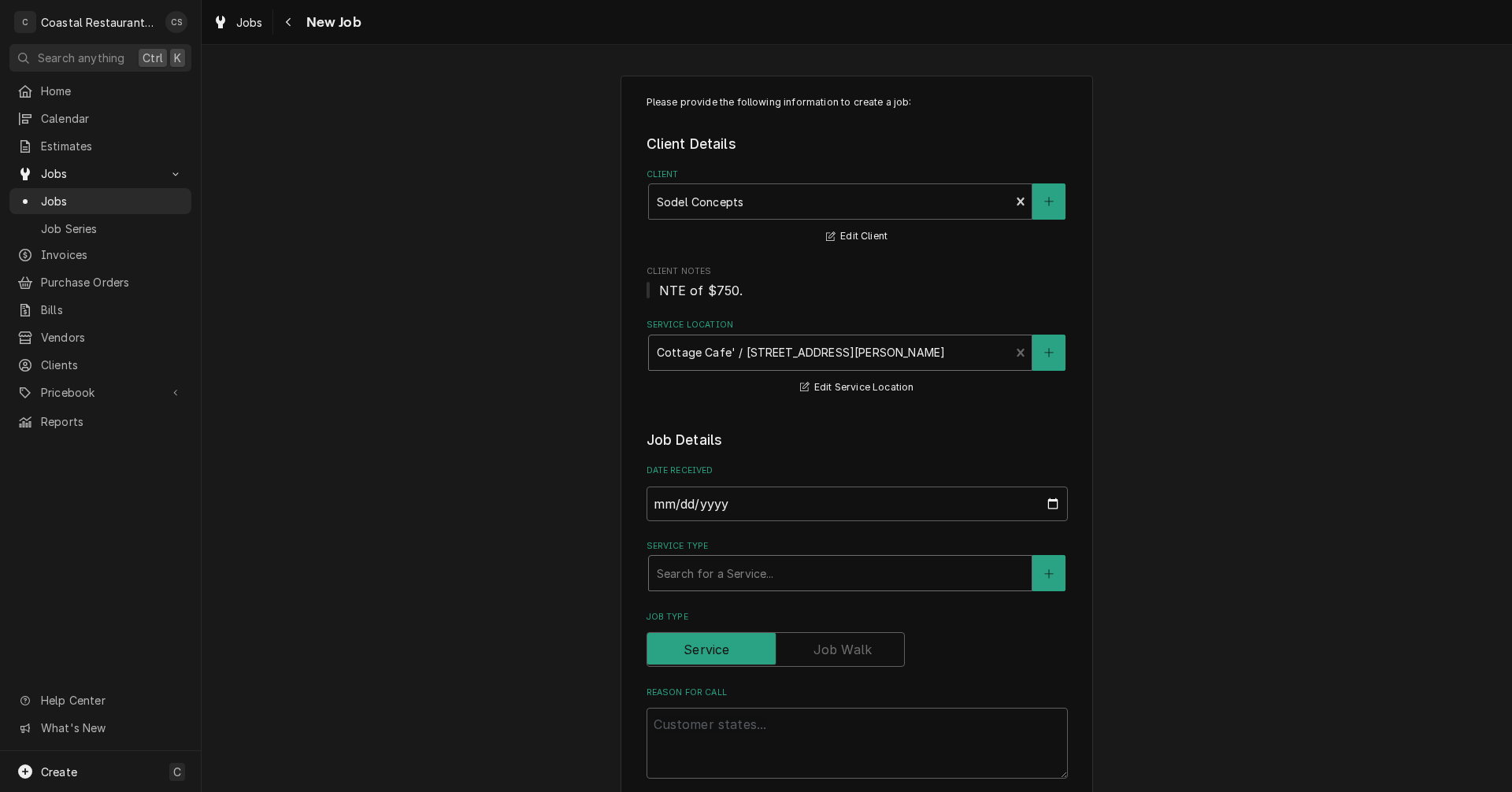
click at [710, 573] on div "Service Type" at bounding box center [840, 573] width 366 height 28
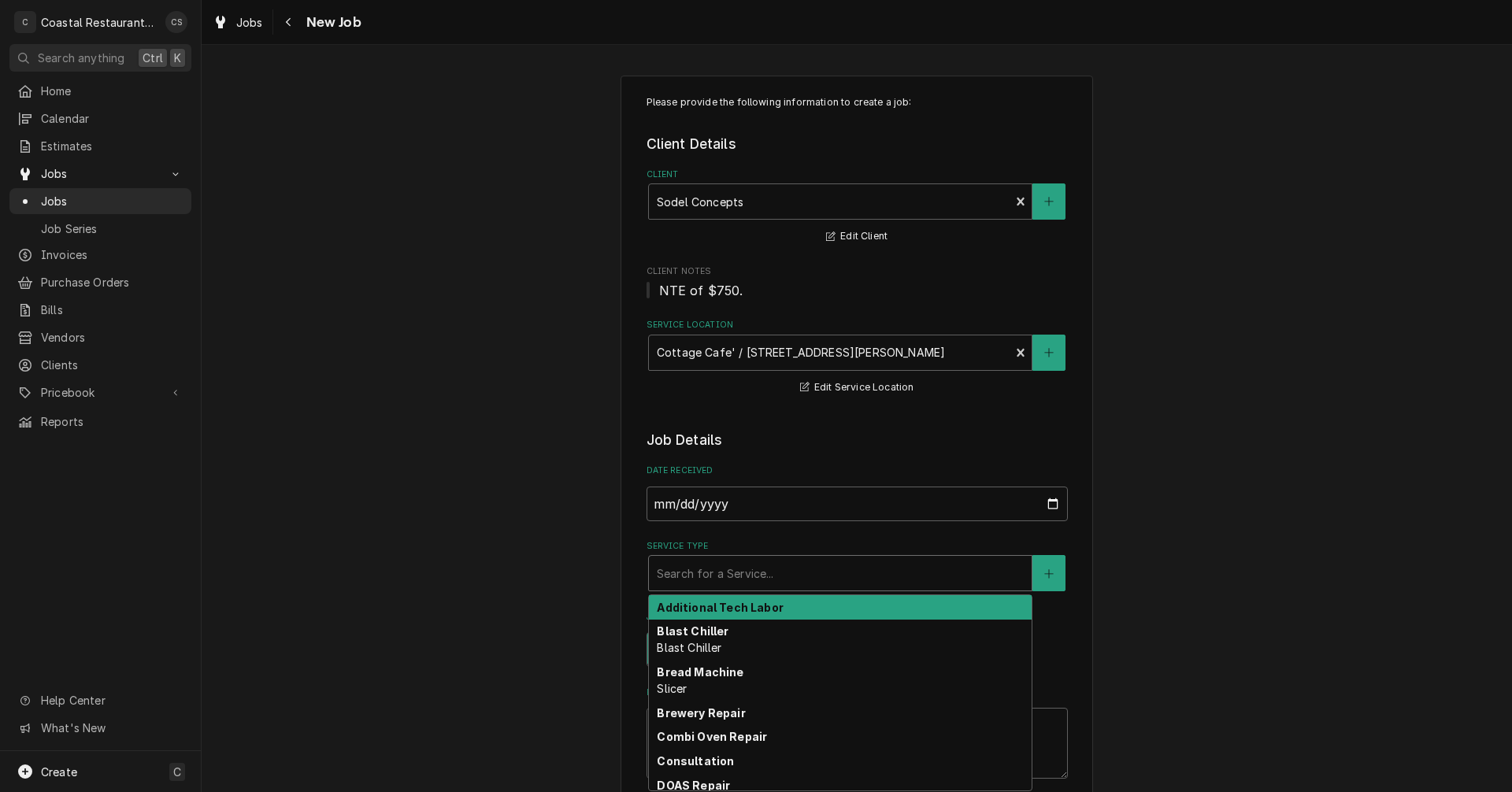
type textarea "x"
type input "R"
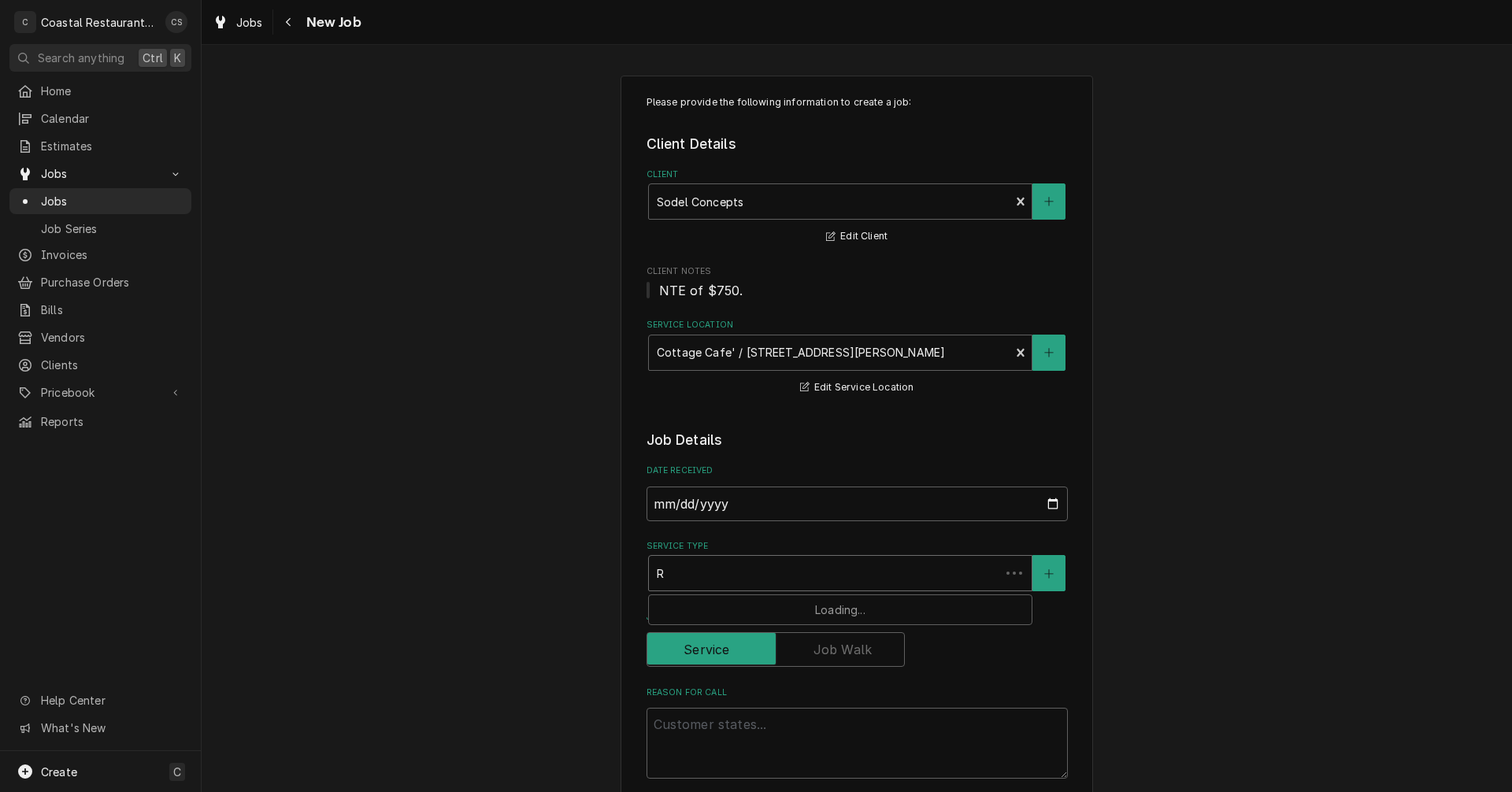
type textarea "x"
type input "Re"
type textarea "x"
type input "Ref"
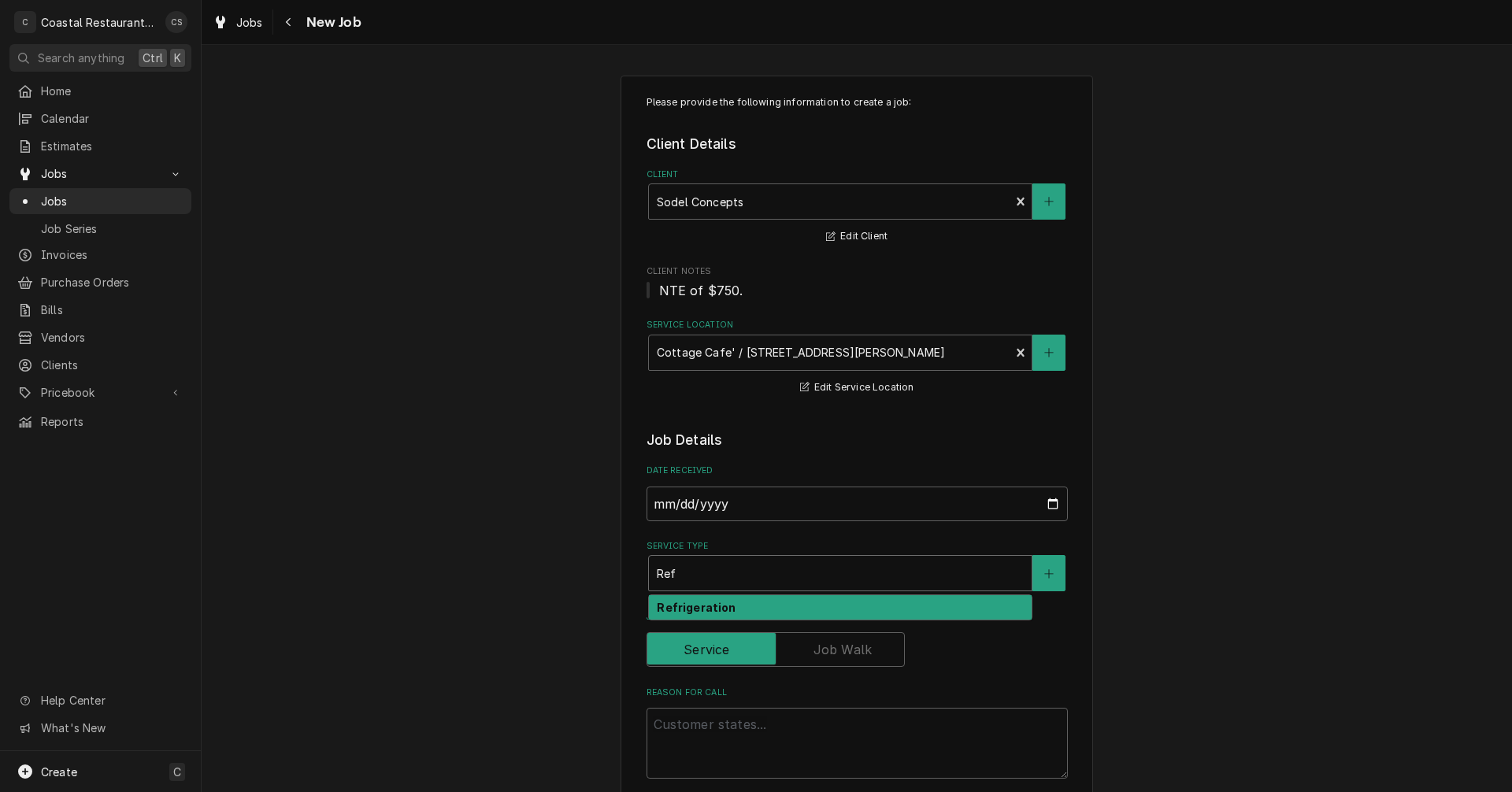
click at [699, 609] on strong "Refrigeration" at bounding box center [696, 608] width 79 height 14
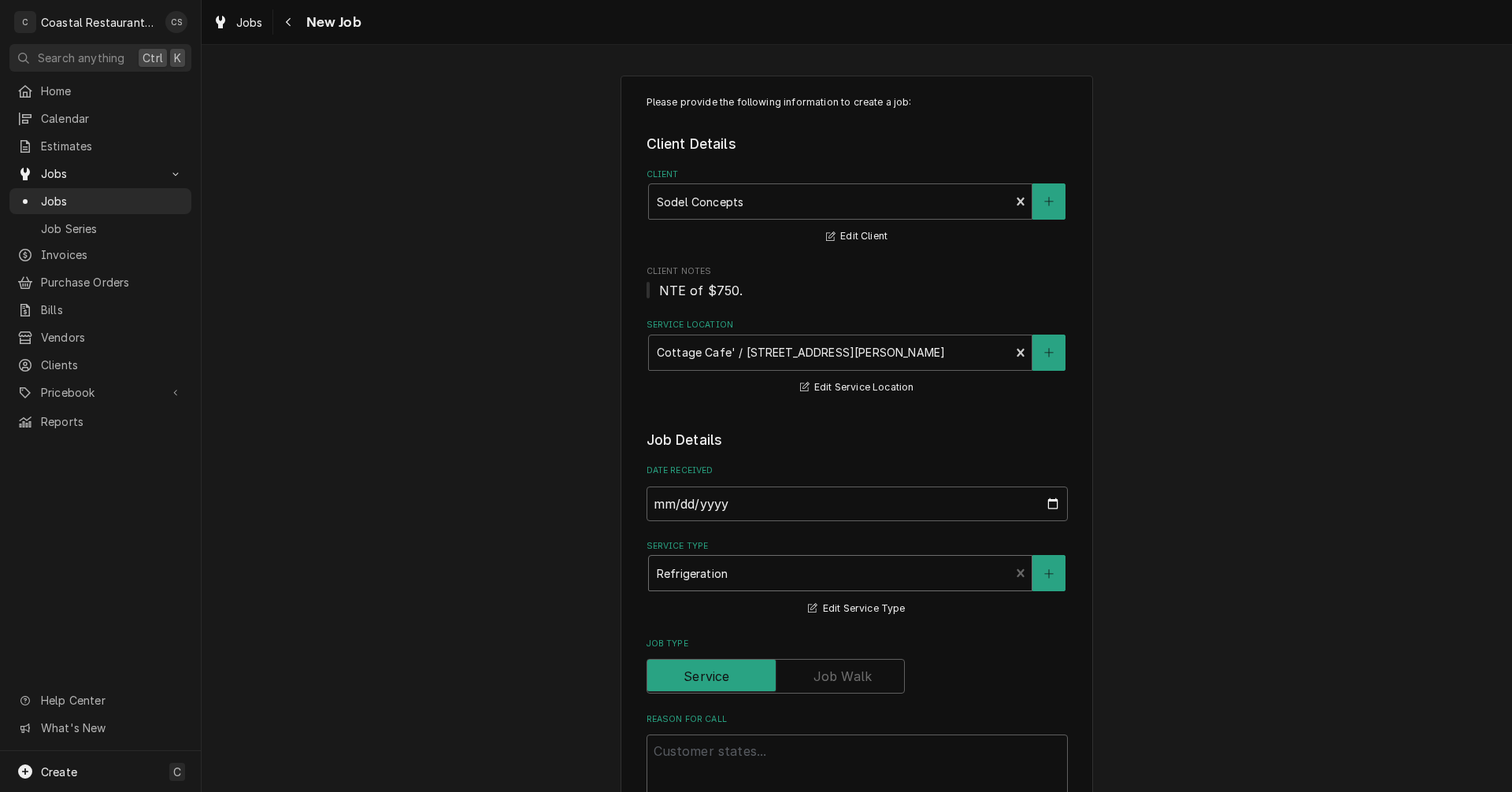
scroll to position [236, 0]
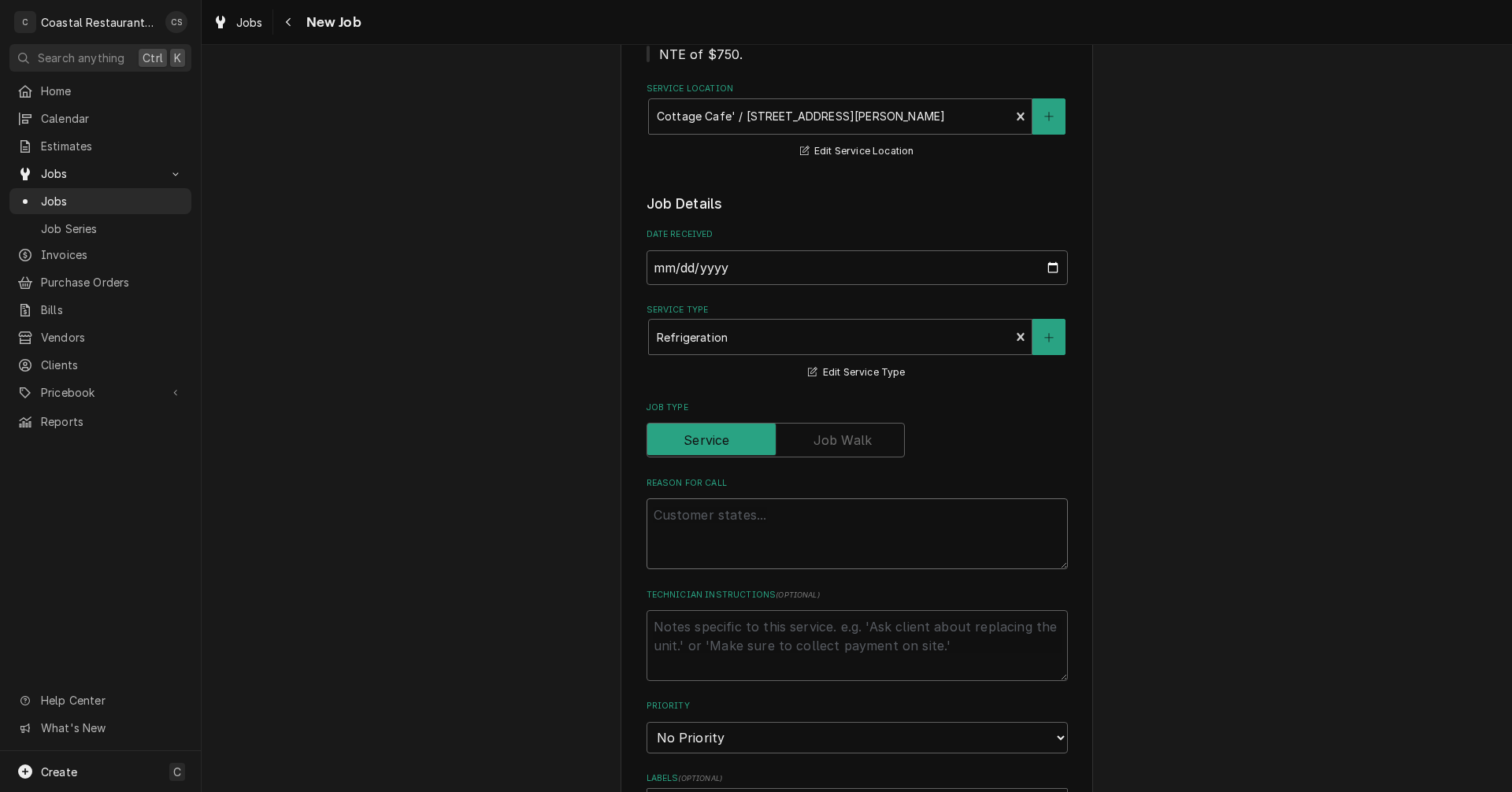
click at [697, 520] on textarea "Reason For Call" at bounding box center [856, 533] width 421 height 70
click at [678, 508] on textarea "Reason For Call" at bounding box center [856, 533] width 421 height 70
paste textarea "Work Order ID: 14277"
type textarea "x"
type textarea "Work Order ID: 14277"
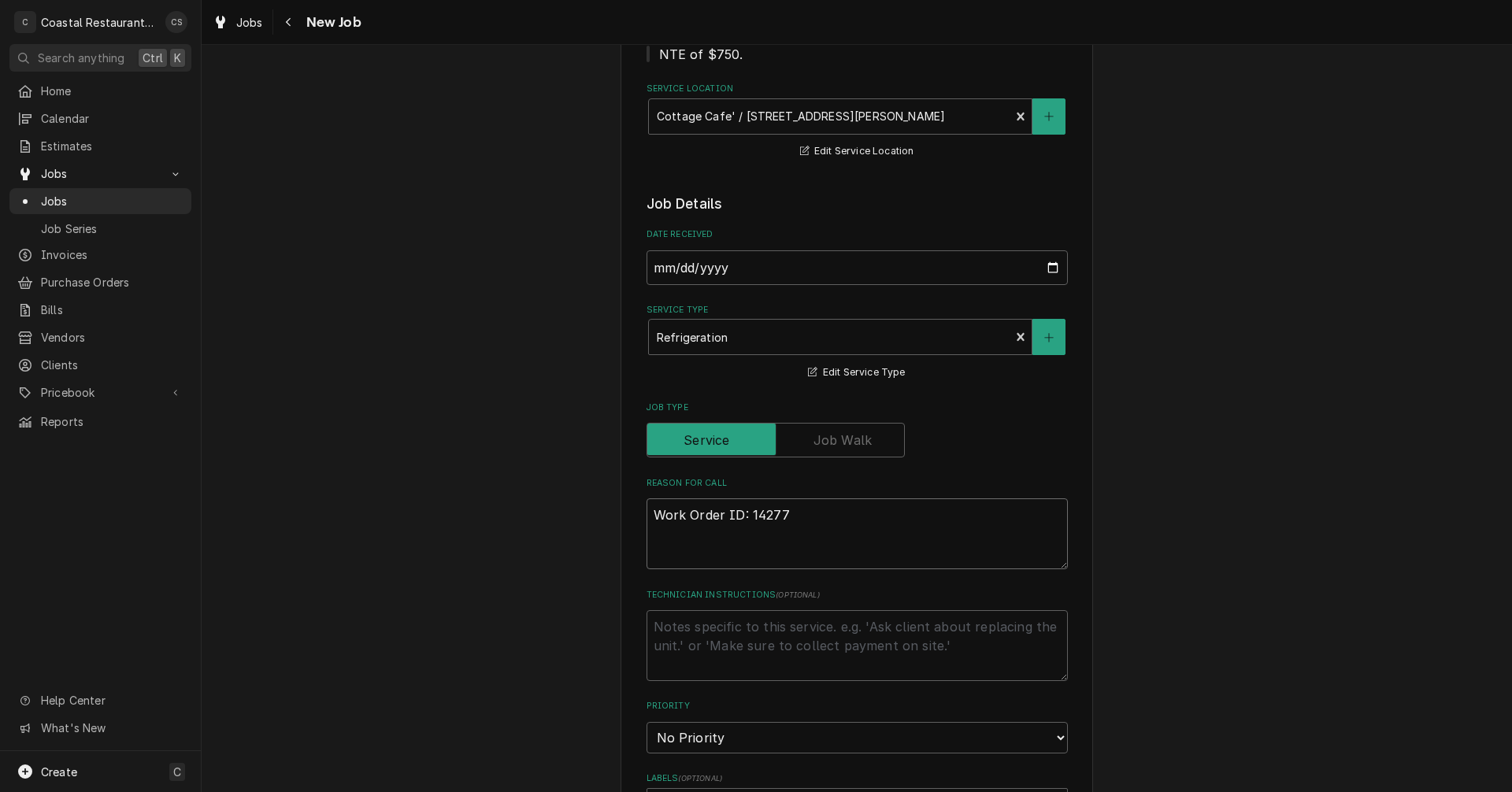
type textarea "x"
type textarea "Work Order ID: 14277"
type textarea "x"
type textarea "Work Order ID: 14277"
click at [810, 519] on textarea "Work Order ID: 14277" at bounding box center [856, 533] width 421 height 70
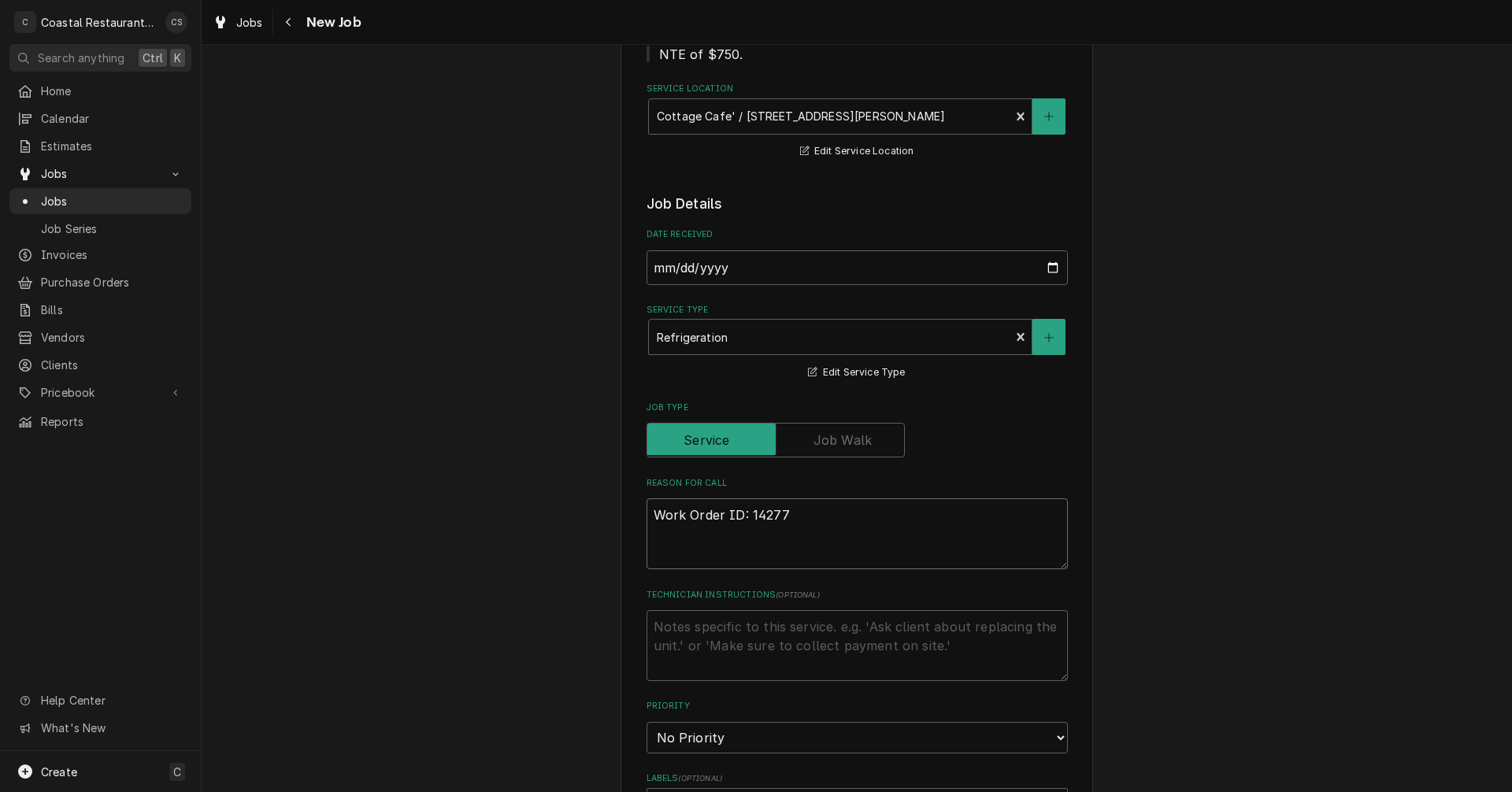
paste textarea "The beer reach in is freezing over on the inside and causing the beer inside to…"
type textarea "x"
type textarea "Work Order ID: 14277 The beer reach in is freezing over on the inside and causi…"
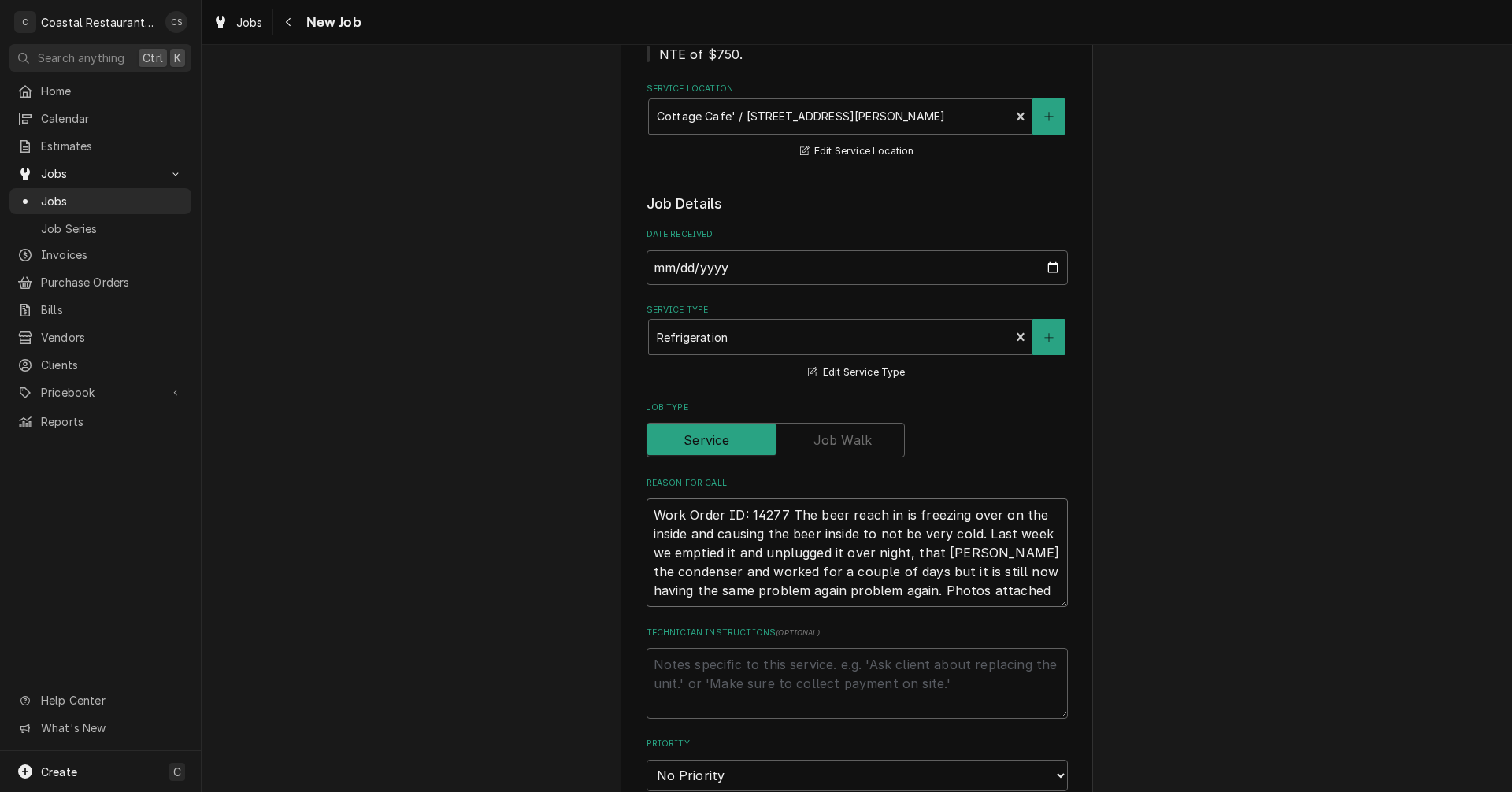
drag, startPoint x: 1043, startPoint y: 592, endPoint x: 937, endPoint y: 590, distance: 106.0
click at [937, 590] on textarea "Work Order ID: 14277 The beer reach in is freezing over on the inside and causi…" at bounding box center [856, 553] width 421 height 109
type textarea "x"
type textarea "Work Order ID: 14277 The beer reach in is freezing over on the inside and causi…"
type textarea "x"
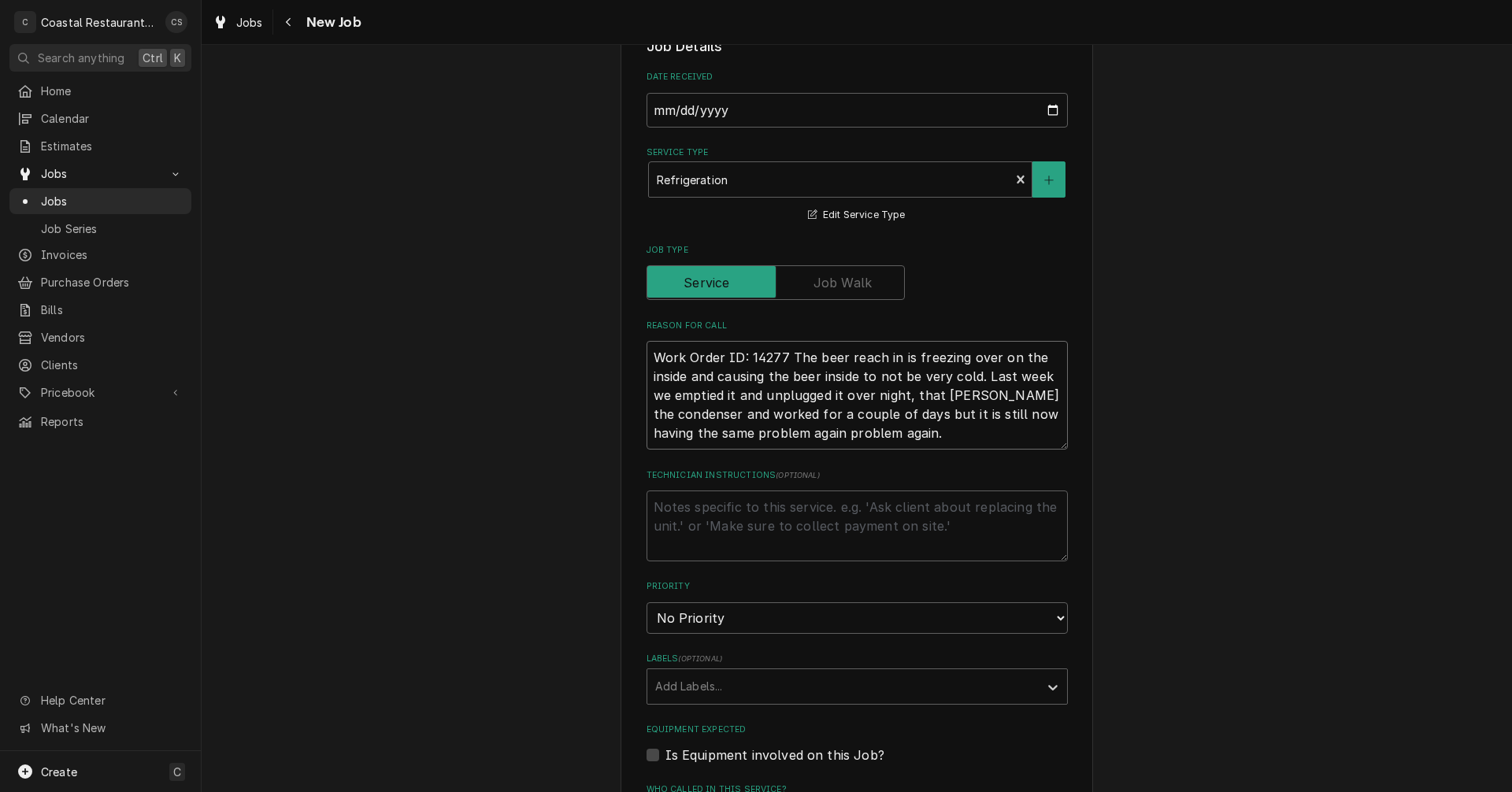
scroll to position [552, 0]
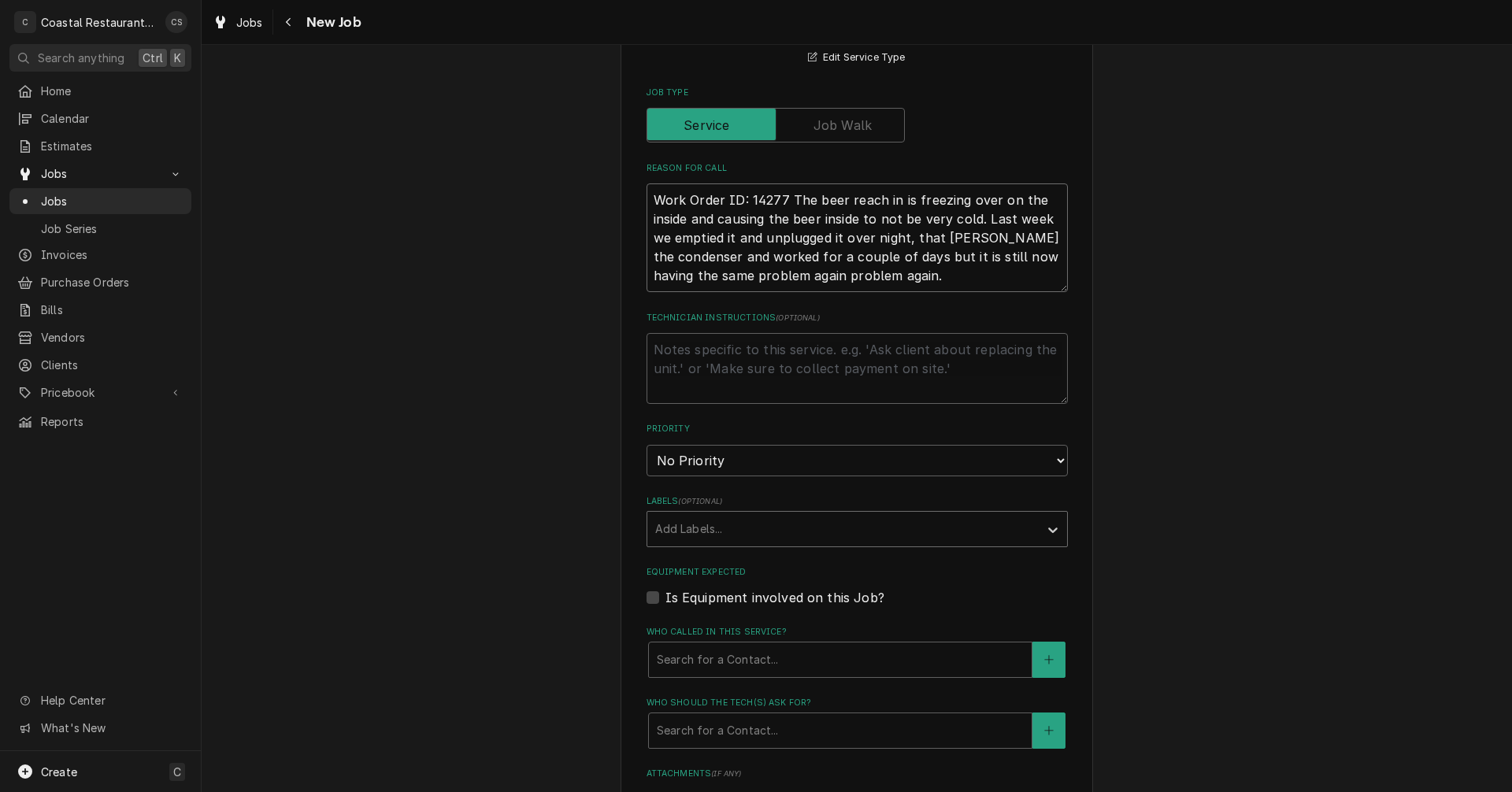
type textarea "Work Order ID: 14277 The beer reach in is freezing over on the inside and causi…"
click at [698, 534] on div "Labels" at bounding box center [842, 529] width 375 height 28
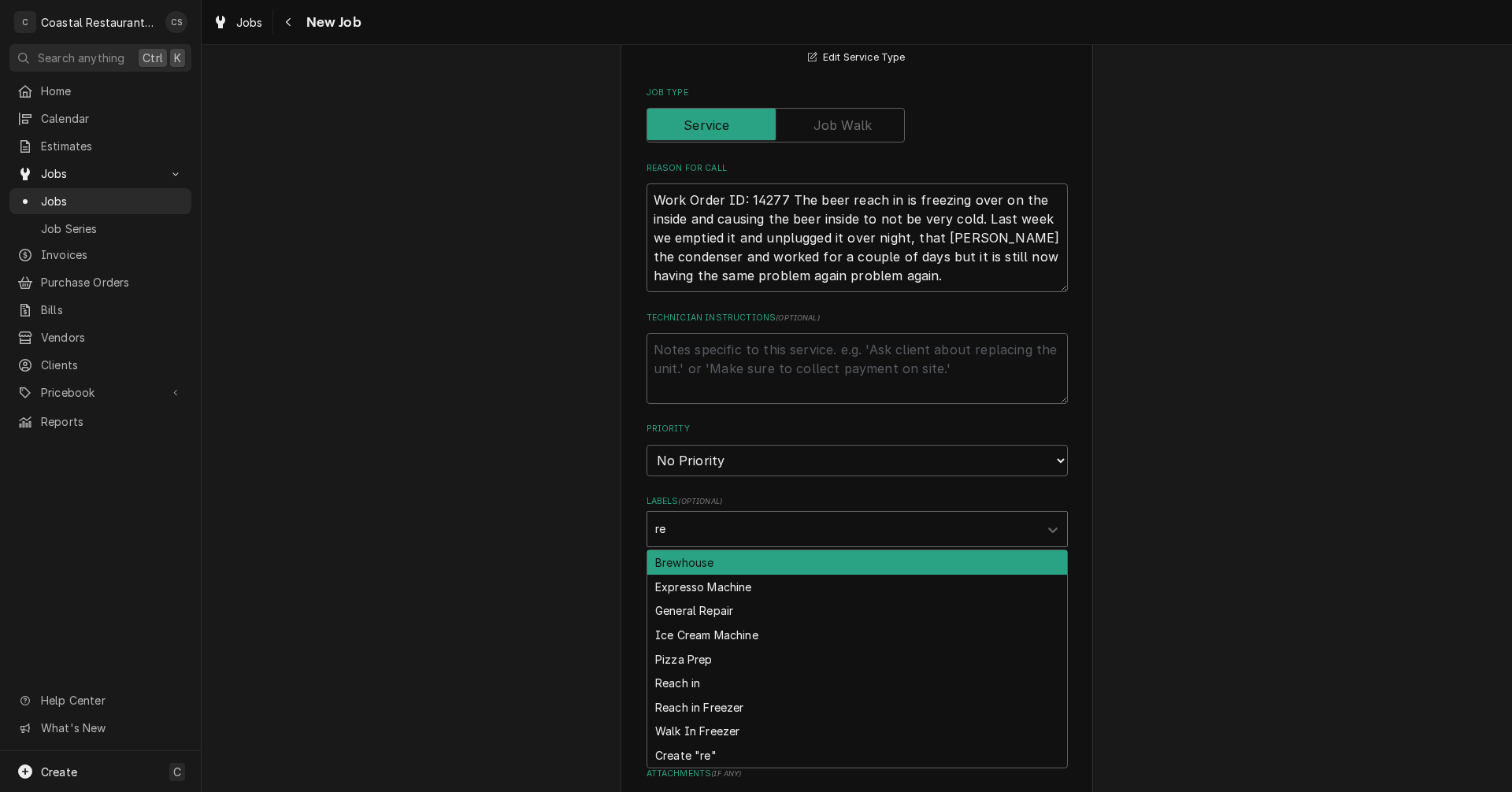
type input "rea"
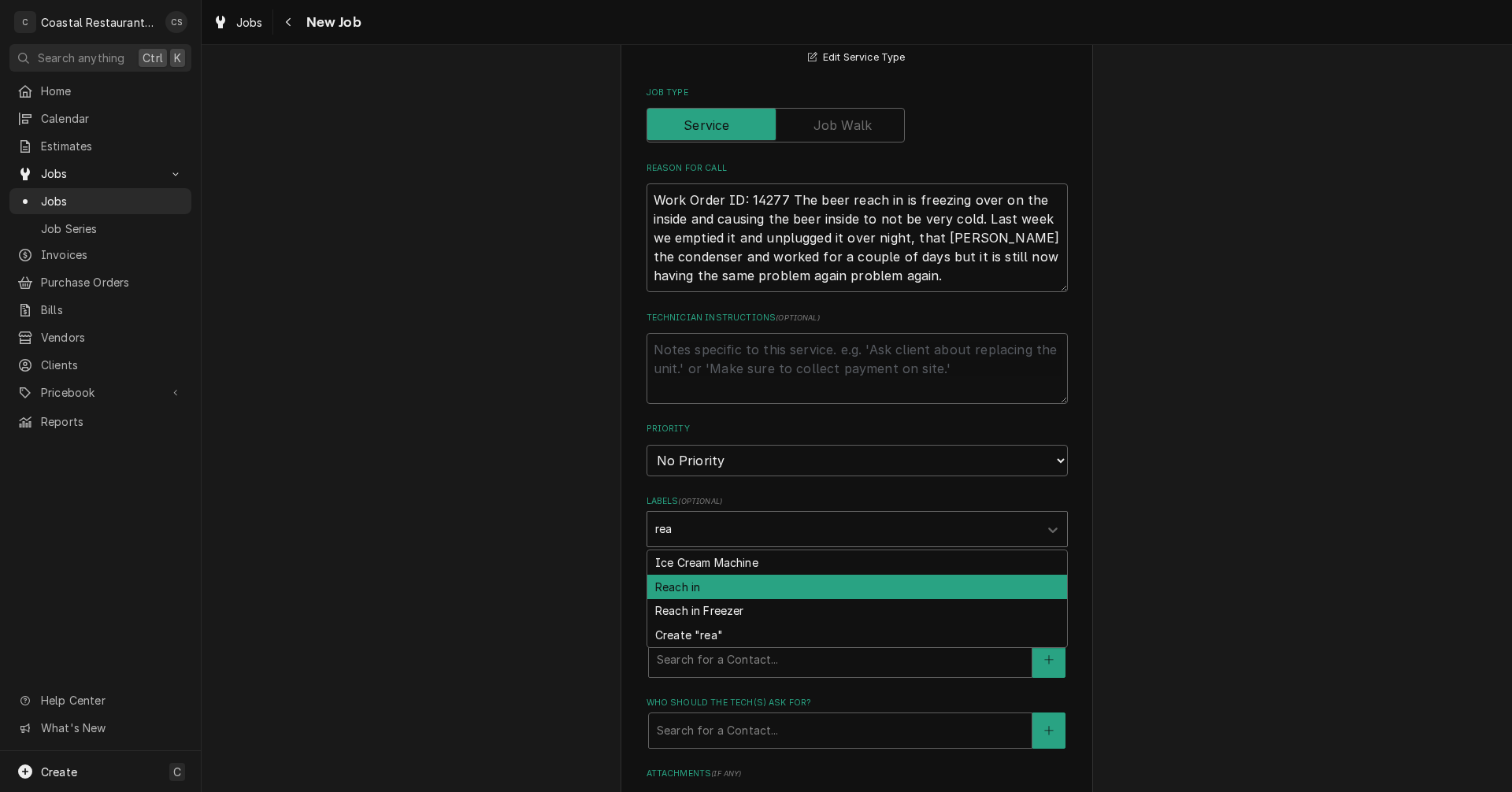
click at [690, 588] on div "Reach in" at bounding box center [856, 587] width 419 height 24
type textarea "x"
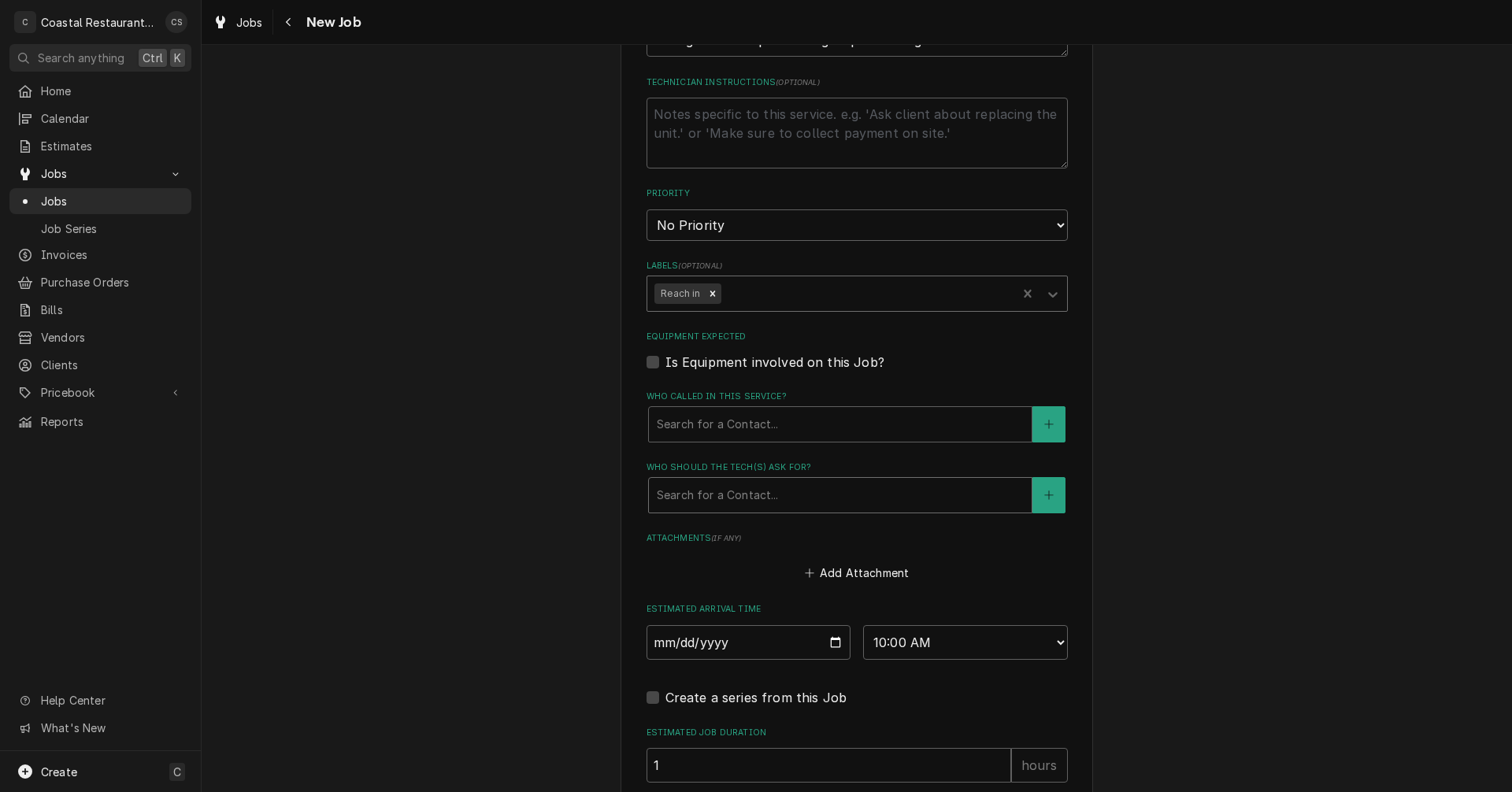
scroll to position [787, 0]
click at [699, 430] on div "Who called in this service?" at bounding box center [840, 423] width 366 height 28
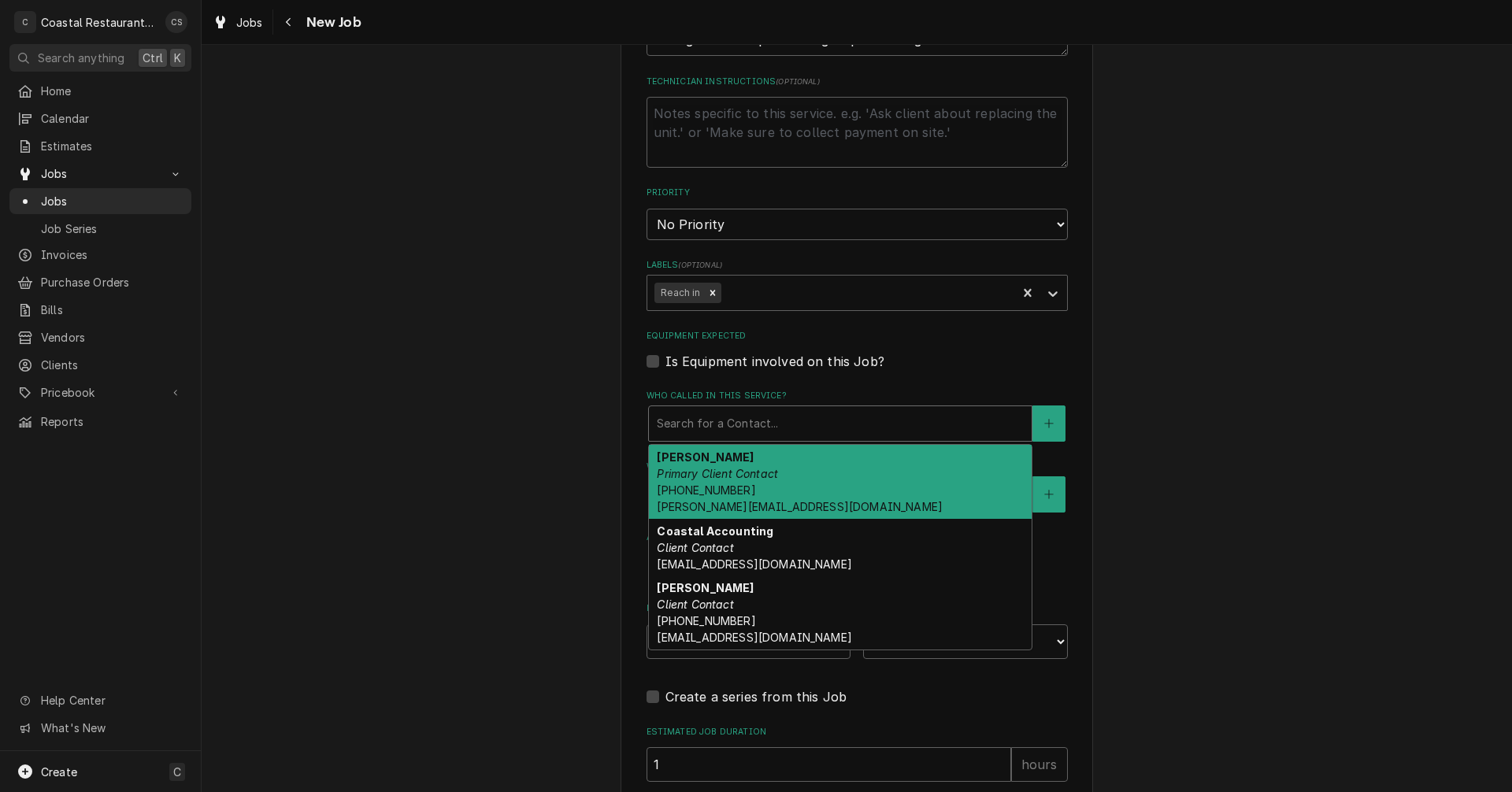
click at [693, 471] on em "Primary Client Contact" at bounding box center [717, 474] width 122 height 14
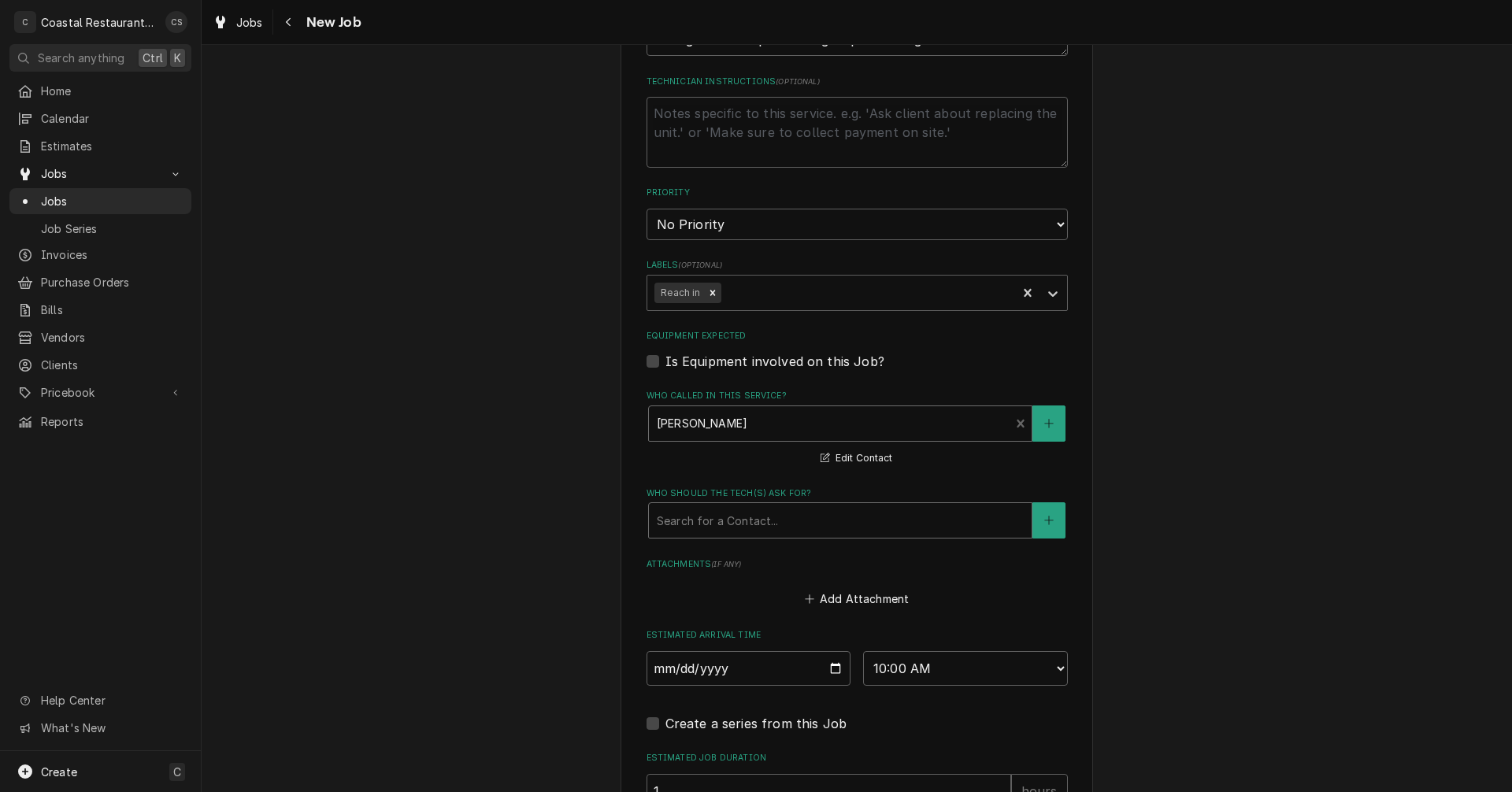
click at [694, 521] on div "Who should the tech(s) ask for?" at bounding box center [840, 520] width 366 height 28
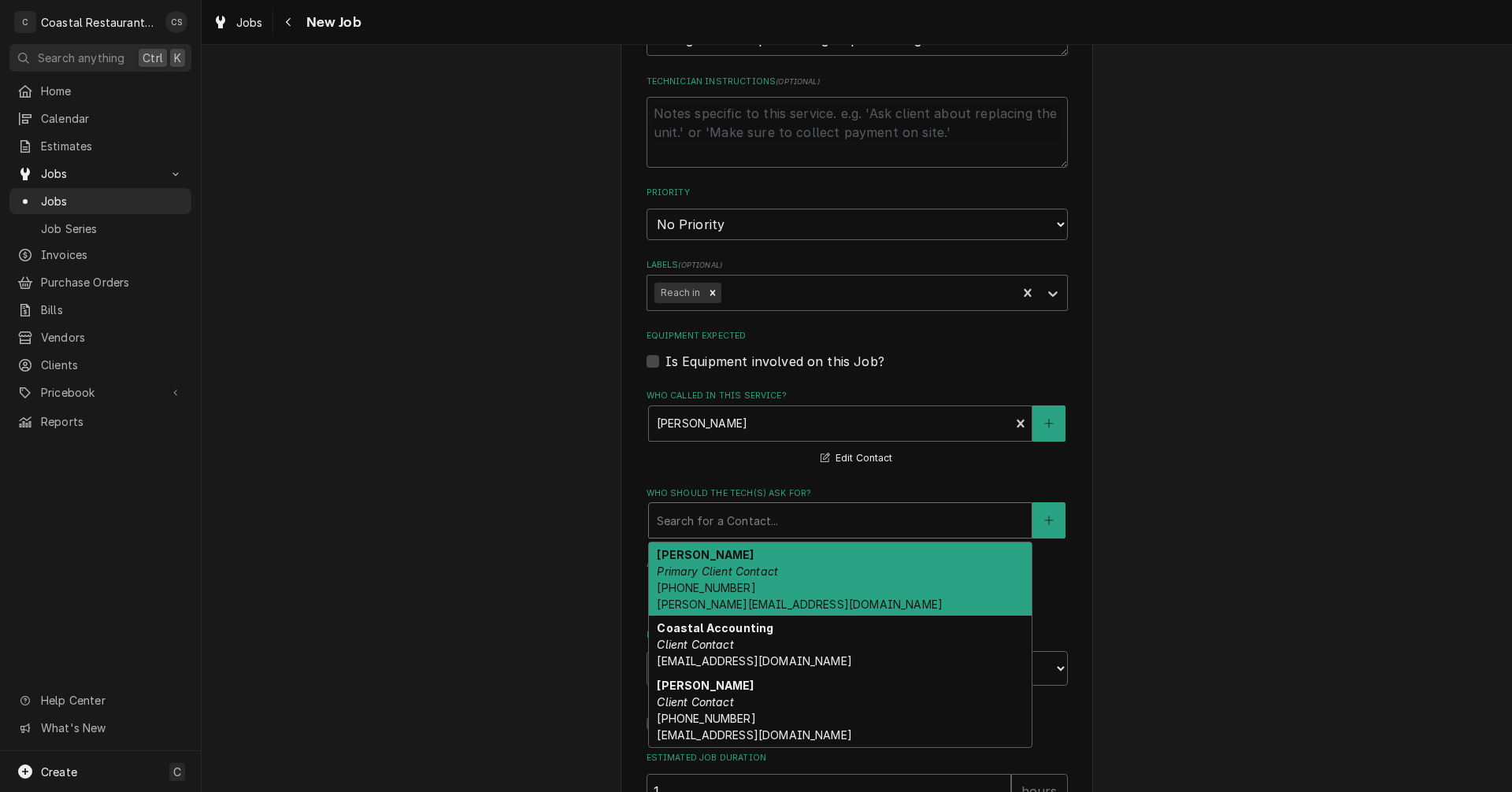
click at [703, 585] on span "(302) 381-0571 Andrew@sodelconcepts.com" at bounding box center [799, 596] width 285 height 30
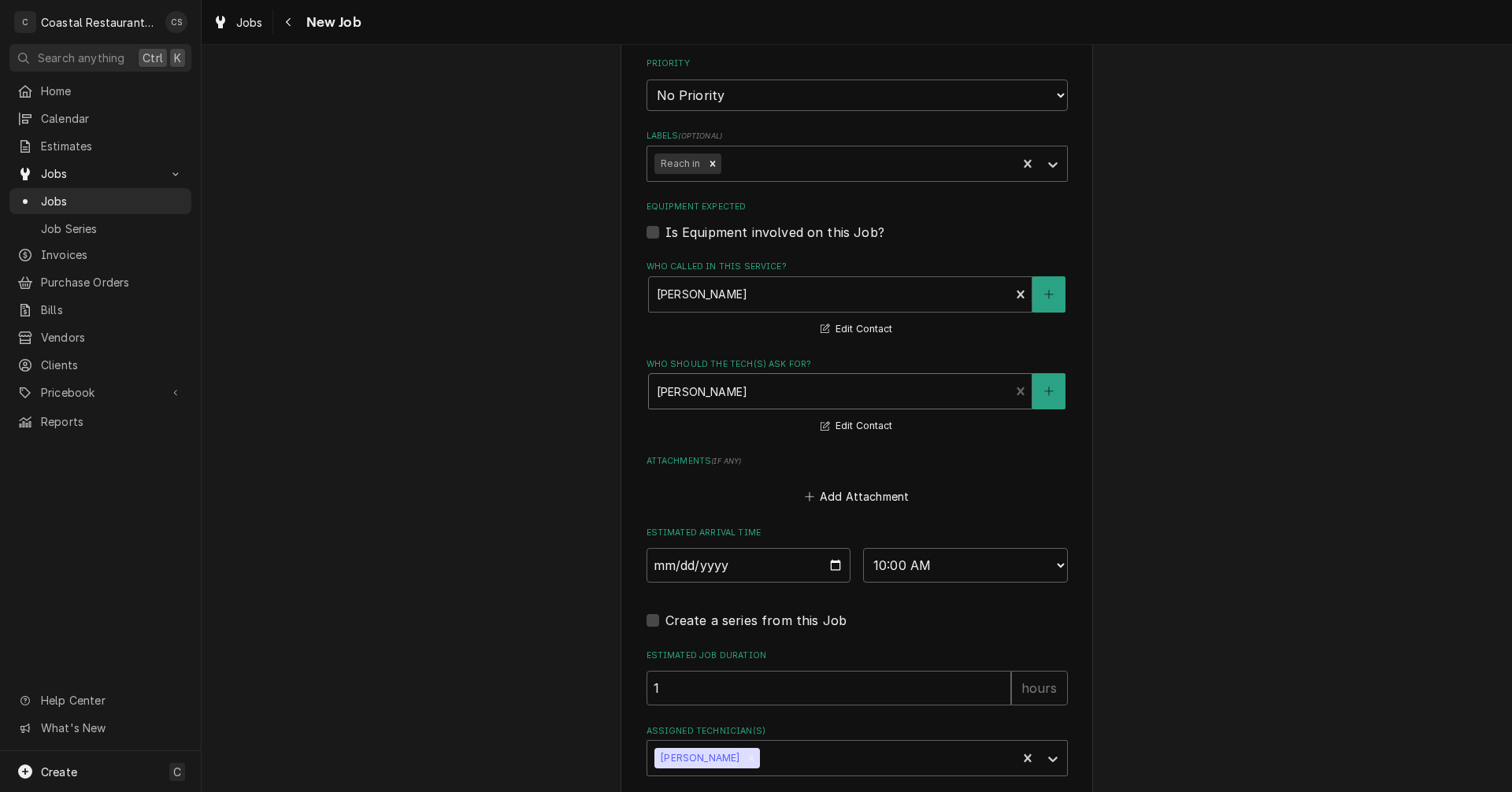
scroll to position [1182, 0]
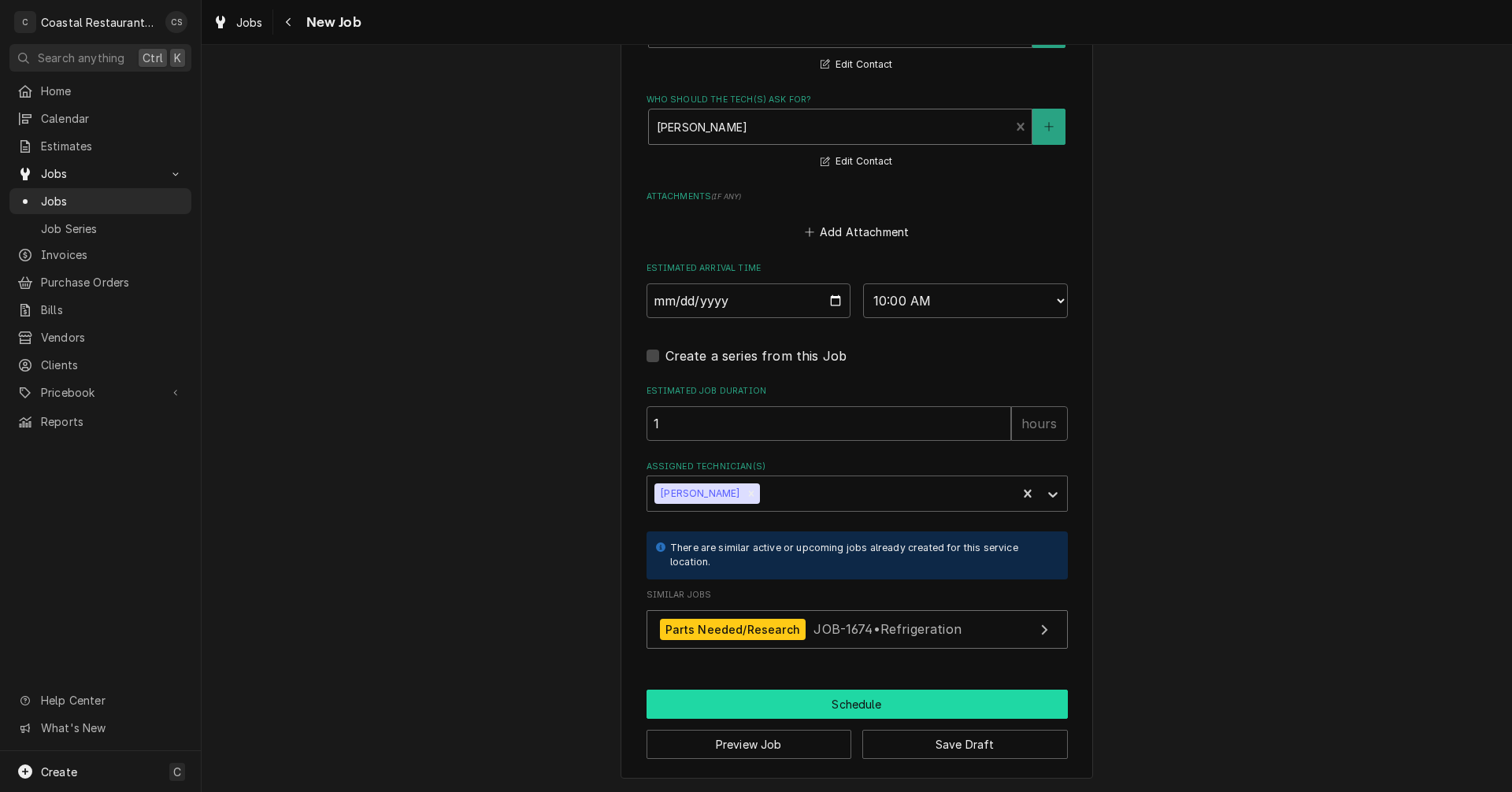
click at [843, 702] on button "Schedule" at bounding box center [856, 704] width 421 height 29
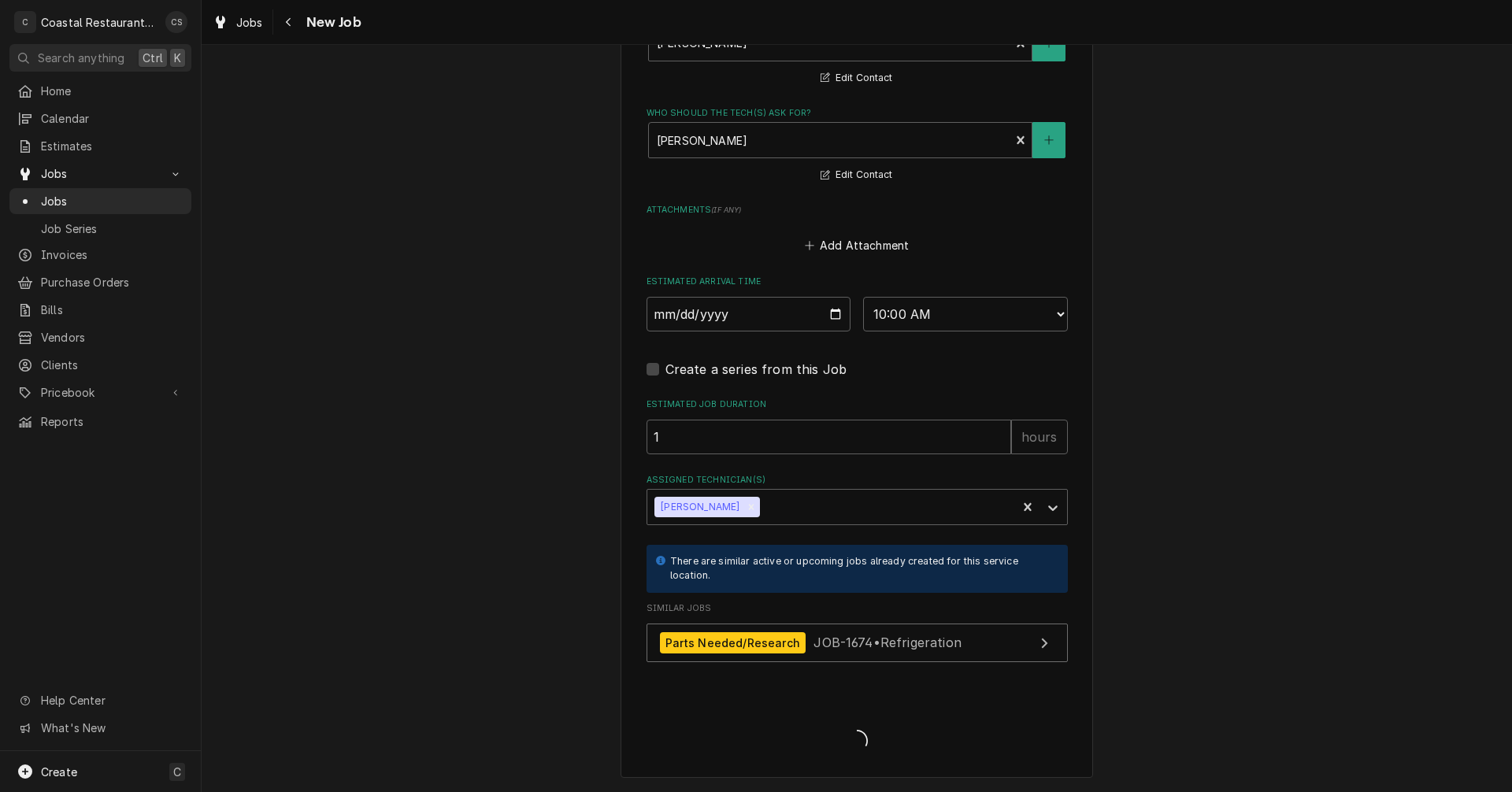
type textarea "x"
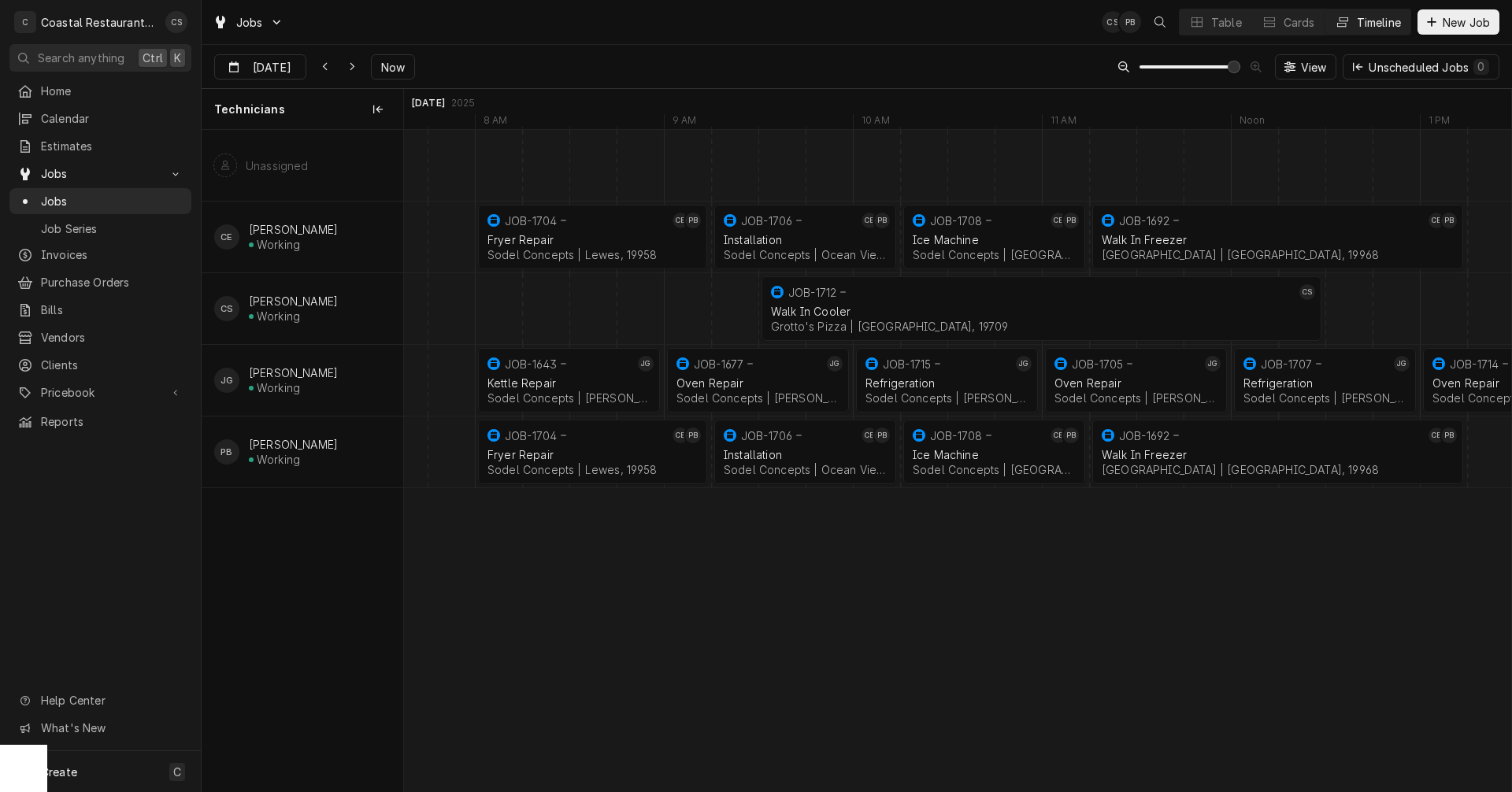
scroll to position [0, 21910]
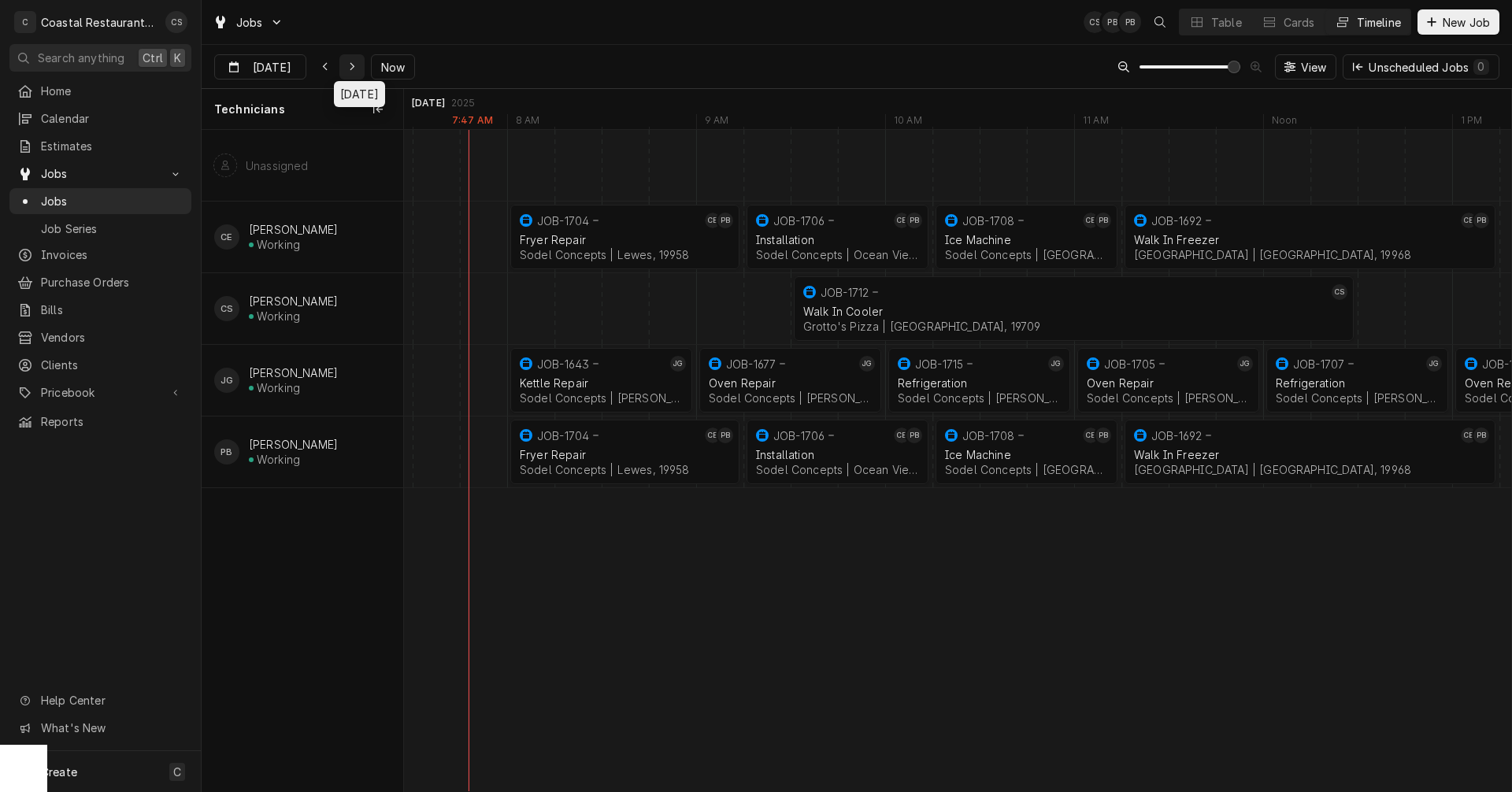
click at [350, 64] on icon "Dynamic Content Wrapper" at bounding box center [352, 67] width 7 height 11
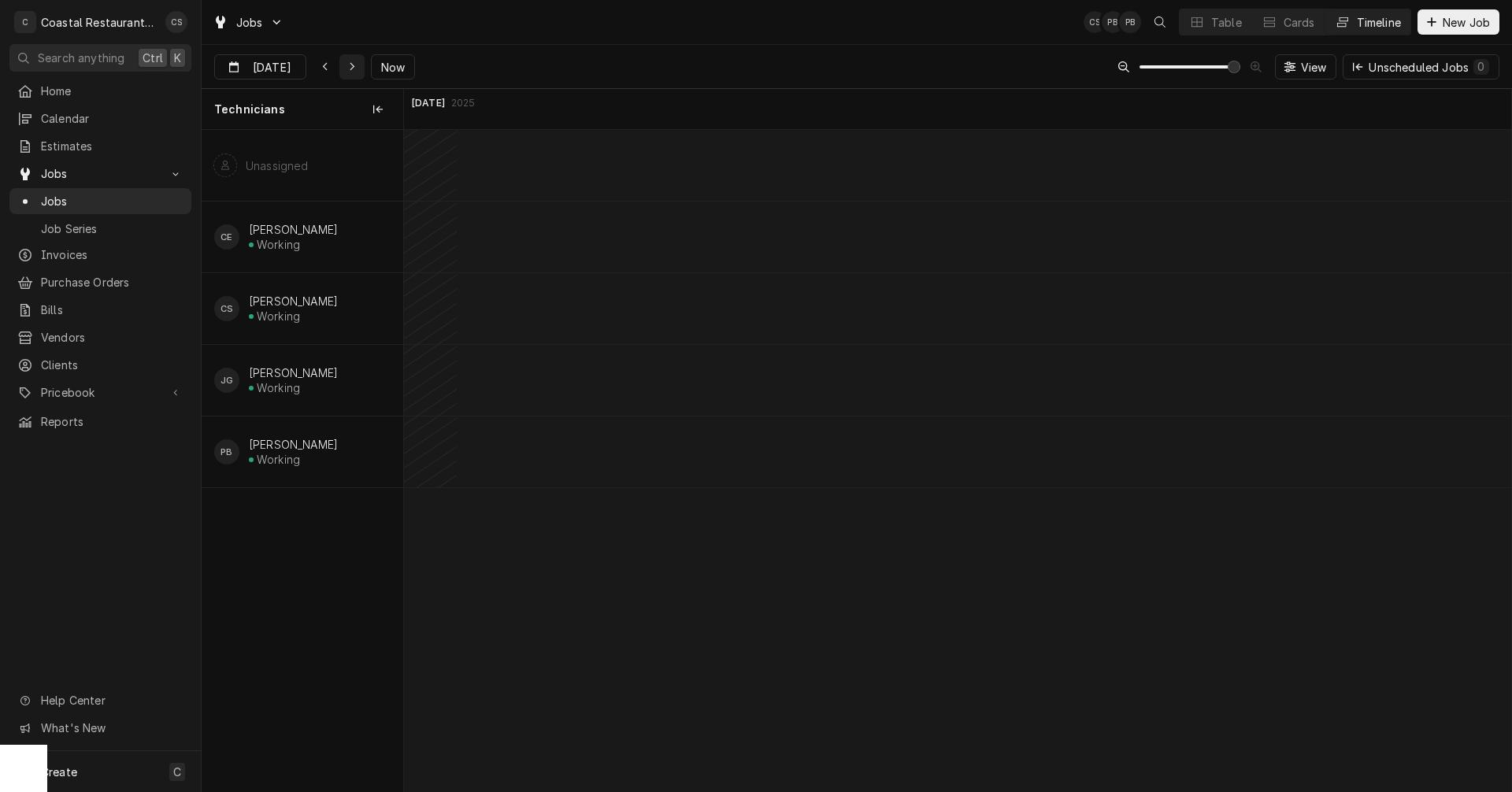
scroll to position [0, 25830]
click at [349, 68] on icon "Dynamic Content Wrapper" at bounding box center [352, 67] width 7 height 11
type input "Oct 2"
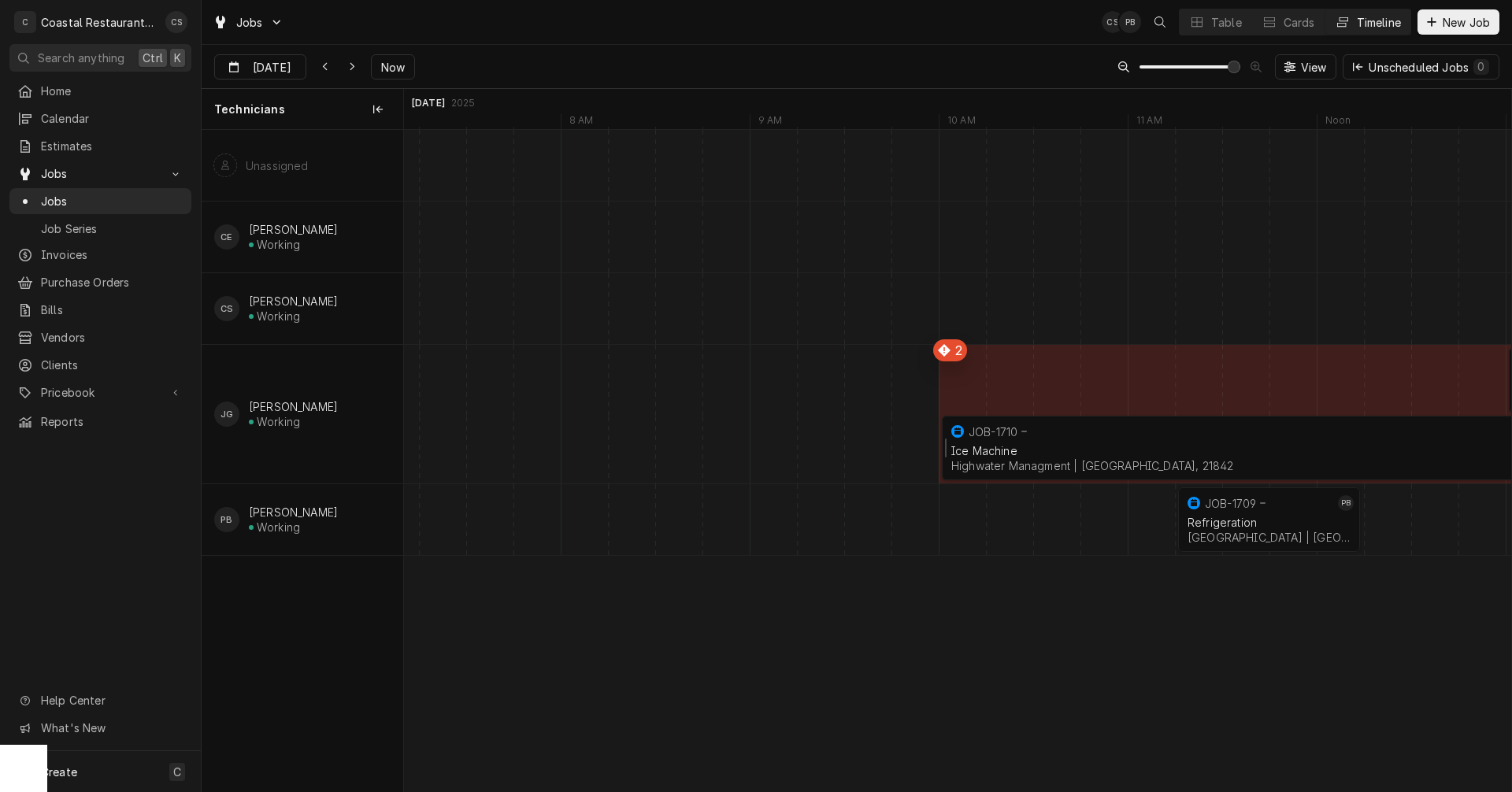
click at [1027, 445] on div "Ice Machine" at bounding box center [1315, 451] width 730 height 14
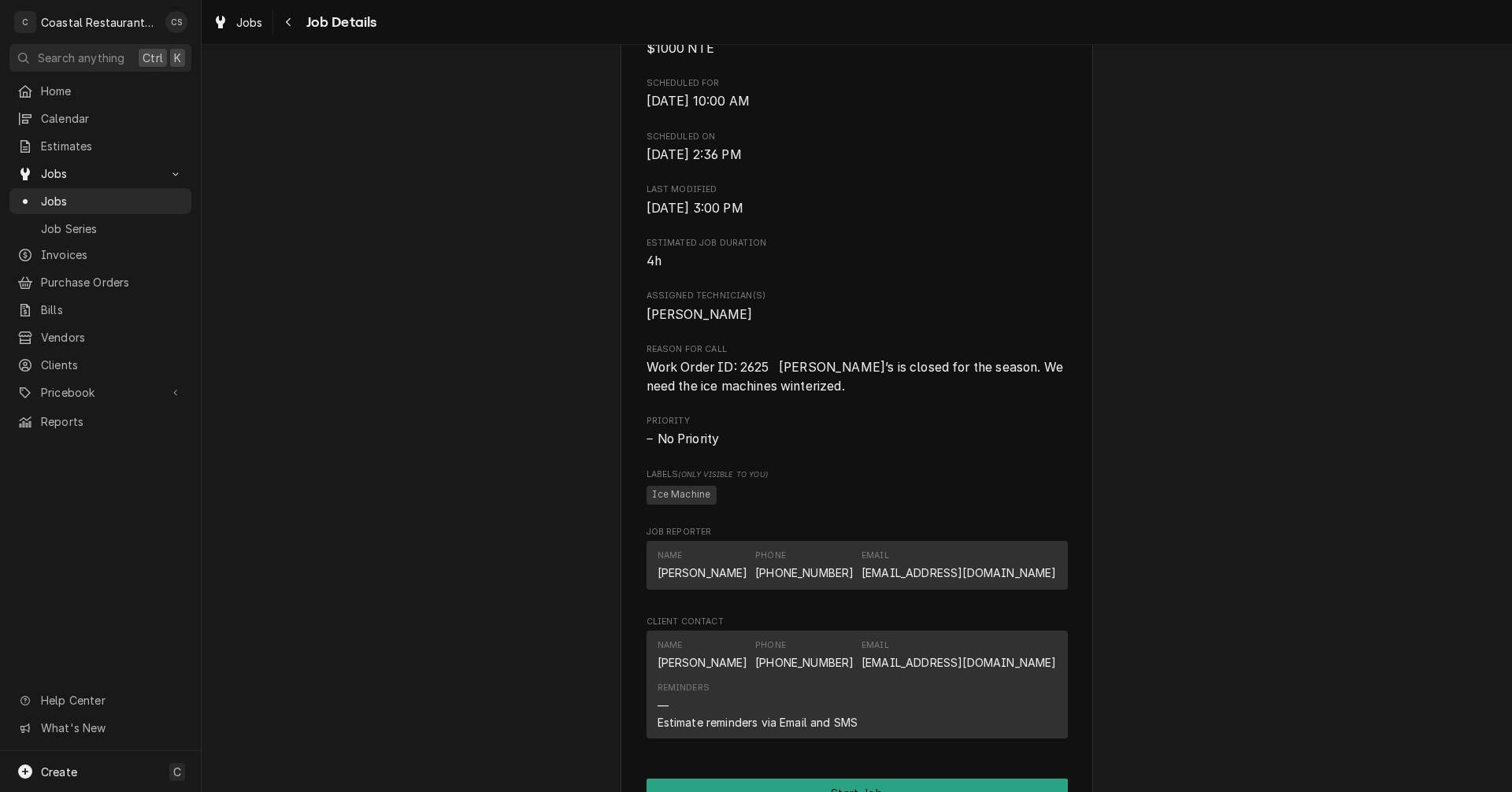
scroll to position [850, 0]
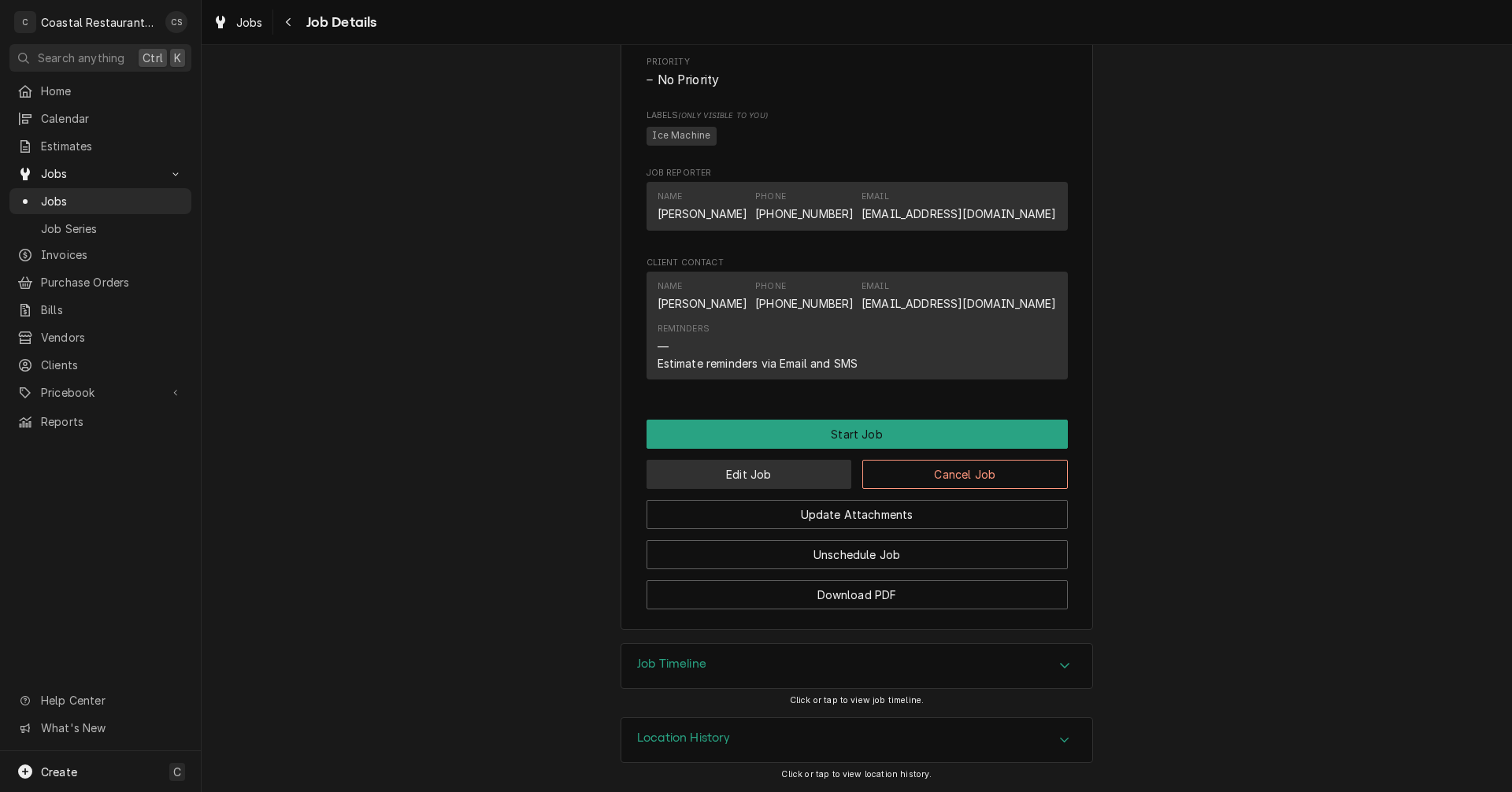
click at [778, 479] on button "Edit Job" at bounding box center [748, 475] width 205 height 29
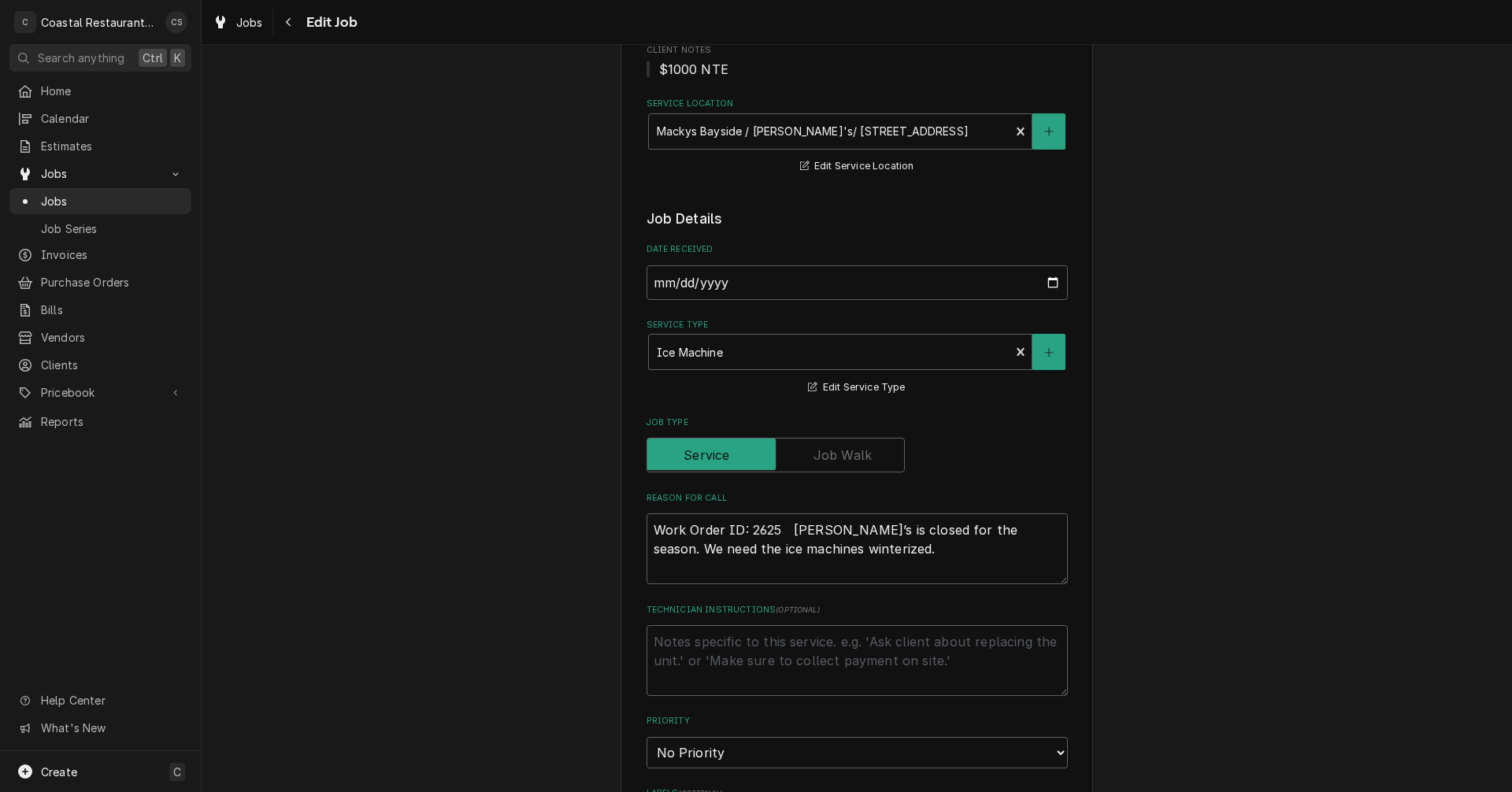
type textarea "x"
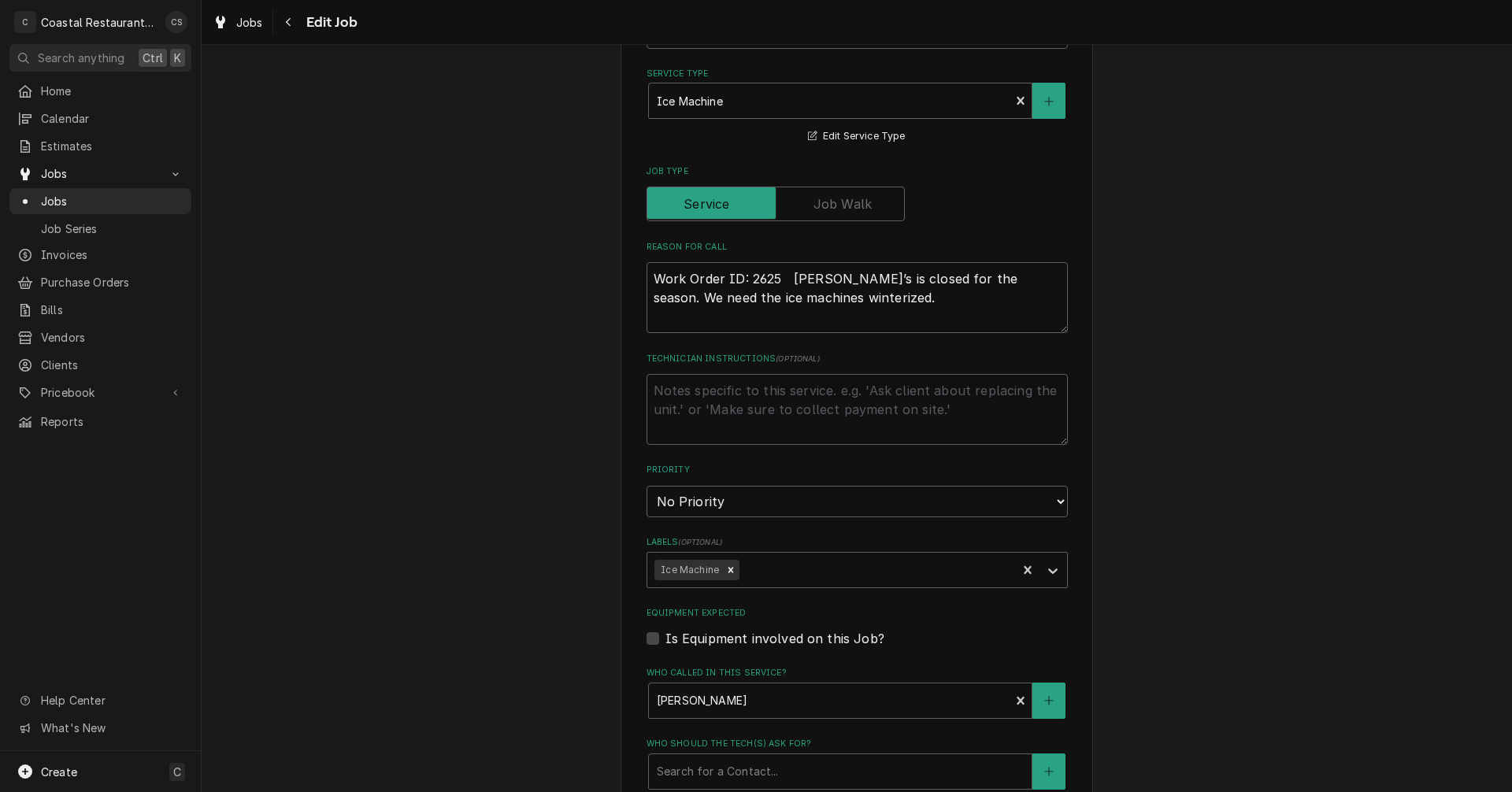
scroll to position [907, 0]
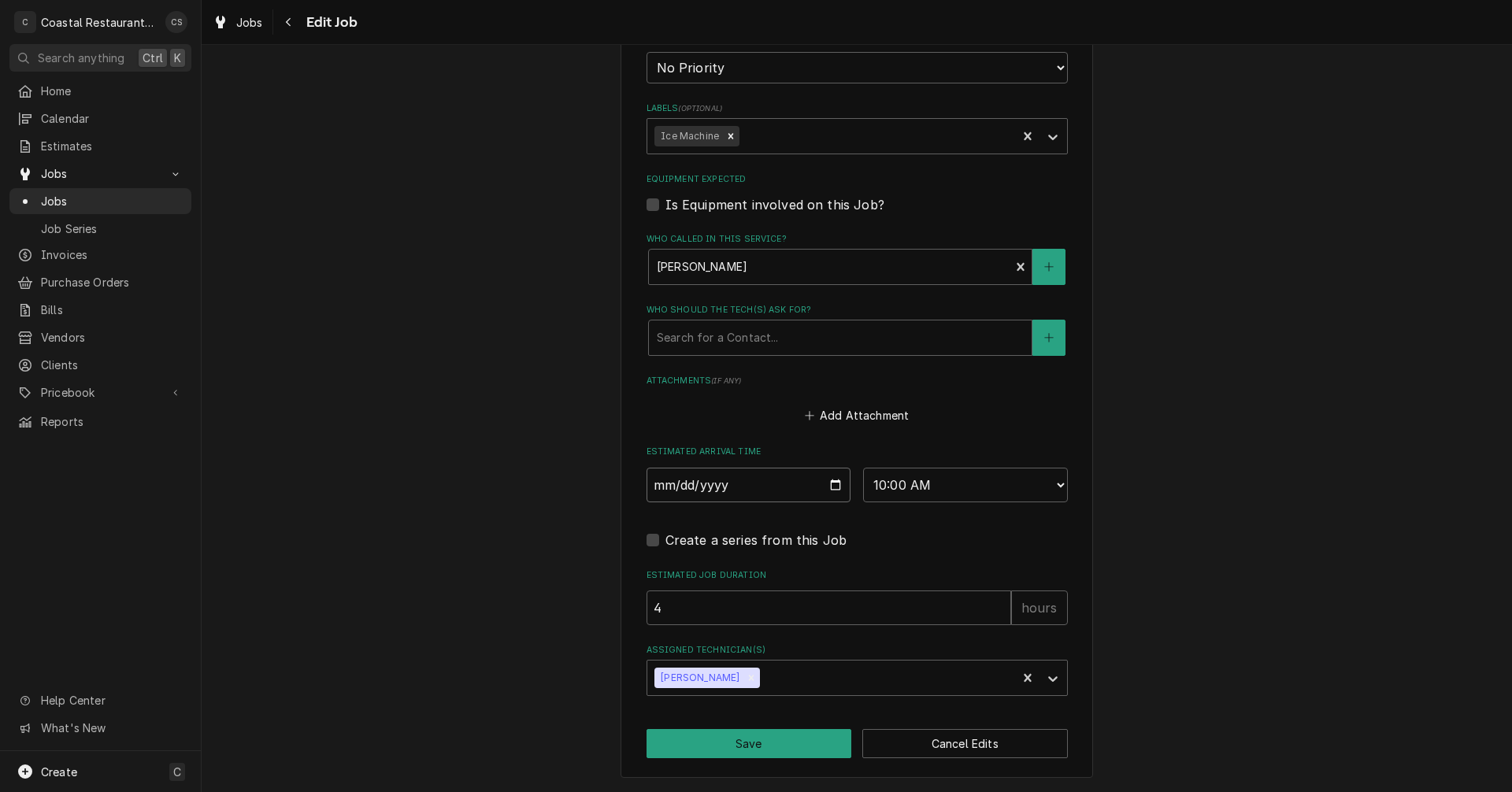
click at [827, 489] on input "2025-10-02" at bounding box center [748, 485] width 204 height 35
type input "2025-10-07"
click at [764, 749] on button "Save" at bounding box center [748, 744] width 205 height 29
type textarea "x"
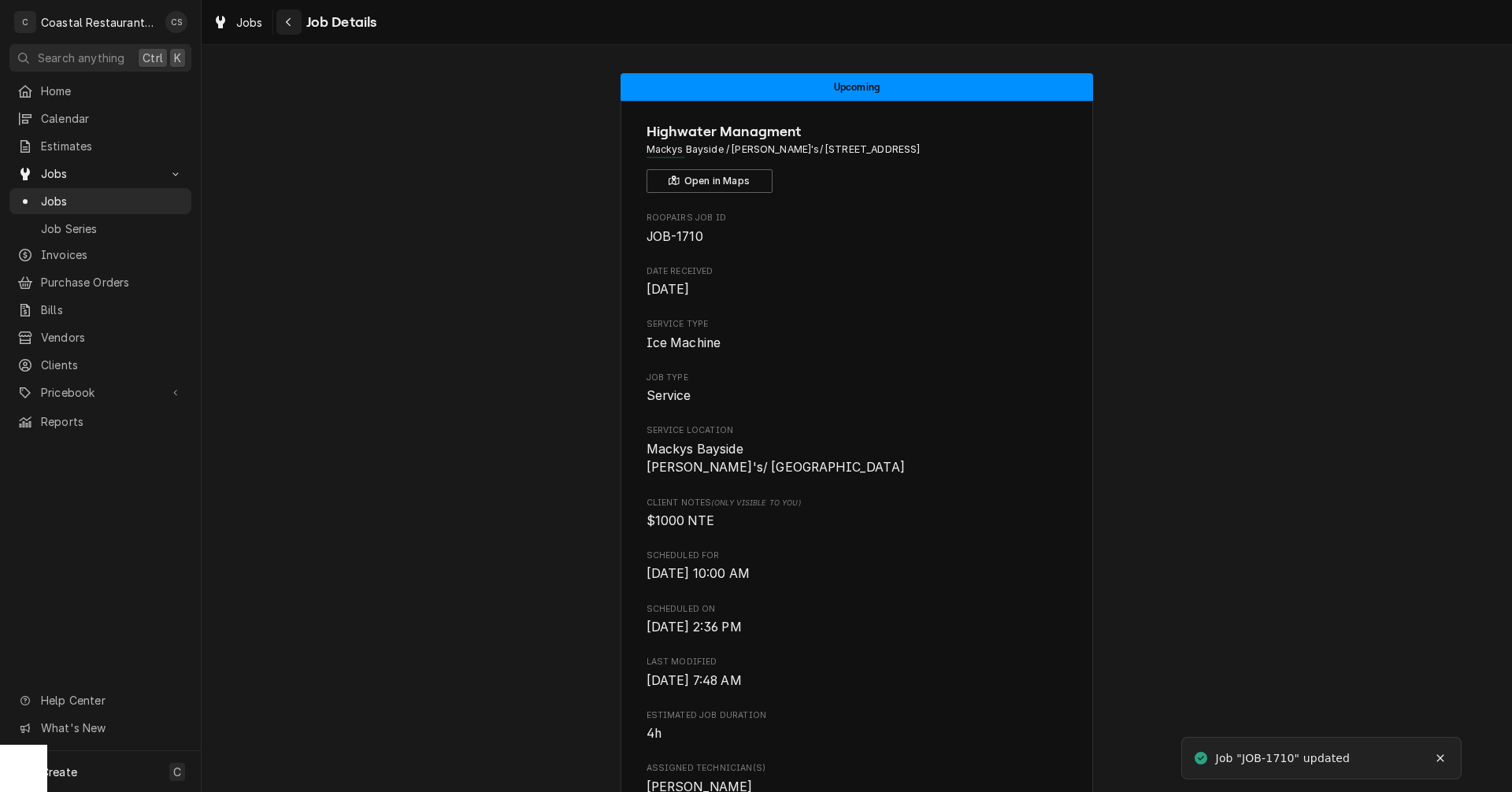
click at [286, 19] on icon "Navigate back" at bounding box center [288, 21] width 7 height 11
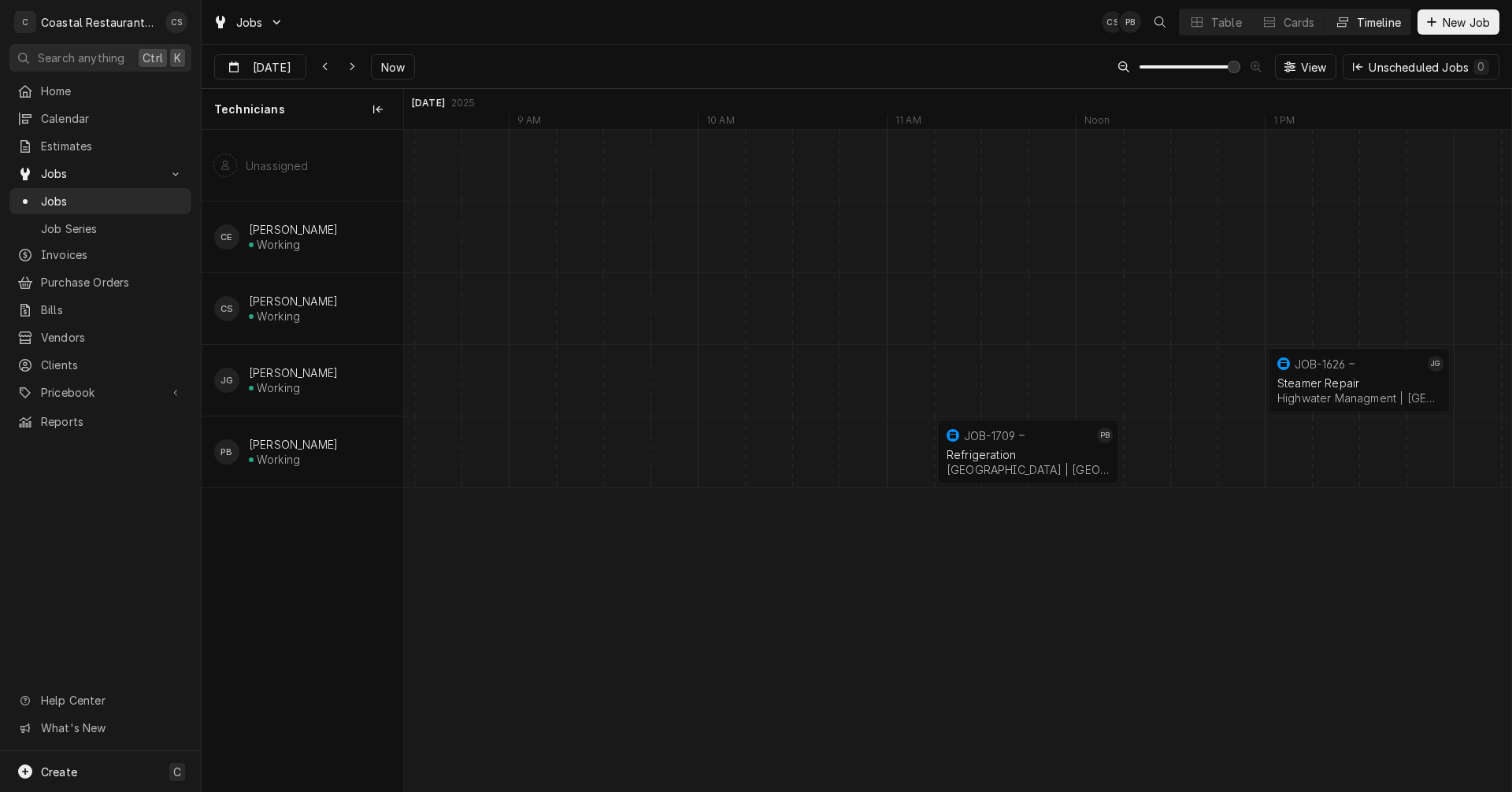
scroll to position [0, 22258]
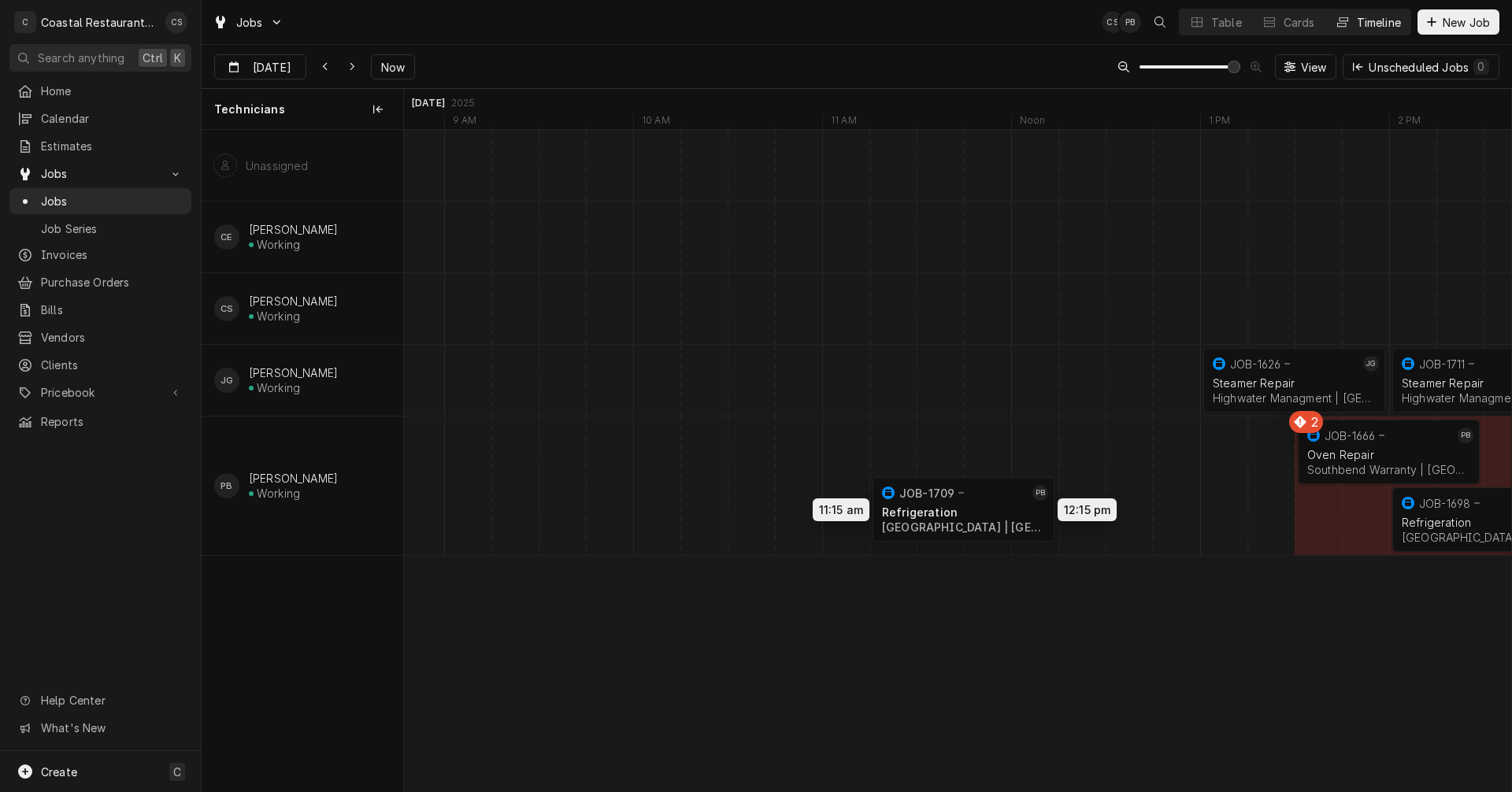
drag, startPoint x: 936, startPoint y: 454, endPoint x: 944, endPoint y: 511, distance: 57.6
click at [945, 512] on div "1:00 PM 2:00 PM JOB-1626 JG Steamer Repair Highwater Managment | Ocean City, 21…" at bounding box center [958, 461] width 1107 height 662
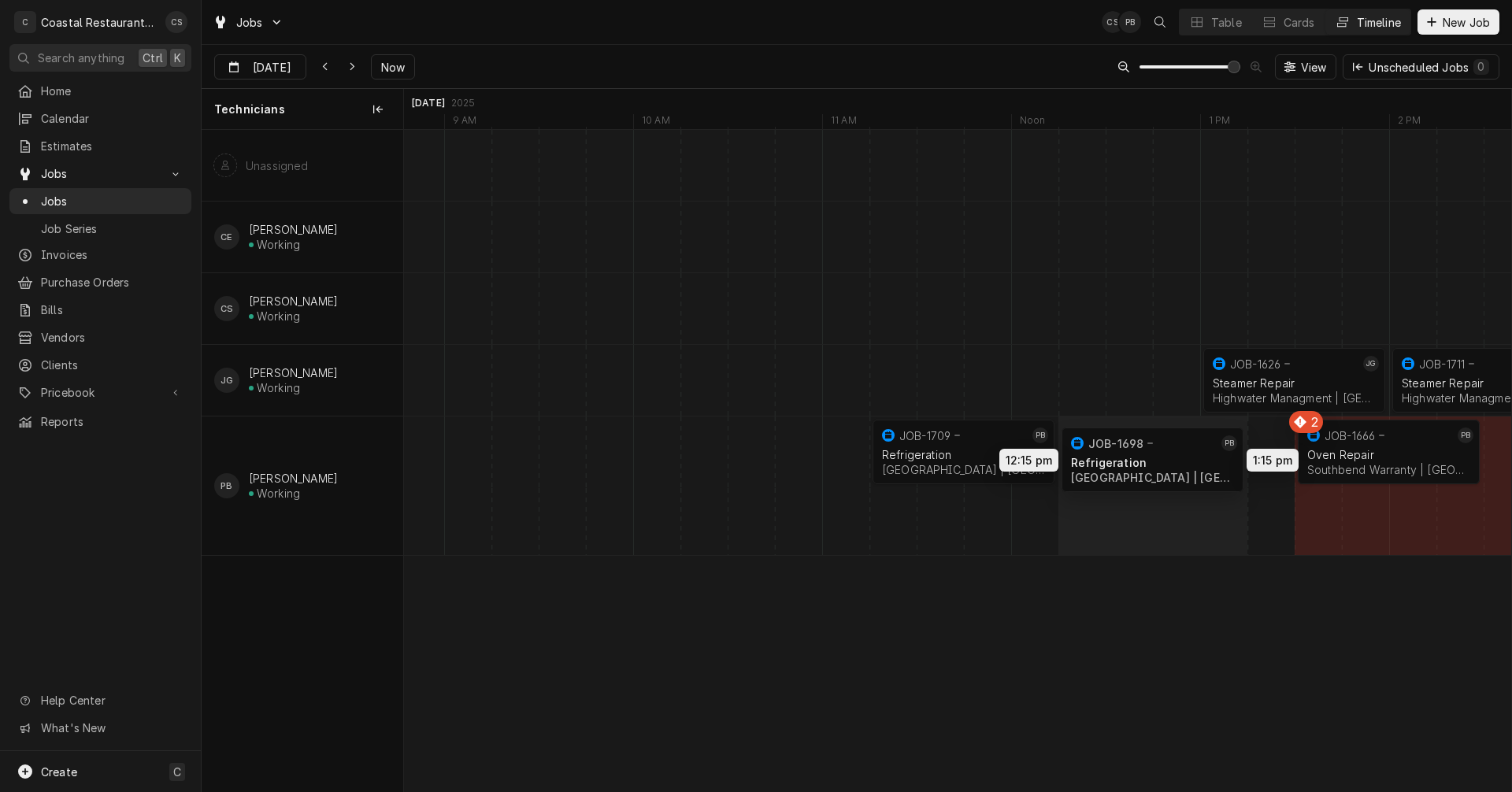
drag, startPoint x: 1468, startPoint y: 522, endPoint x: 1140, endPoint y: 461, distance: 333.6
click at [1140, 461] on div "1:00 PM 2:00 PM JOB-1626 JG Steamer Repair Highwater Managment | Ocean City, 21…" at bounding box center [958, 461] width 1107 height 662
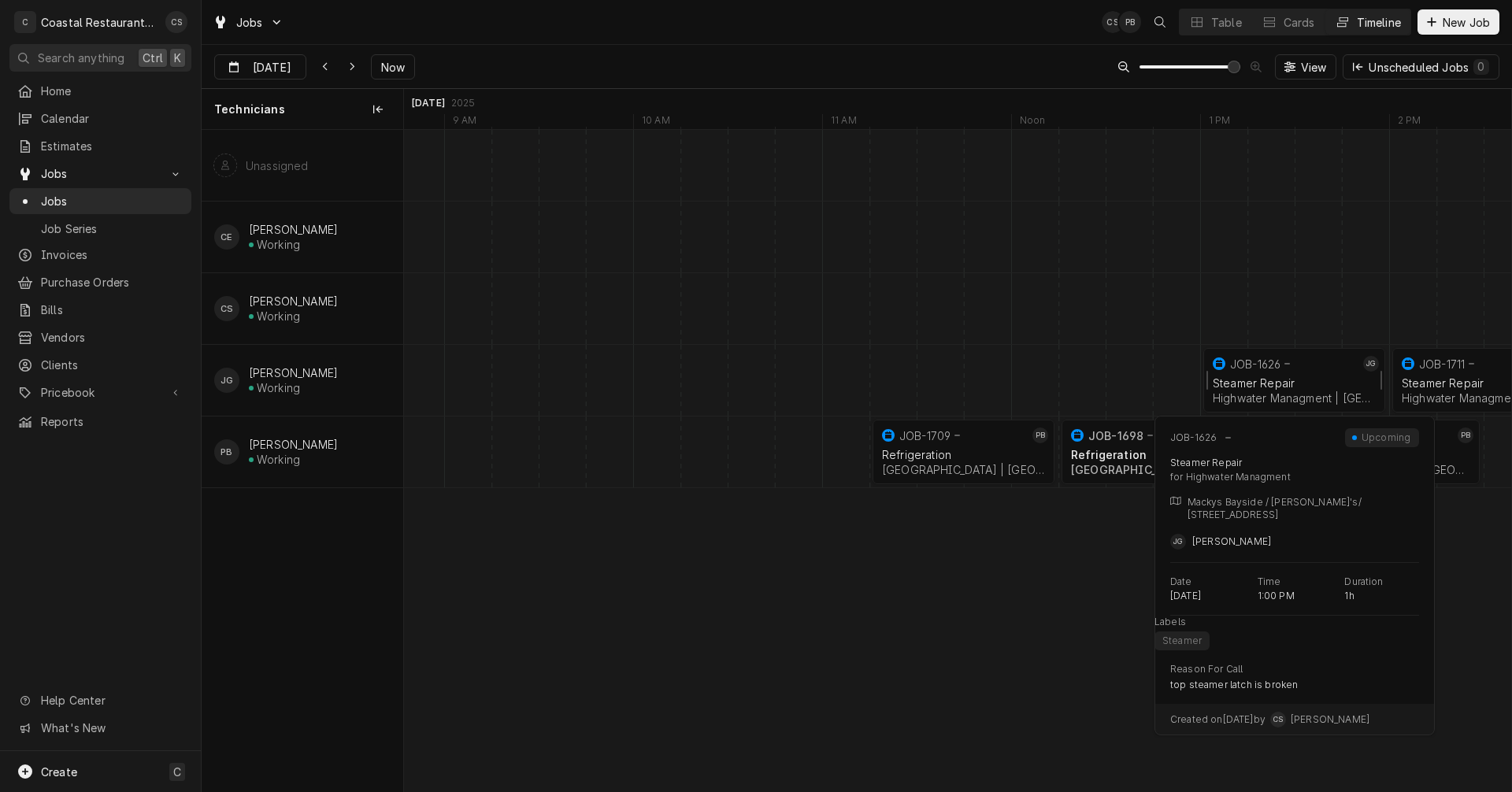
click at [1258, 372] on div "JOB-1626" at bounding box center [1283, 364] width 149 height 19
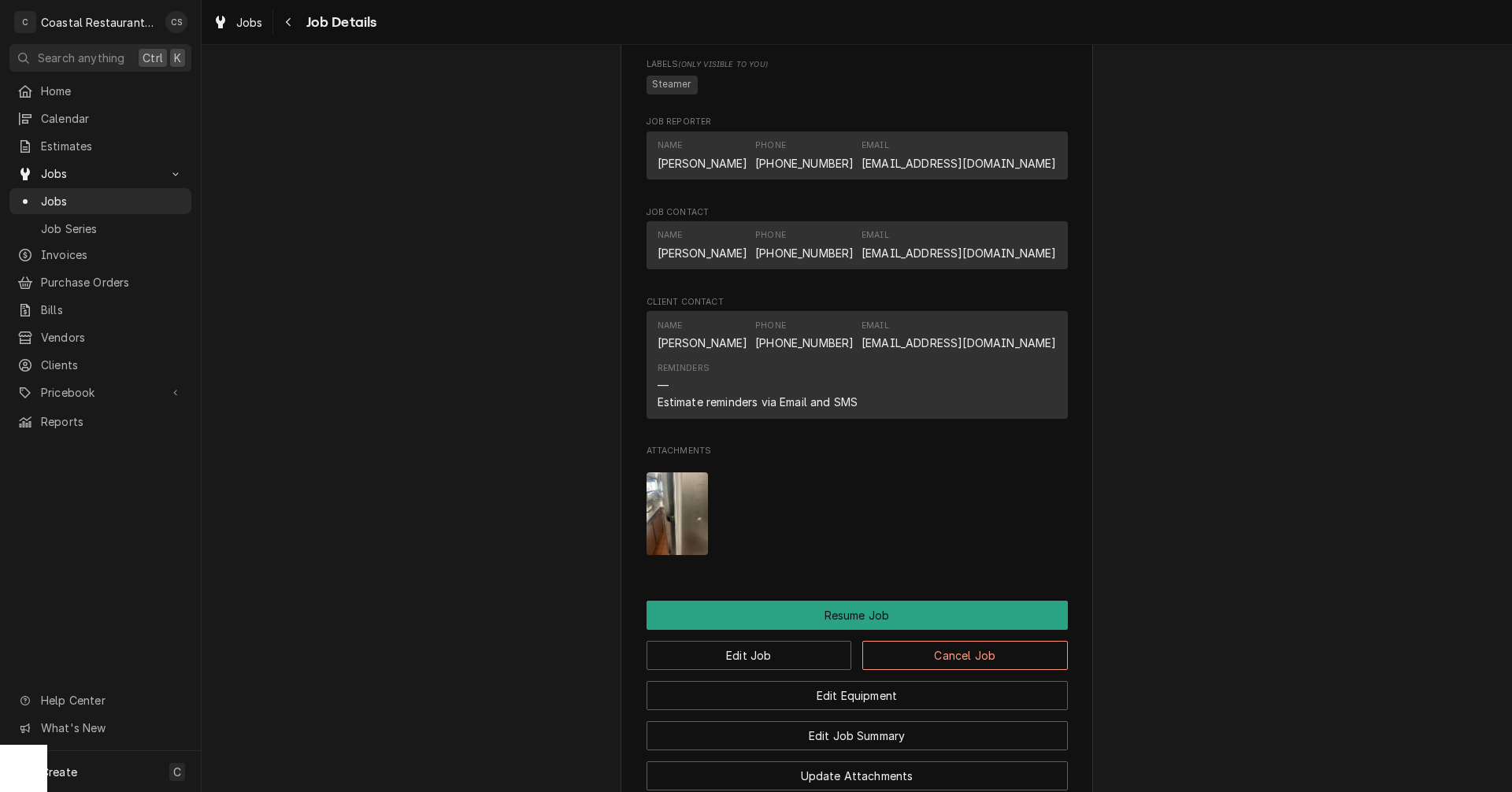
scroll to position [1418, 0]
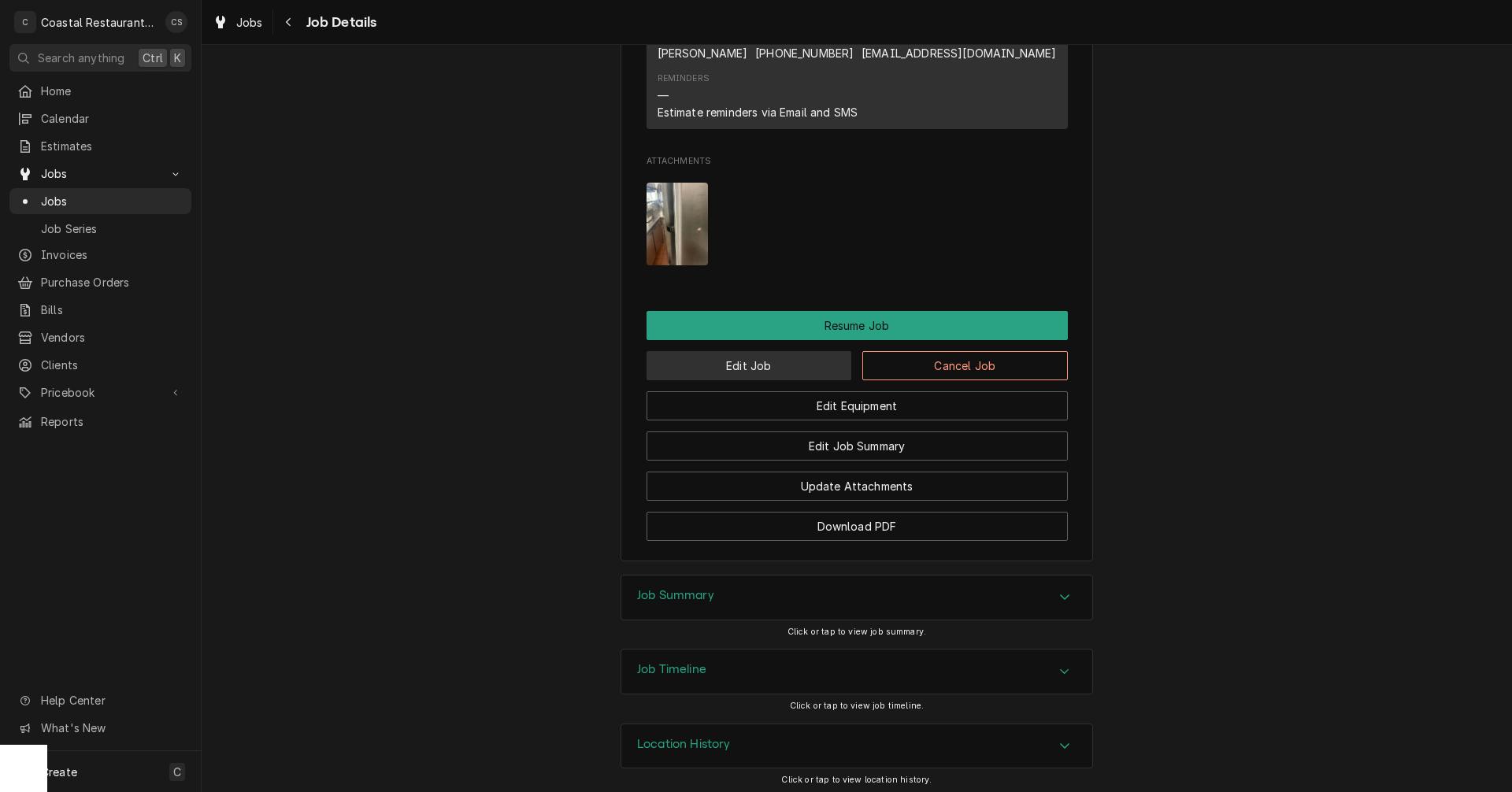
click at [768, 371] on button "Edit Job" at bounding box center [748, 366] width 205 height 29
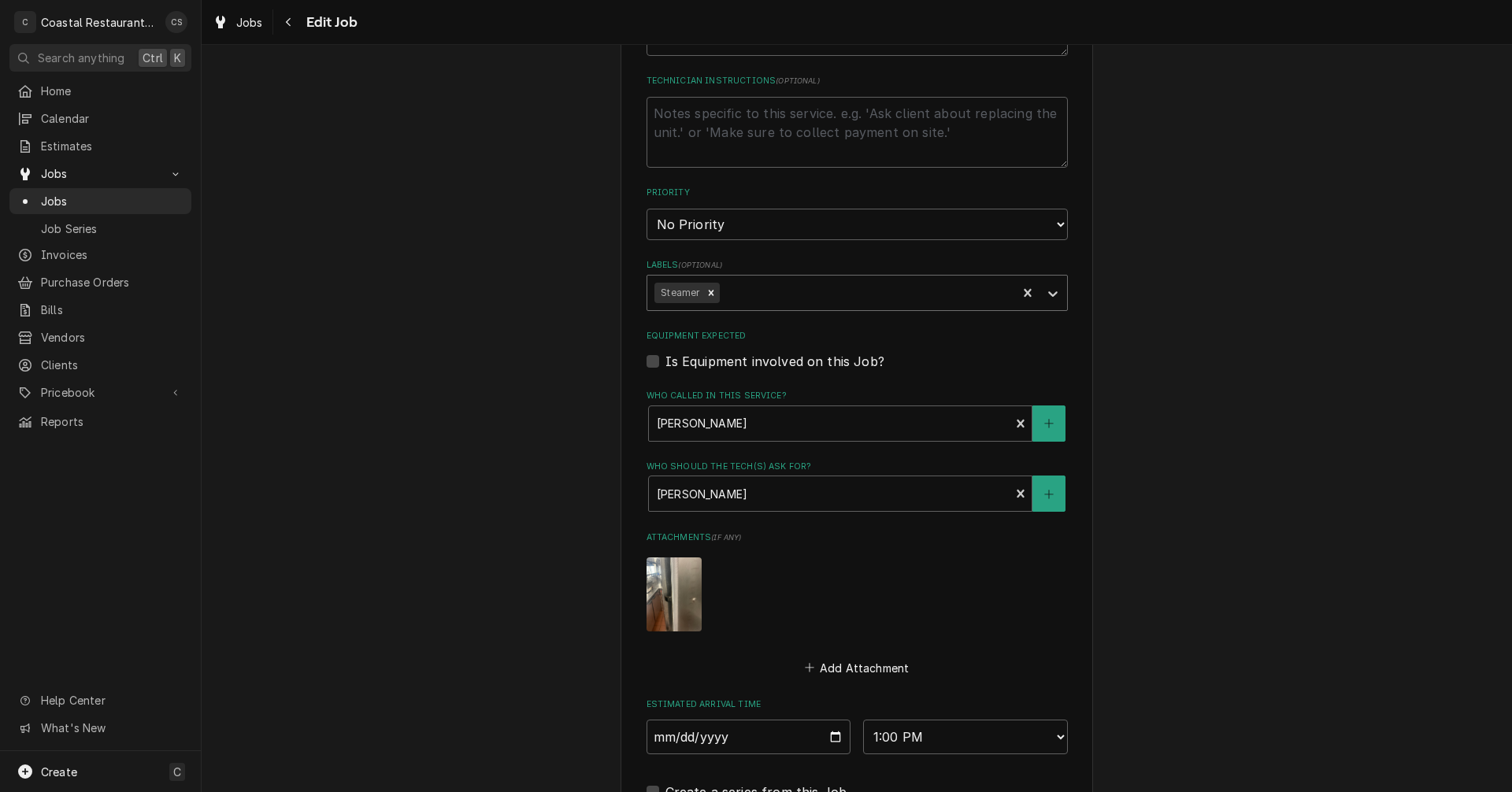
scroll to position [866, 0]
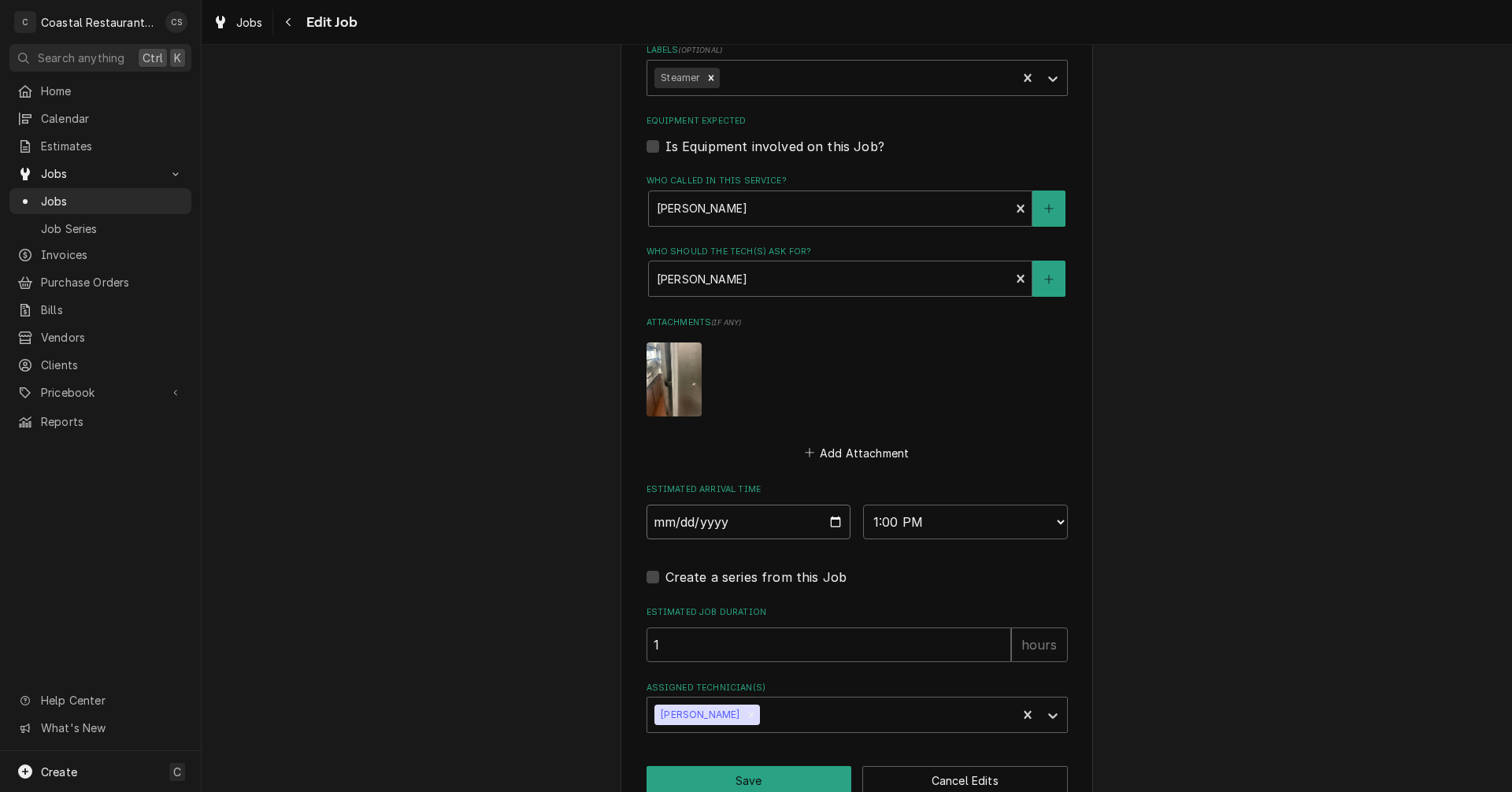
click at [829, 525] on input "[DATE]" at bounding box center [748, 522] width 204 height 35
type textarea "x"
type input "[DATE]"
click at [772, 775] on button "Save" at bounding box center [748, 780] width 205 height 29
type textarea "x"
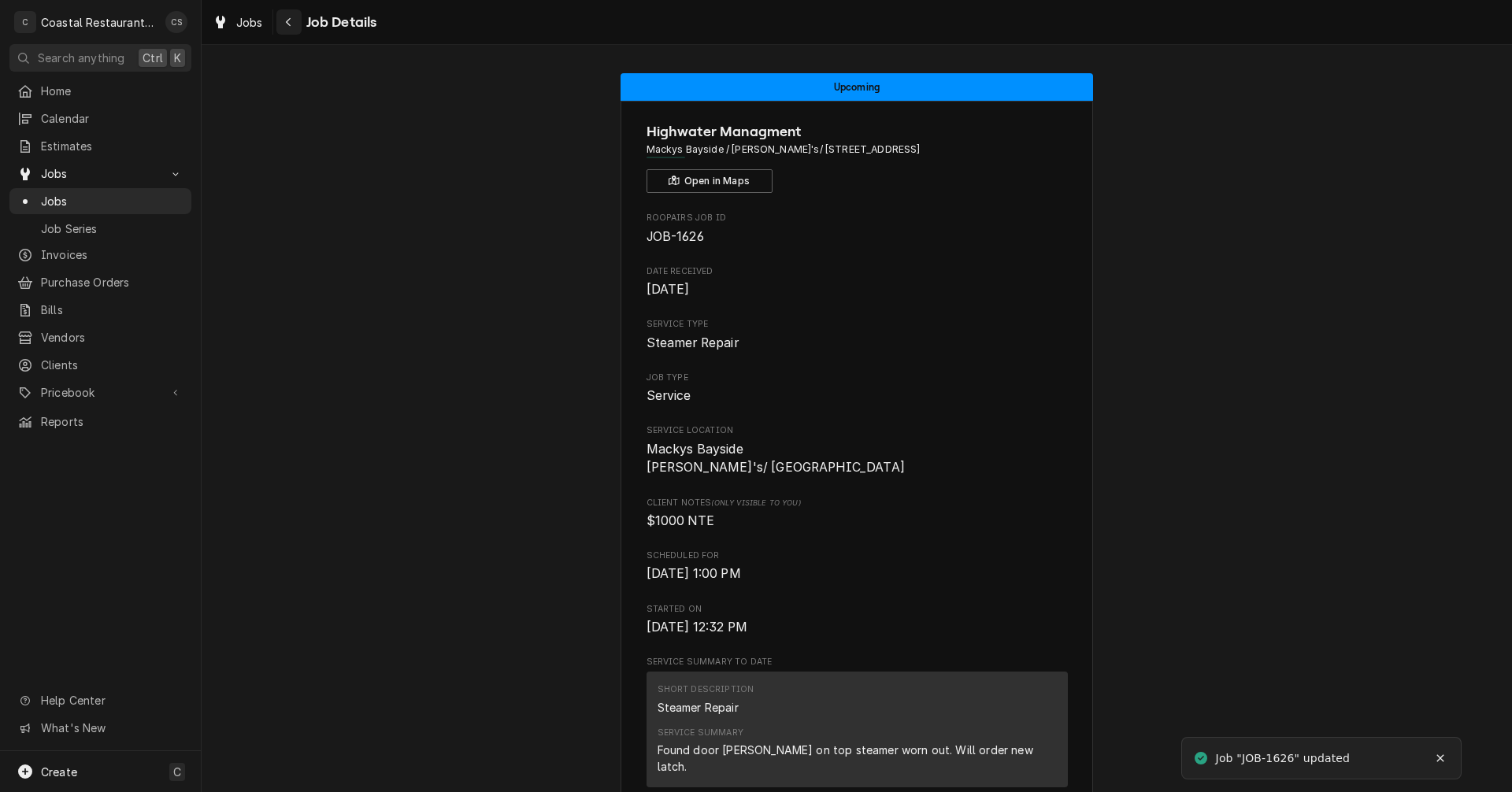
click at [295, 24] on div "Navigate back" at bounding box center [288, 22] width 15 height 15
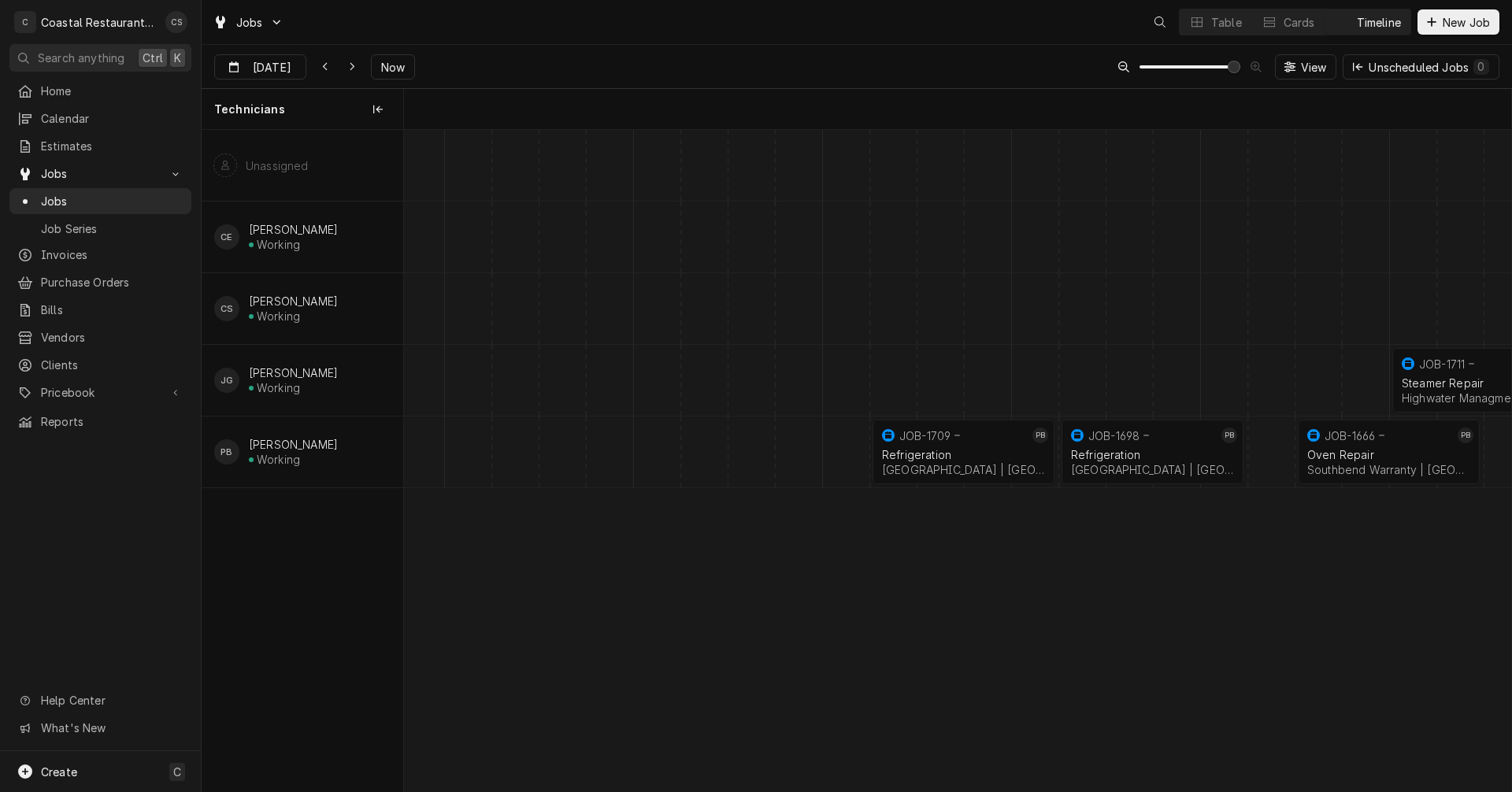
scroll to position [0, 21927]
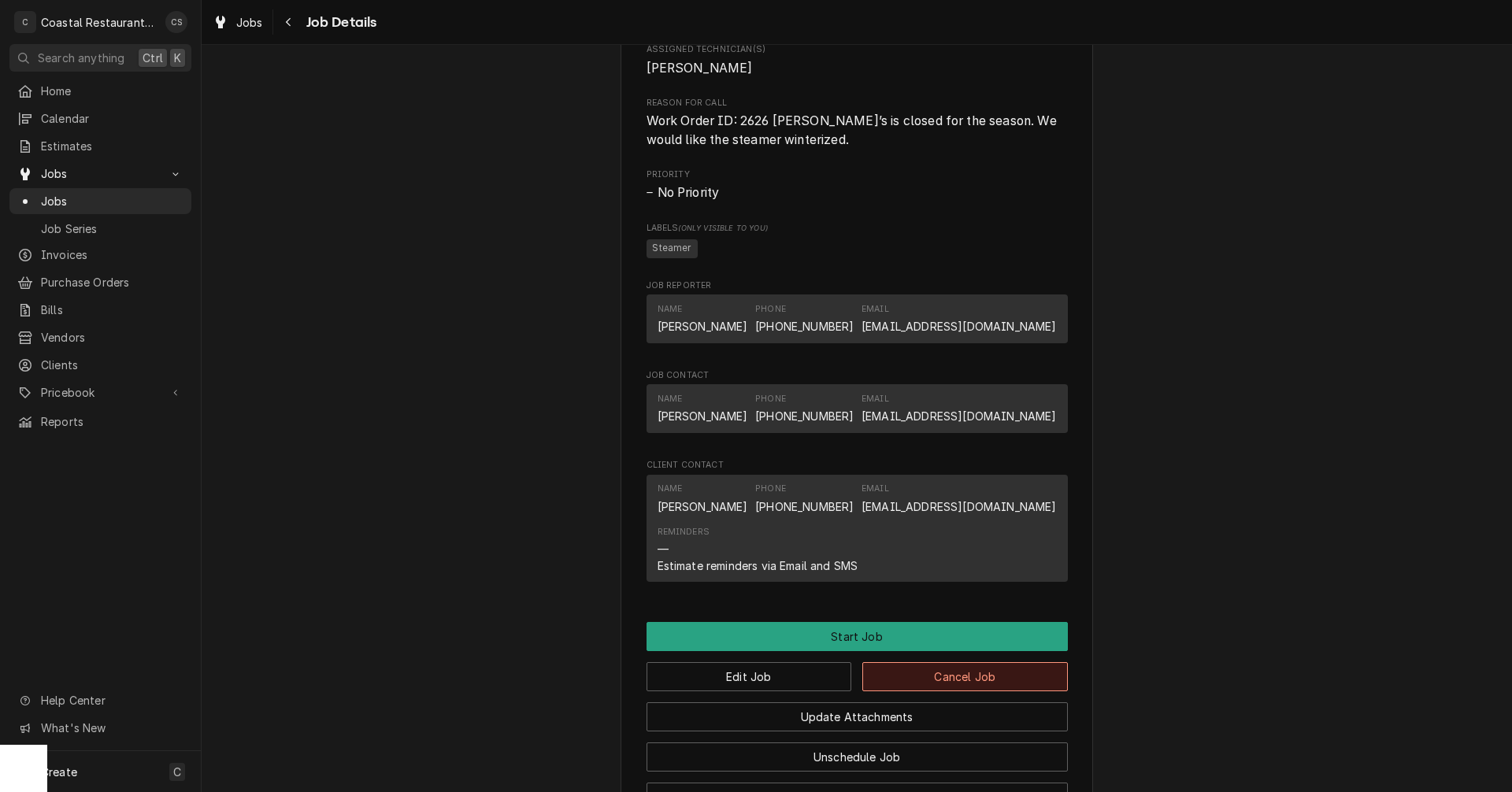
scroll to position [941, 0]
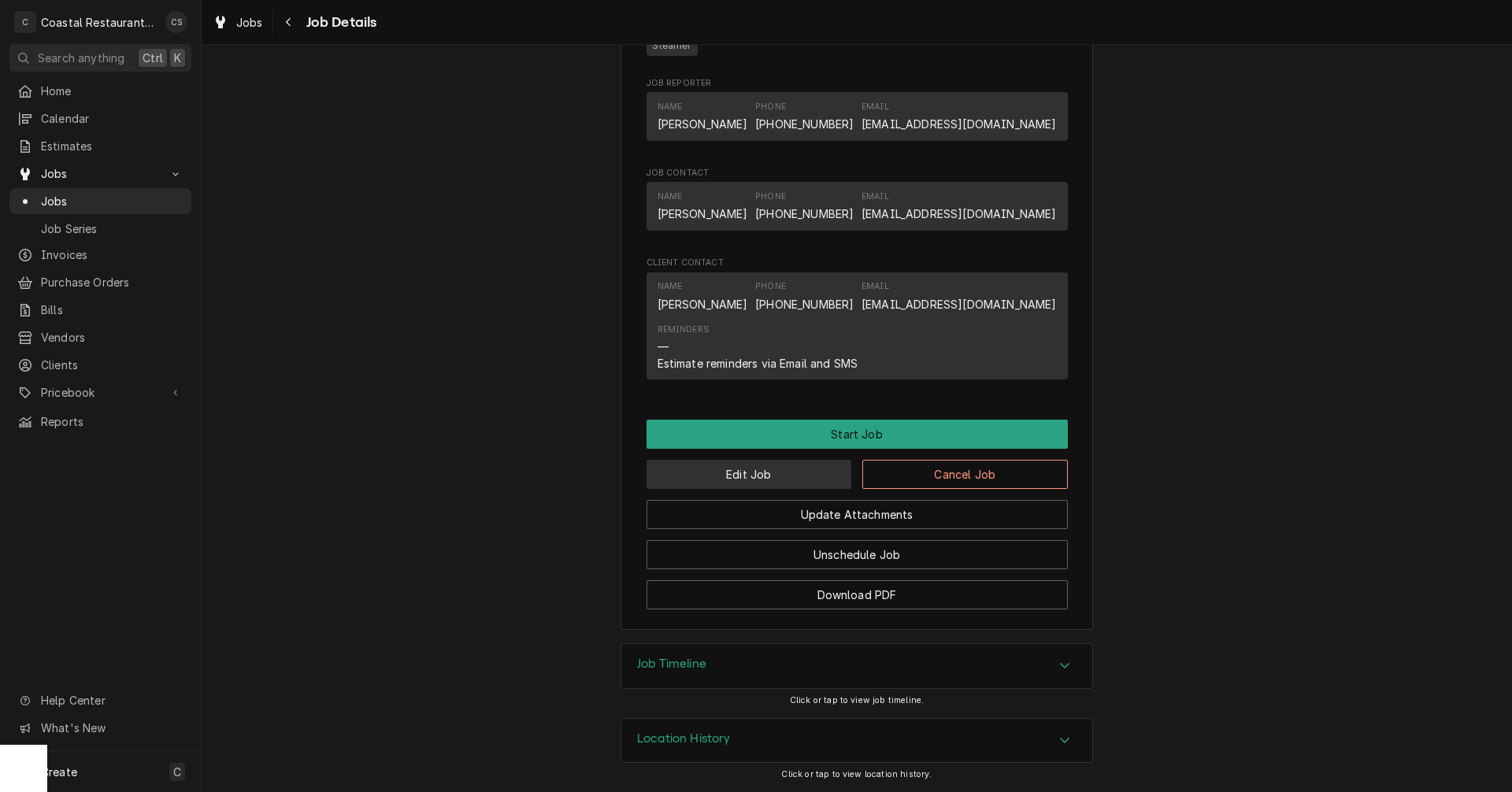
click at [760, 467] on button "Edit Job" at bounding box center [748, 475] width 205 height 29
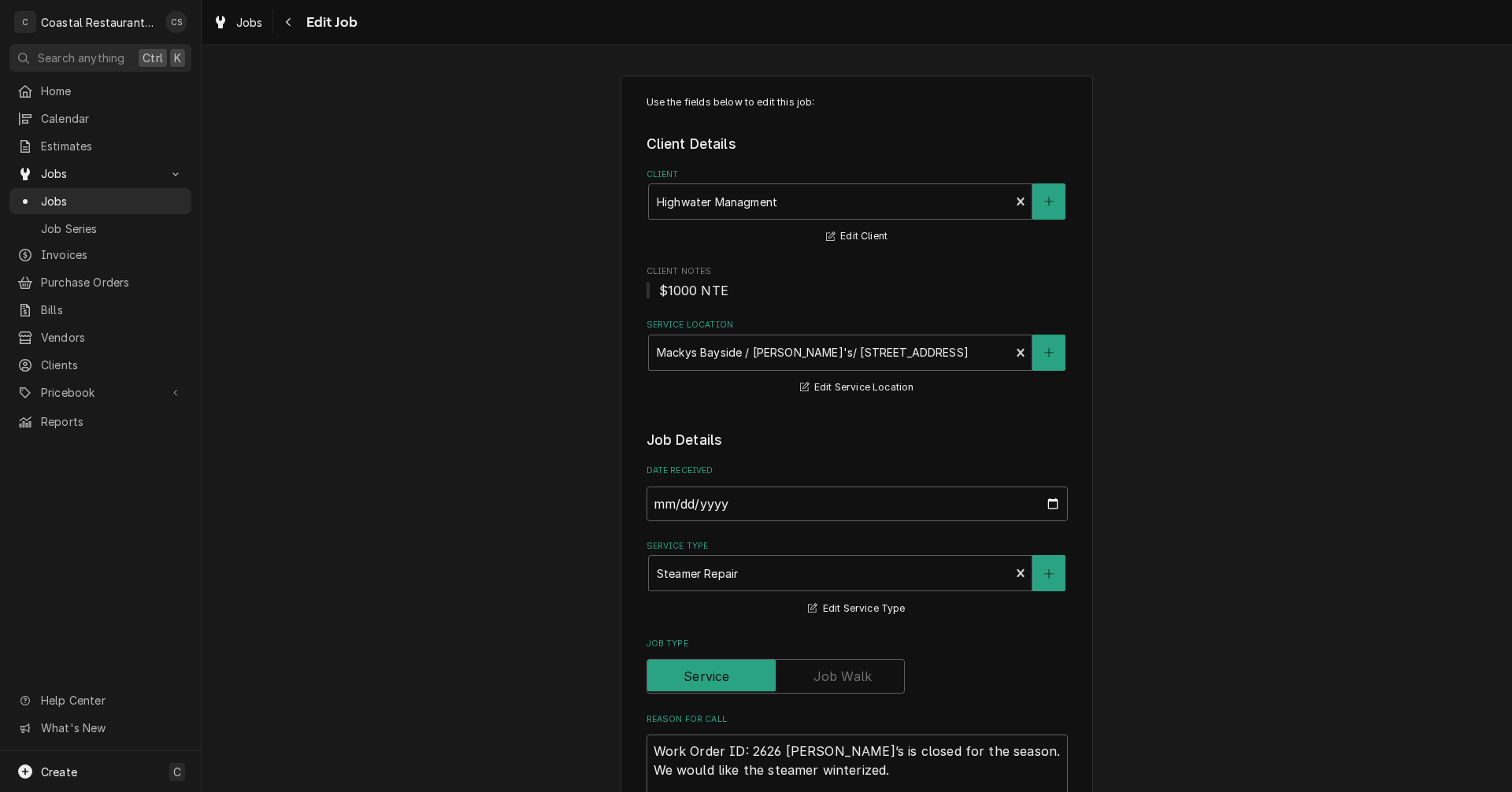
type textarea "x"
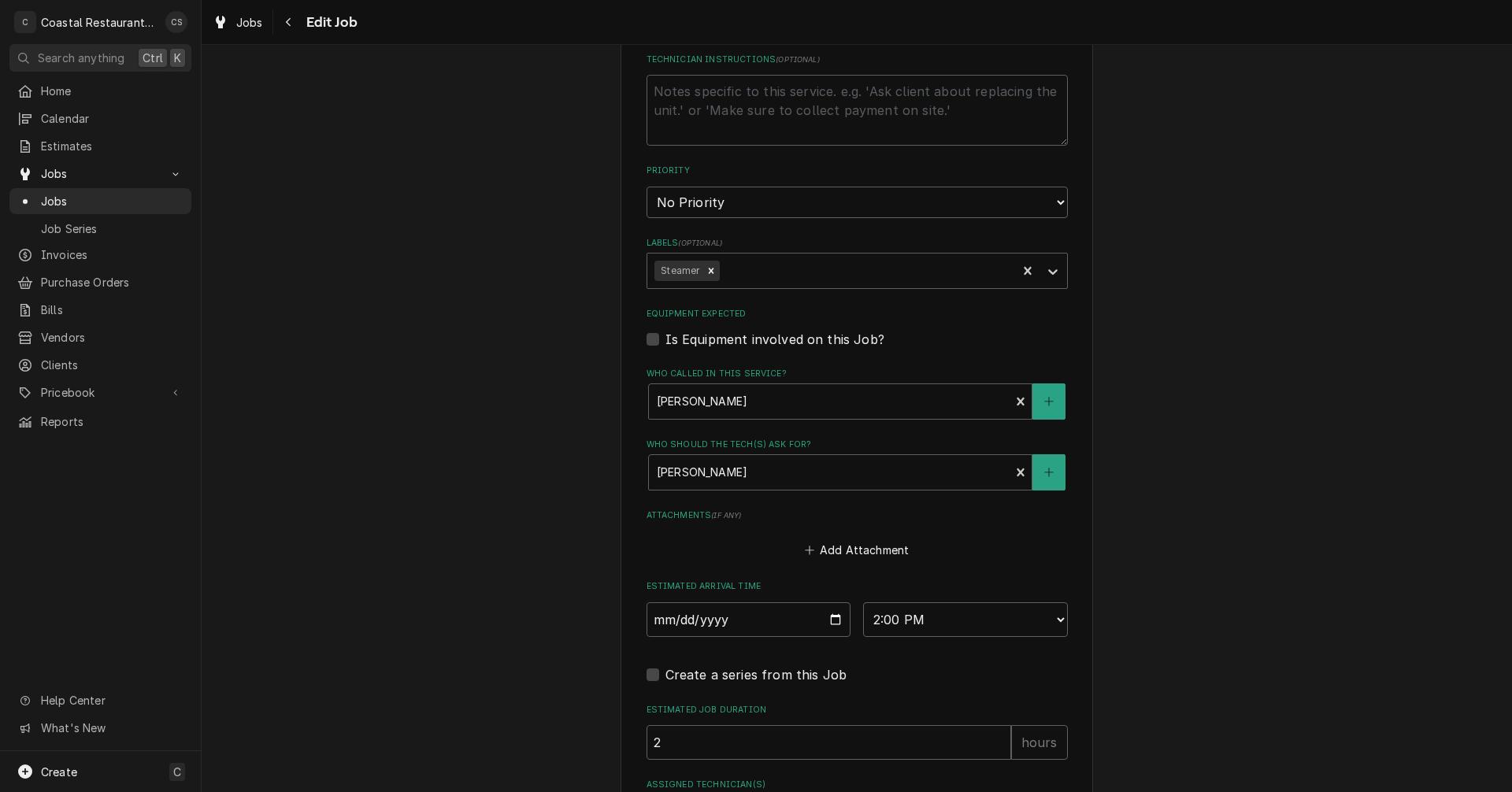
scroll to position [907, 0]
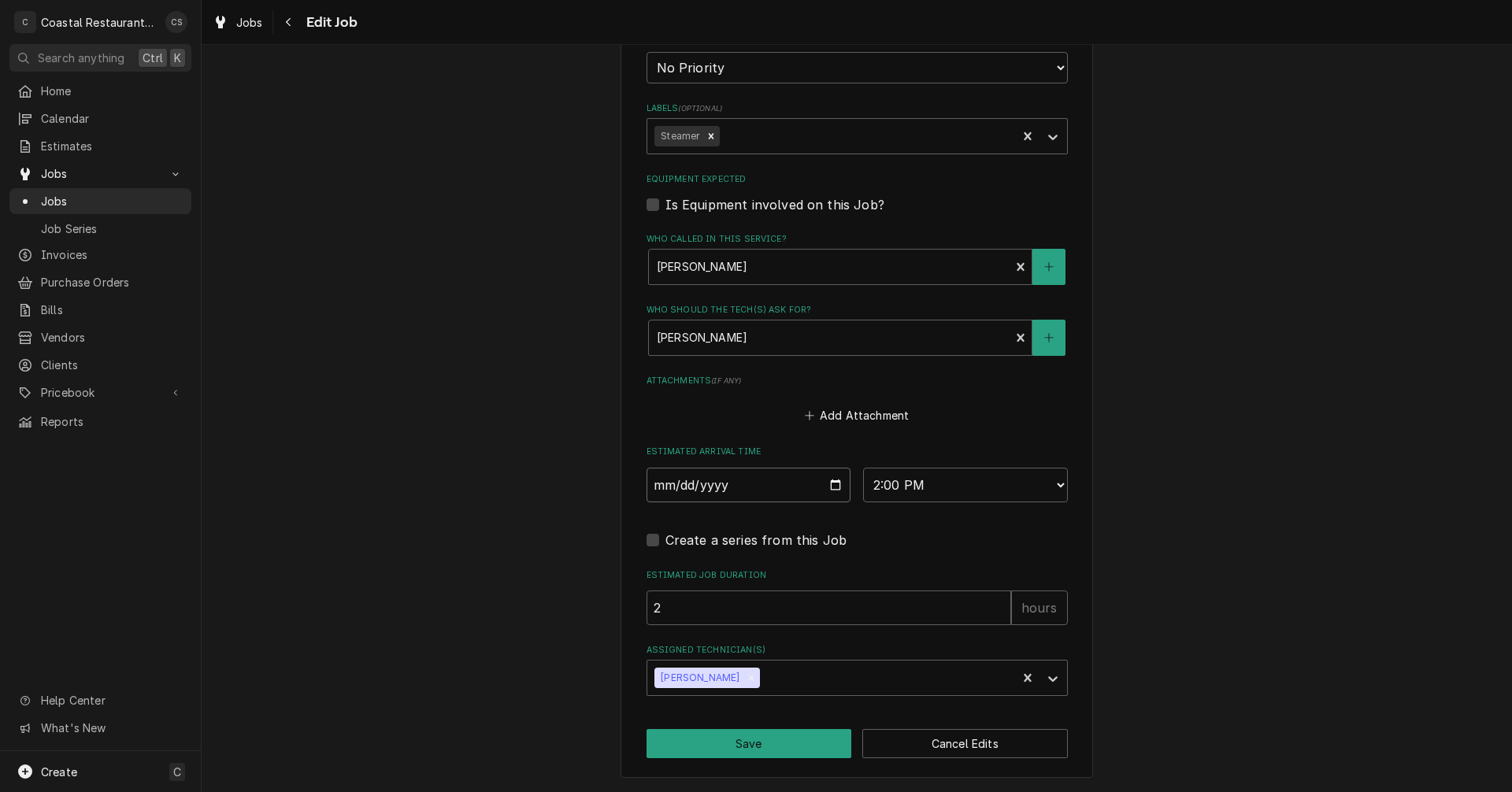
click at [827, 482] on input "[DATE]" at bounding box center [748, 485] width 204 height 35
type input "2025-10-07"
click at [753, 746] on button "Save" at bounding box center [748, 744] width 205 height 29
type textarea "x"
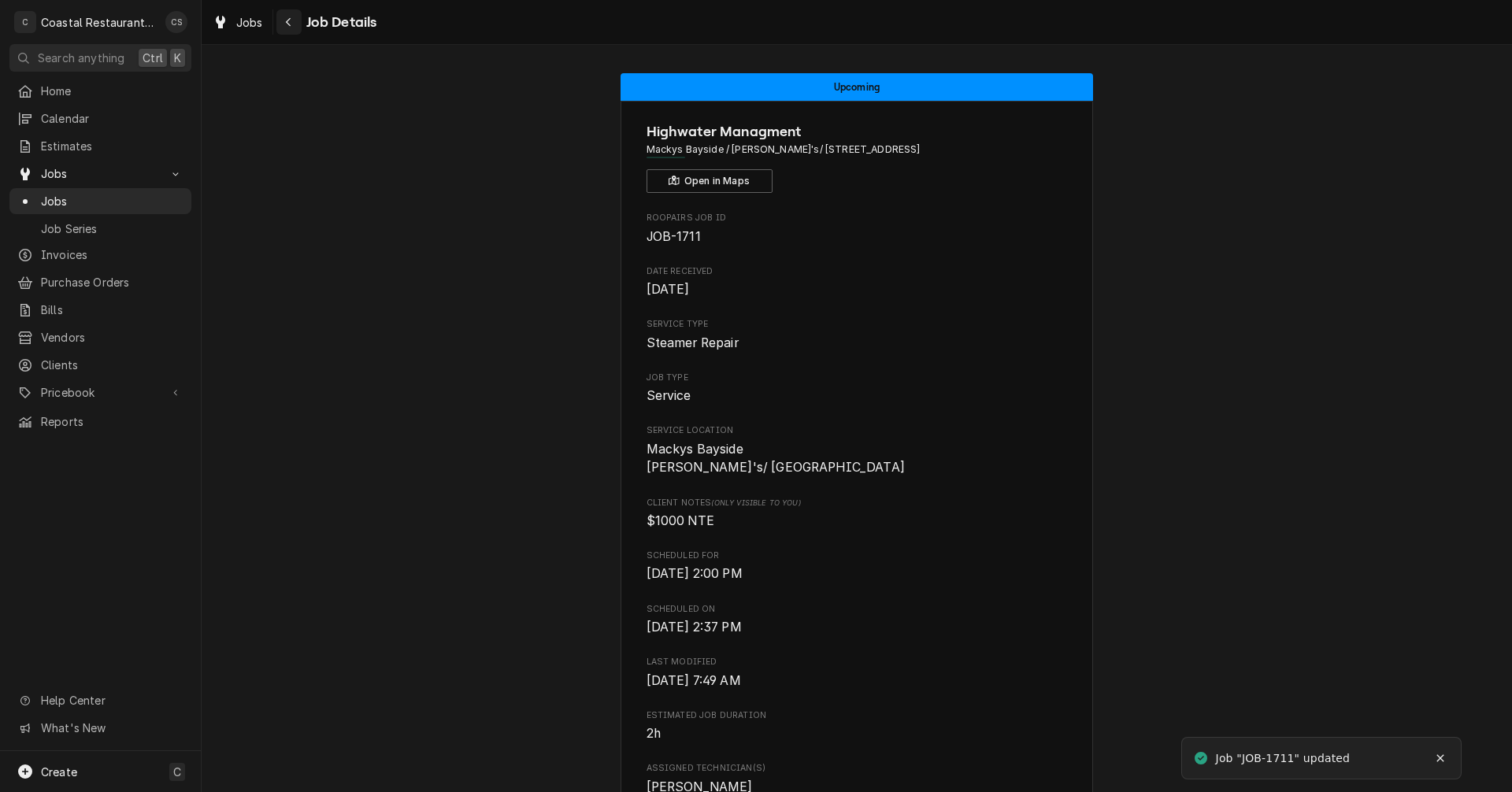
click at [288, 20] on icon "Navigate back" at bounding box center [287, 22] width 5 height 9
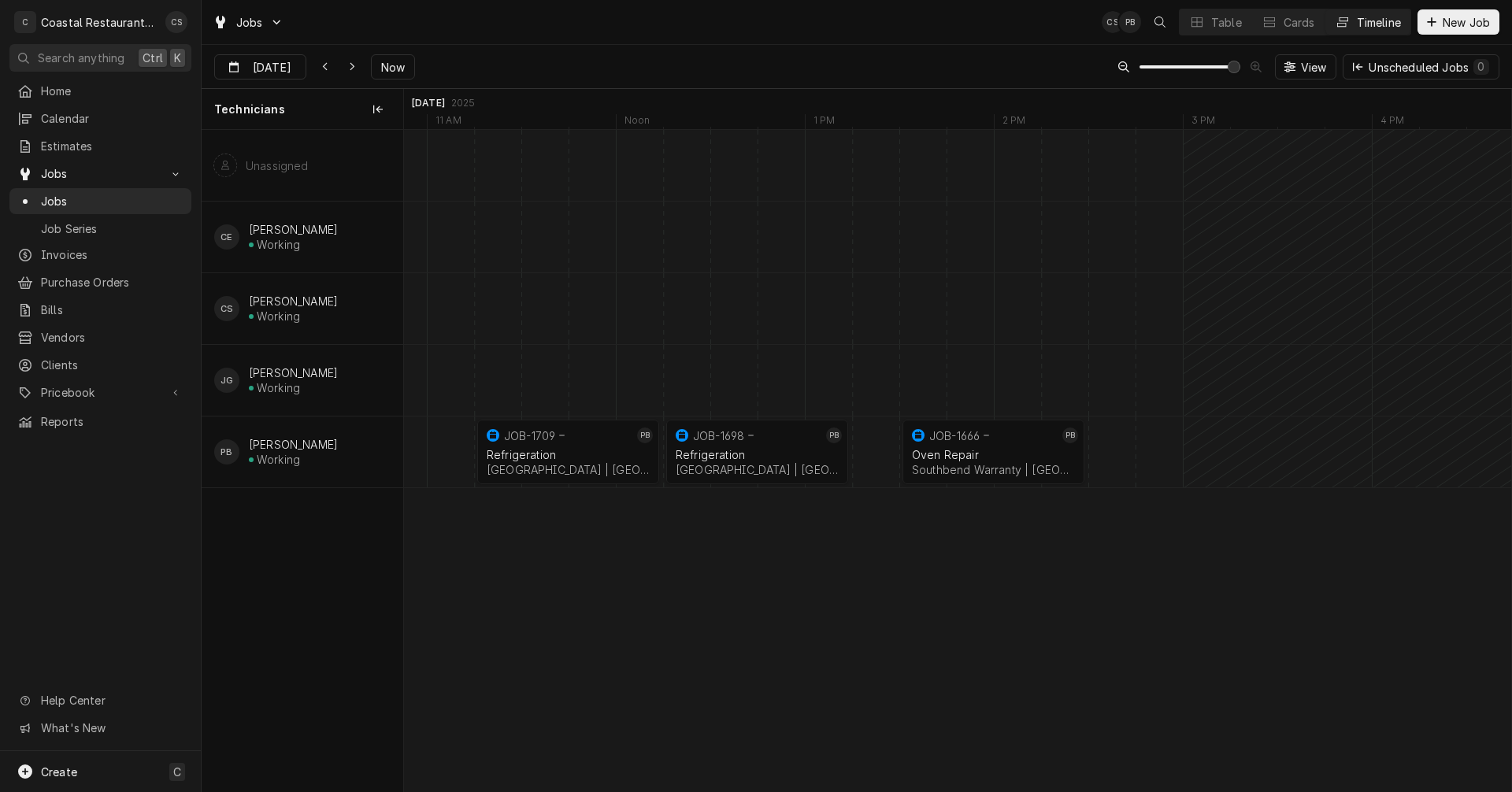
scroll to position [0, 22451]
click at [349, 68] on icon "Dynamic Content Wrapper" at bounding box center [352, 67] width 7 height 11
click at [287, 63] on div "Dynamic Content Wrapper" at bounding box center [294, 68] width 22 height 25
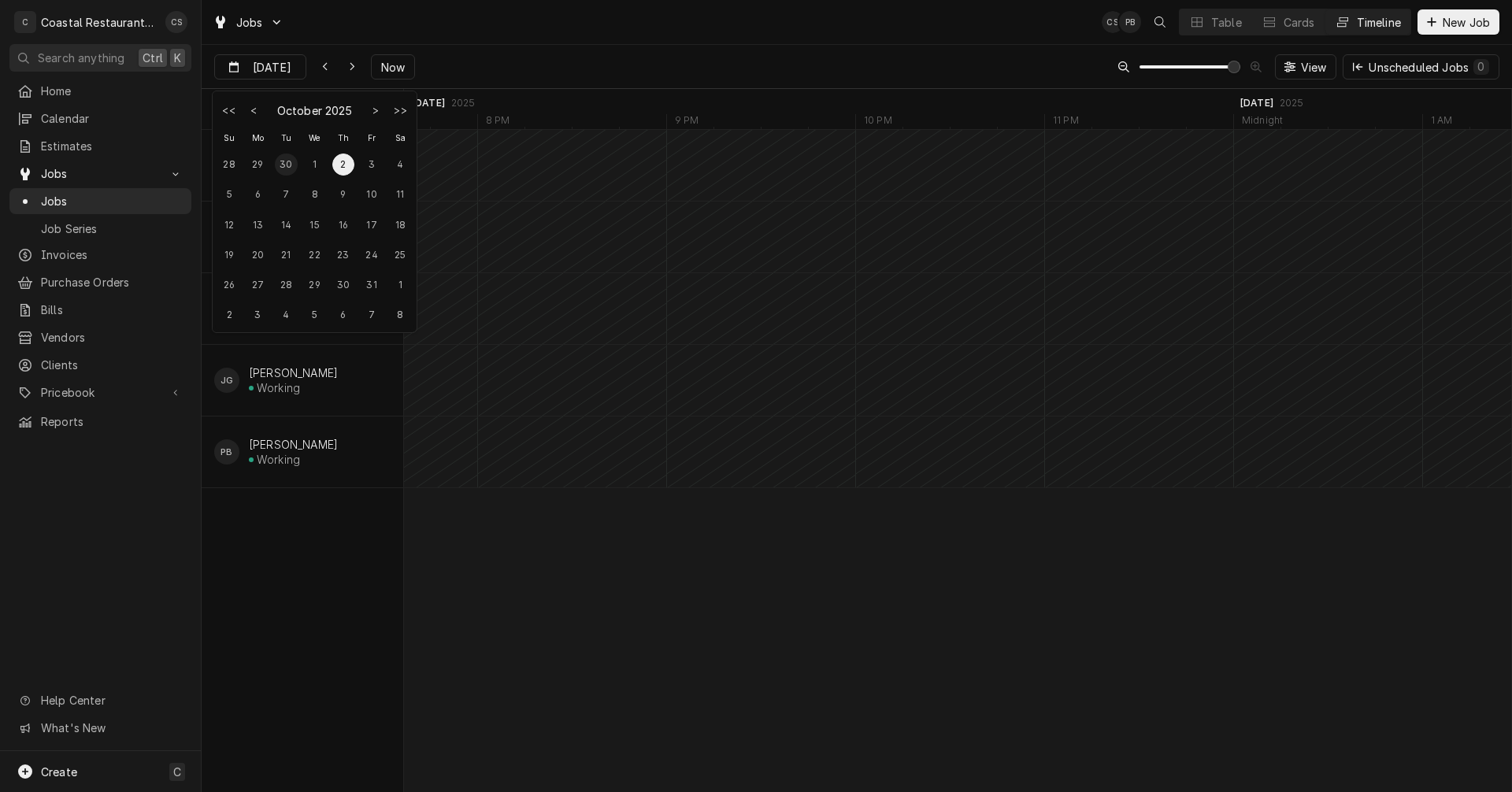
click at [286, 162] on div "30" at bounding box center [285, 164] width 22 height 22
type input "[DATE]"
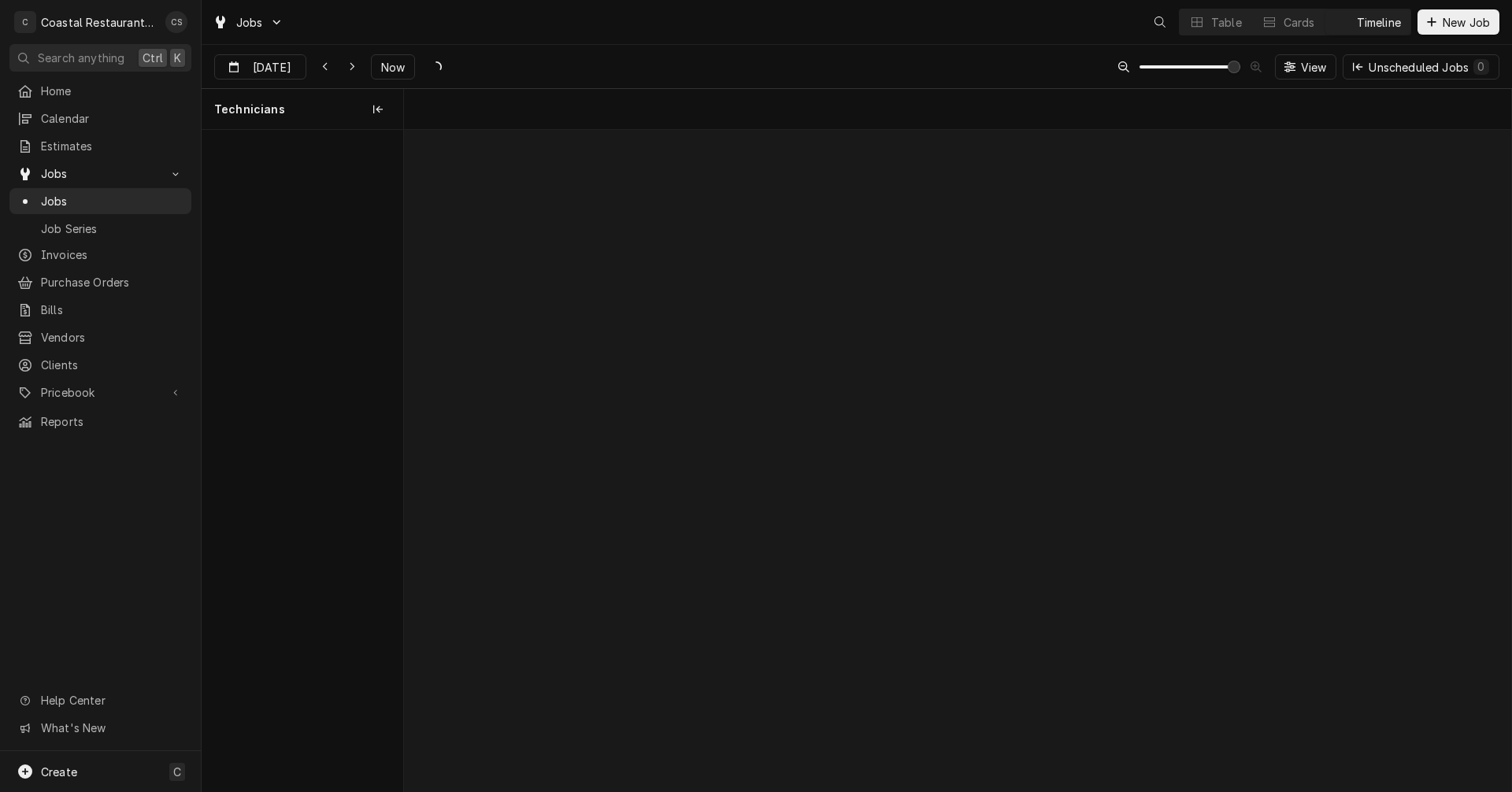
scroll to position [0, 21953]
